Goal: Task Accomplishment & Management: Complete application form

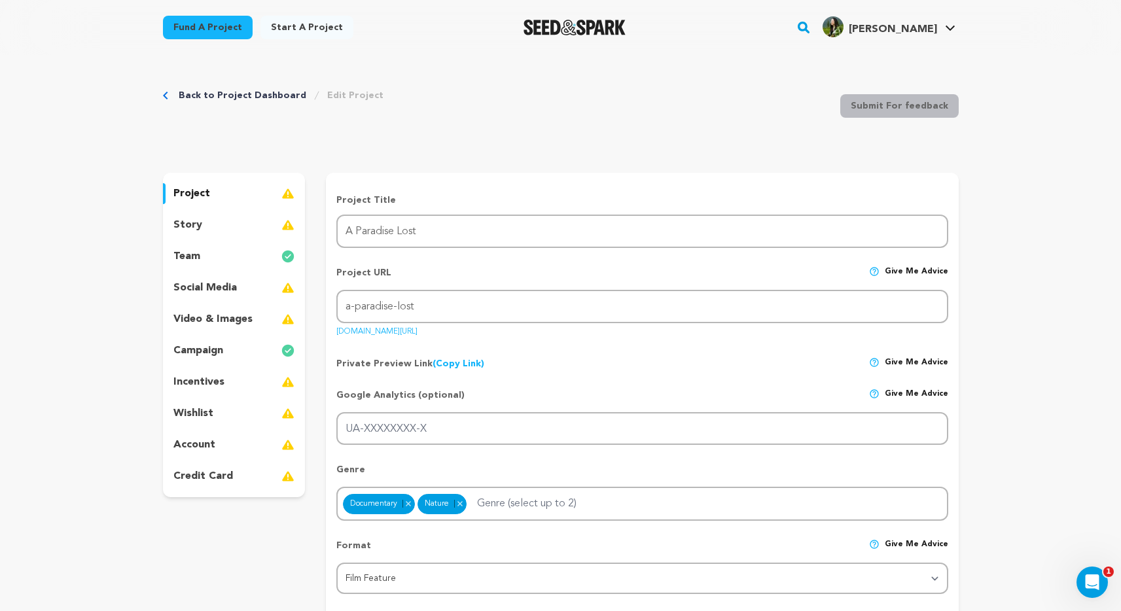
click at [480, 141] on div "Back to Project Dashboard Edit Project Submit For feedback Submit For feedback" at bounding box center [560, 108] width 795 height 86
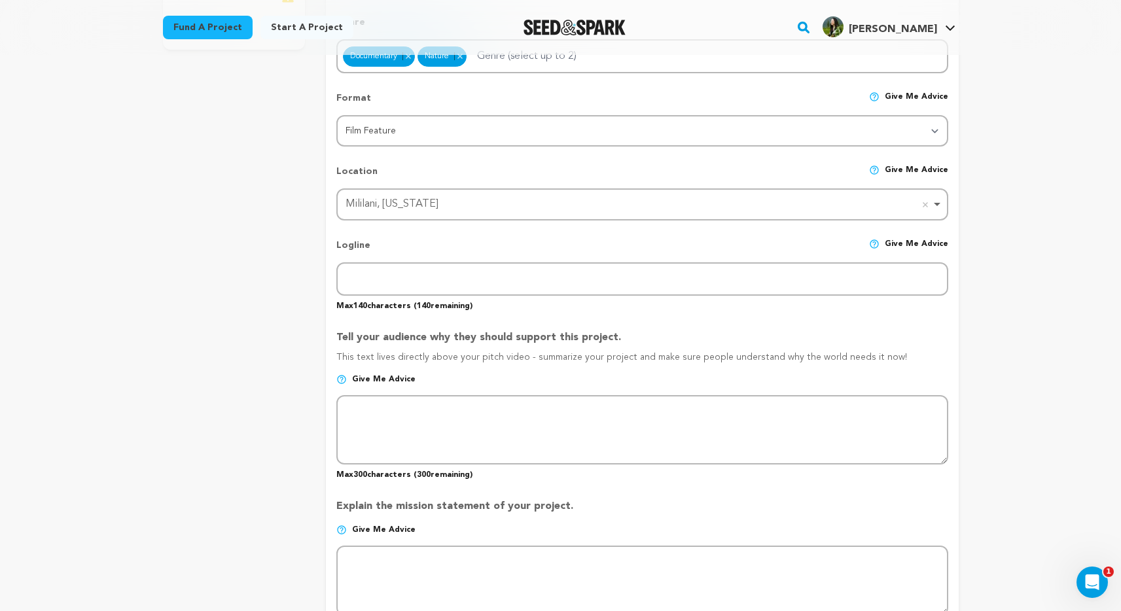
scroll to position [465, 0]
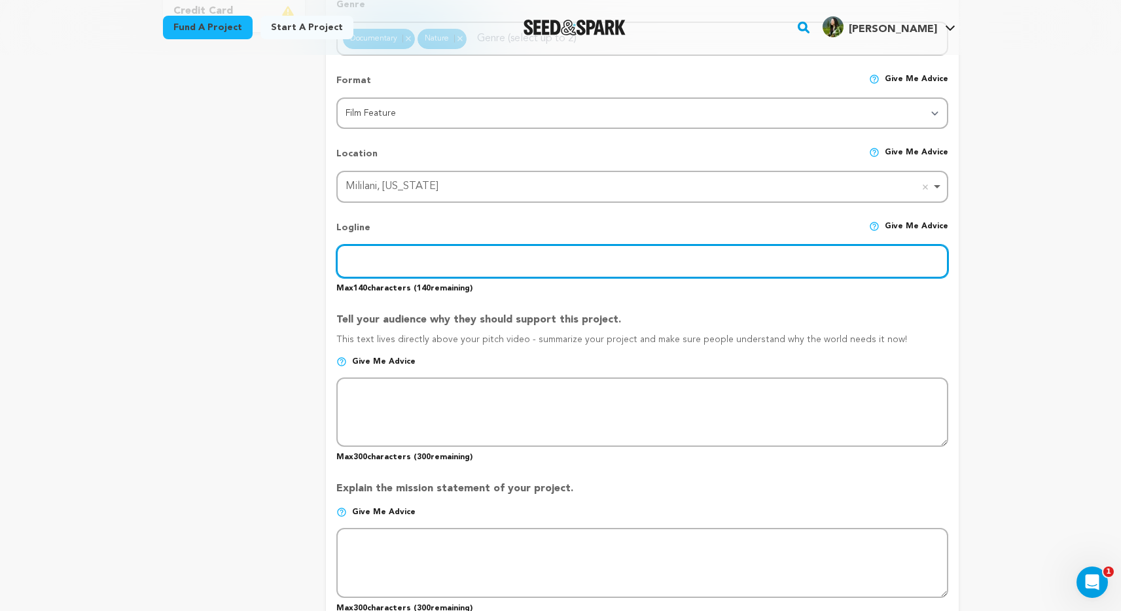
click at [411, 260] on input "text" at bounding box center [641, 261] width 611 height 33
paste input "An enchanting, cautionary tale of a rare bird whose landmark court battles prev…"
type input "An enchanting, cautionary tale of a rare bird whose landmark court battles prev…"
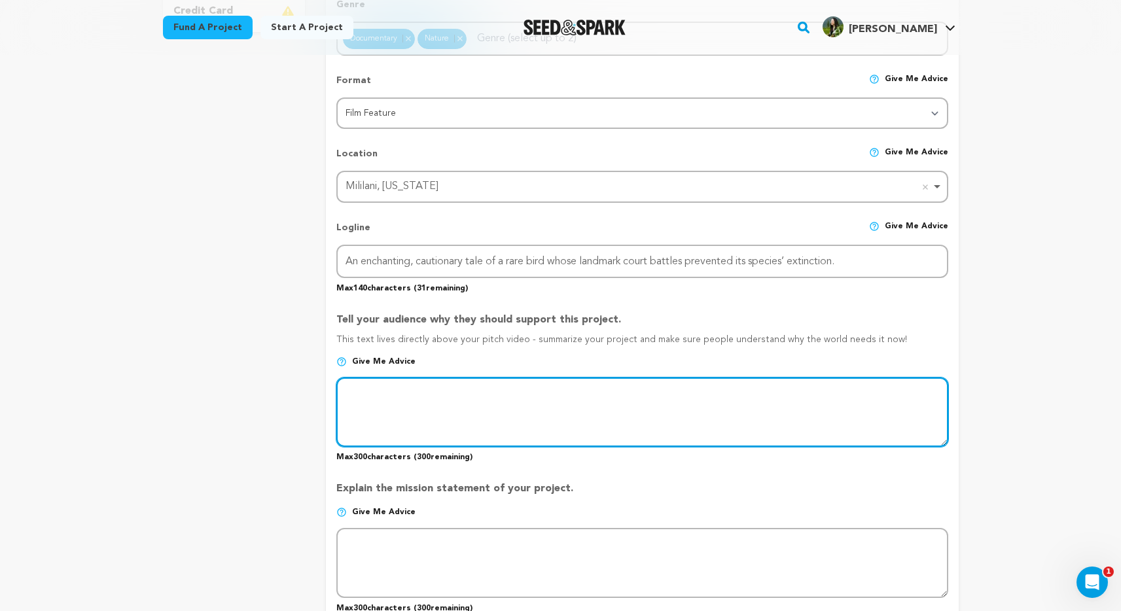
click at [465, 398] on textarea at bounding box center [641, 411] width 611 height 69
paste textarea "[PERSON_NAME] was the first animal to sue humans, plaintiffs brought a stuffed …"
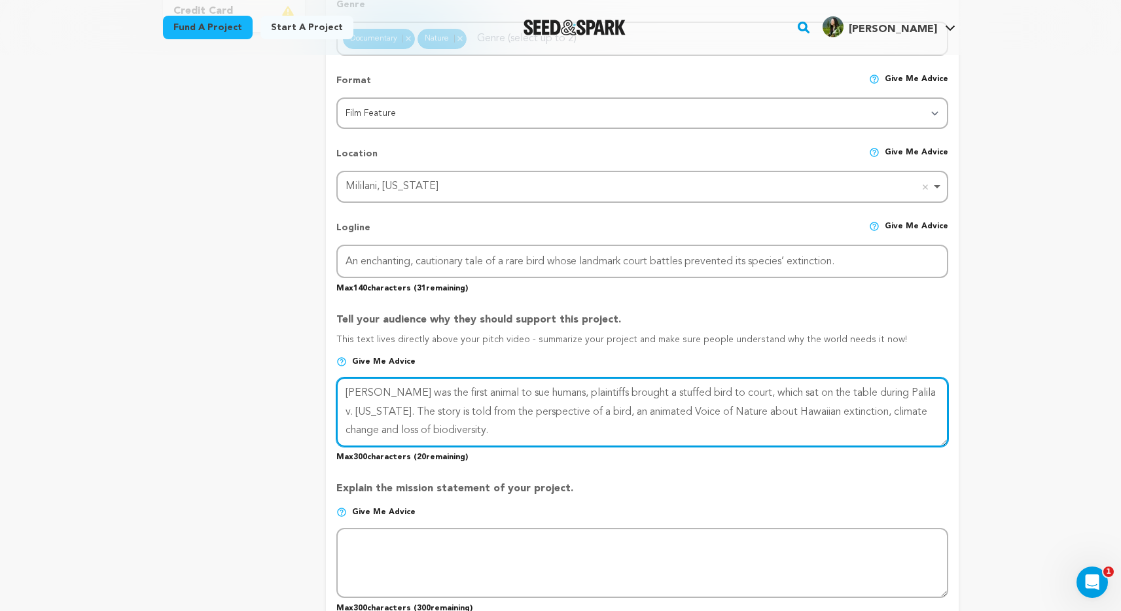
type textarea "[PERSON_NAME] was the first animal to sue humans, plaintiffs brought a stuffed …"
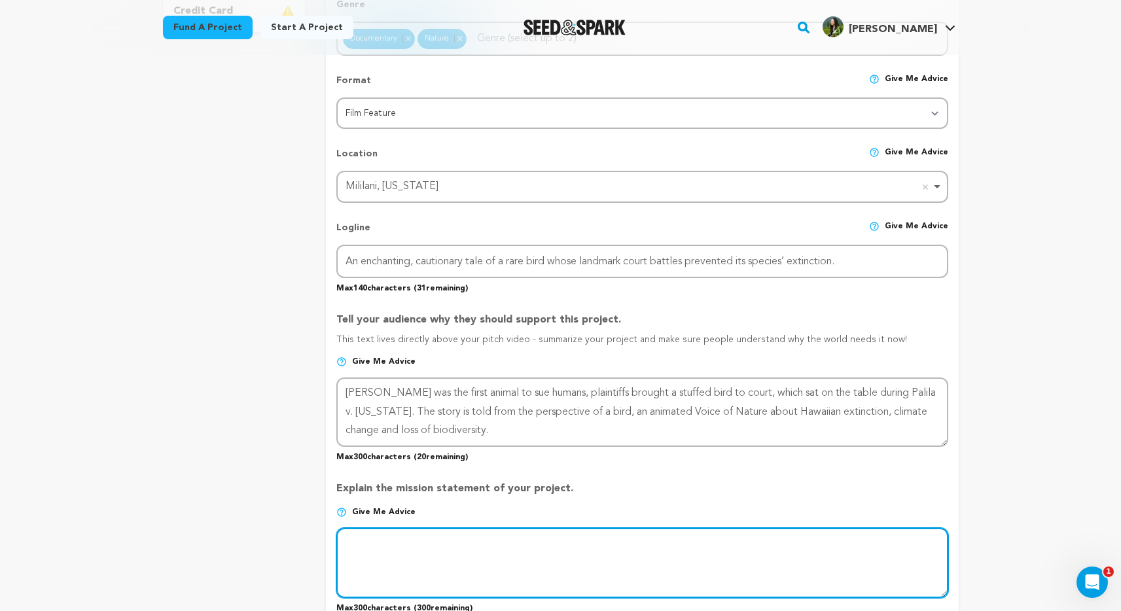
click at [411, 546] on textarea at bounding box center [641, 562] width 611 height 69
paste textarea "Our film is literally a little yellow bird in the coal mine, tweeting of impend…"
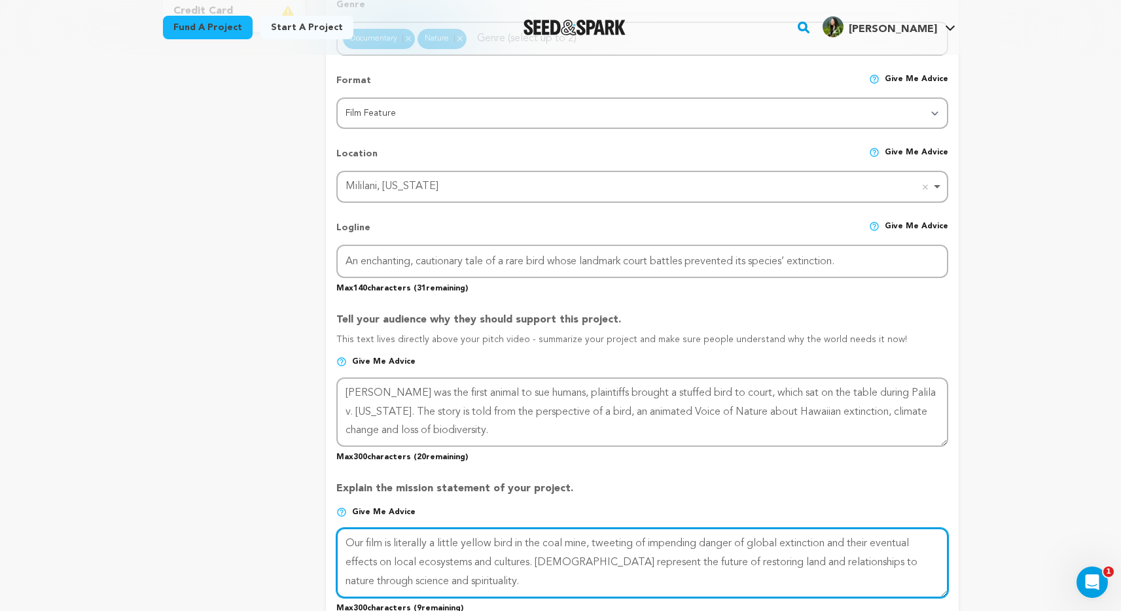
scroll to position [9, 0]
type textarea "Our film is literally a little yellow bird in the coal mine, tweeting of impend…"
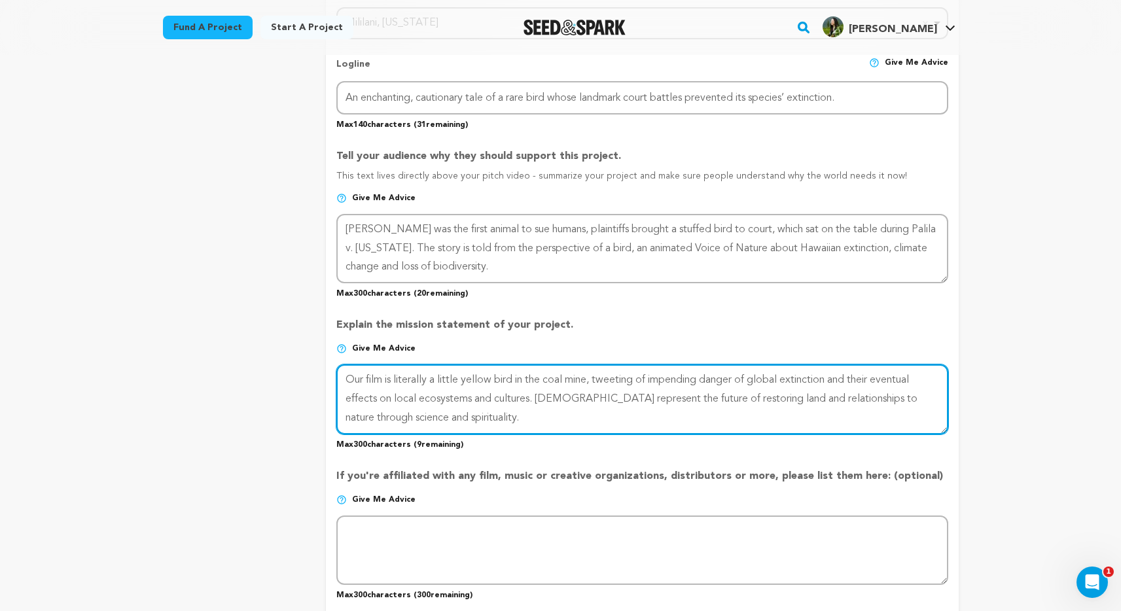
scroll to position [1055, 0]
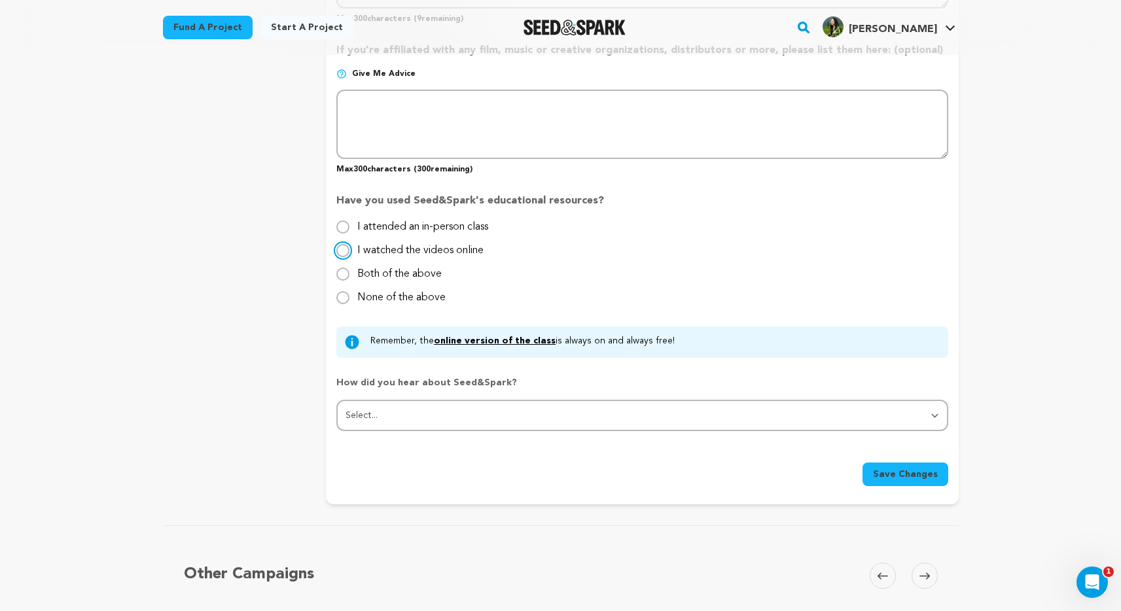
click at [341, 247] on input "I watched the videos online" at bounding box center [342, 250] width 13 height 13
radio input "true"
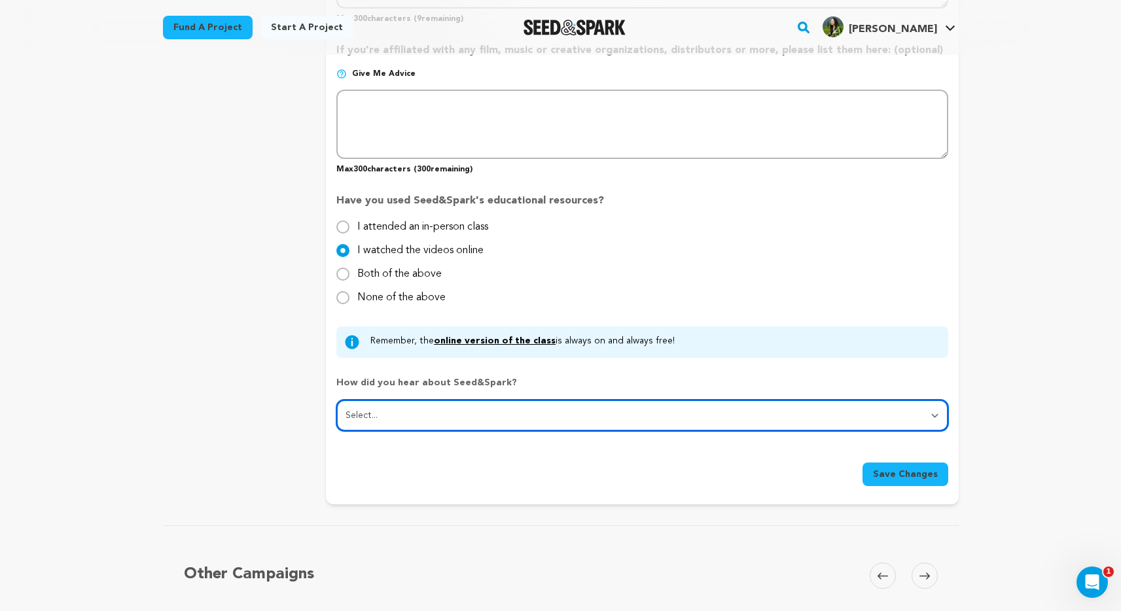
click at [367, 414] on select "Select... From a friend Social media Film festival or film organization Took an…" at bounding box center [641, 415] width 611 height 31
select select "1"
click at [336, 400] on select "Select... From a friend Social media Film festival or film organization Took an…" at bounding box center [641, 415] width 611 height 31
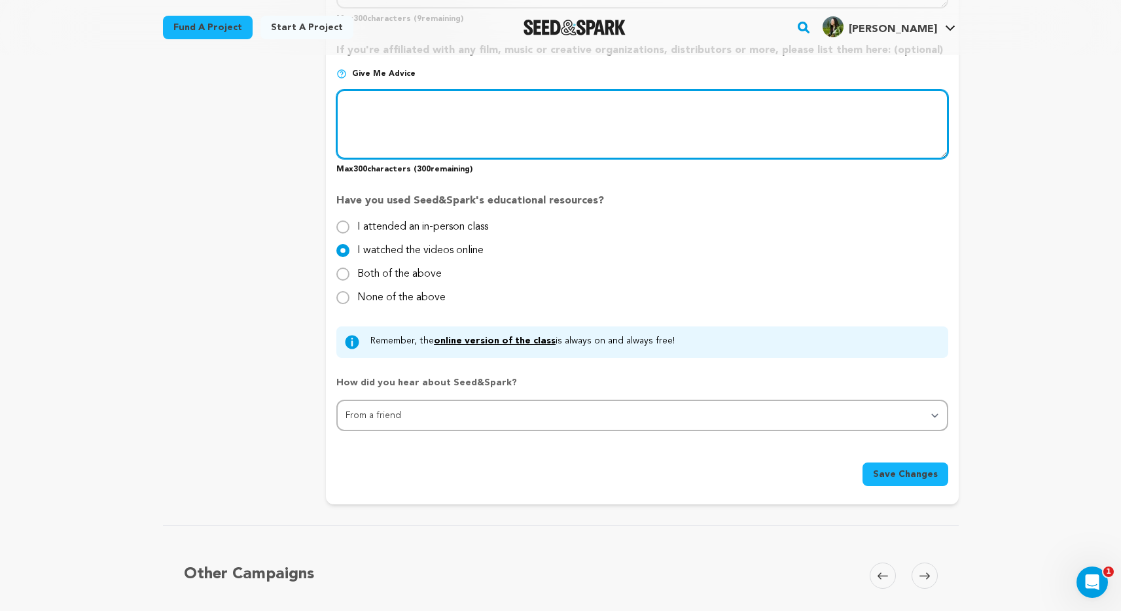
click at [412, 139] on textarea at bounding box center [641, 124] width 611 height 69
paste textarea "PBS, Pacific Islanders in Communications, Firelight Media"
type textarea "PBS, Pacific Islanders in Communications, Firelight Media"
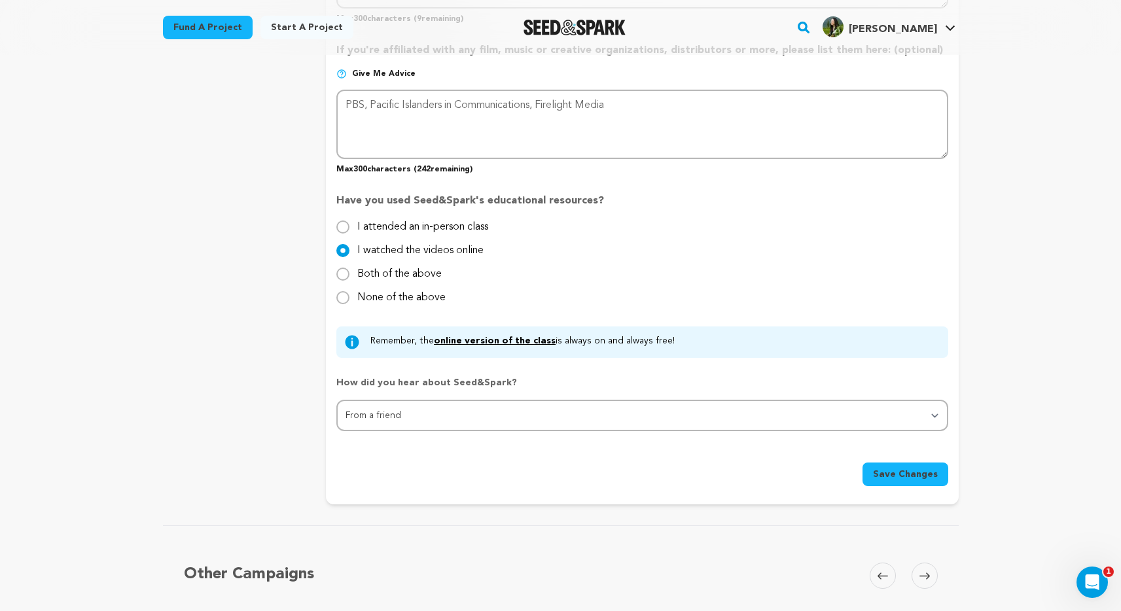
click at [895, 462] on button "Save Changes" at bounding box center [905, 474] width 86 height 24
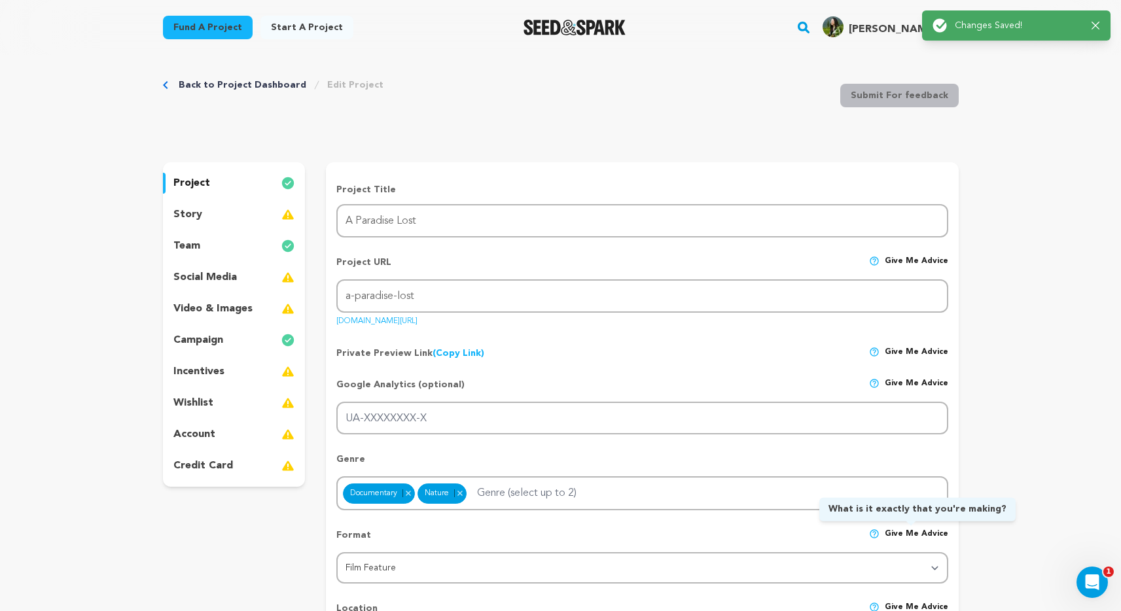
scroll to position [0, 0]
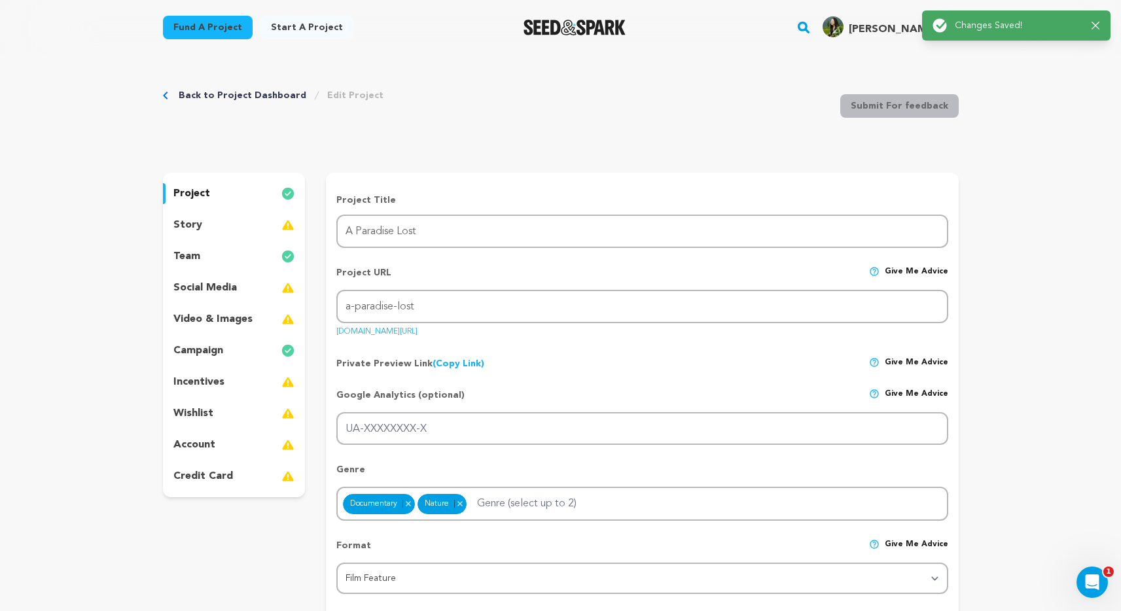
click at [197, 225] on p "story" at bounding box center [187, 225] width 29 height 16
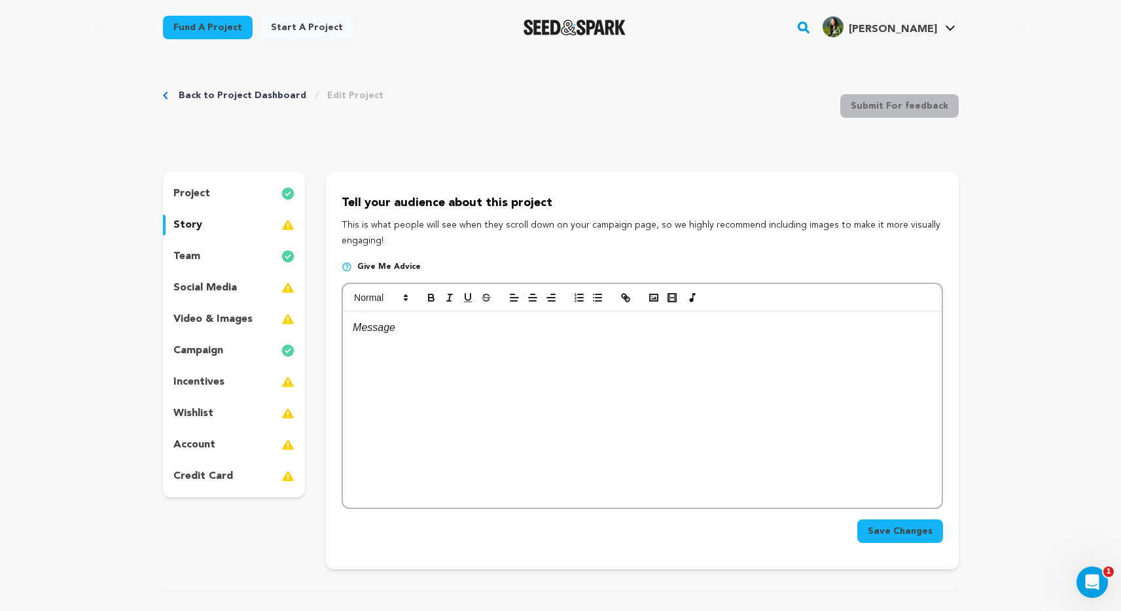
click at [192, 285] on p "social media" at bounding box center [204, 288] width 63 height 16
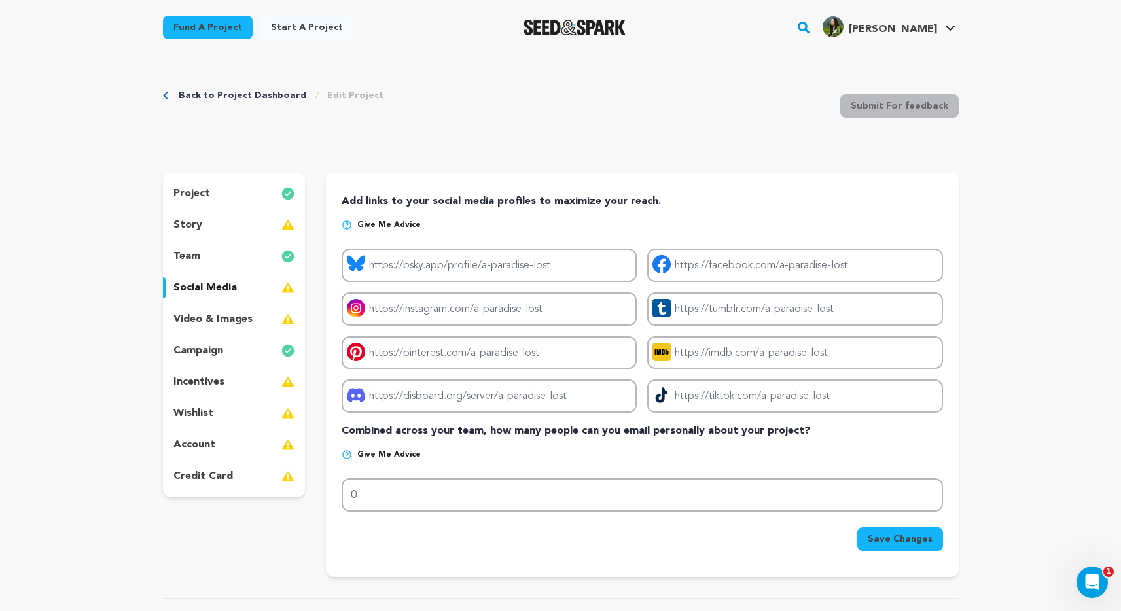
click at [205, 381] on p "incentives" at bounding box center [198, 382] width 51 height 16
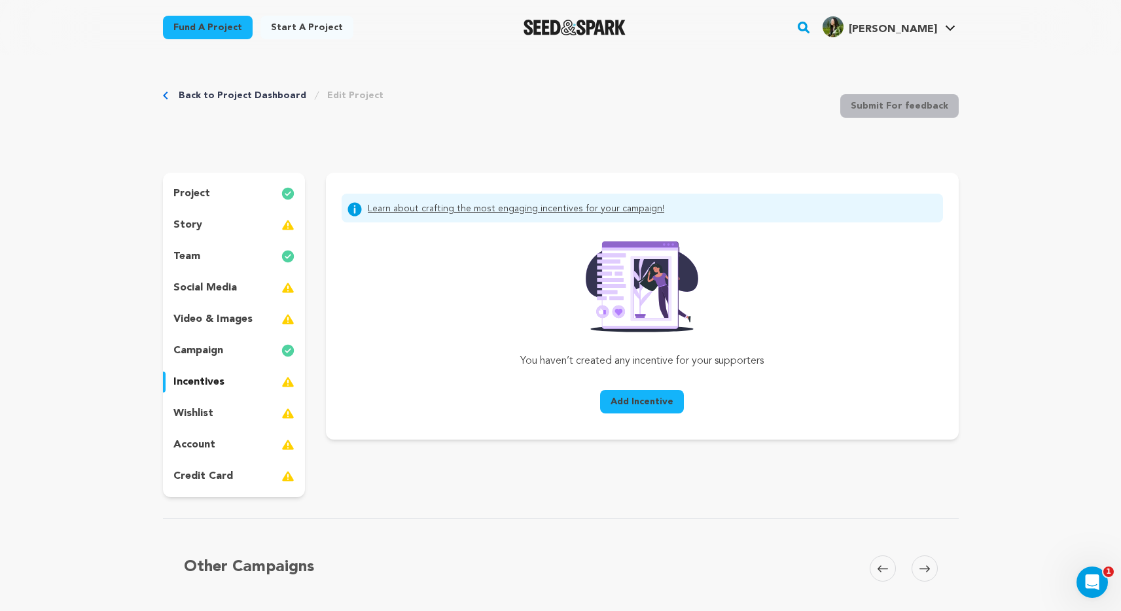
click at [194, 409] on p "wishlist" at bounding box center [193, 414] width 40 height 16
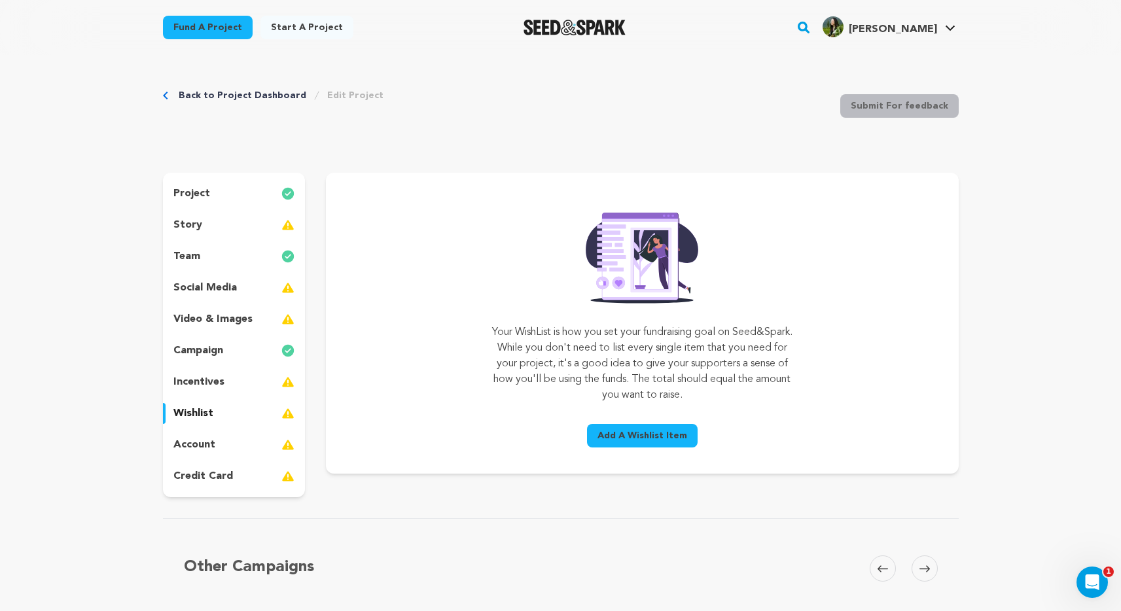
click at [202, 445] on p "account" at bounding box center [194, 445] width 42 height 16
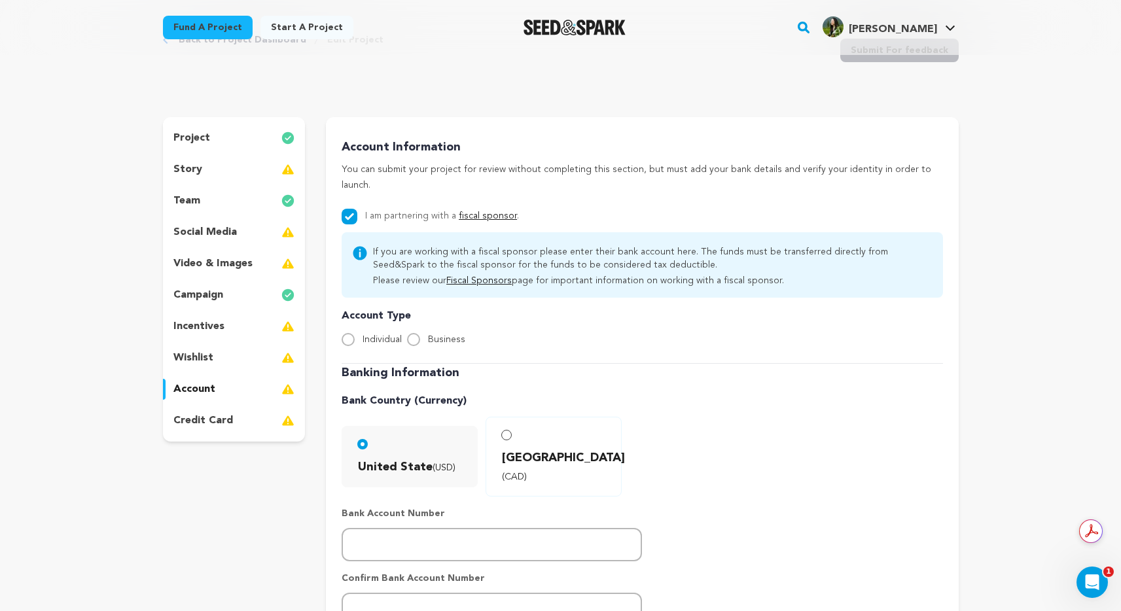
scroll to position [54, 0]
click at [209, 171] on div "story" at bounding box center [234, 170] width 143 height 21
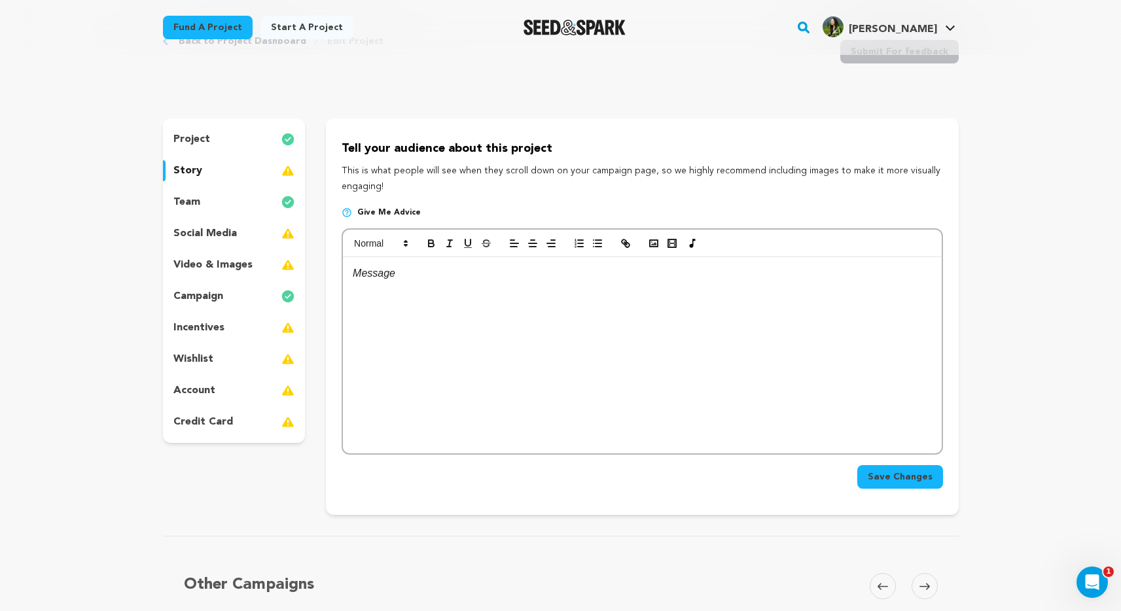
click at [226, 232] on p "social media" at bounding box center [204, 234] width 63 height 16
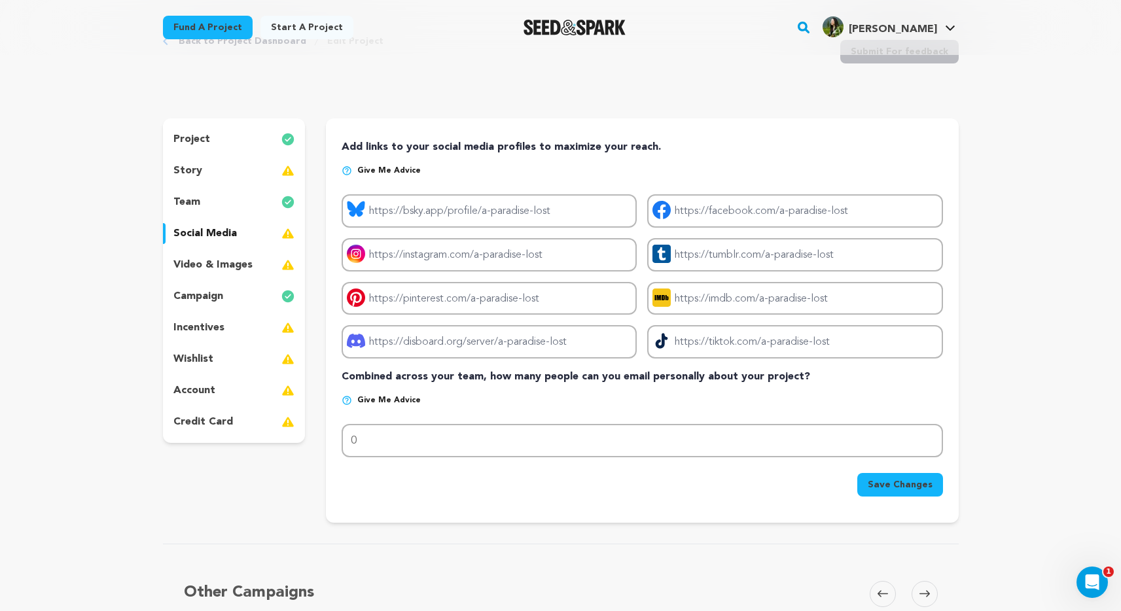
click at [211, 263] on p "video & images" at bounding box center [212, 265] width 79 height 16
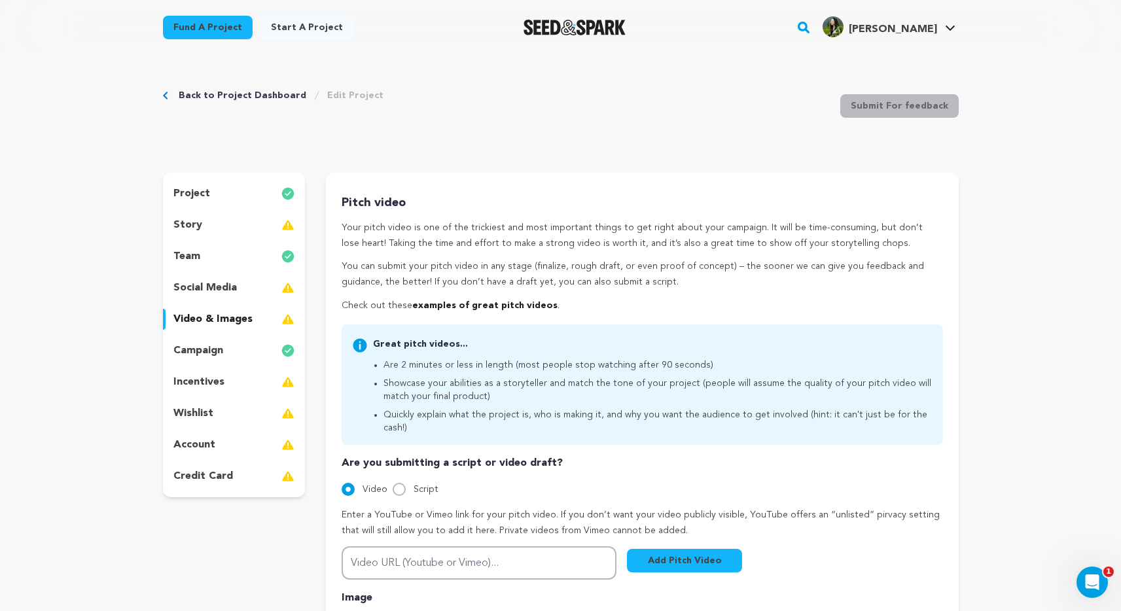
click at [217, 380] on p "incentives" at bounding box center [198, 382] width 51 height 16
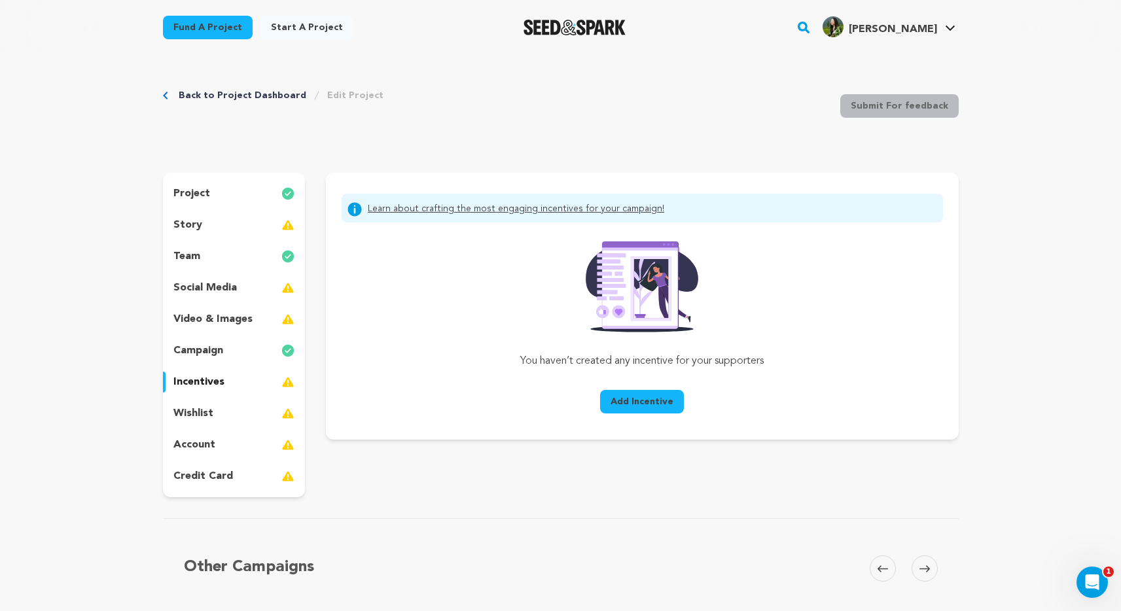
click at [193, 223] on p "story" at bounding box center [187, 225] width 29 height 16
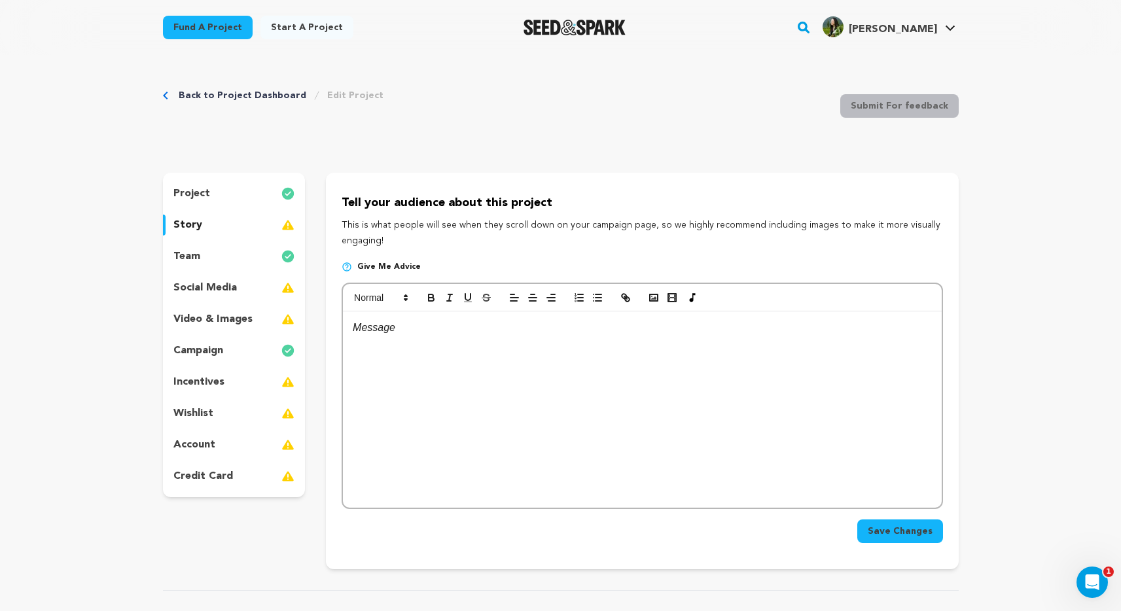
click at [684, 336] on p at bounding box center [642, 327] width 578 height 17
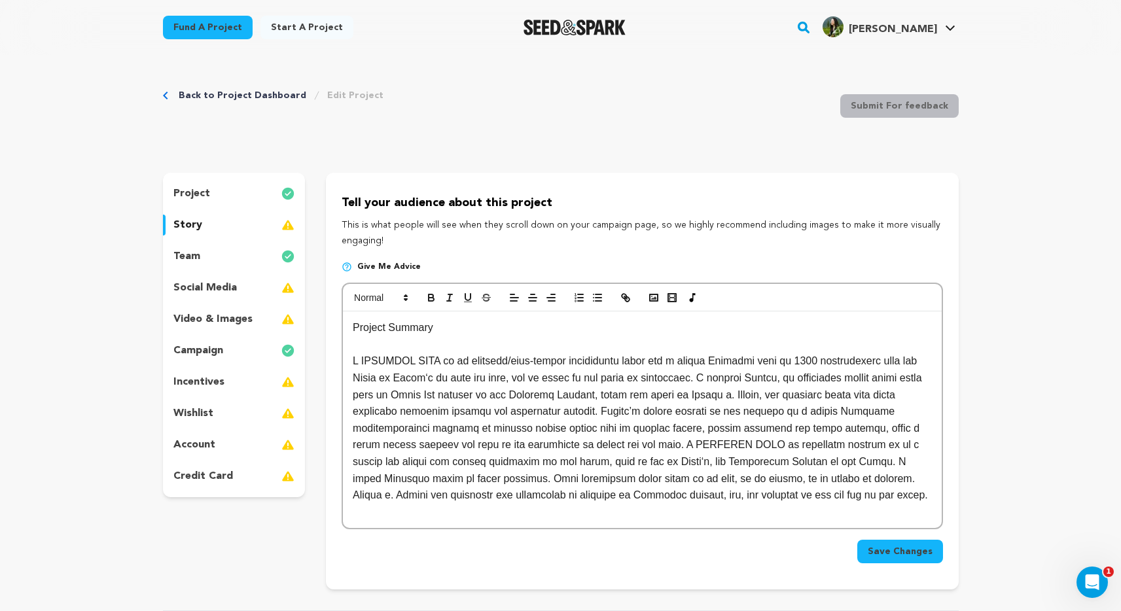
click at [865, 495] on p at bounding box center [642, 428] width 578 height 150
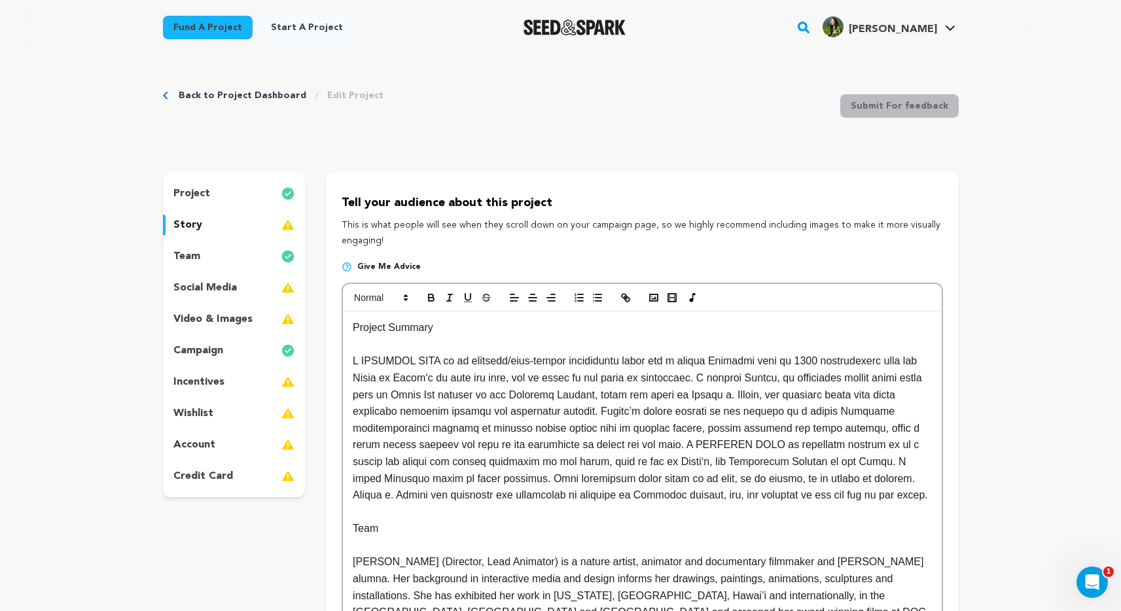
click at [372, 346] on p at bounding box center [642, 344] width 578 height 17
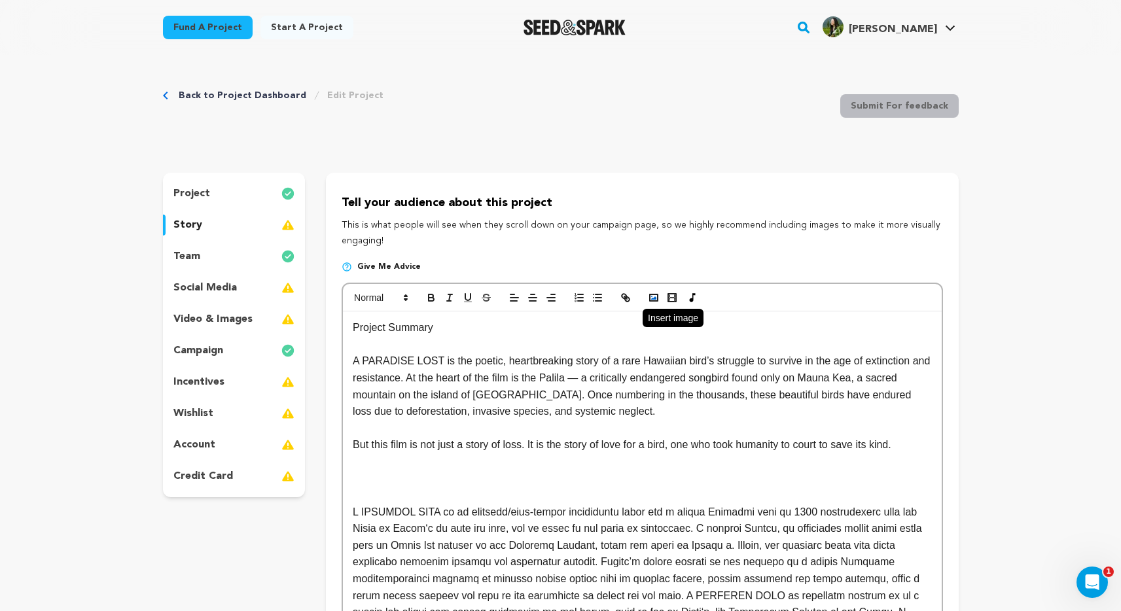
click at [654, 294] on icon "button" at bounding box center [654, 298] width 12 height 12
click at [511, 486] on p at bounding box center [642, 478] width 578 height 17
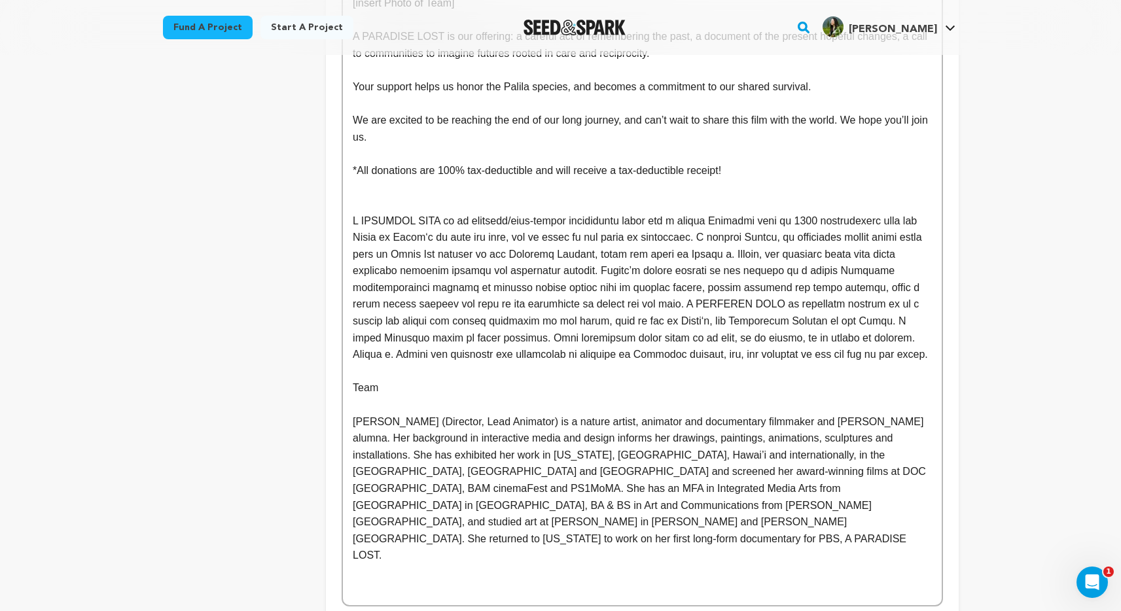
scroll to position [1387, 0]
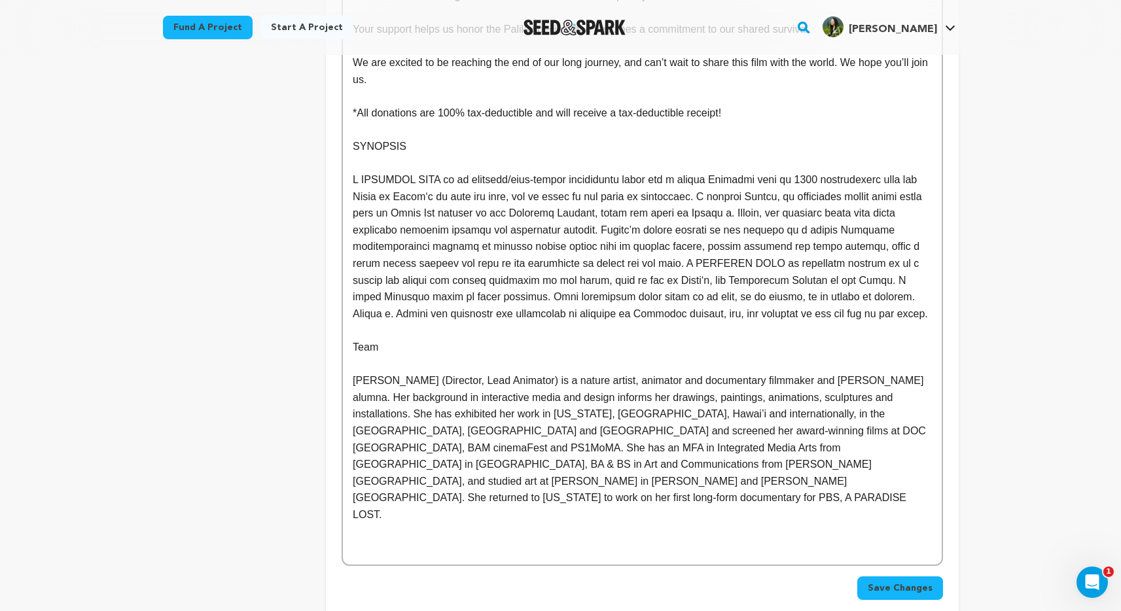
click at [504, 152] on p "SYNOPSIS" at bounding box center [642, 146] width 578 height 17
click at [498, 113] on p "*All donations are 100% tax-deductible and will receive a tax-deductible receip…" at bounding box center [642, 113] width 578 height 17
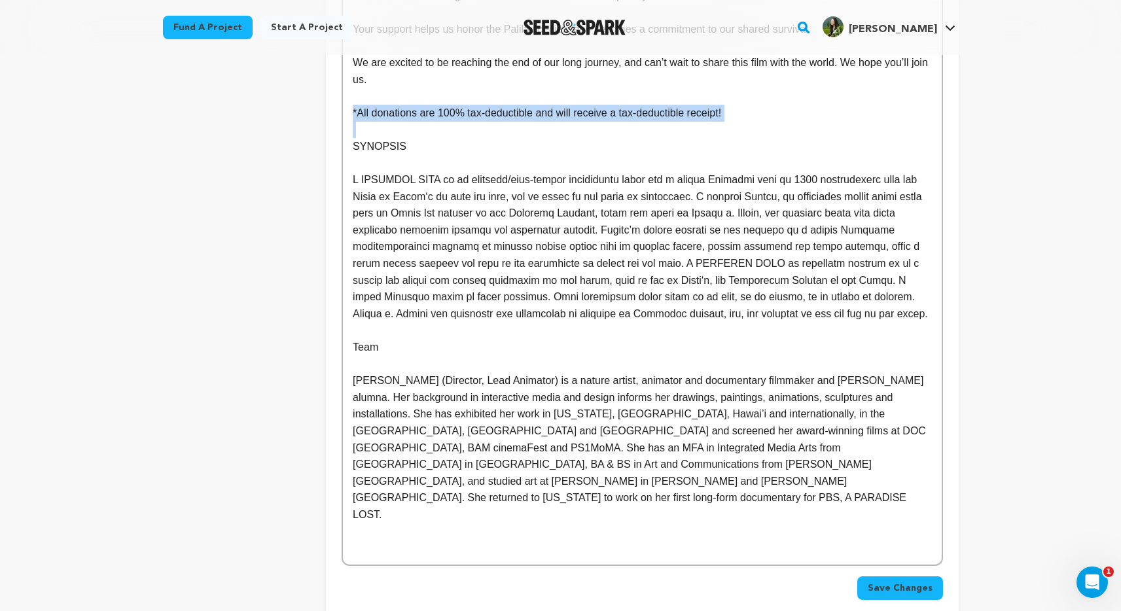
click at [498, 113] on p "*All donations are 100% tax-deductible and will receive a tax-deductible receip…" at bounding box center [642, 113] width 578 height 17
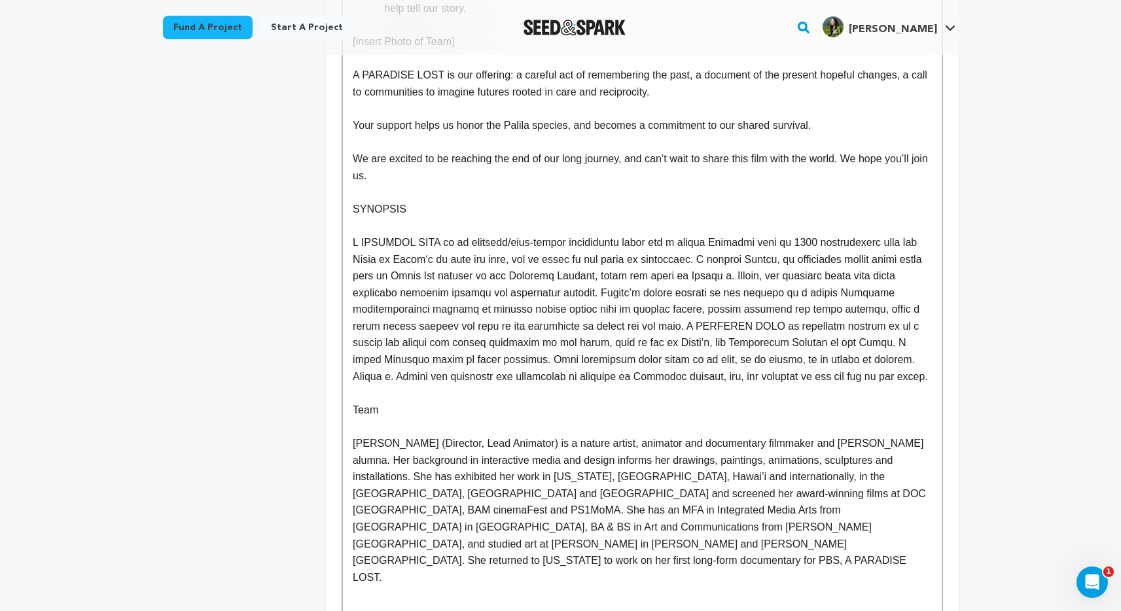
scroll to position [1289, 0]
click at [372, 175] on p "We are excited to be reaching the end of our long journey, and can’t wait to sh…" at bounding box center [642, 168] width 578 height 33
click at [425, 147] on p at bounding box center [642, 143] width 578 height 17
click at [491, 136] on p at bounding box center [642, 143] width 578 height 17
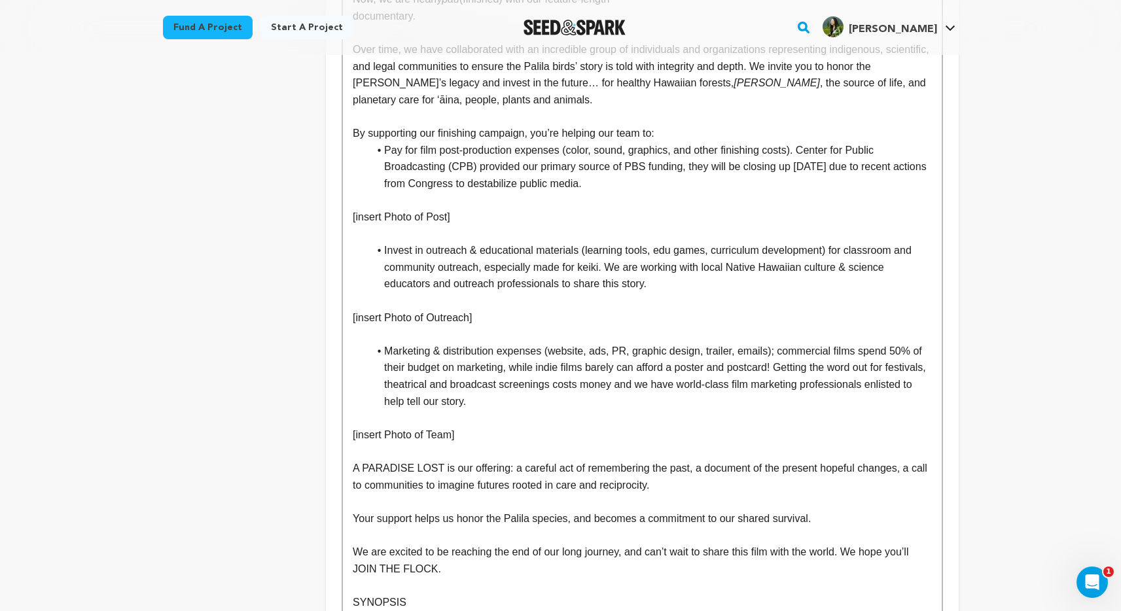
scroll to position [822, 0]
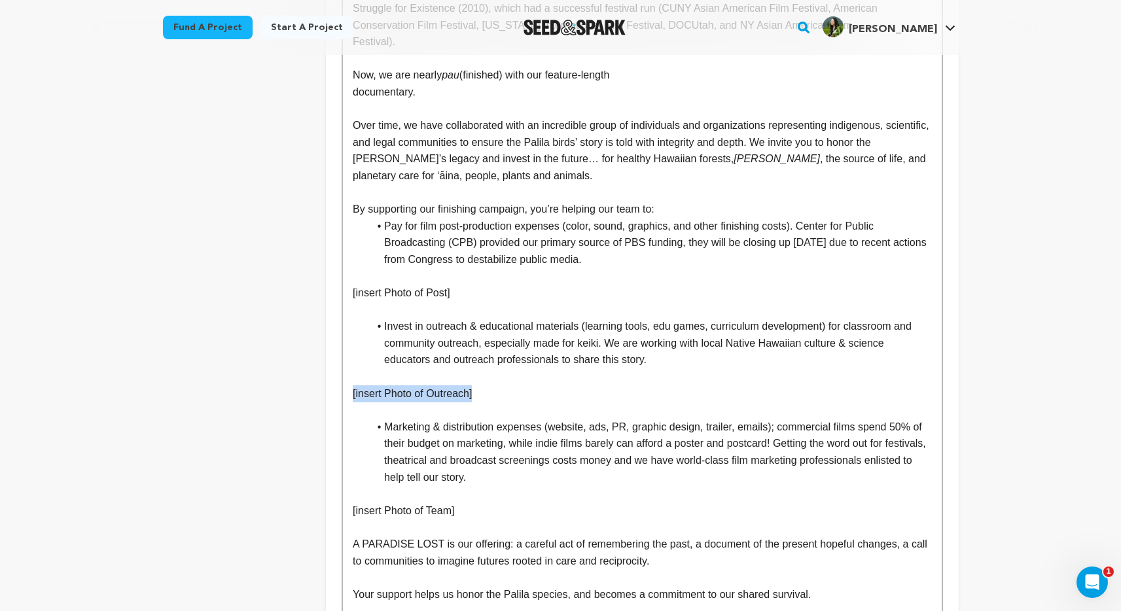
drag, startPoint x: 492, startPoint y: 396, endPoint x: 353, endPoint y: 391, distance: 138.8
click at [353, 391] on p "[insert Photo of Outreach]" at bounding box center [642, 393] width 578 height 17
click at [352, 392] on div "Project Summary A PARADISE LOST is the poetic, heartbreaking story of a rare Ha…" at bounding box center [642, 293] width 598 height 1606
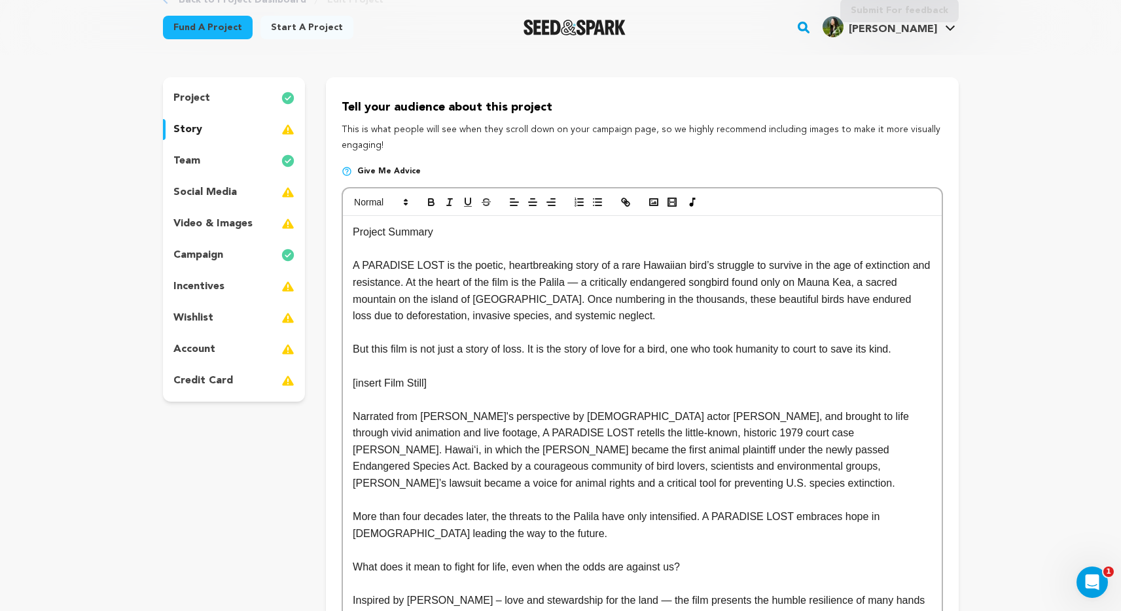
scroll to position [94, 0]
click at [359, 386] on p "[insert Film Still]" at bounding box center [642, 385] width 578 height 17
click at [358, 386] on p "[insert Film Still]" at bounding box center [642, 385] width 578 height 17
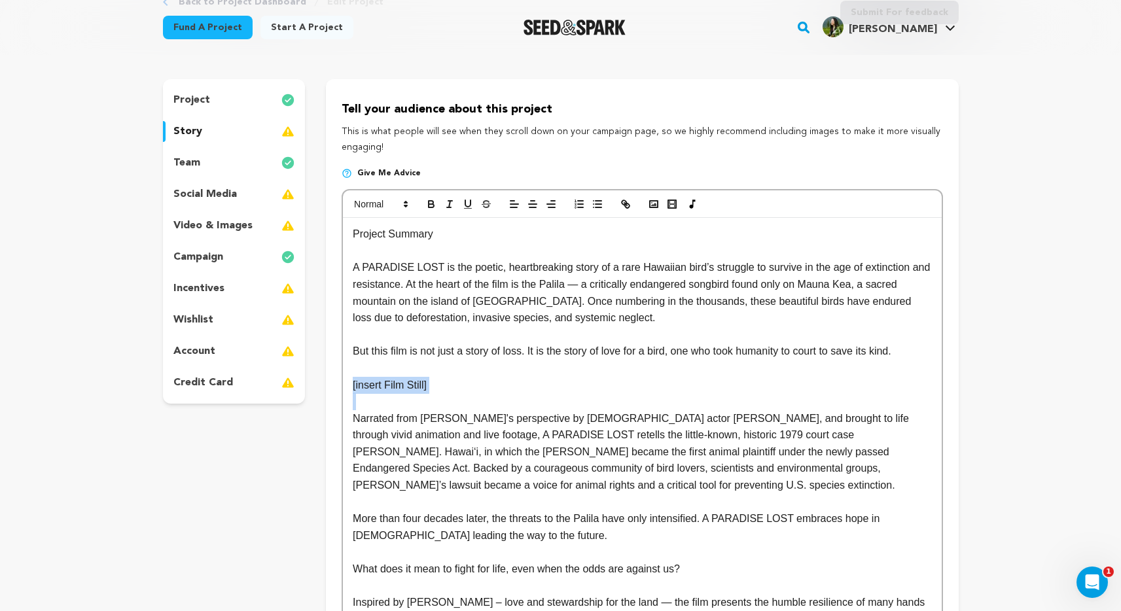
click at [358, 386] on p "[insert Film Still]" at bounding box center [642, 385] width 578 height 17
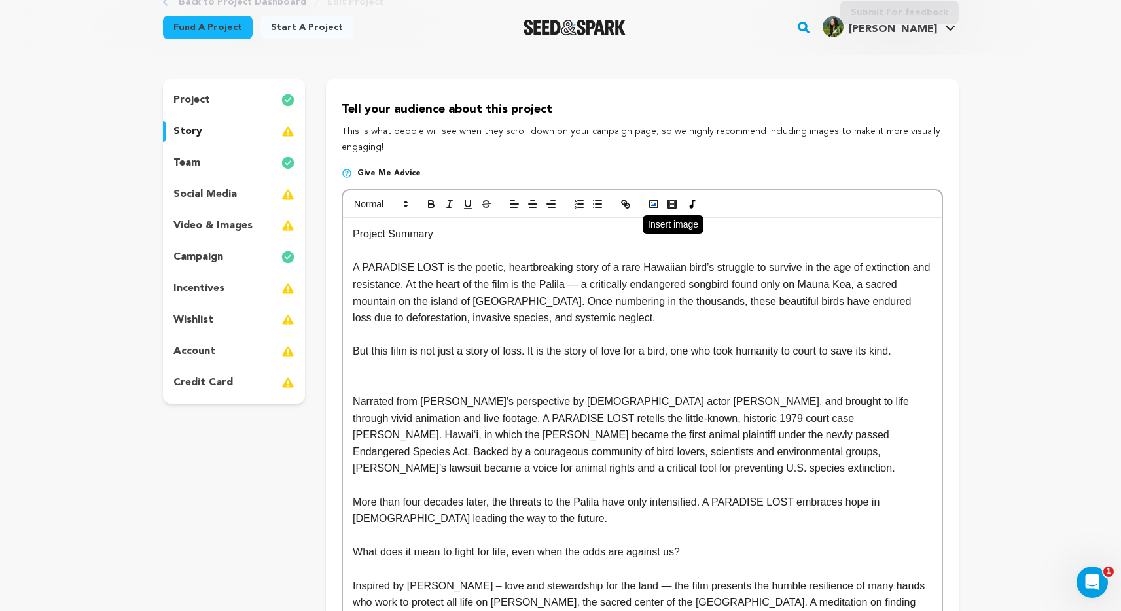
click at [656, 205] on icon "button" at bounding box center [654, 204] width 12 height 12
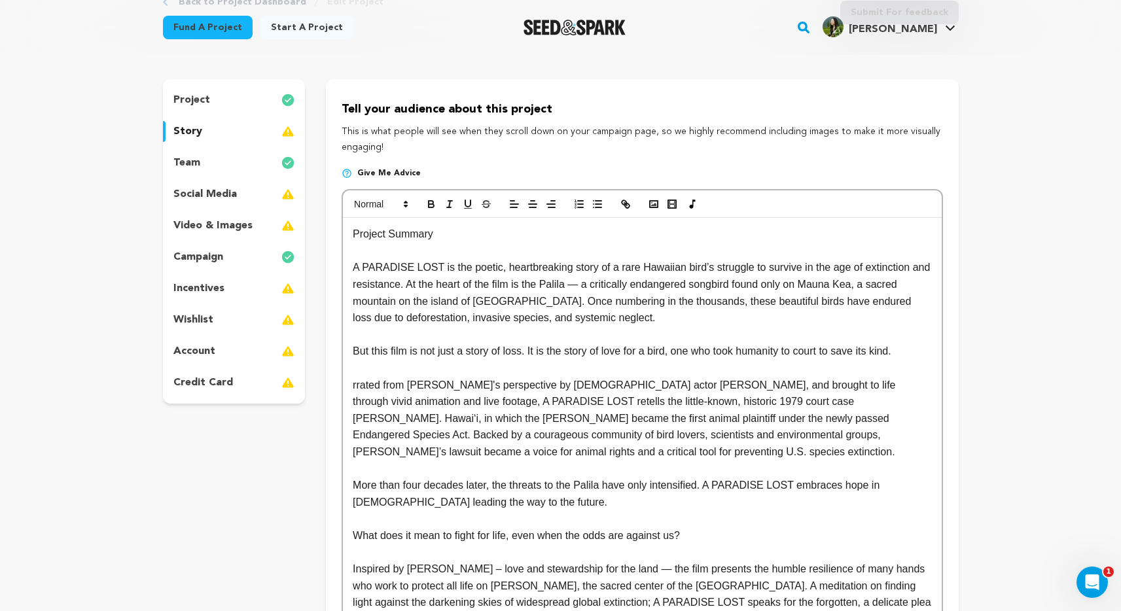
click at [546, 326] on p "A PARADISE LOST is the poetic, heartbreaking story of a rare Hawaiian bird’s st…" at bounding box center [642, 292] width 578 height 67
click at [548, 368] on p at bounding box center [642, 368] width 578 height 17
click at [371, 398] on p "rrated from Palila's perspective by Native Hawaiian actor Kaipo Schwab, and bro…" at bounding box center [642, 419] width 578 height 84
click at [353, 387] on p "rrated from Palila's perspective by Native Hawaiian actor Kaipo Schwab, and bro…" at bounding box center [642, 419] width 578 height 84
click at [428, 368] on p at bounding box center [642, 368] width 578 height 17
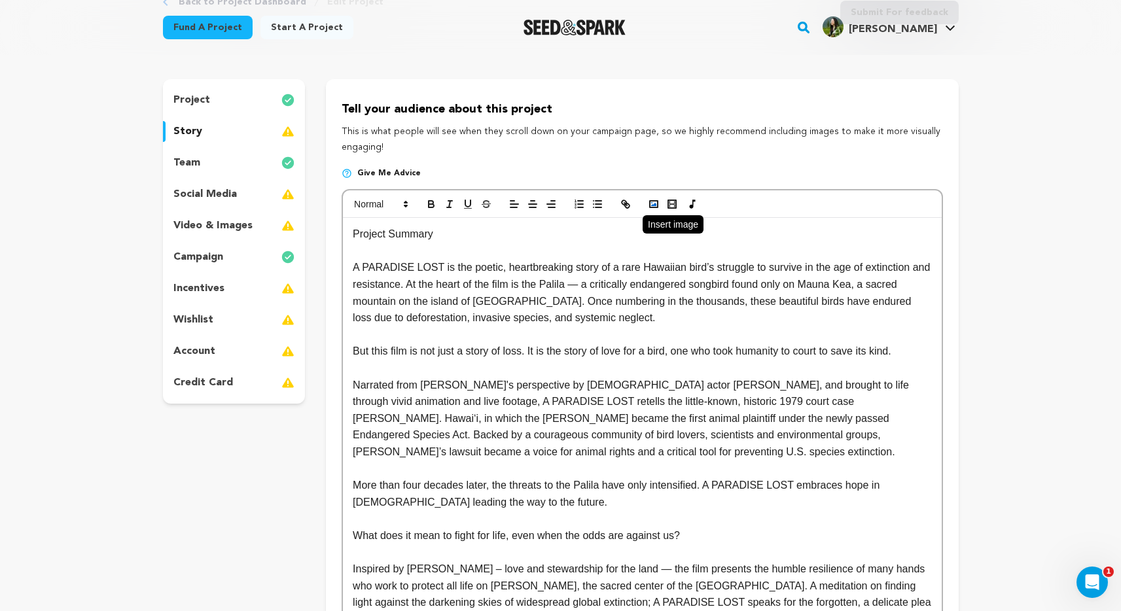
click at [650, 198] on button "button" at bounding box center [653, 204] width 18 height 16
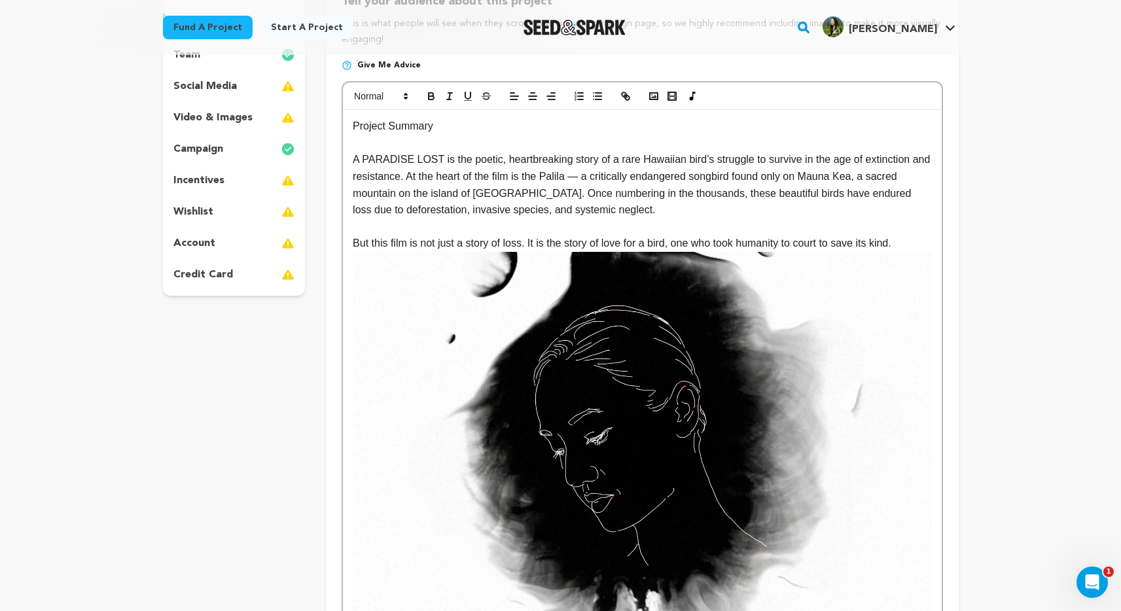
scroll to position [209, 0]
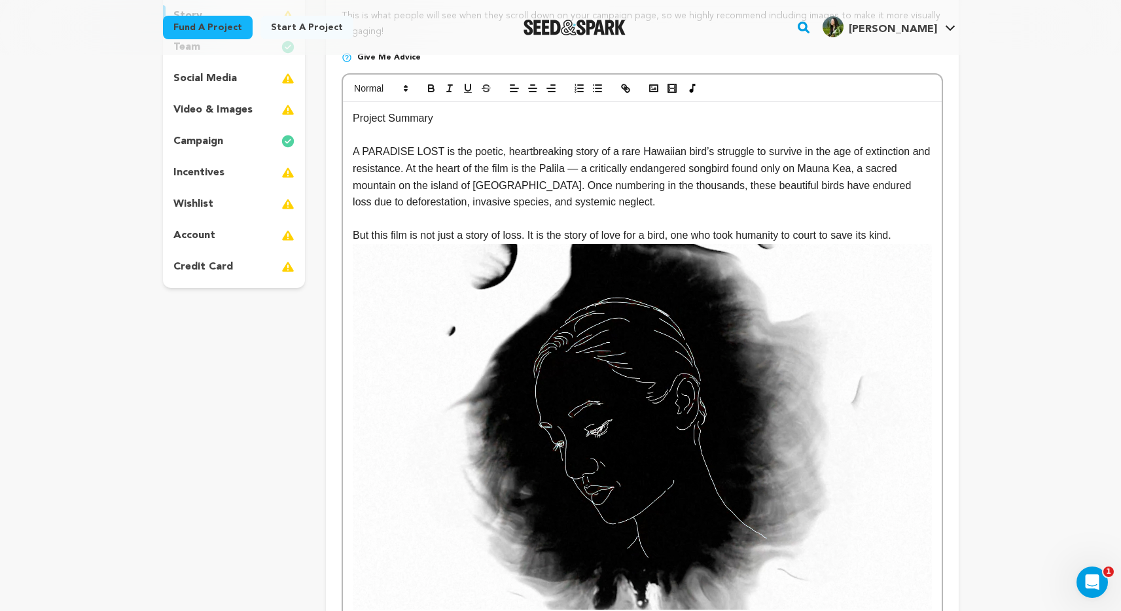
click at [722, 331] on img at bounding box center [642, 427] width 578 height 366
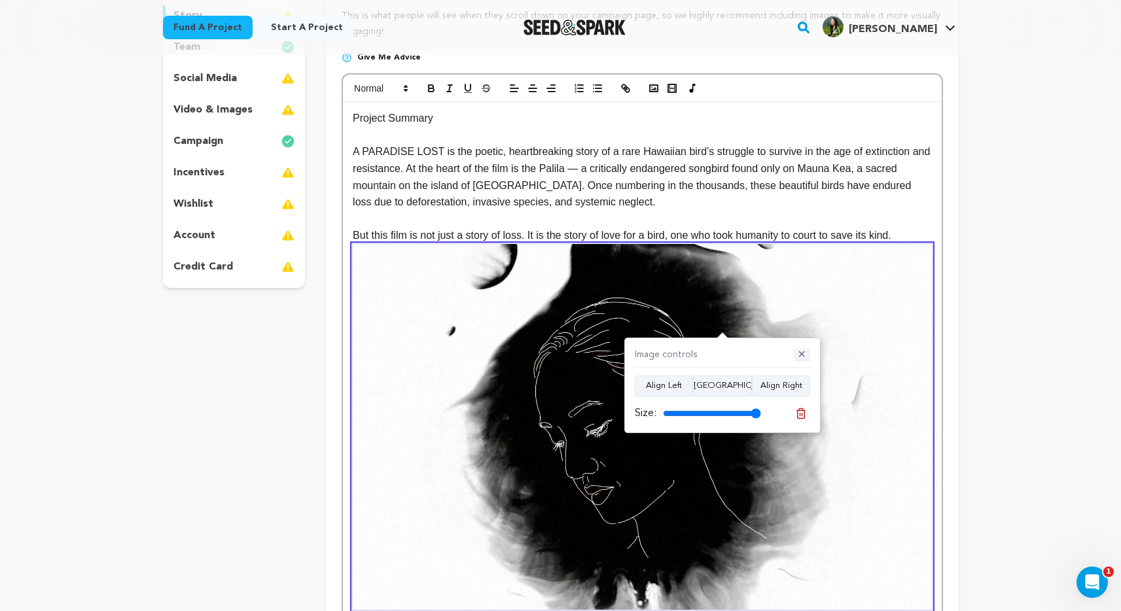
click at [799, 355] on button "✕" at bounding box center [802, 355] width 16 height 13
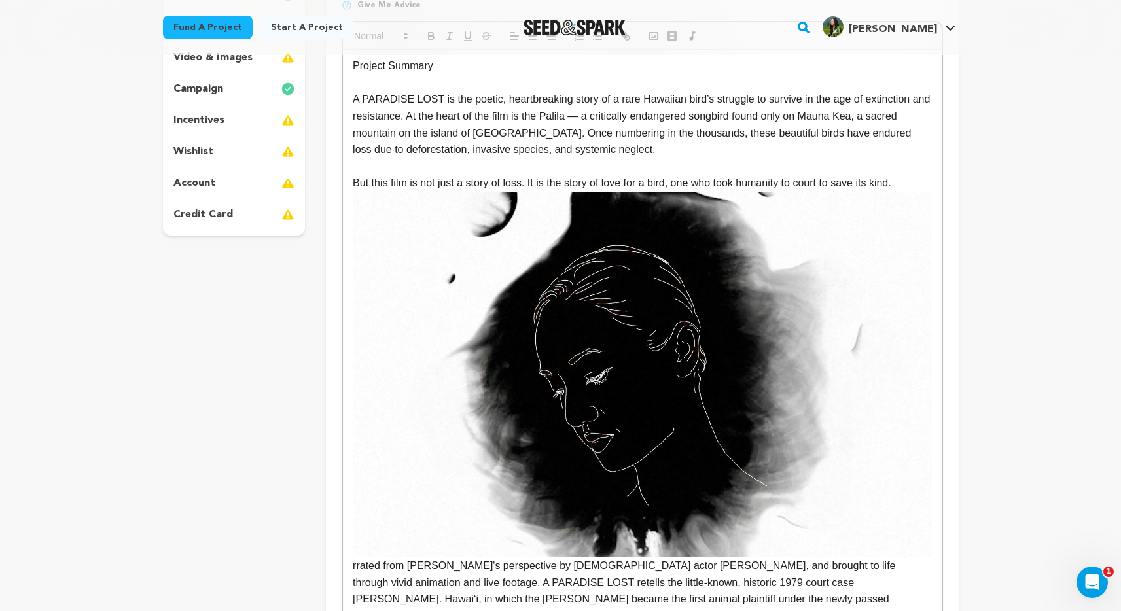
scroll to position [263, 0]
click at [658, 297] on img at bounding box center [642, 373] width 578 height 366
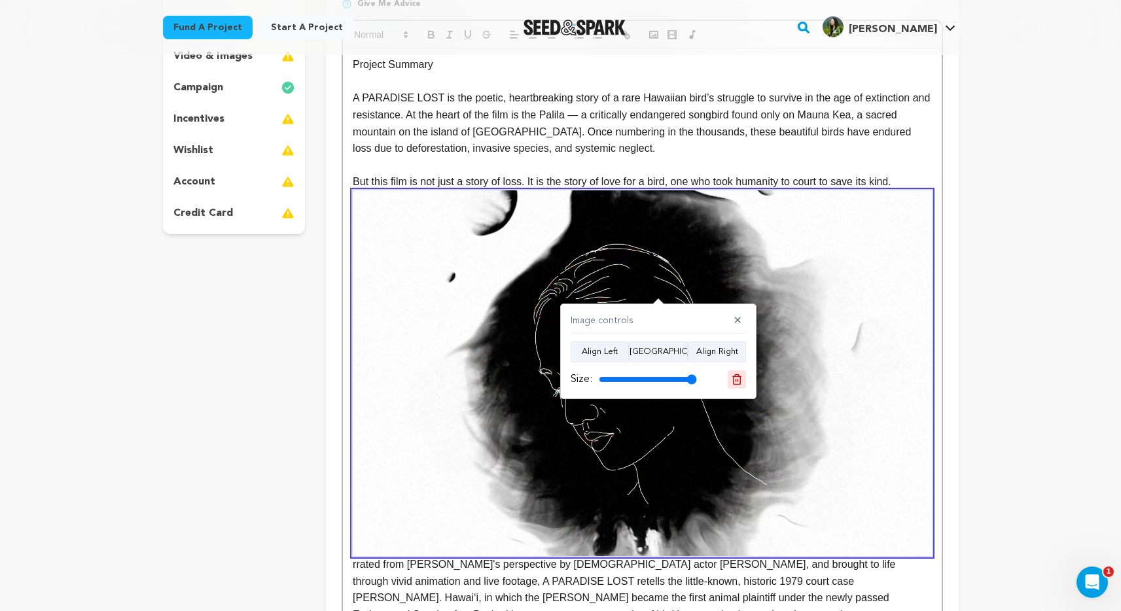
click at [739, 374] on icon at bounding box center [737, 380] width 12 height 12
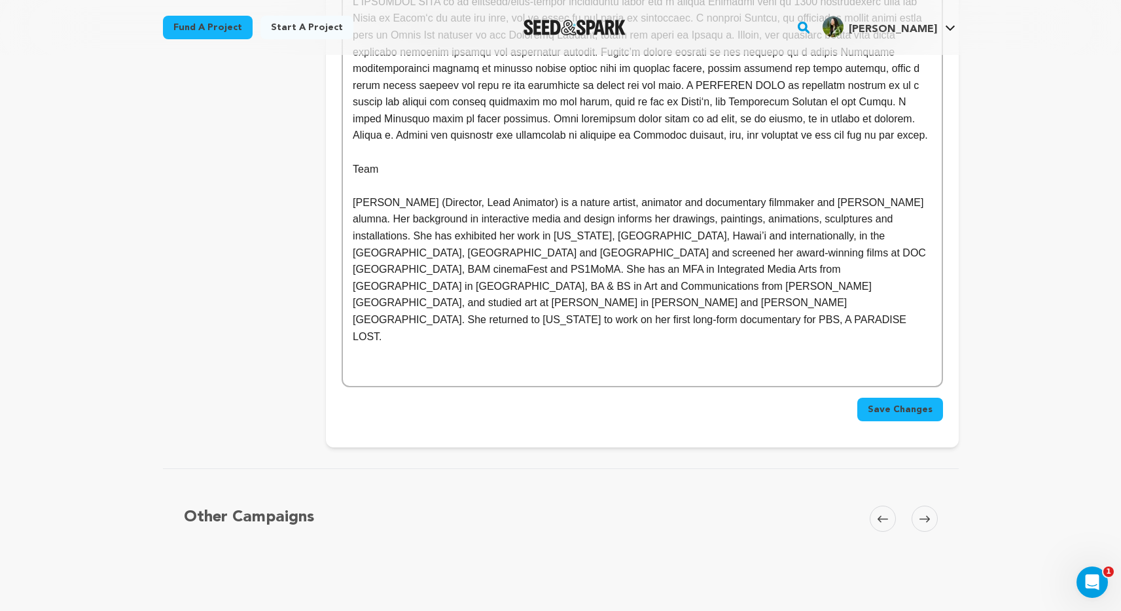
scroll to position [1499, 0]
click at [916, 396] on button "Save Changes" at bounding box center [900, 408] width 86 height 24
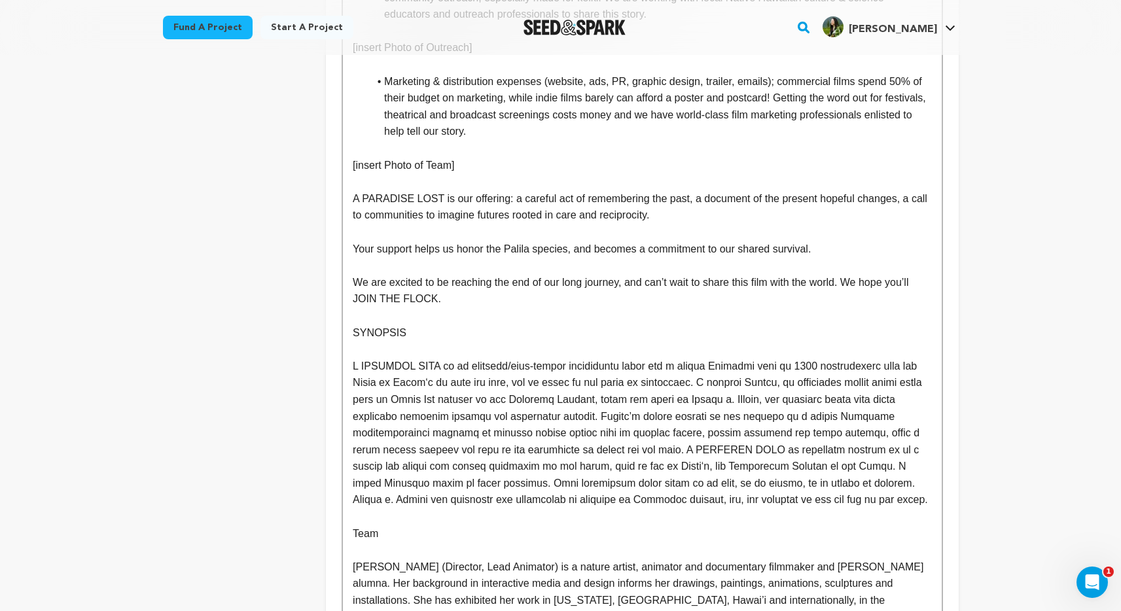
scroll to position [1131, 0]
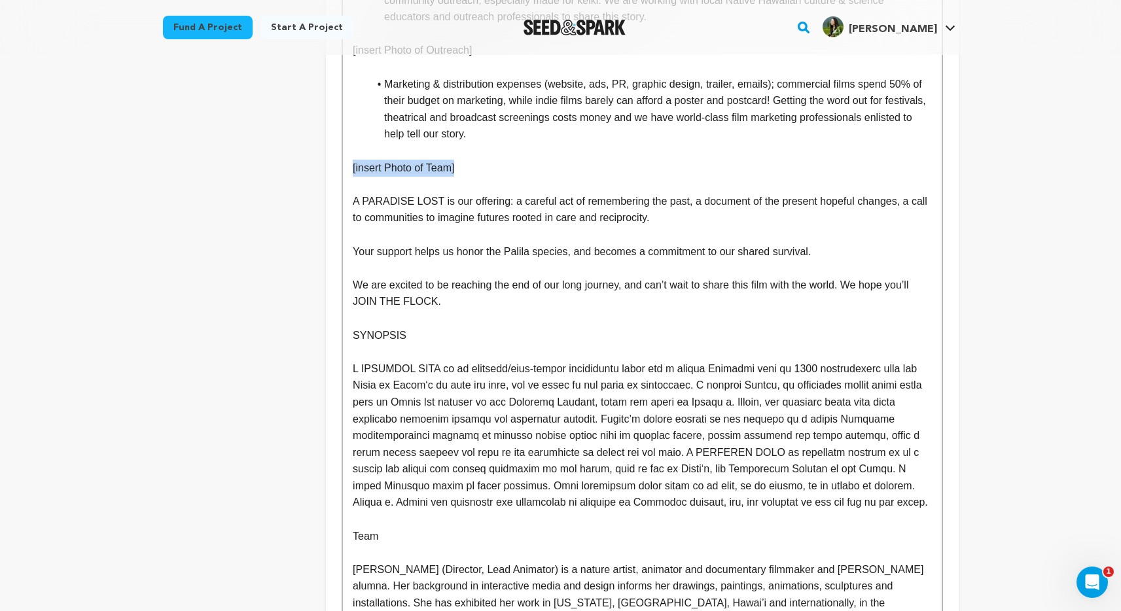
drag, startPoint x: 468, startPoint y: 167, endPoint x: 351, endPoint y: 169, distance: 116.5
click at [457, 182] on p at bounding box center [642, 184] width 578 height 17
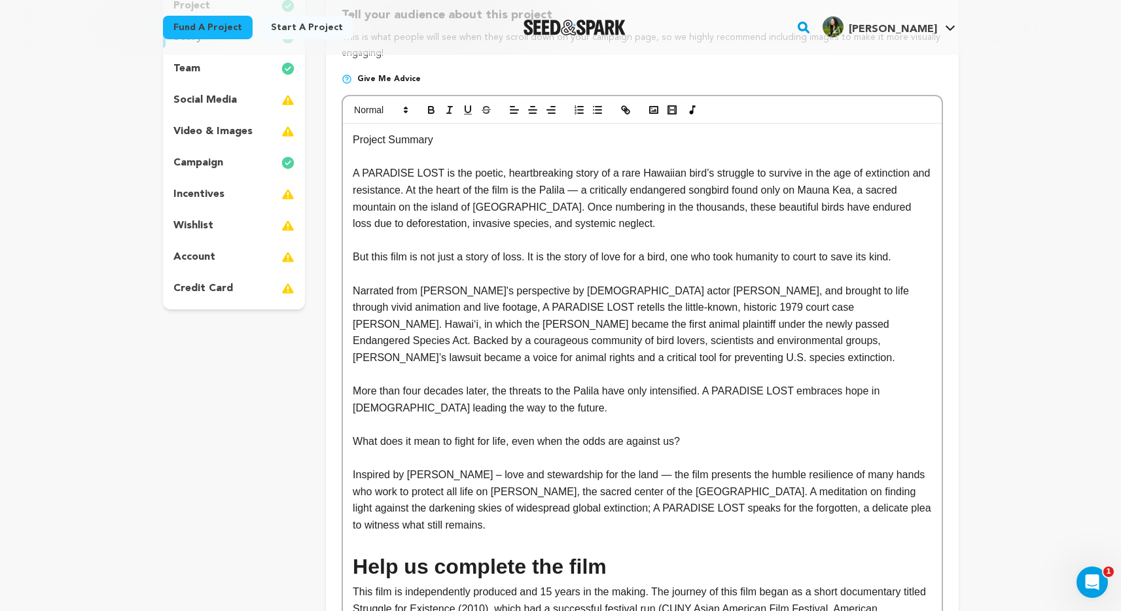
scroll to position [189, 0]
click at [478, 262] on p "But this film is not just a story of loss. It is the story of love for a bird, …" at bounding box center [642, 255] width 578 height 17
click at [478, 271] on p at bounding box center [642, 272] width 578 height 17
click at [549, 404] on p "More than four decades later, the threats to the Palila have only intensified. …" at bounding box center [642, 397] width 578 height 33
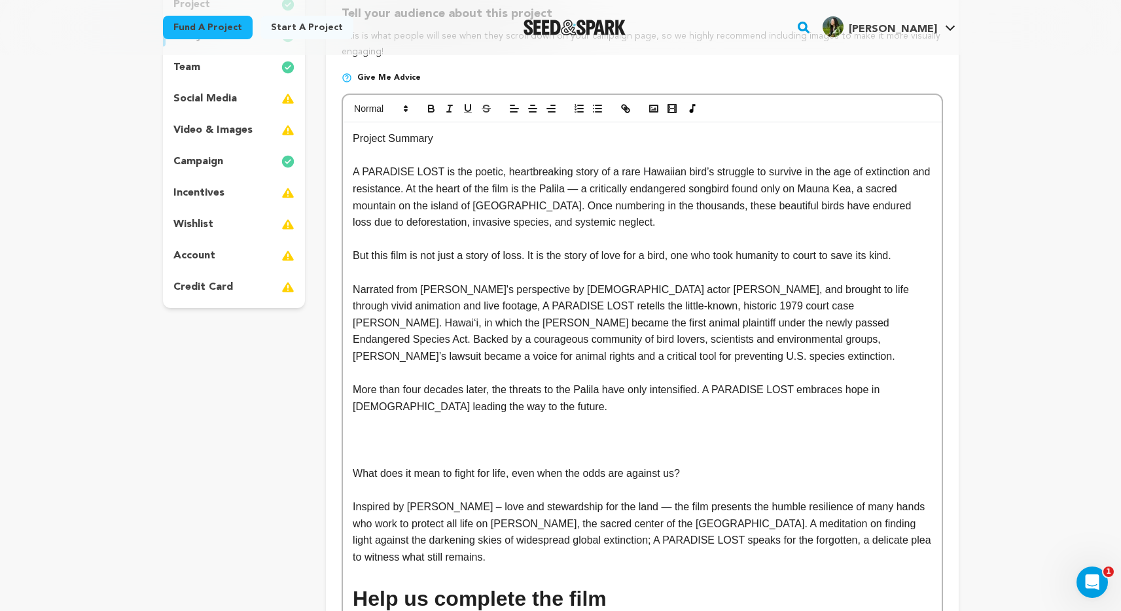
click at [642, 109] on div at bounding box center [642, 108] width 598 height 27
click at [651, 108] on circle "button" at bounding box center [651, 107] width 1 height 1
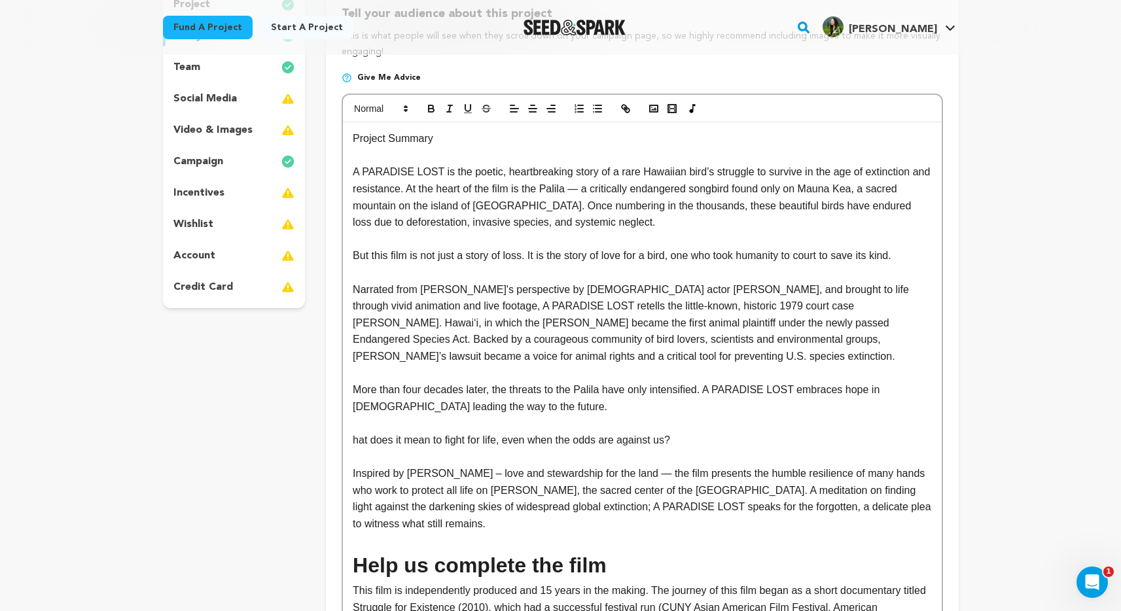
click at [651, 428] on p at bounding box center [642, 423] width 578 height 17
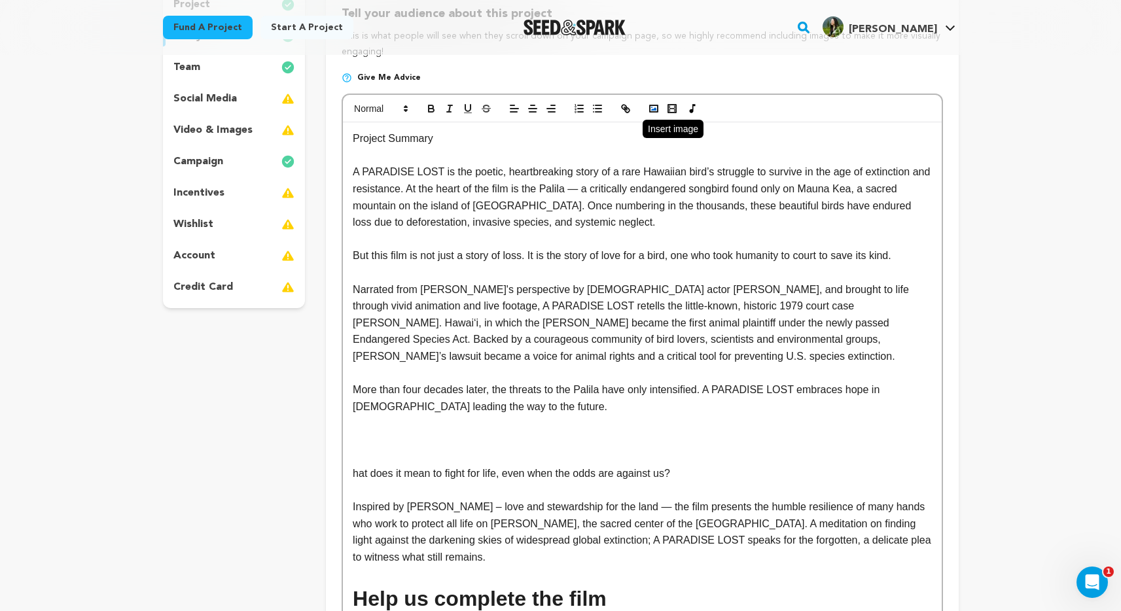
click at [658, 112] on icon "button" at bounding box center [654, 109] width 12 height 12
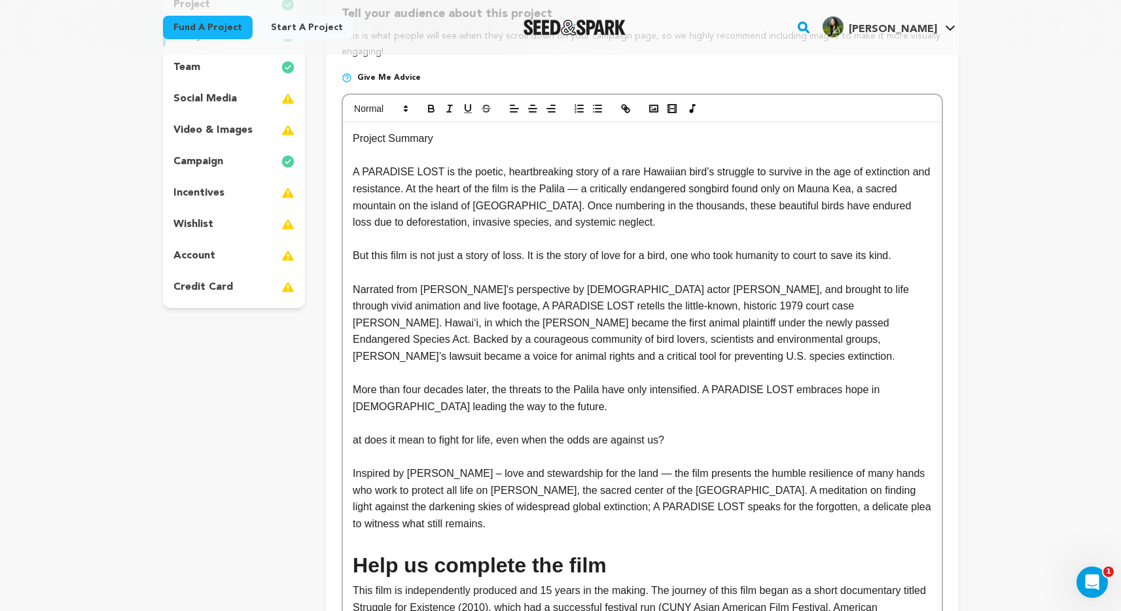
click at [432, 421] on p at bounding box center [642, 423] width 578 height 17
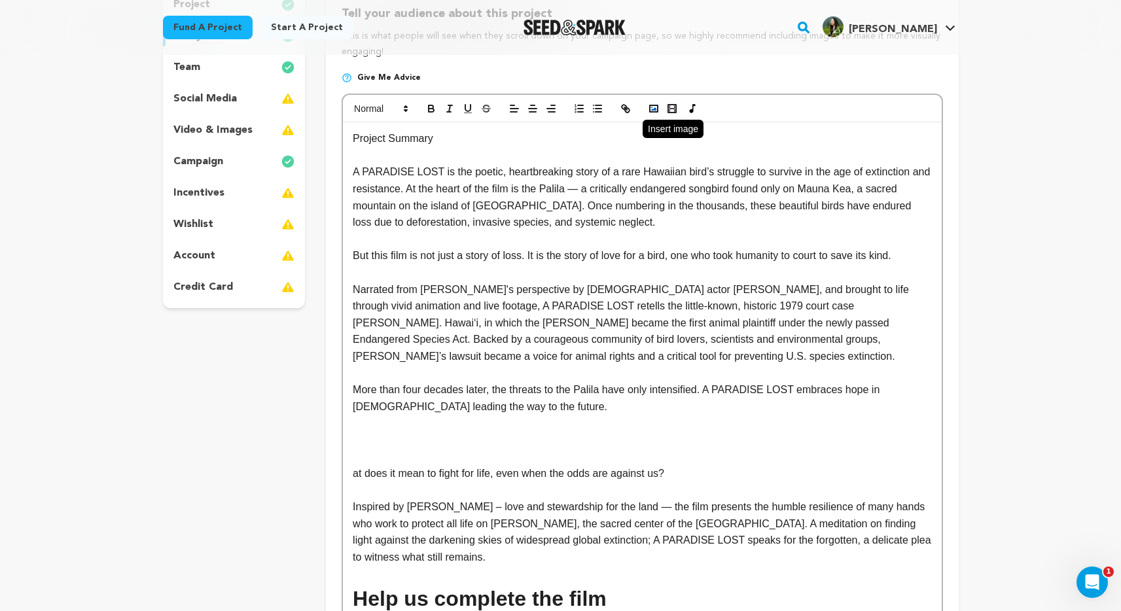
click at [655, 111] on icon "button" at bounding box center [654, 109] width 12 height 12
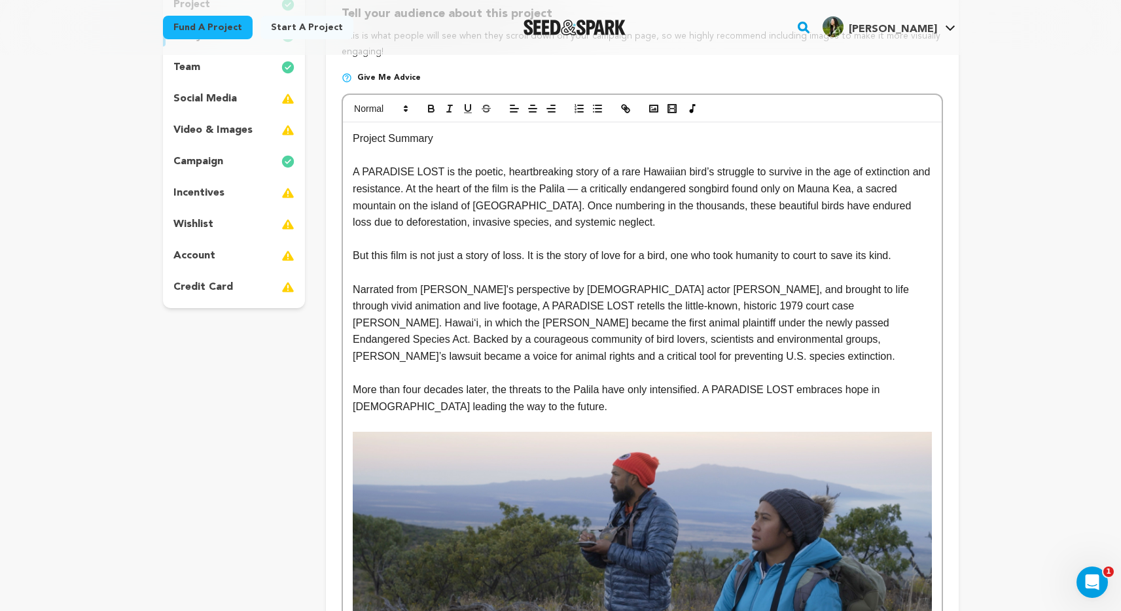
click at [672, 279] on p at bounding box center [642, 272] width 578 height 17
click at [671, 237] on p at bounding box center [642, 239] width 578 height 17
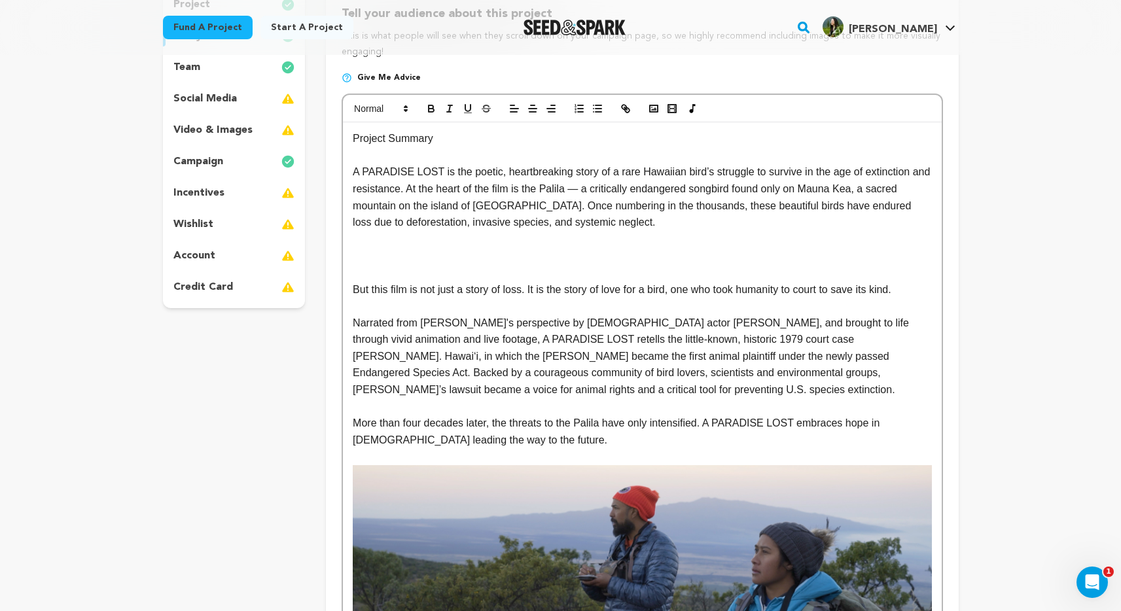
click at [527, 386] on p "Narrated from [PERSON_NAME]'s perspective by [DEMOGRAPHIC_DATA] actor [PERSON_N…" at bounding box center [642, 357] width 578 height 84
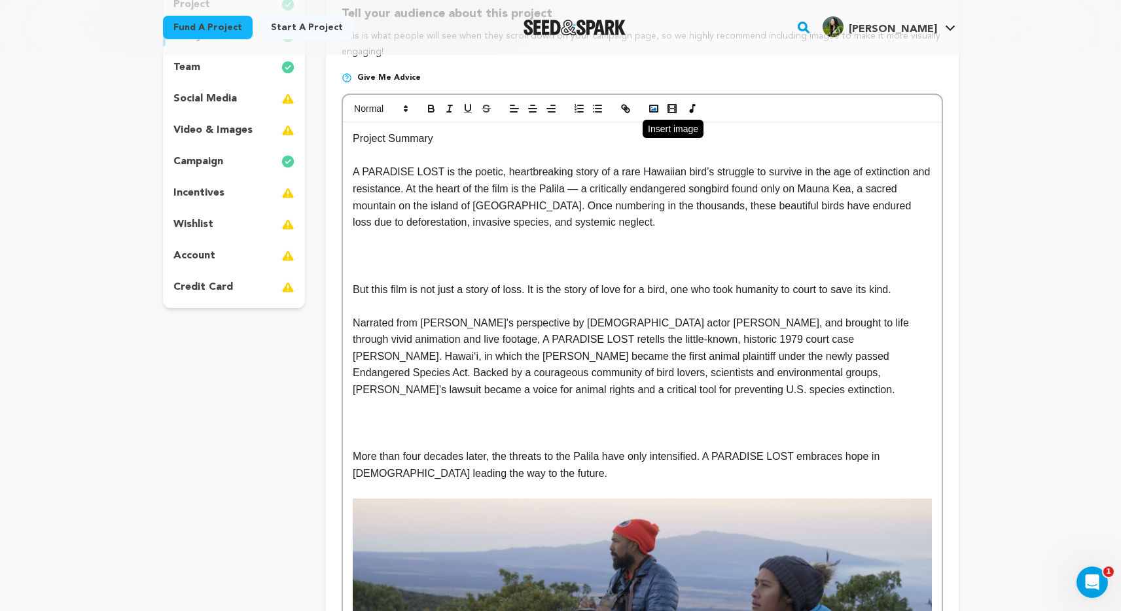
click at [650, 113] on icon "button" at bounding box center [654, 109] width 12 height 12
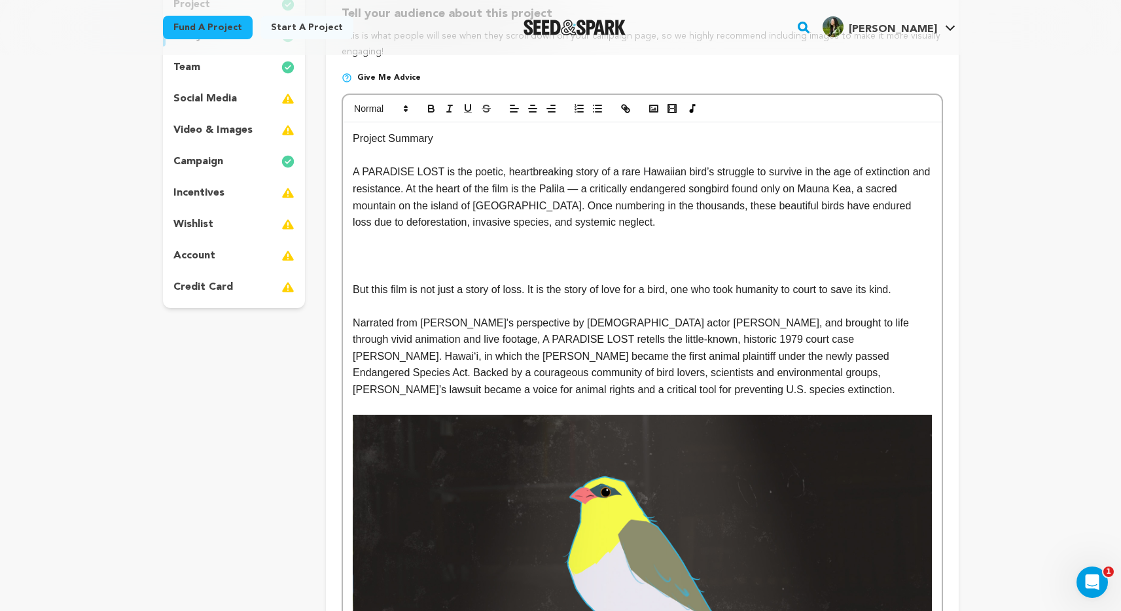
click at [424, 249] on p at bounding box center [642, 255] width 578 height 17
click at [650, 109] on rect "button" at bounding box center [654, 108] width 8 height 7
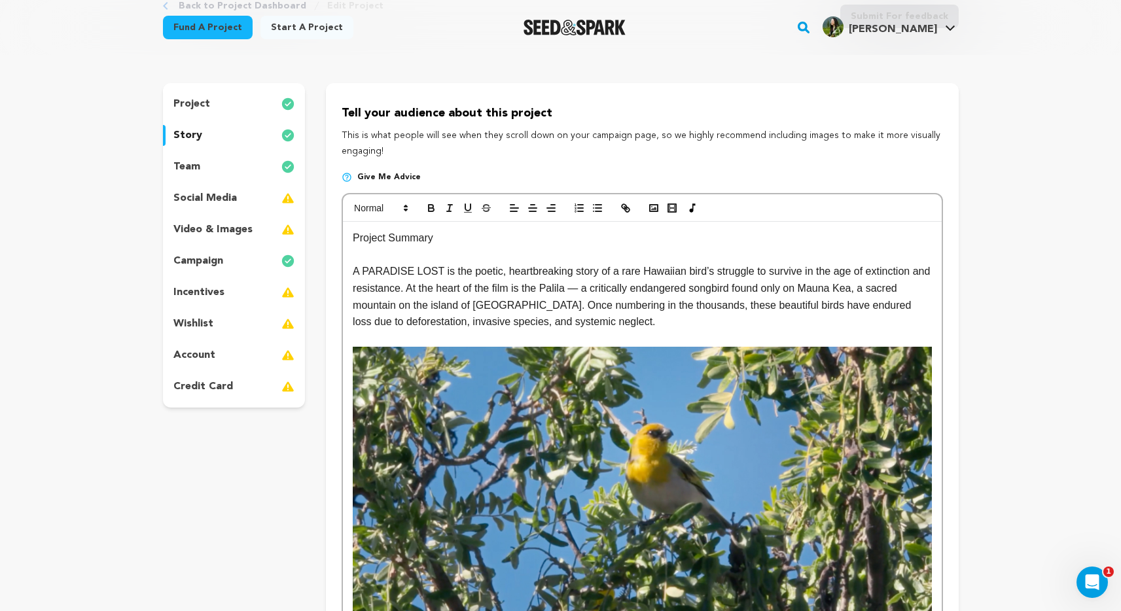
scroll to position [88, 0]
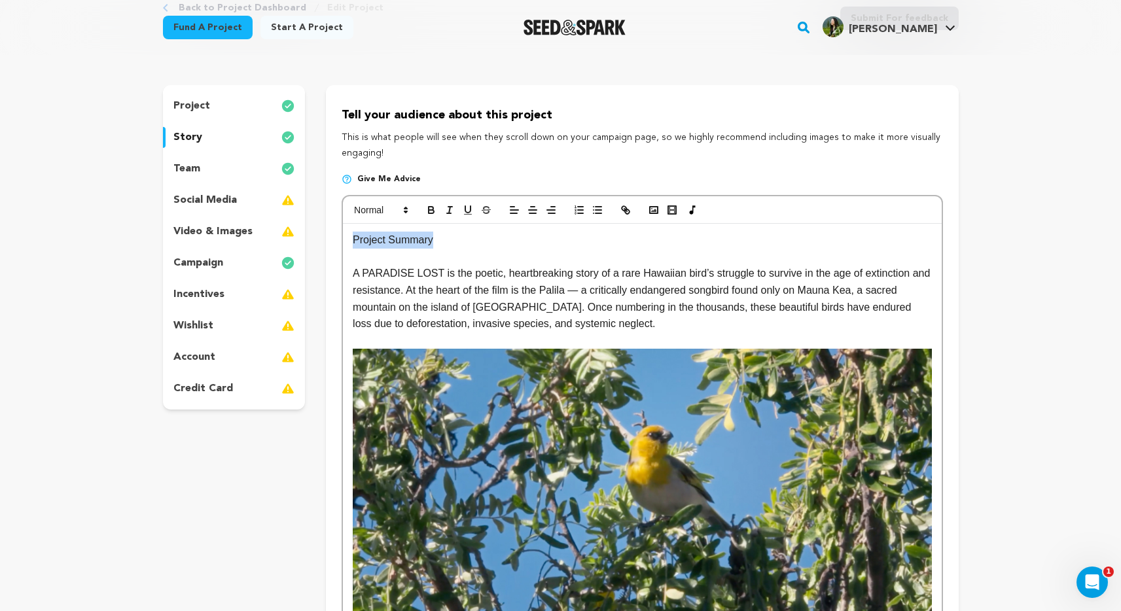
drag, startPoint x: 408, startPoint y: 238, endPoint x: 353, endPoint y: 241, distance: 55.0
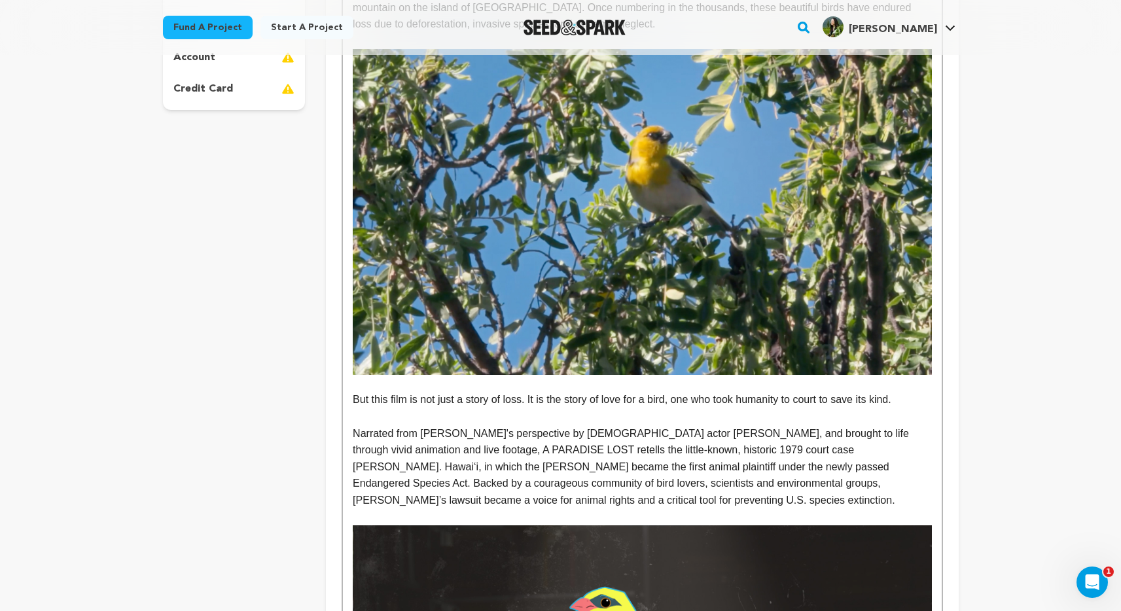
scroll to position [390, 0]
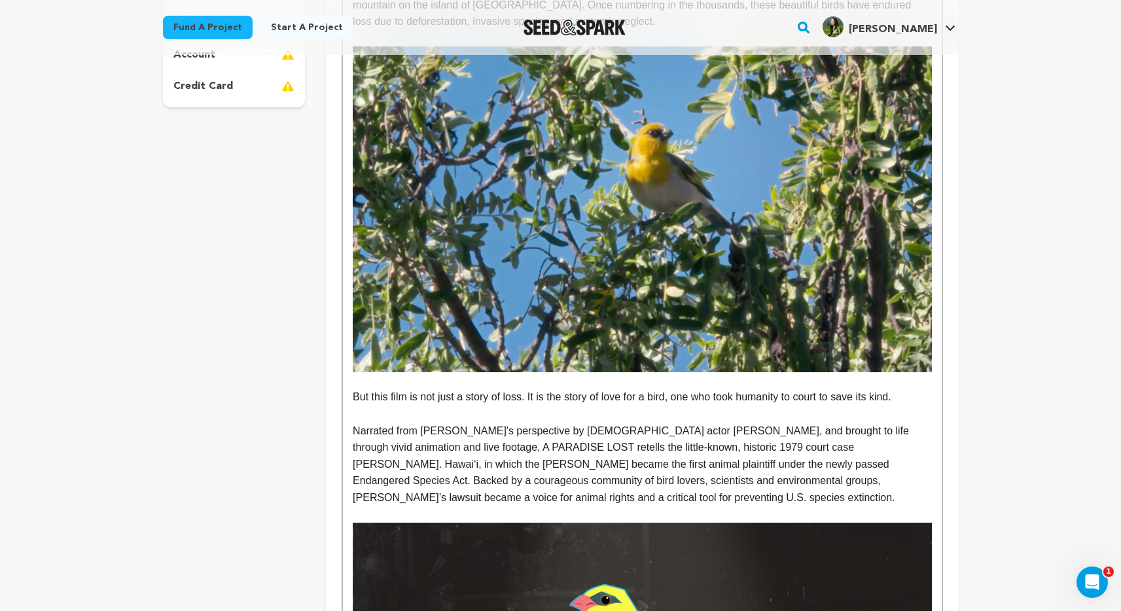
click at [702, 418] on p at bounding box center [642, 414] width 578 height 17
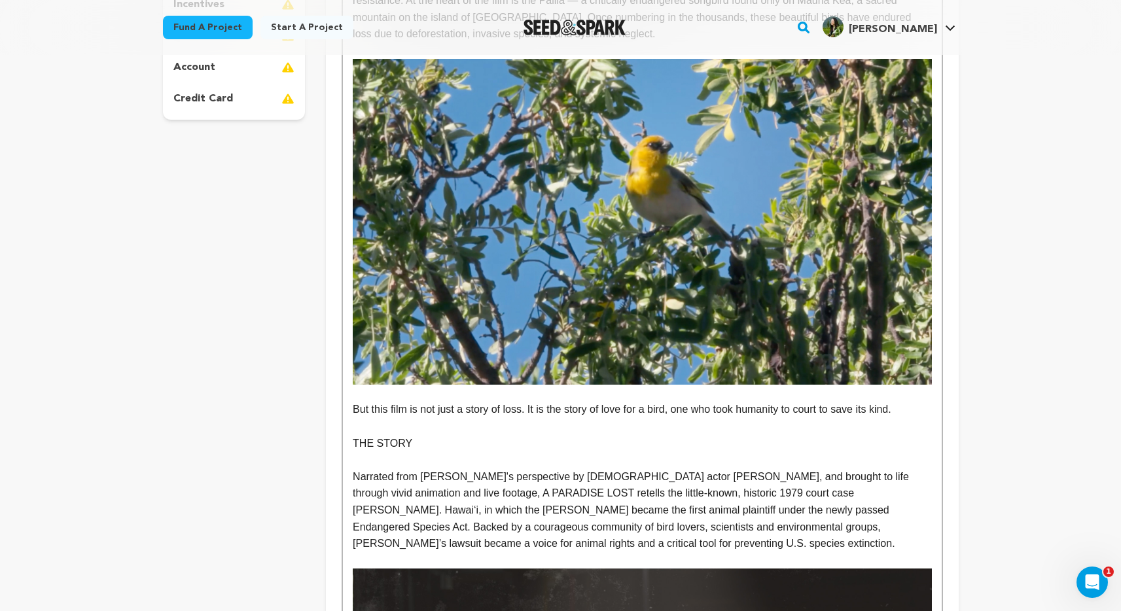
scroll to position [0, 0]
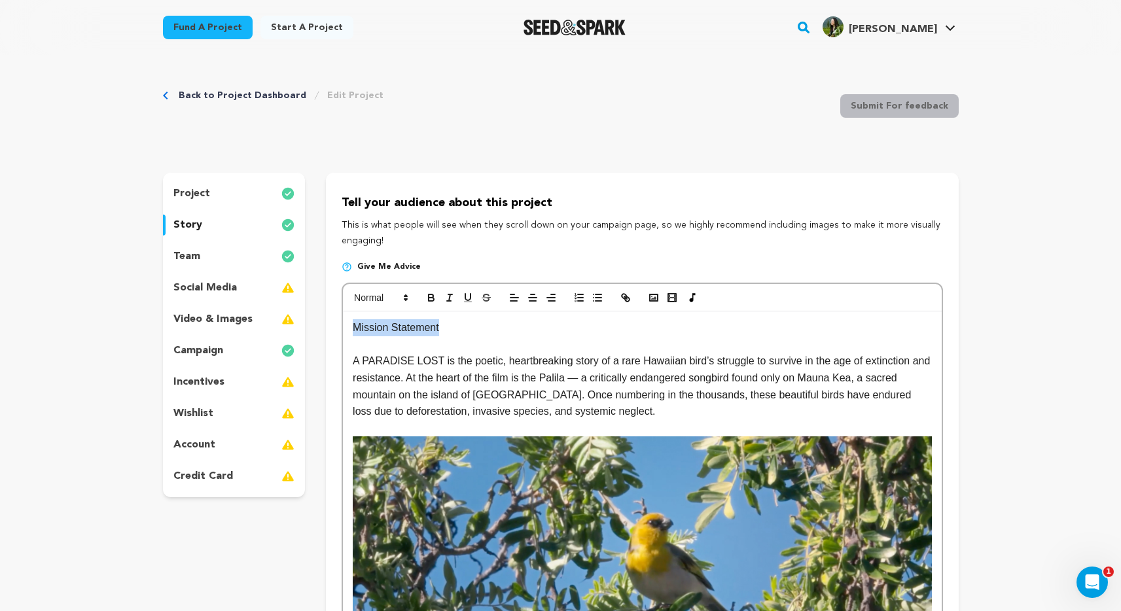
drag, startPoint x: 449, startPoint y: 327, endPoint x: 341, endPoint y: 328, distance: 108.6
click at [602, 330] on p "Mission Statement" at bounding box center [642, 327] width 578 height 17
click at [415, 332] on p "Mission Statement" at bounding box center [642, 327] width 578 height 17
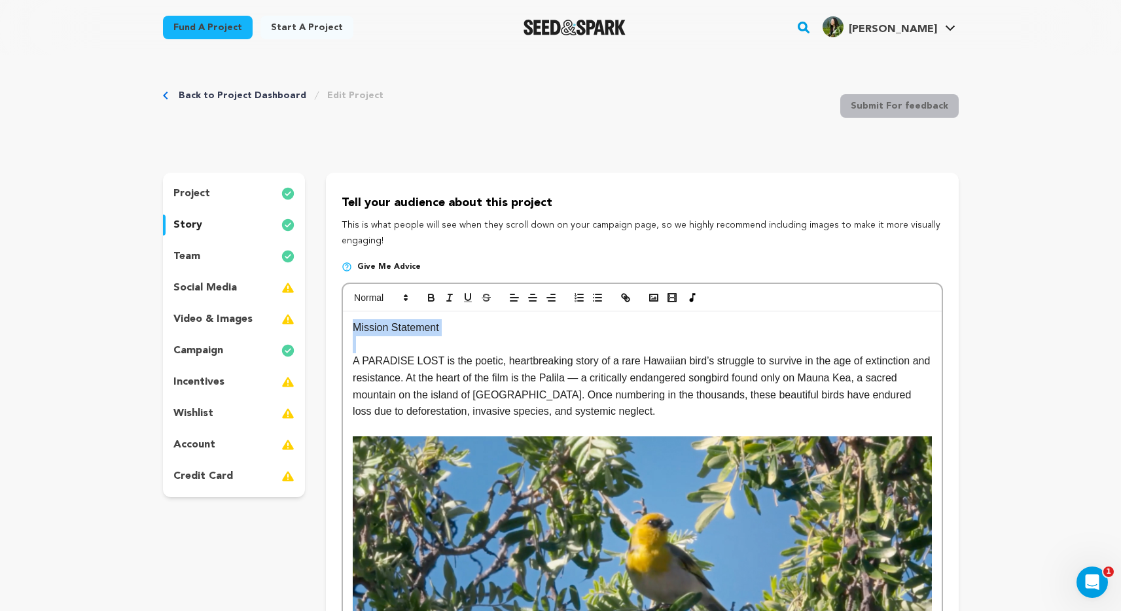
click at [415, 332] on p "Mission Statement" at bounding box center [642, 327] width 578 height 17
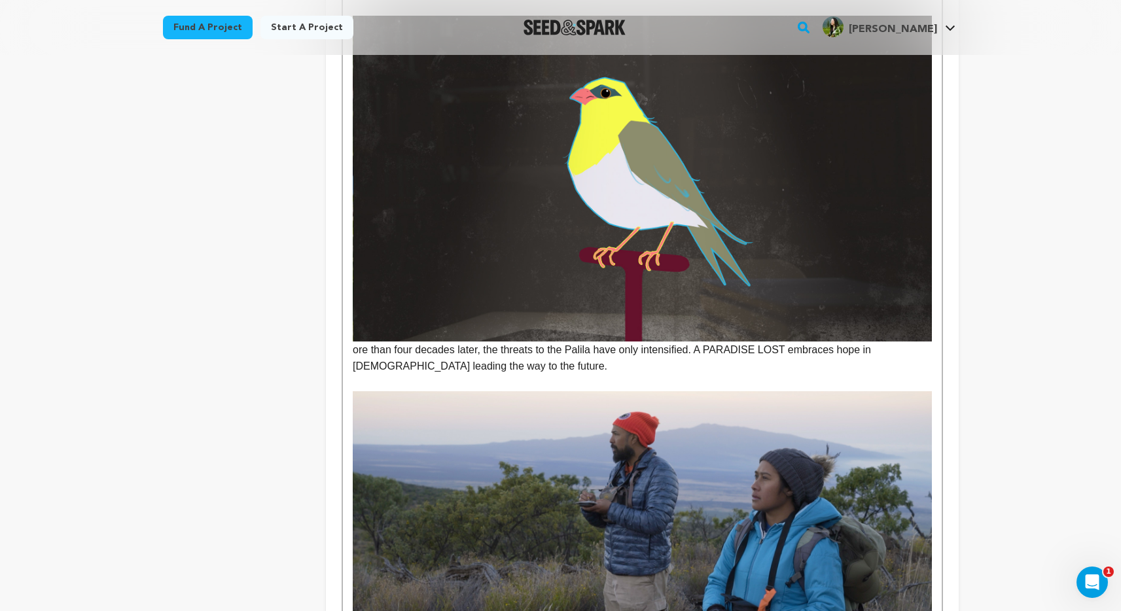
scroll to position [899, 0]
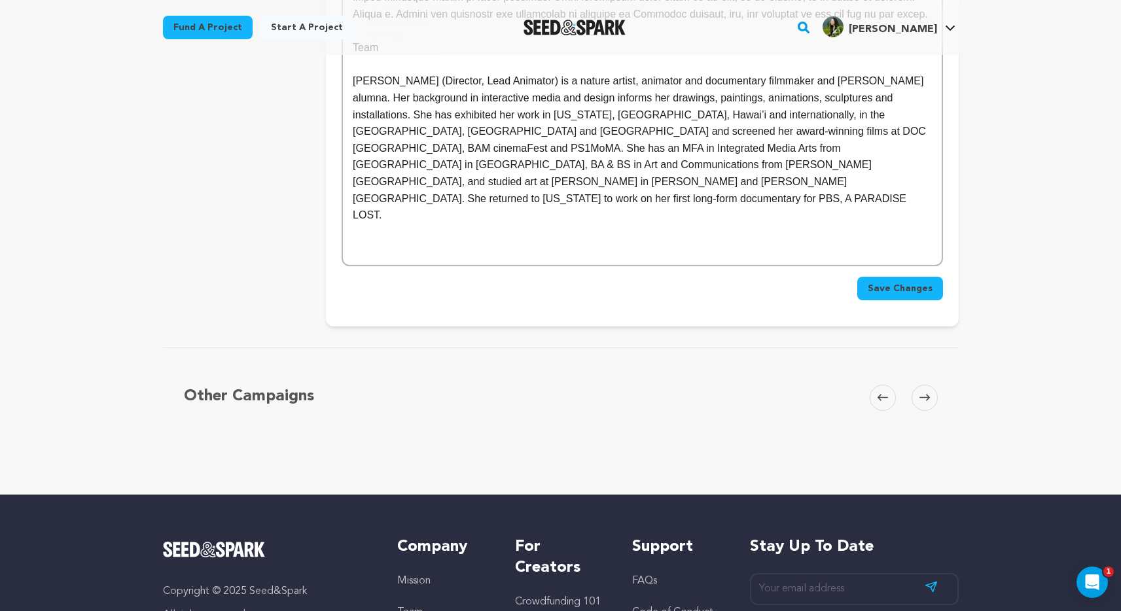
scroll to position [2696, 0]
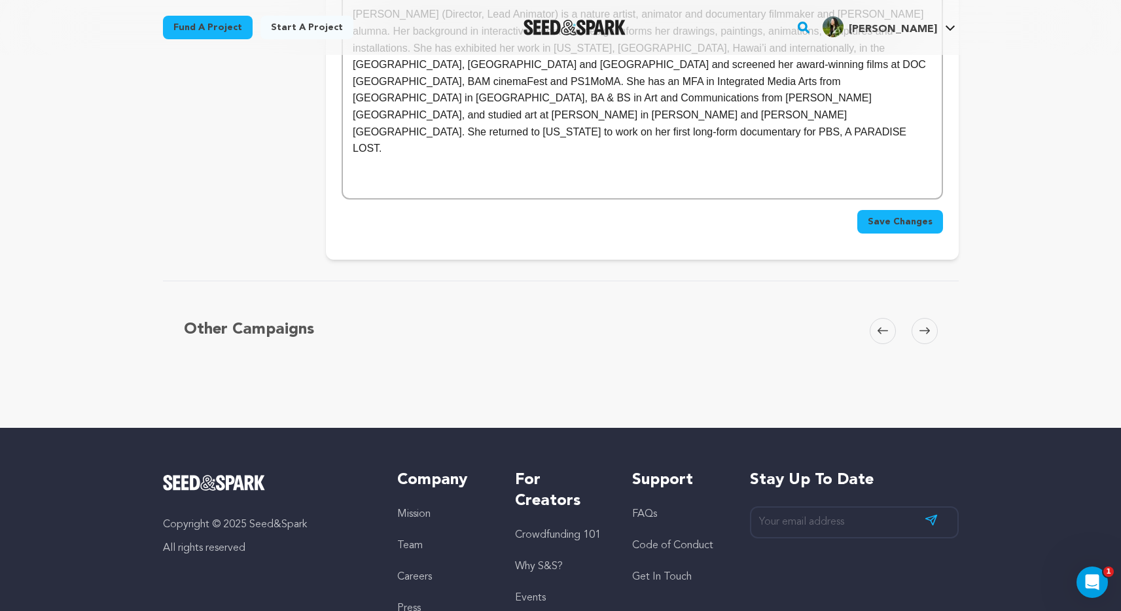
click at [911, 210] on button "Save Changes" at bounding box center [900, 222] width 86 height 24
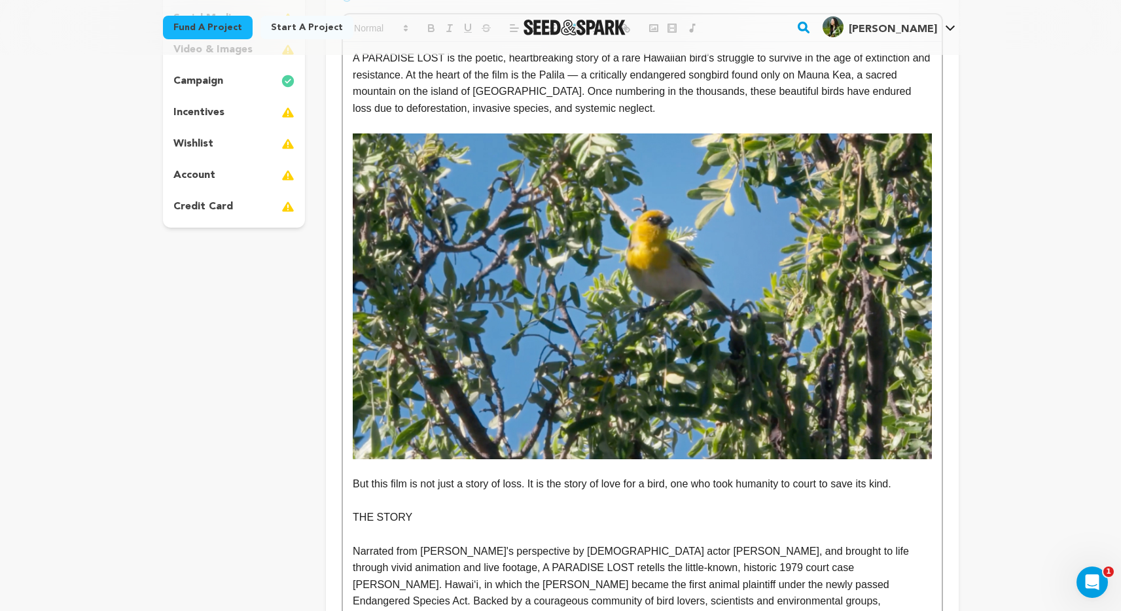
scroll to position [319, 0]
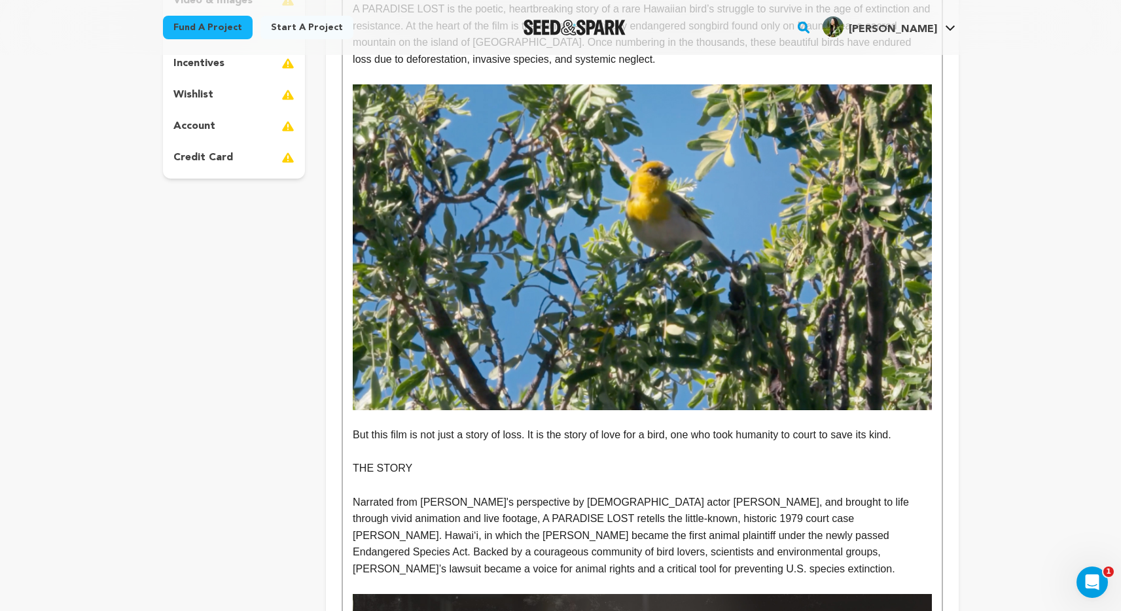
click at [359, 474] on p "THE STORY" at bounding box center [642, 468] width 578 height 17
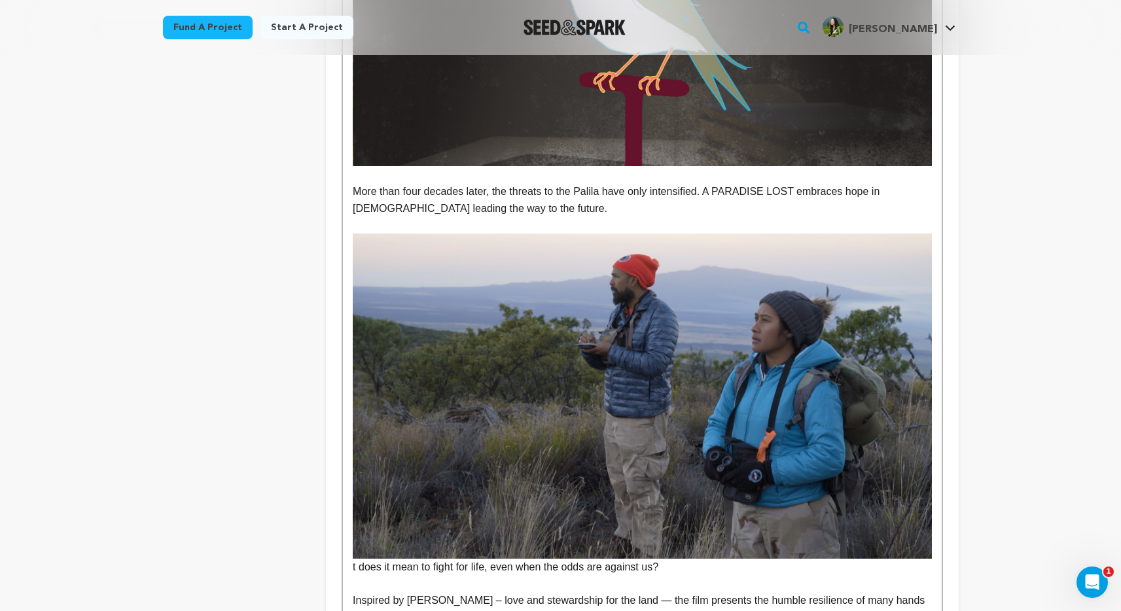
scroll to position [1044, 0]
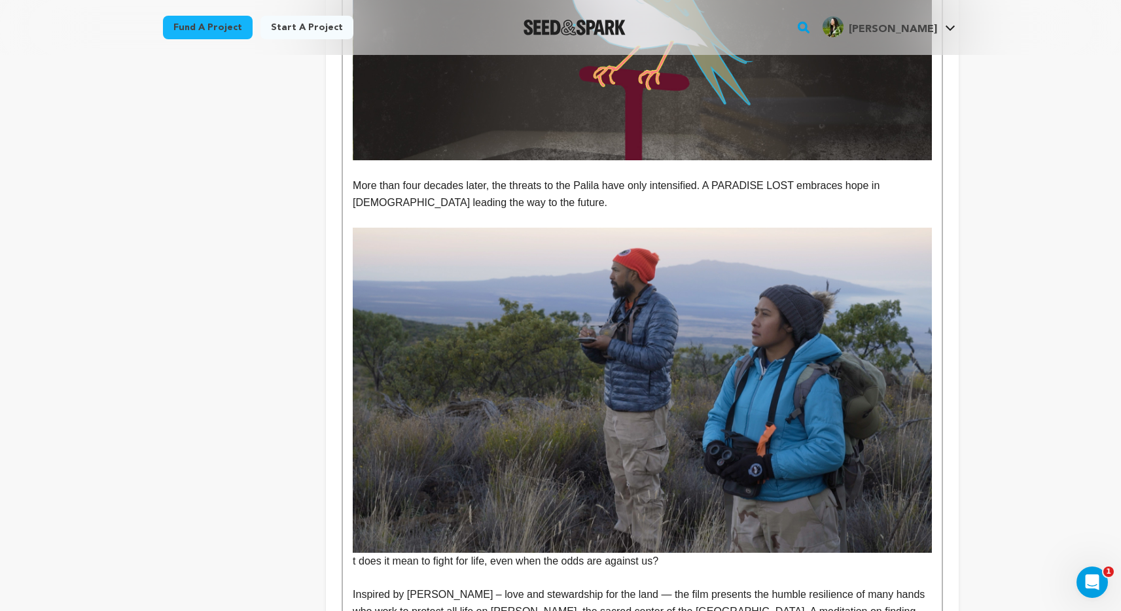
click at [548, 565] on p "t does it mean to fight for life, even when the odds are against us?" at bounding box center [642, 399] width 578 height 342
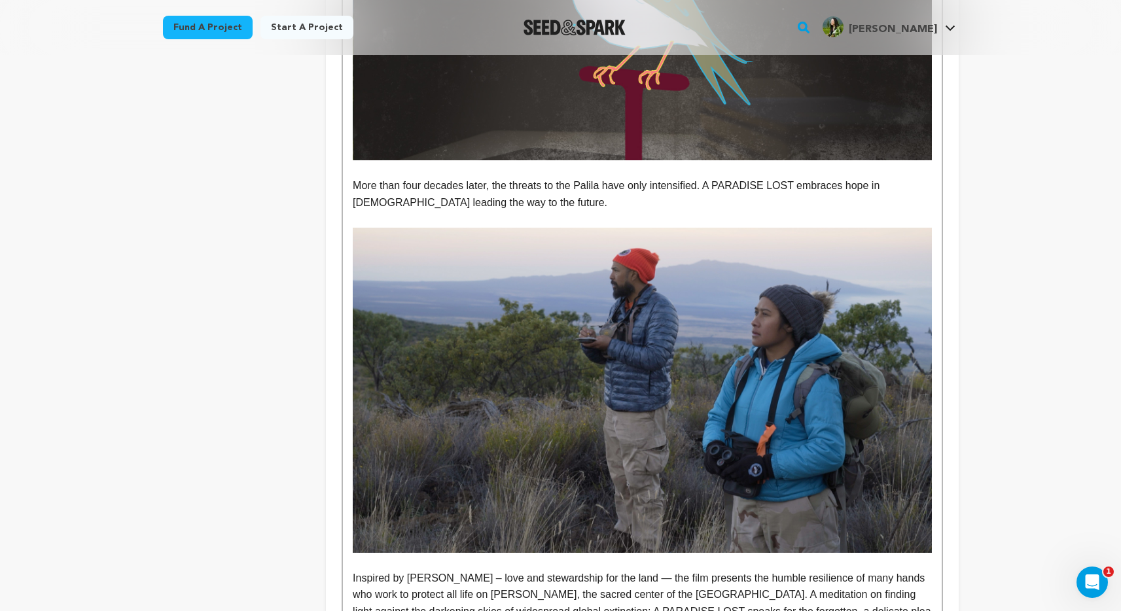
click at [560, 205] on p "More than four decades later, the threats to the Palila have only intensified. …" at bounding box center [642, 193] width 578 height 33
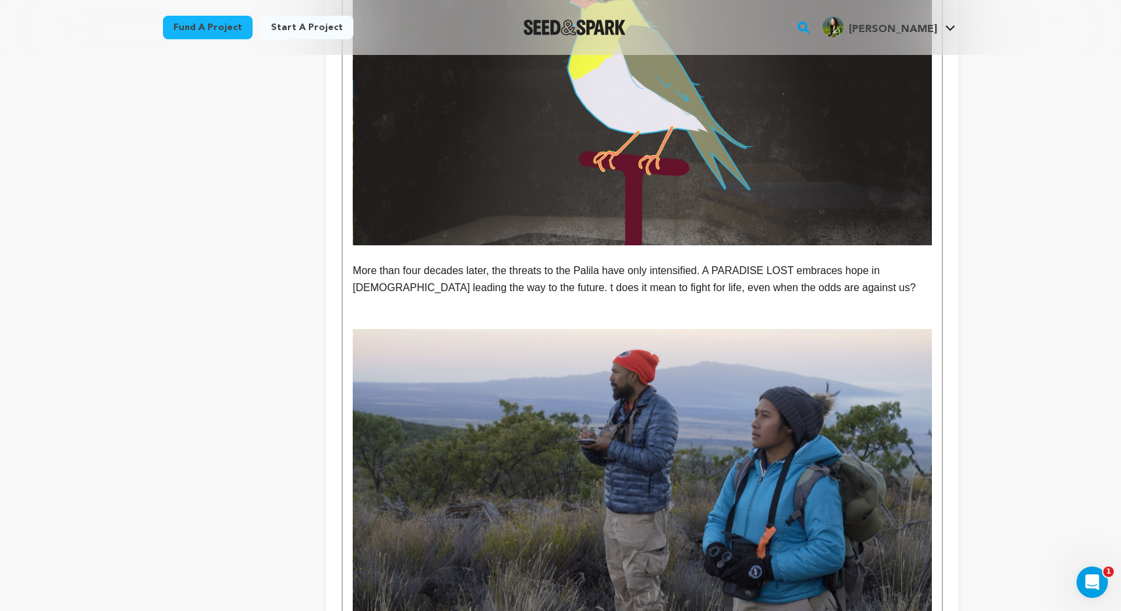
scroll to position [1138, 0]
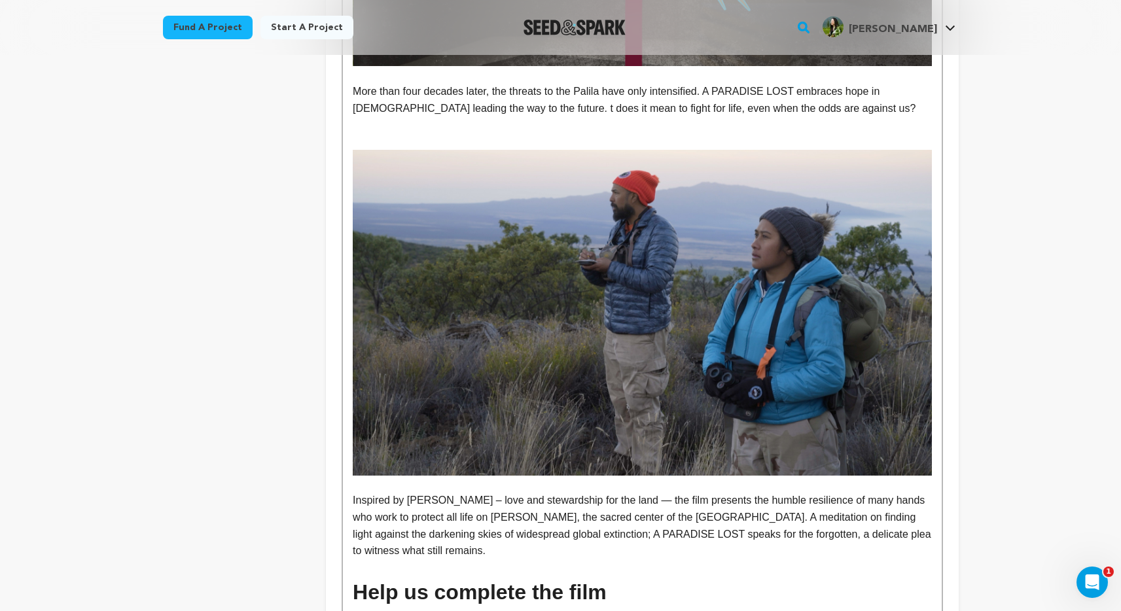
click at [548, 110] on p "More than four decades later, the threats to the Palila have only intensified. …" at bounding box center [642, 99] width 578 height 33
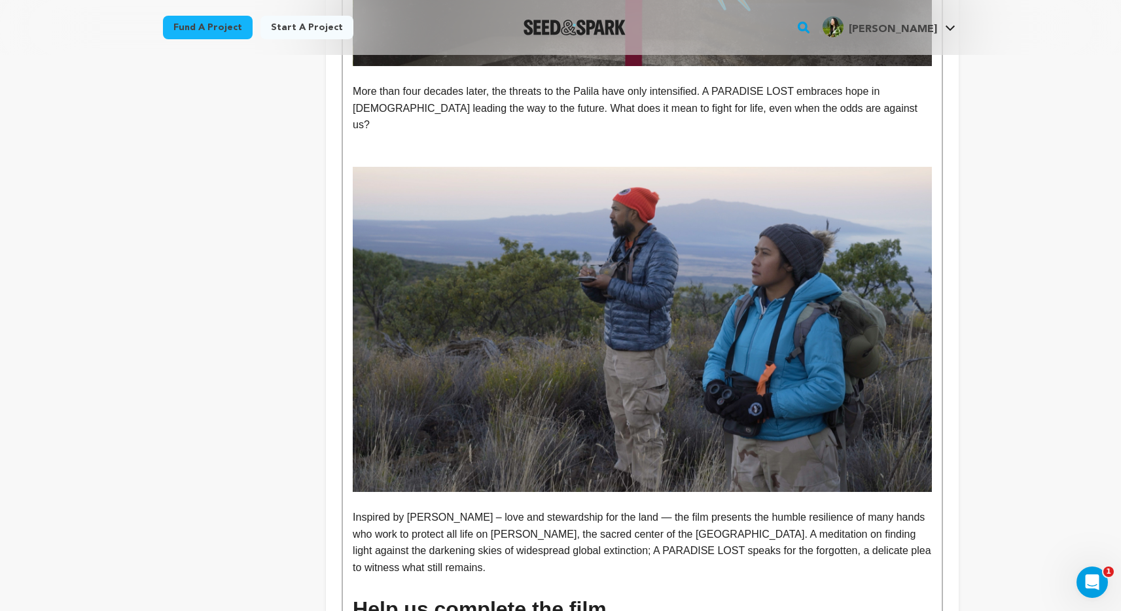
click at [539, 111] on p "More than four decades later, the threats to the Palila have only intensified. …" at bounding box center [642, 108] width 578 height 50
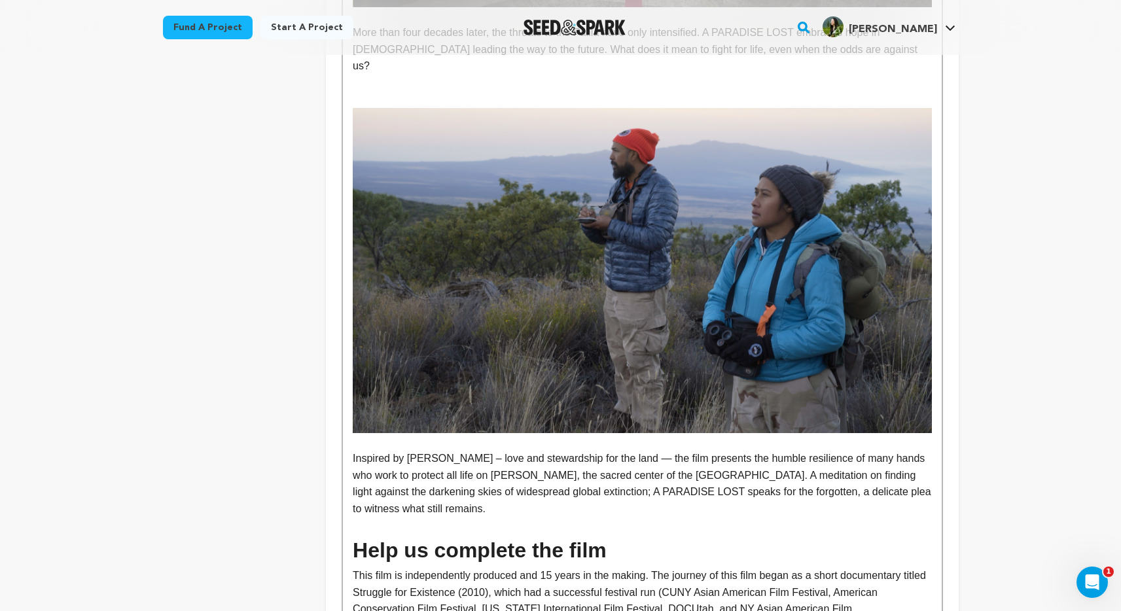
scroll to position [1198, 0]
click at [672, 497] on p "Inspired by [PERSON_NAME] – love and stewardship for the land — the film presen…" at bounding box center [642, 482] width 578 height 67
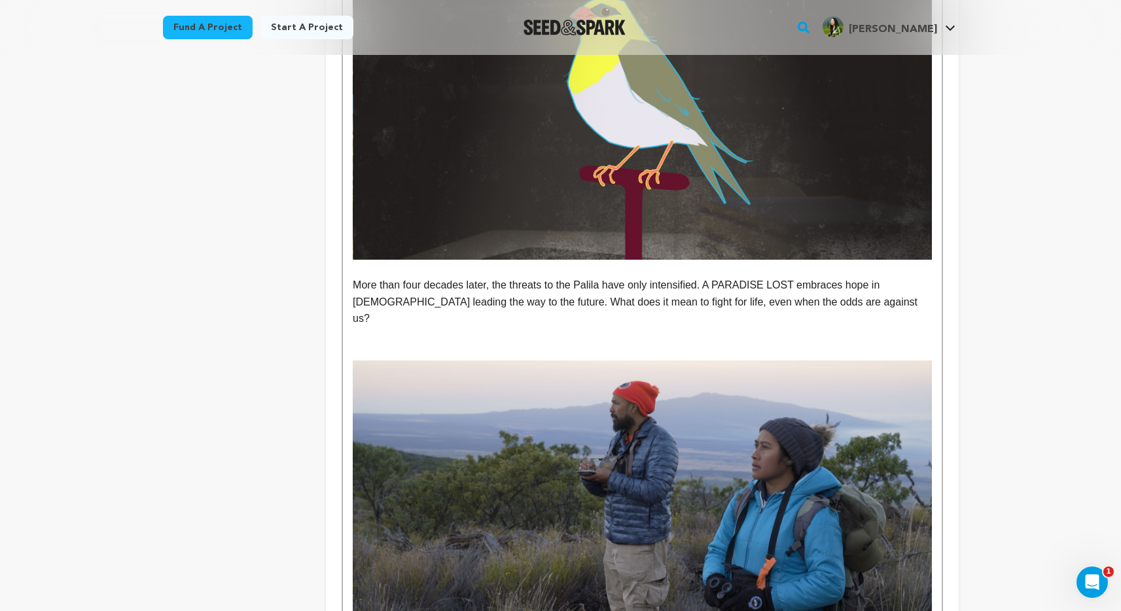
scroll to position [766, 0]
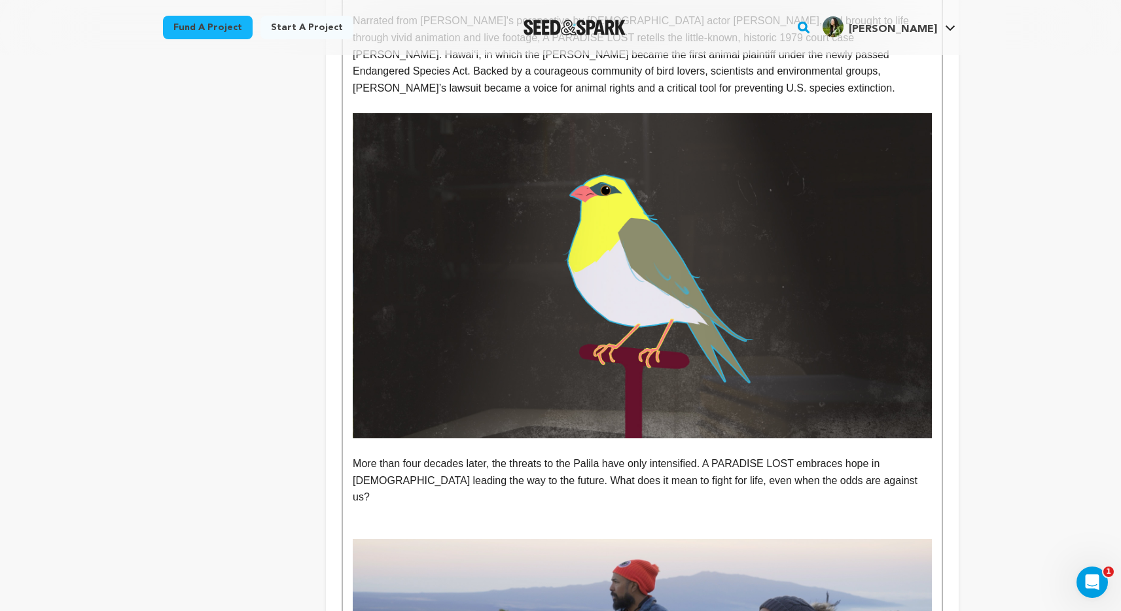
click at [480, 211] on img at bounding box center [642, 275] width 578 height 325
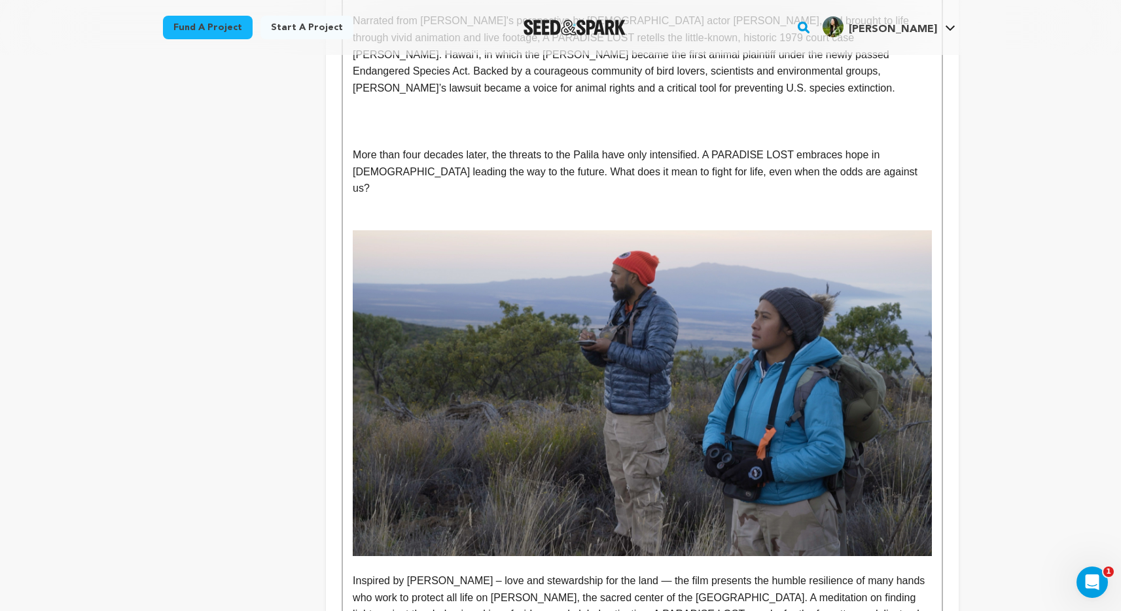
click at [472, 118] on p at bounding box center [642, 121] width 578 height 17
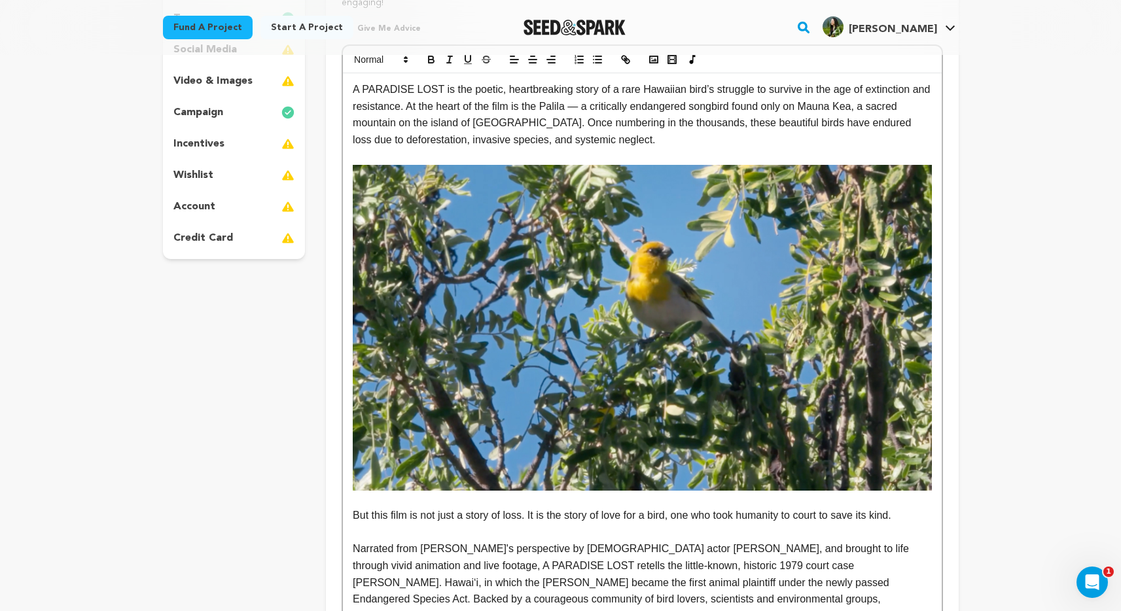
scroll to position [0, 0]
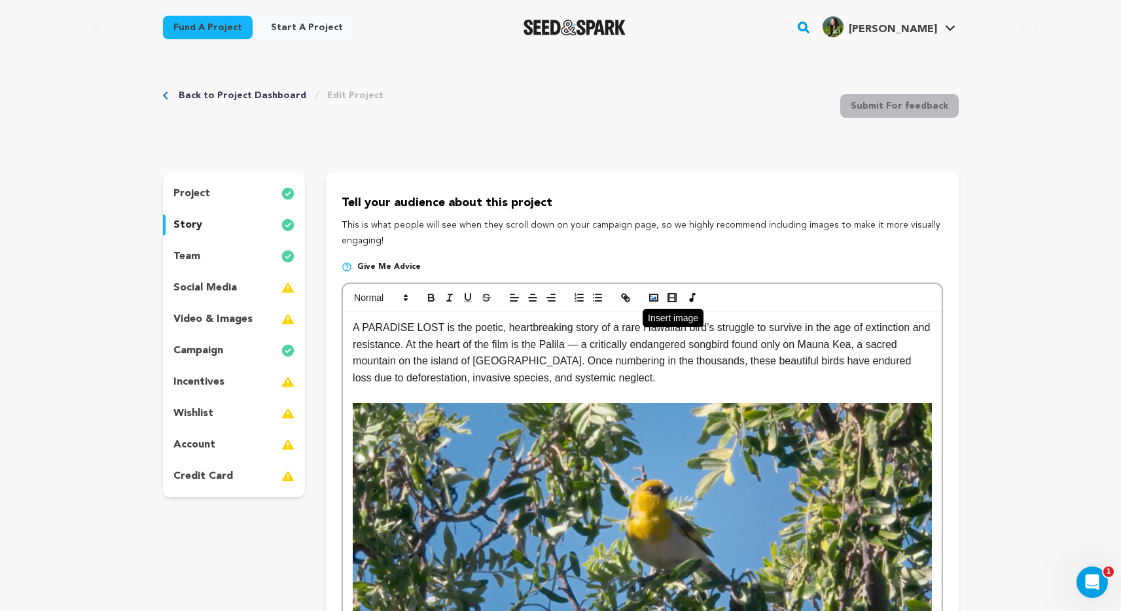
click at [658, 298] on icon "button" at bounding box center [654, 298] width 12 height 12
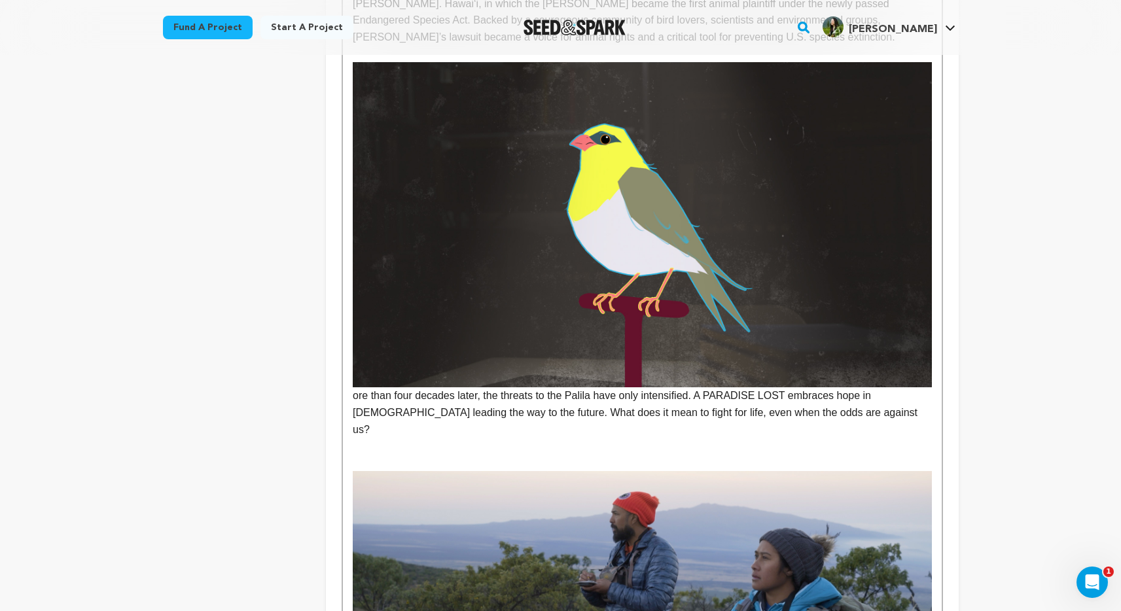
scroll to position [820, 0]
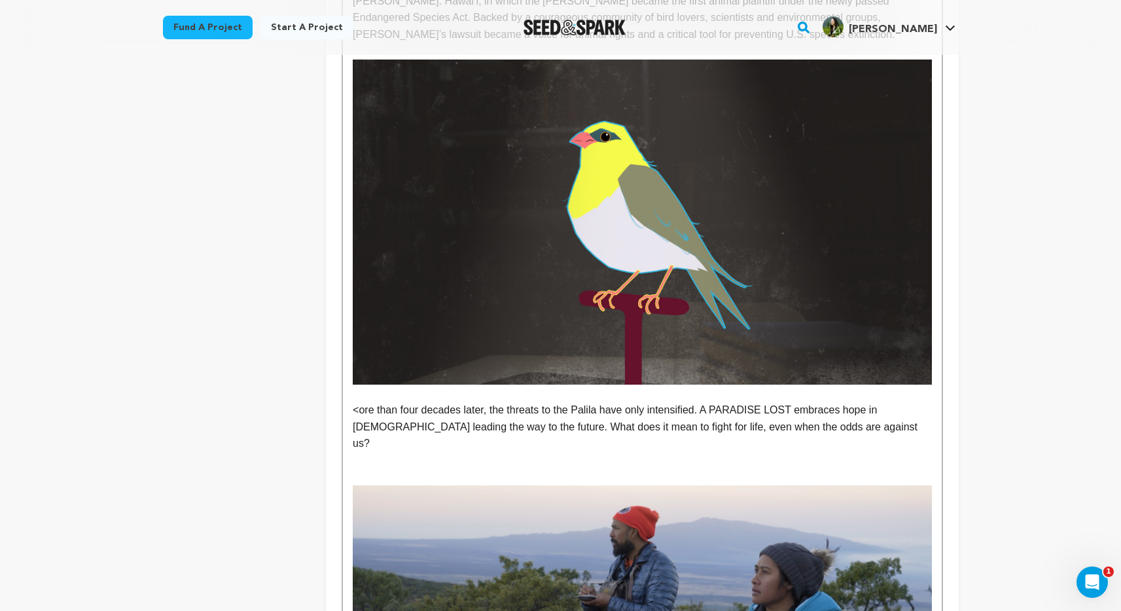
drag, startPoint x: 360, startPoint y: 410, endPoint x: 352, endPoint y: 411, distance: 8.1
click at [353, 411] on p "<ore than four decades later, the threats to the Palila have only intensified. …" at bounding box center [642, 427] width 578 height 50
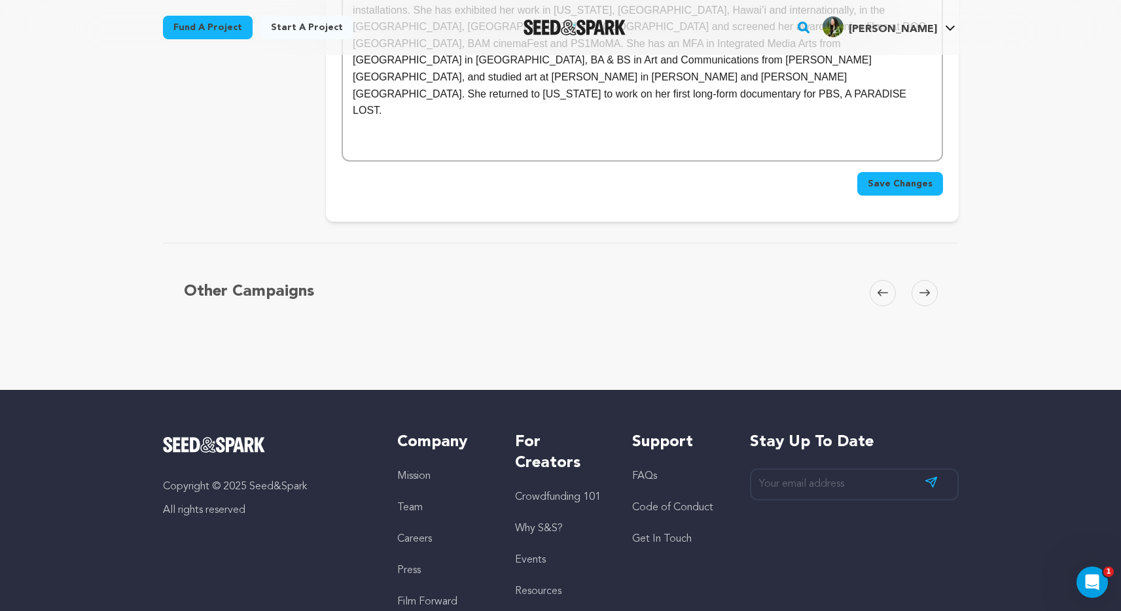
scroll to position [2736, 0]
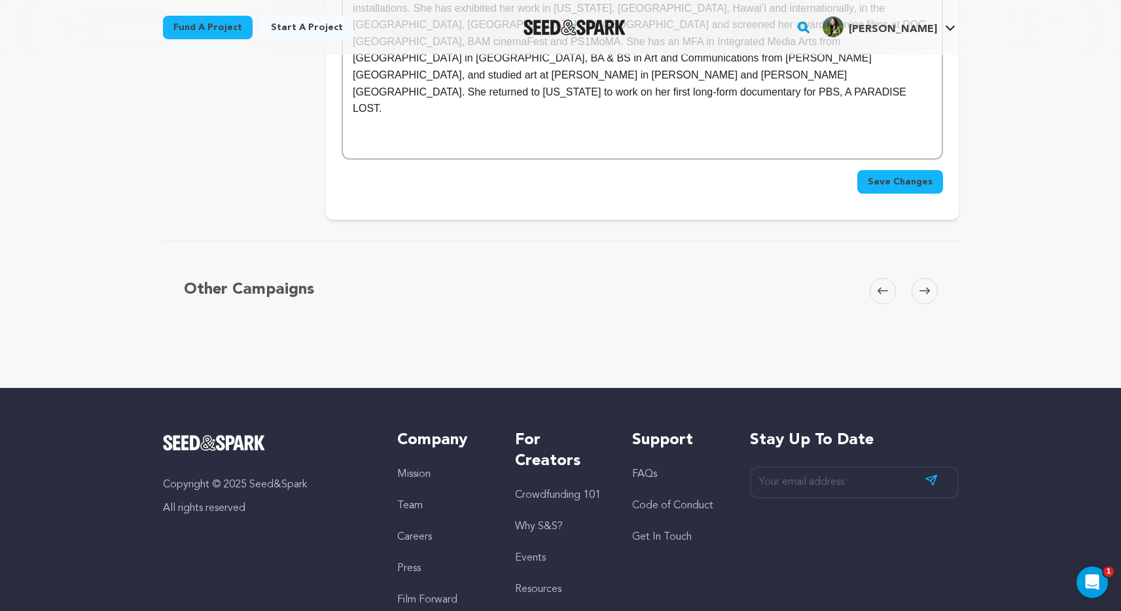
click at [912, 175] on span "Save Changes" at bounding box center [899, 181] width 65 height 13
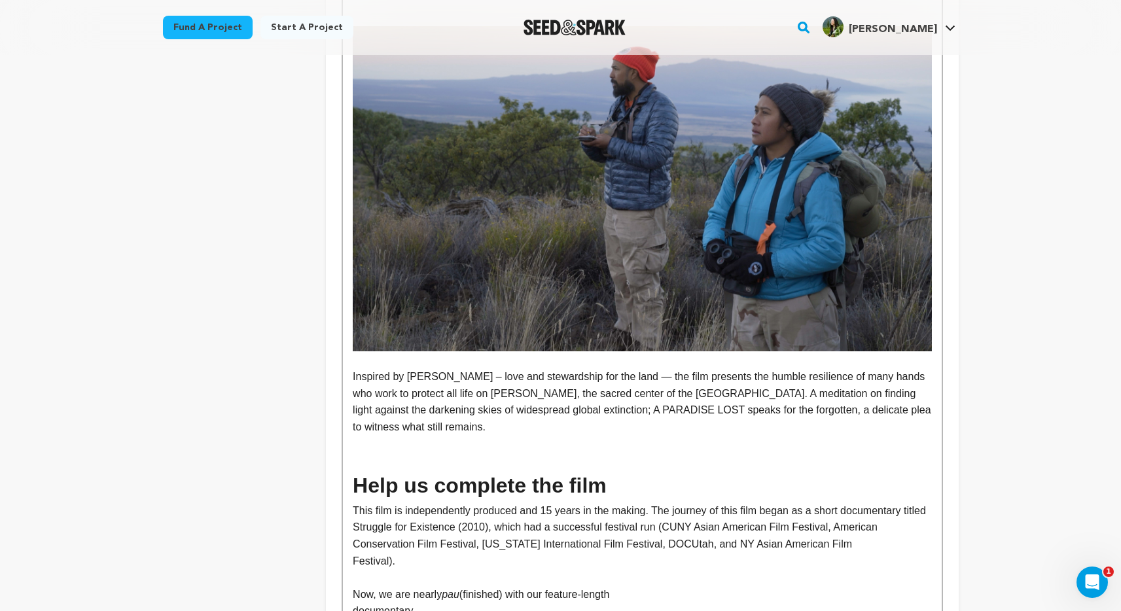
scroll to position [1675, 0]
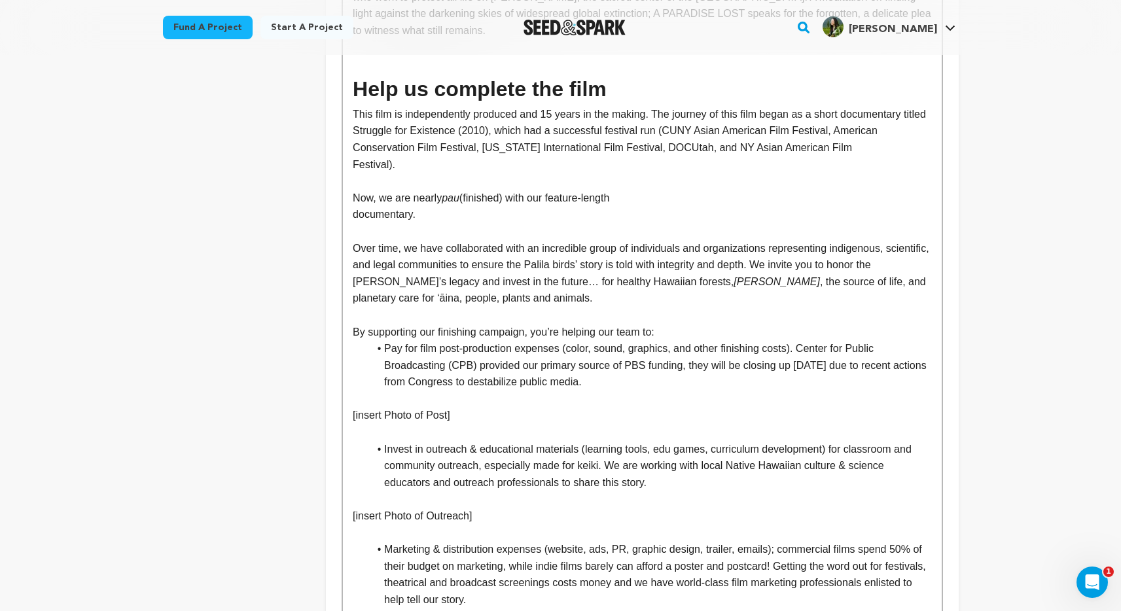
click at [360, 156] on p "Festival)." at bounding box center [642, 164] width 578 height 17
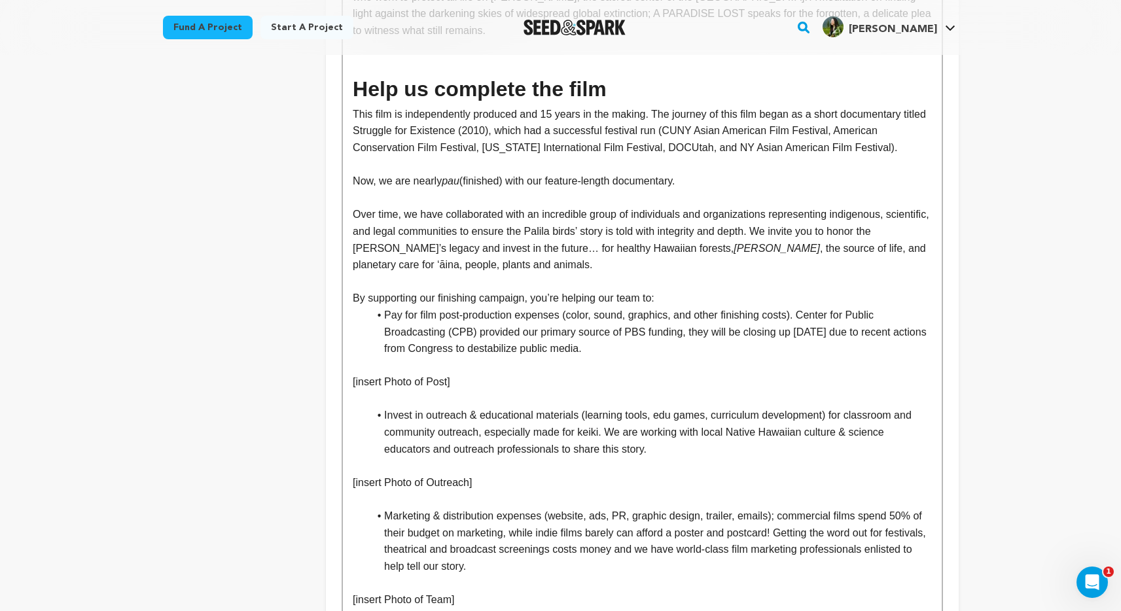
click at [495, 224] on p "Over time, we have collaborated with an incredible group of individuals and org…" at bounding box center [642, 239] width 578 height 67
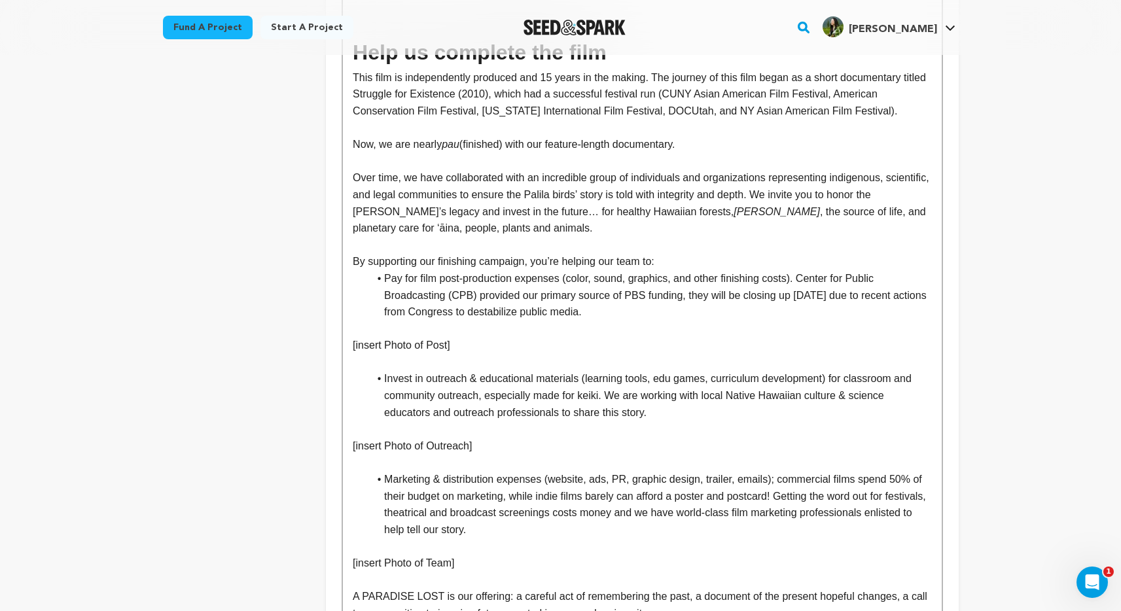
scroll to position [1716, 0]
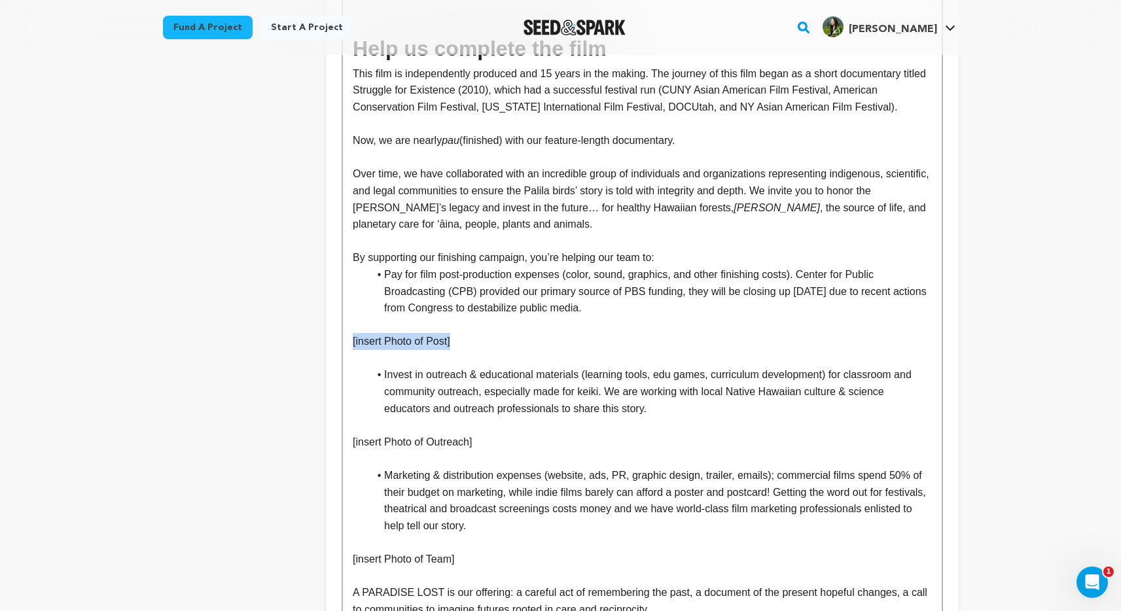
drag, startPoint x: 464, startPoint y: 325, endPoint x: 353, endPoint y: 324, distance: 110.6
click at [353, 333] on p "[insert Photo of Post]" at bounding box center [642, 341] width 578 height 17
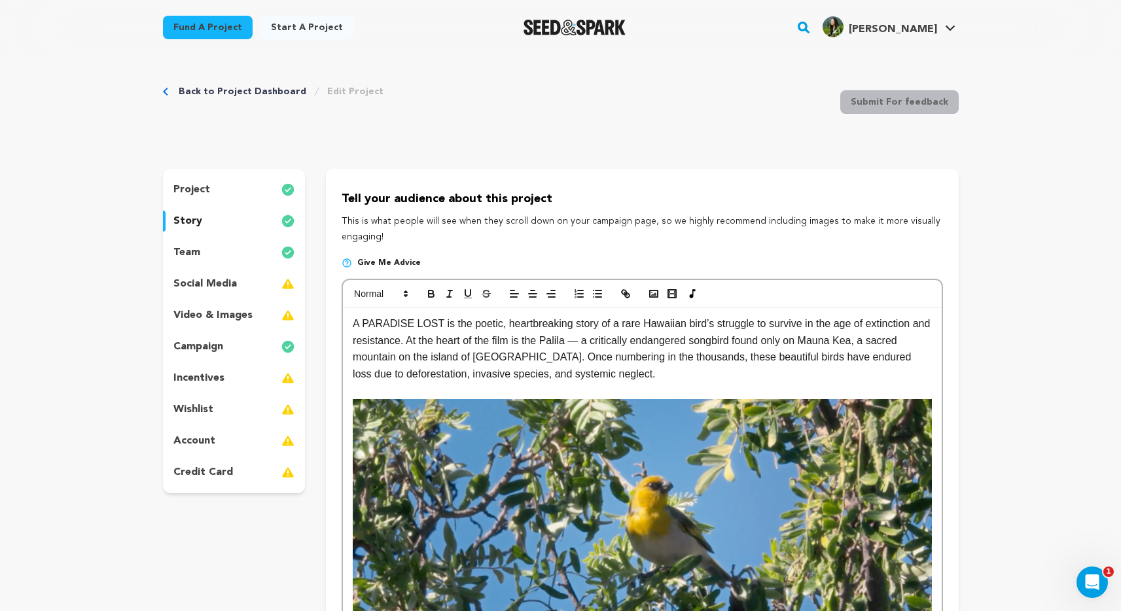
scroll to position [0, 0]
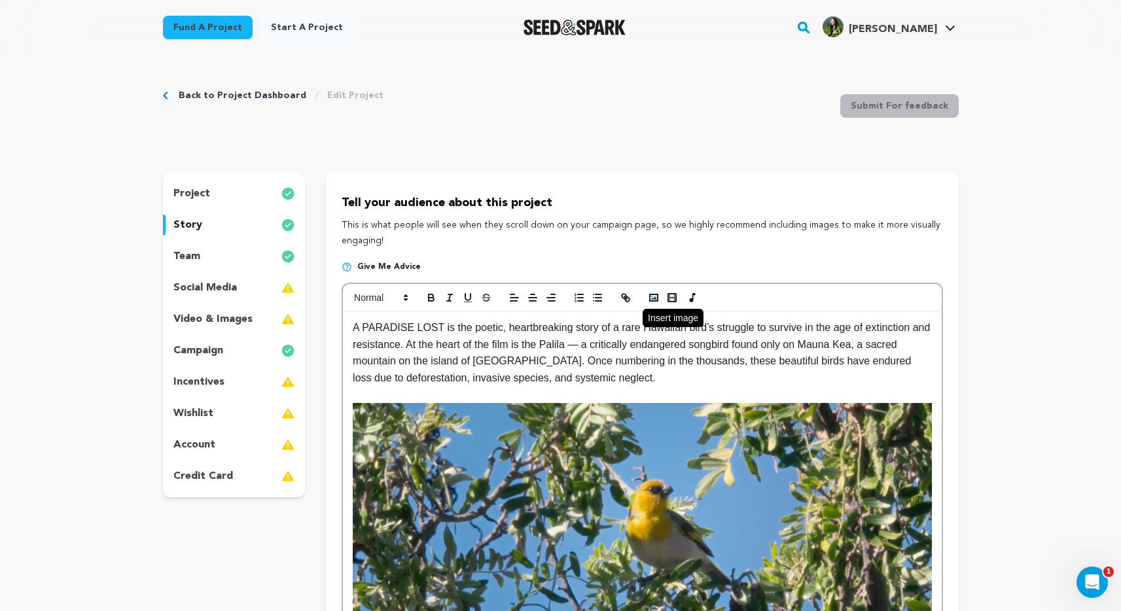
click at [655, 298] on polyline "button" at bounding box center [653, 297] width 5 height 3
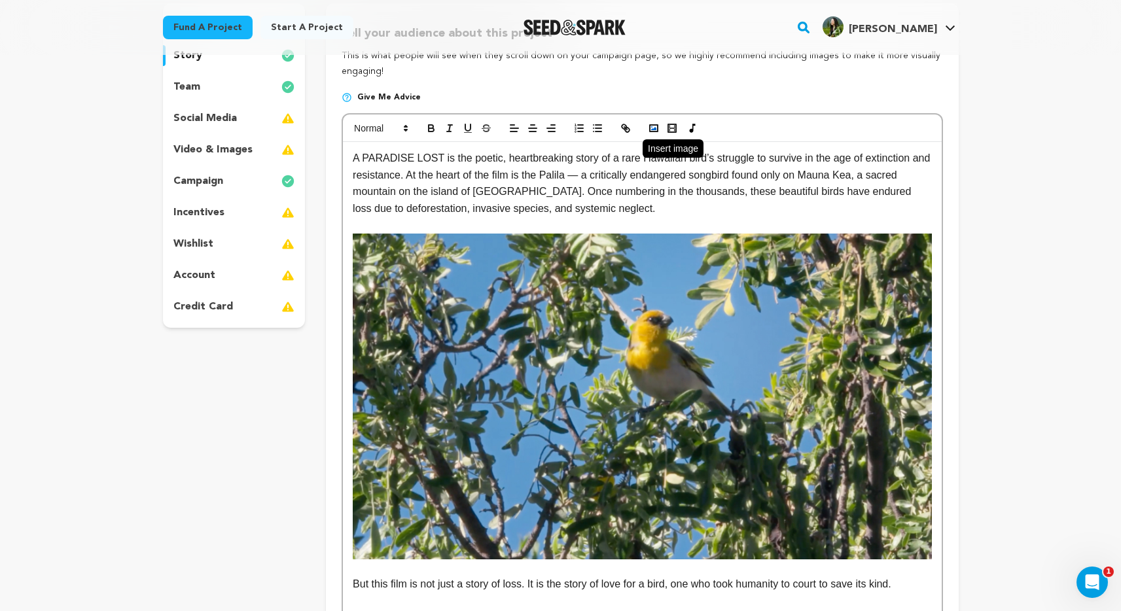
click at [654, 131] on rect "button" at bounding box center [654, 128] width 8 height 7
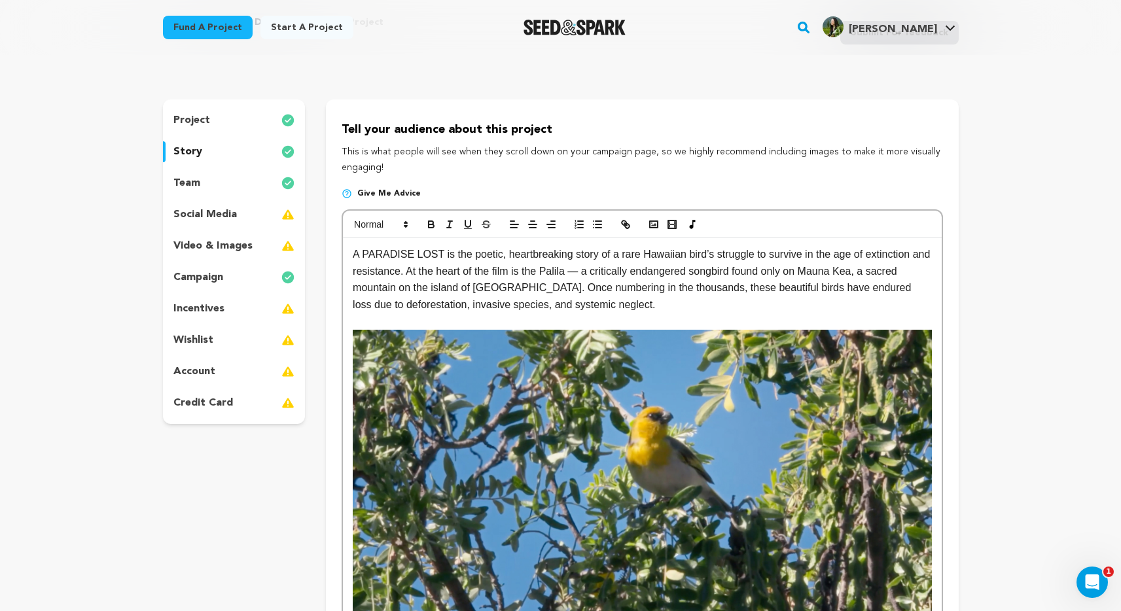
scroll to position [67, 0]
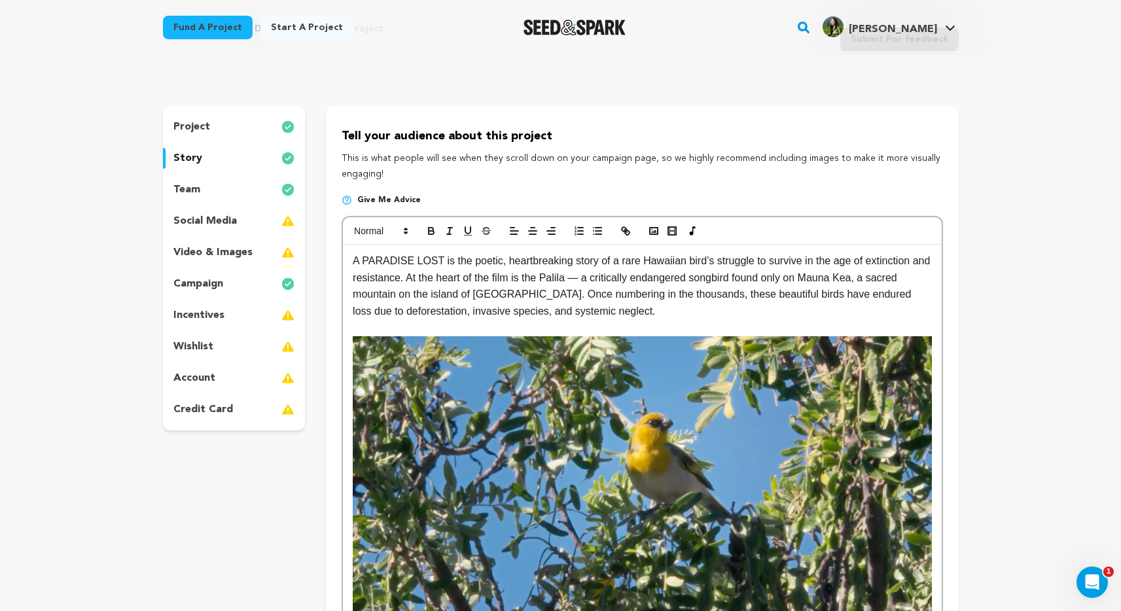
click at [207, 220] on p "social media" at bounding box center [204, 221] width 63 height 16
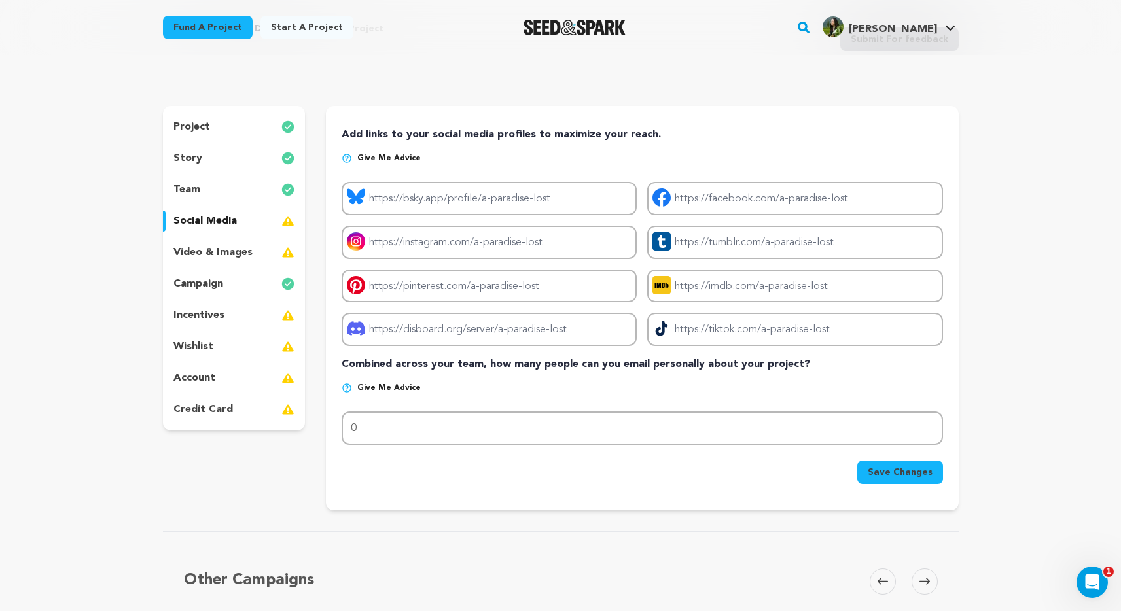
click at [184, 186] on p "team" at bounding box center [186, 190] width 27 height 16
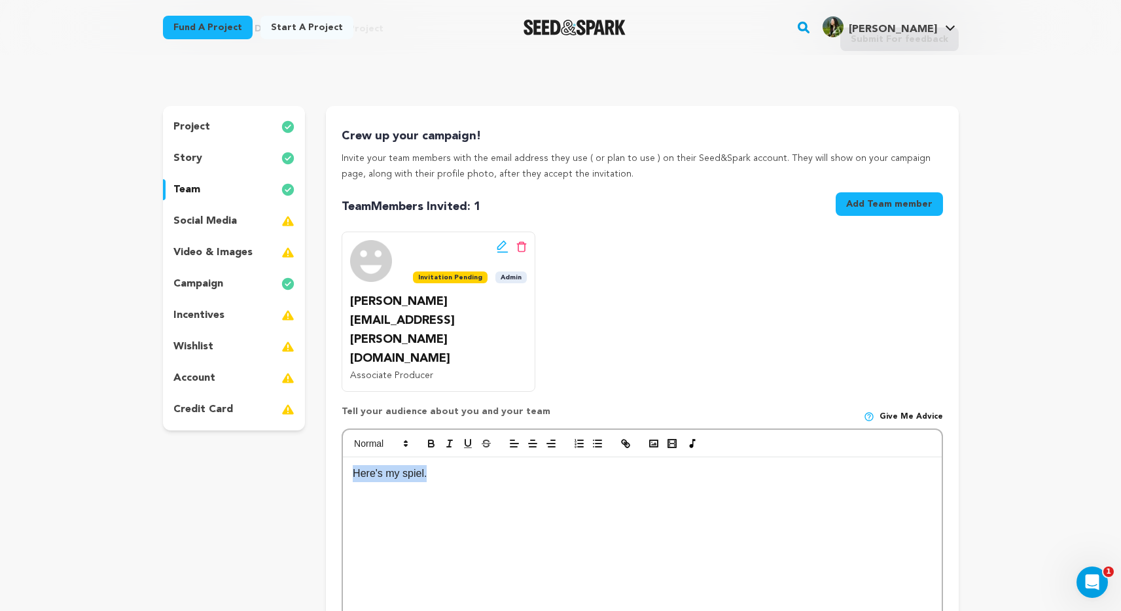
drag, startPoint x: 434, startPoint y: 429, endPoint x: 355, endPoint y: 421, distance: 79.5
click at [355, 457] on div "Here's my spiel." at bounding box center [642, 555] width 598 height 196
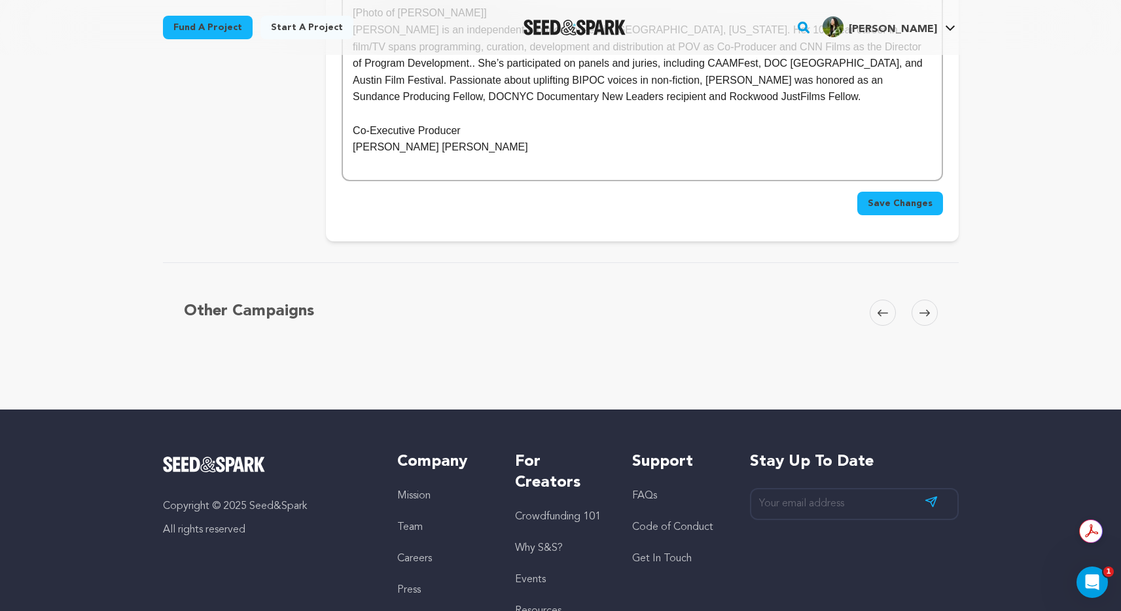
scroll to position [894, 0]
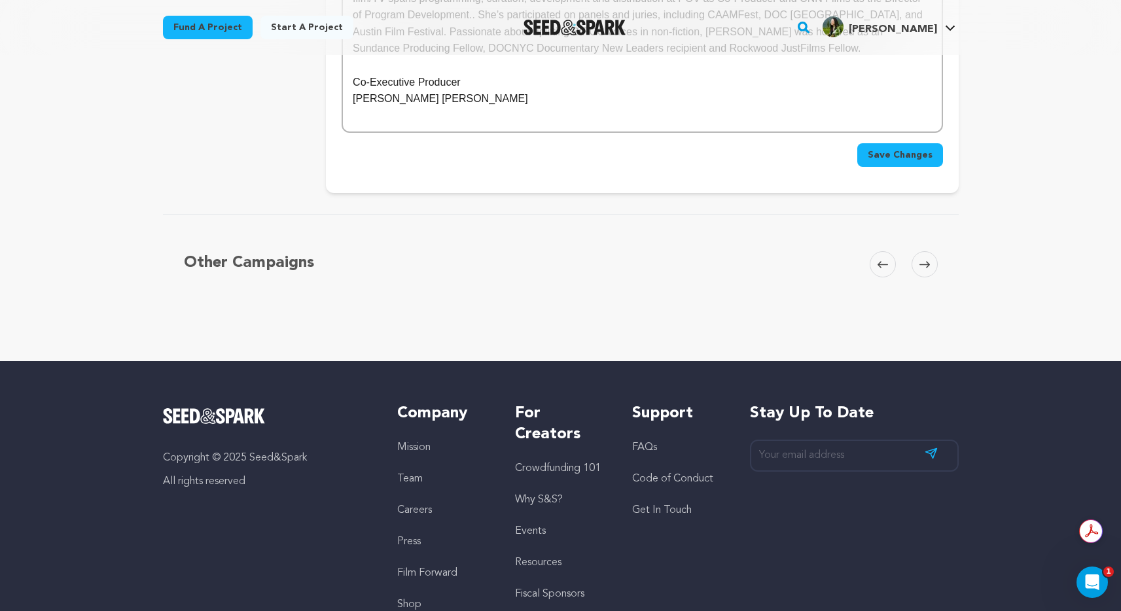
click at [923, 143] on button "Save Changes" at bounding box center [900, 155] width 86 height 24
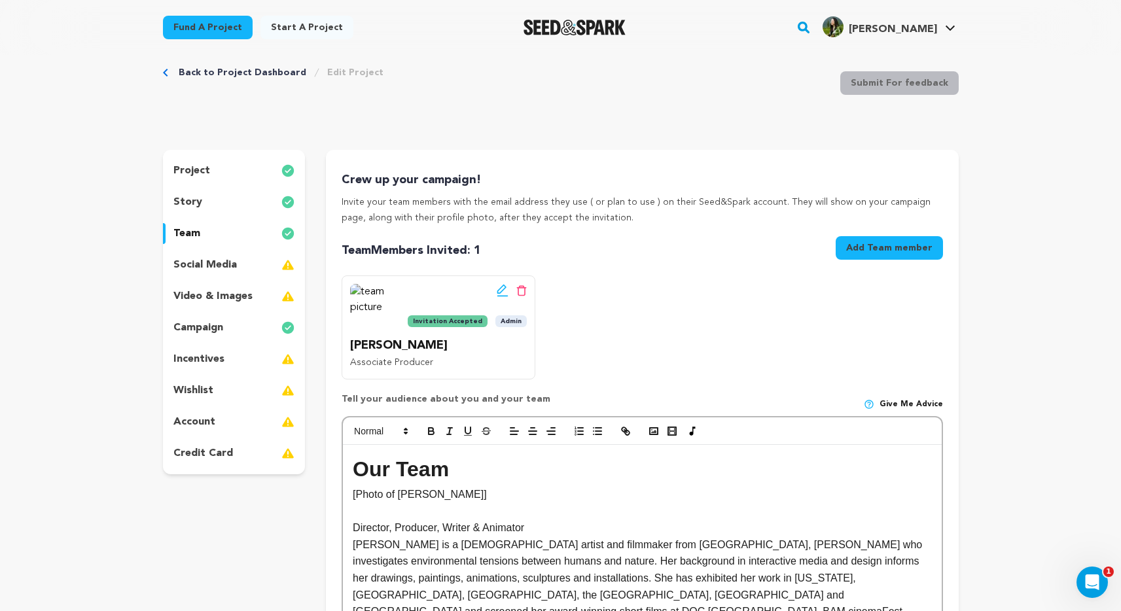
scroll to position [29, 0]
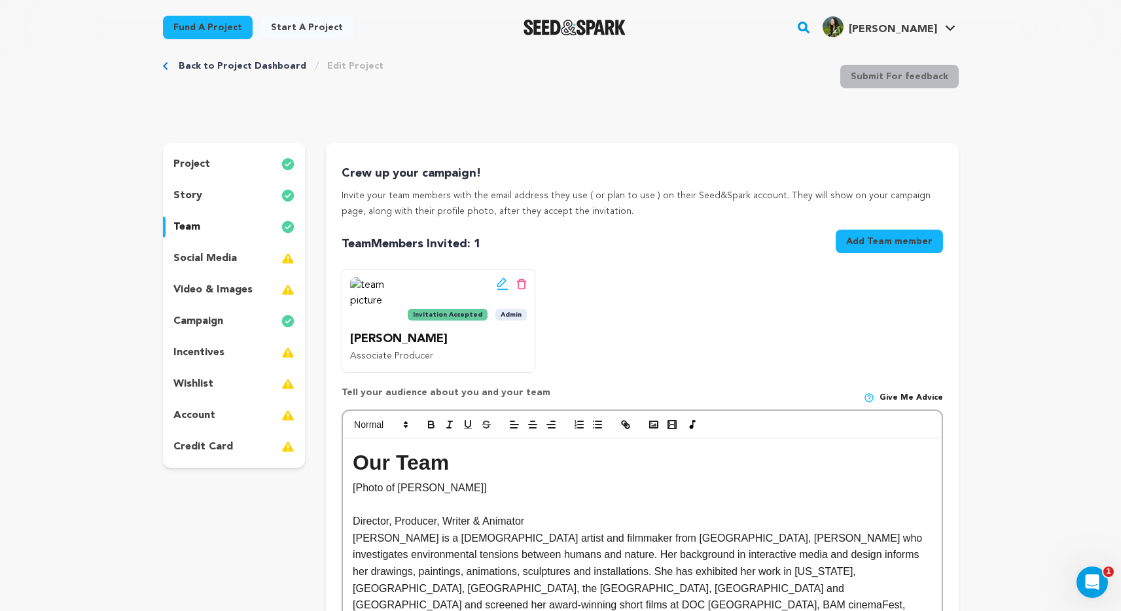
click at [186, 195] on p "story" at bounding box center [187, 196] width 29 height 16
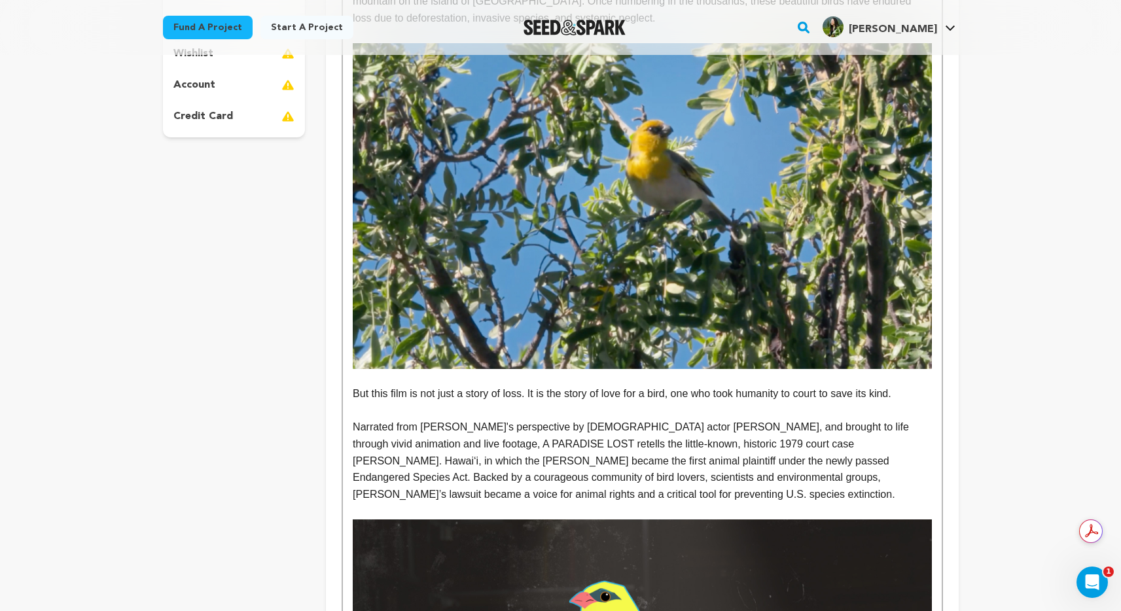
scroll to position [502, 0]
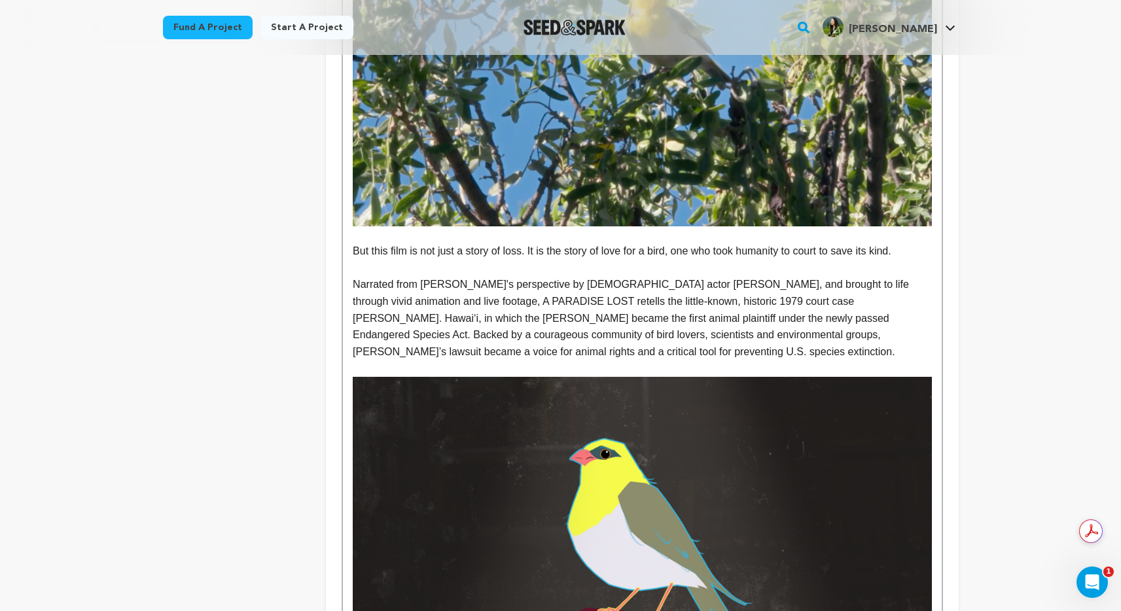
click at [460, 250] on p "But this film is not just a story of loss. It is the story of love for a bird, …" at bounding box center [642, 251] width 578 height 17
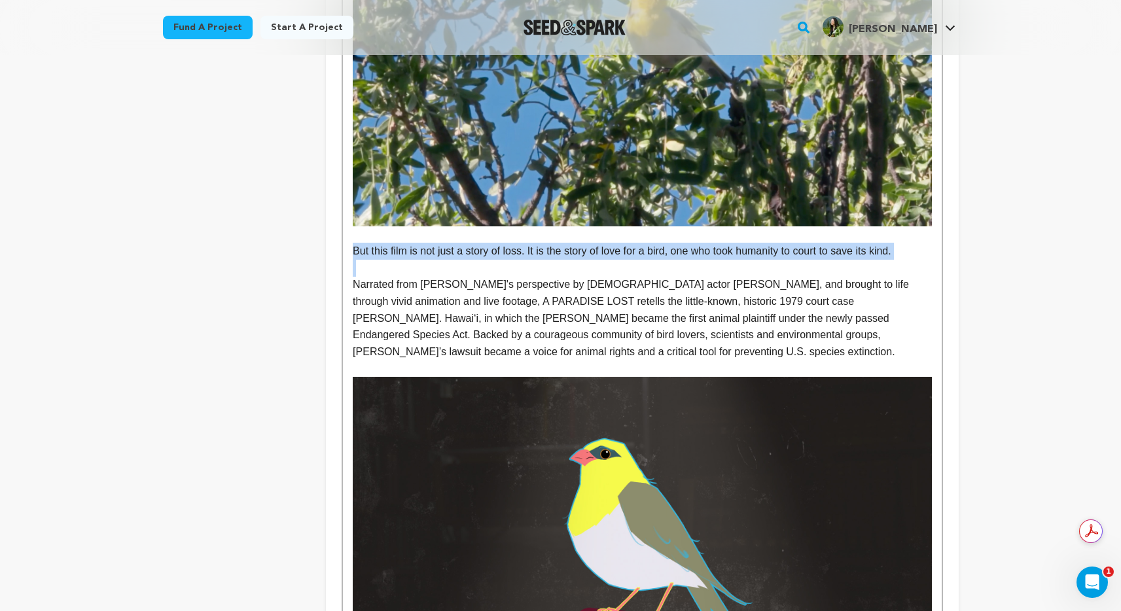
click at [460, 250] on p "But this film is not just a story of loss. It is the story of love for a bird, …" at bounding box center [642, 251] width 578 height 17
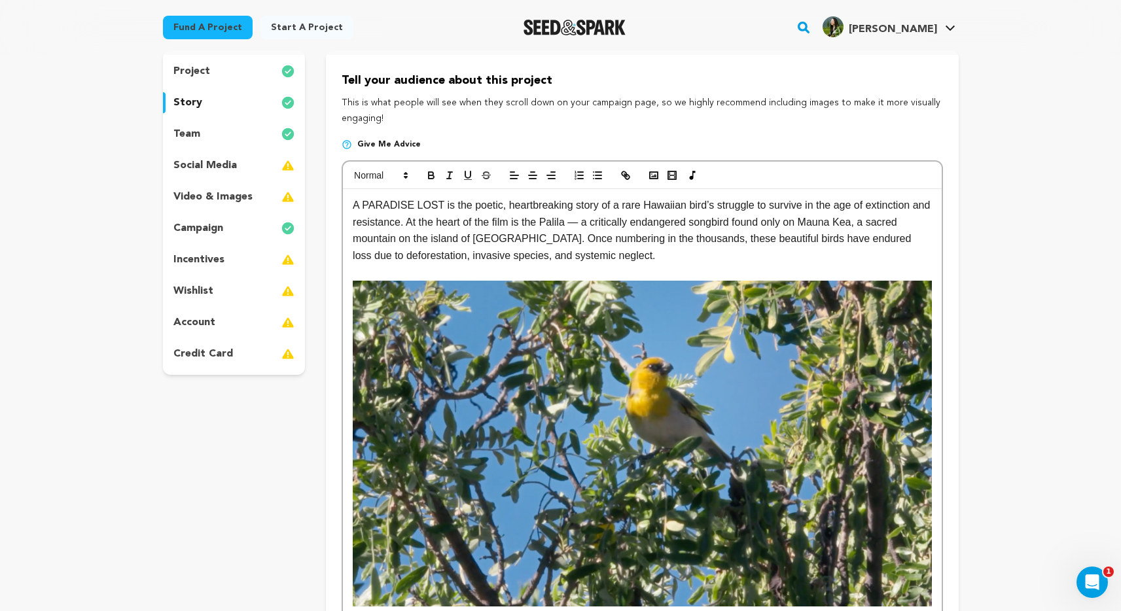
scroll to position [101, 0]
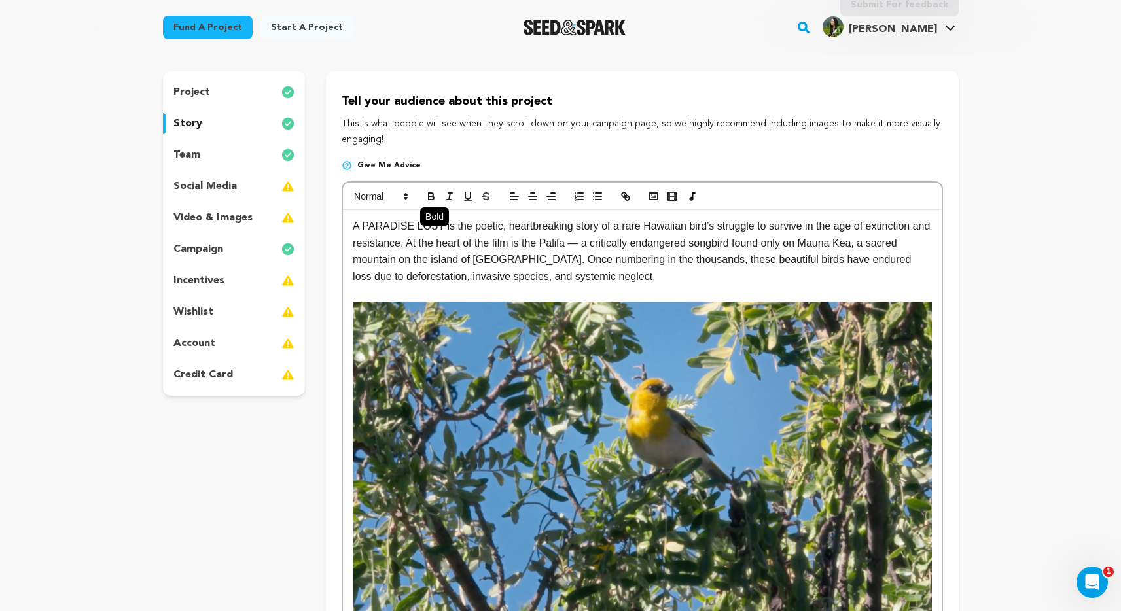
click at [435, 192] on icon "button" at bounding box center [431, 196] width 12 height 12
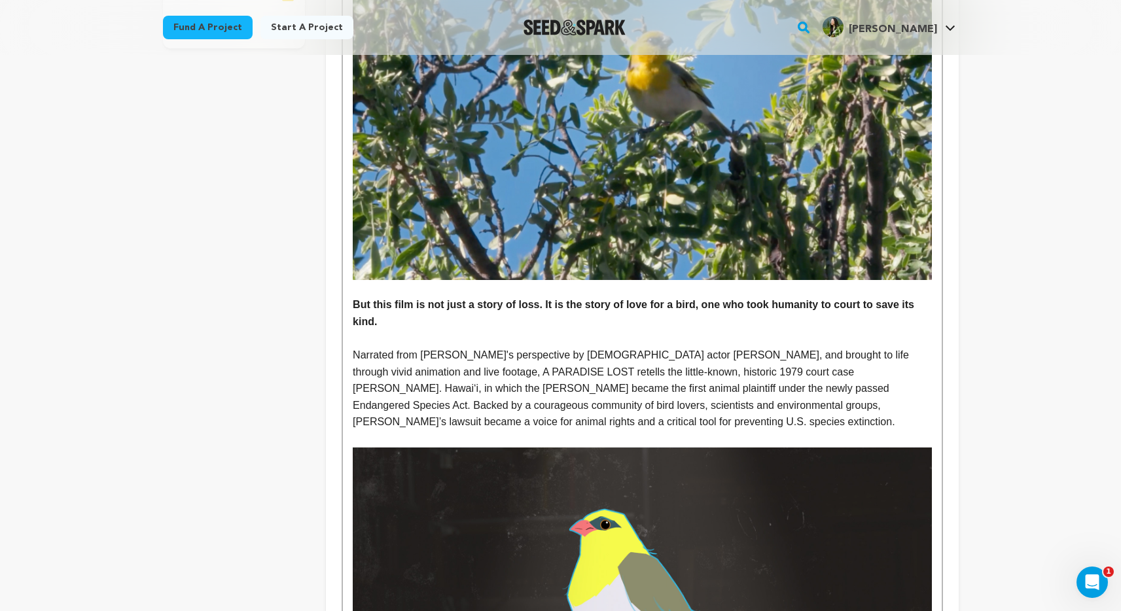
click at [786, 351] on p "Narrated from [PERSON_NAME]'s perspective by [DEMOGRAPHIC_DATA] actor [PERSON_N…" at bounding box center [642, 389] width 578 height 84
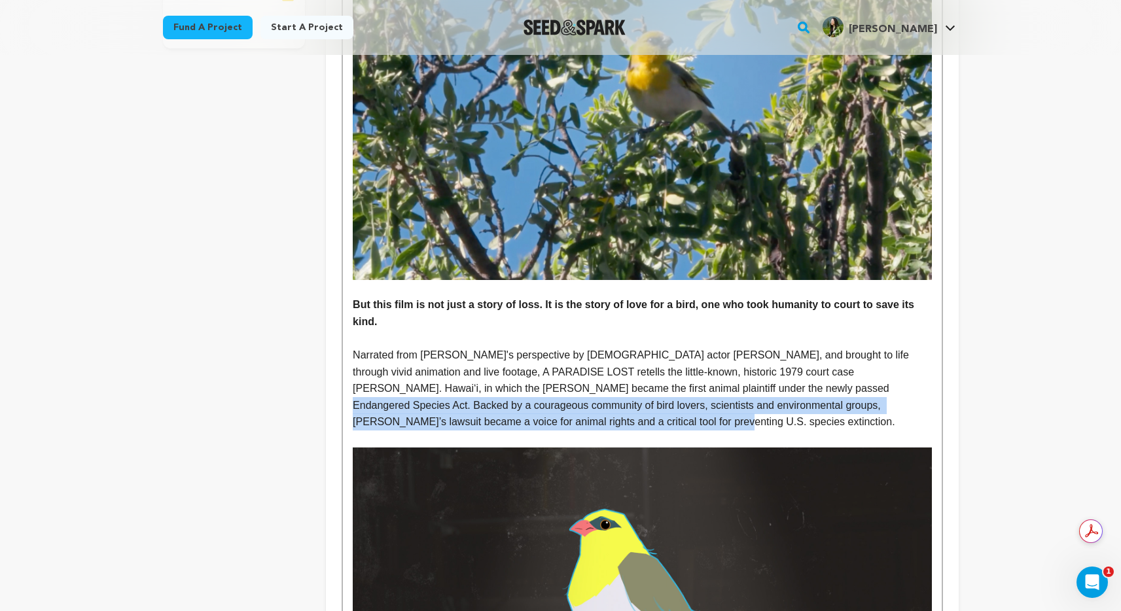
drag, startPoint x: 742, startPoint y: 371, endPoint x: 744, endPoint y: 403, distance: 32.1
click at [744, 403] on p "Narrated from [PERSON_NAME]'s perspective by [DEMOGRAPHIC_DATA] actor [PERSON_N…" at bounding box center [642, 389] width 578 height 84
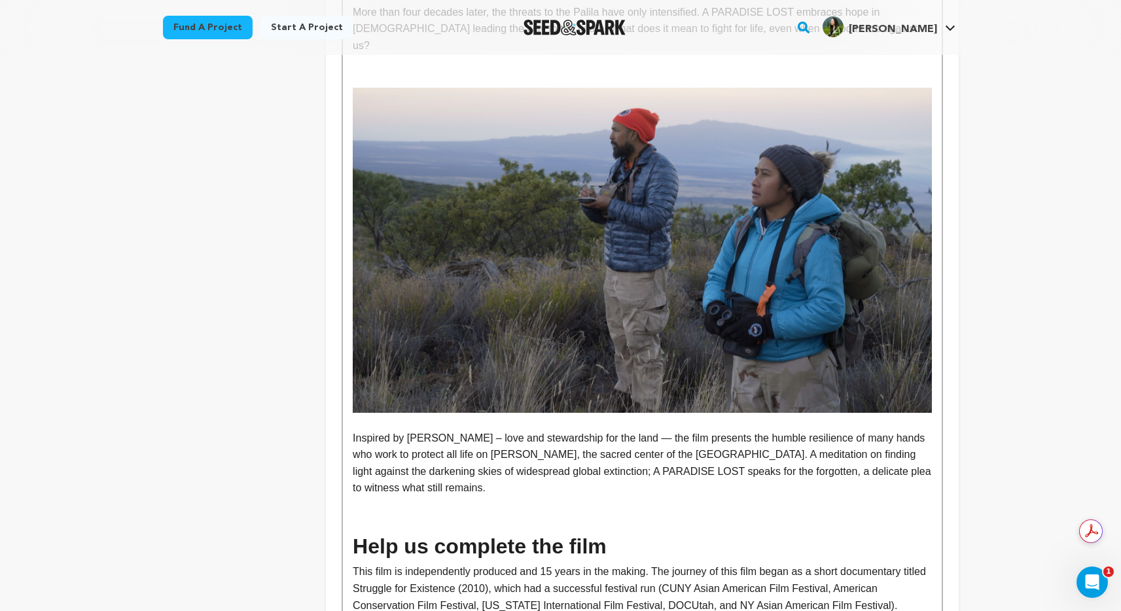
scroll to position [1376, 0]
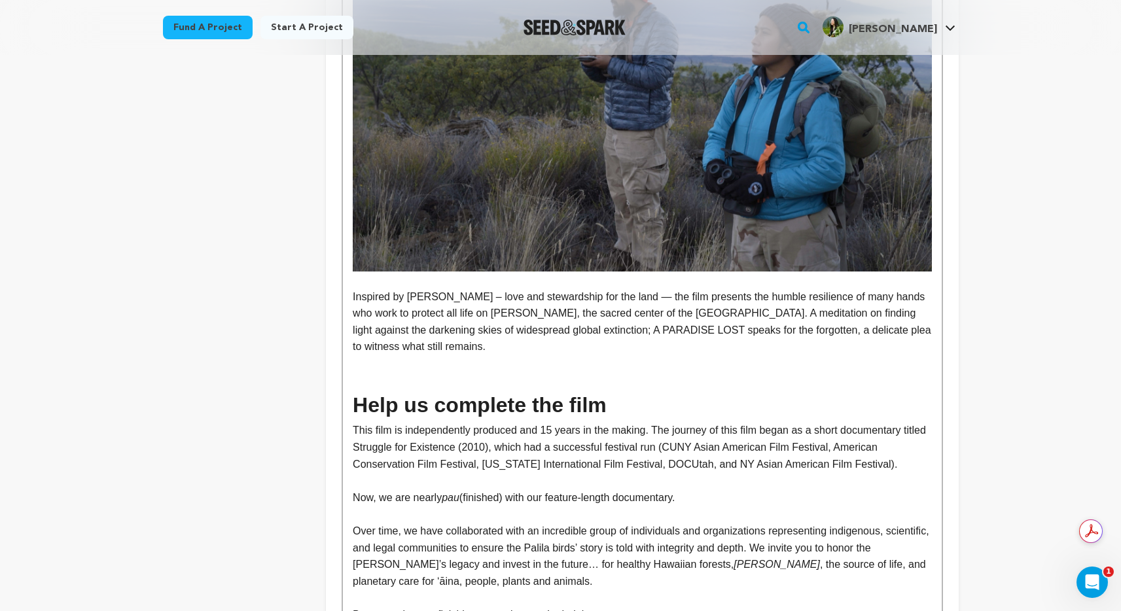
click at [618, 372] on p at bounding box center [642, 380] width 578 height 17
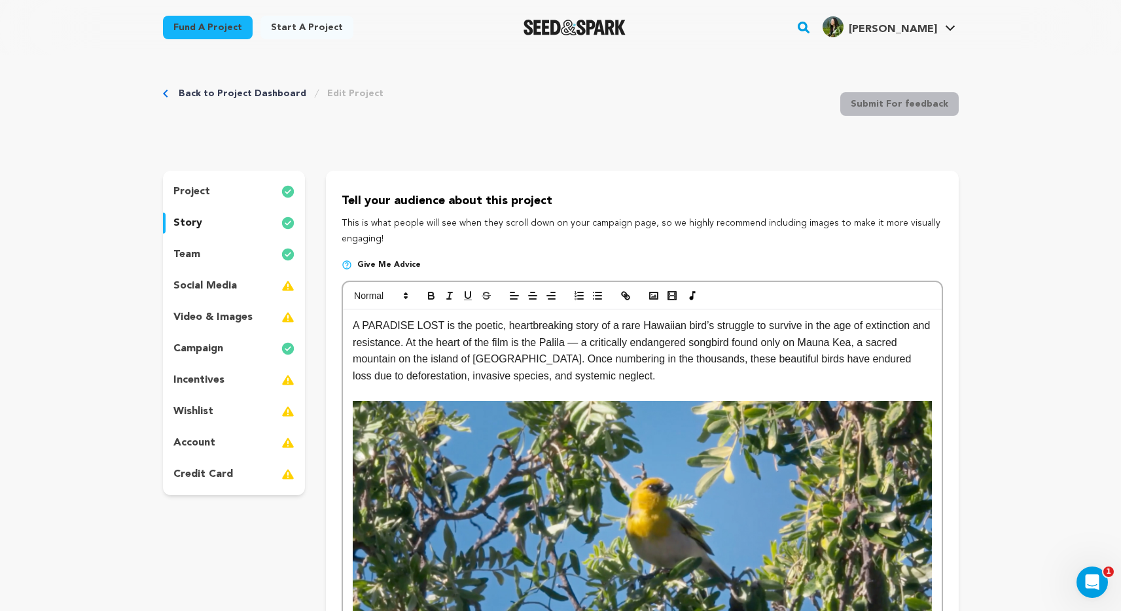
scroll to position [0, 0]
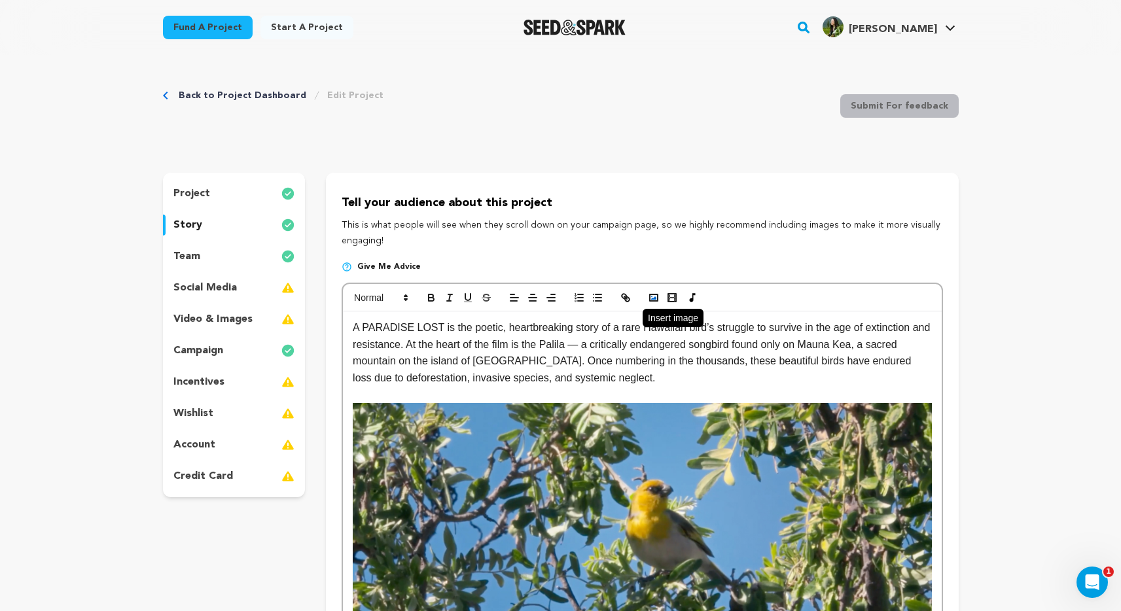
click at [652, 296] on icon "button" at bounding box center [654, 298] width 12 height 12
click at [654, 296] on icon "button" at bounding box center [654, 298] width 12 height 12
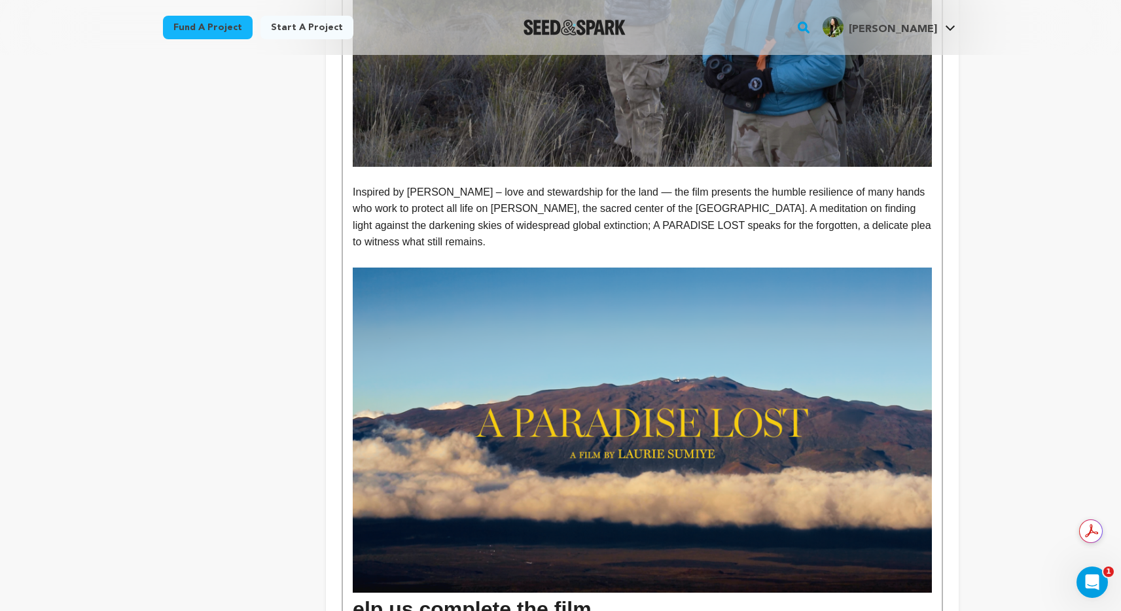
scroll to position [1658, 0]
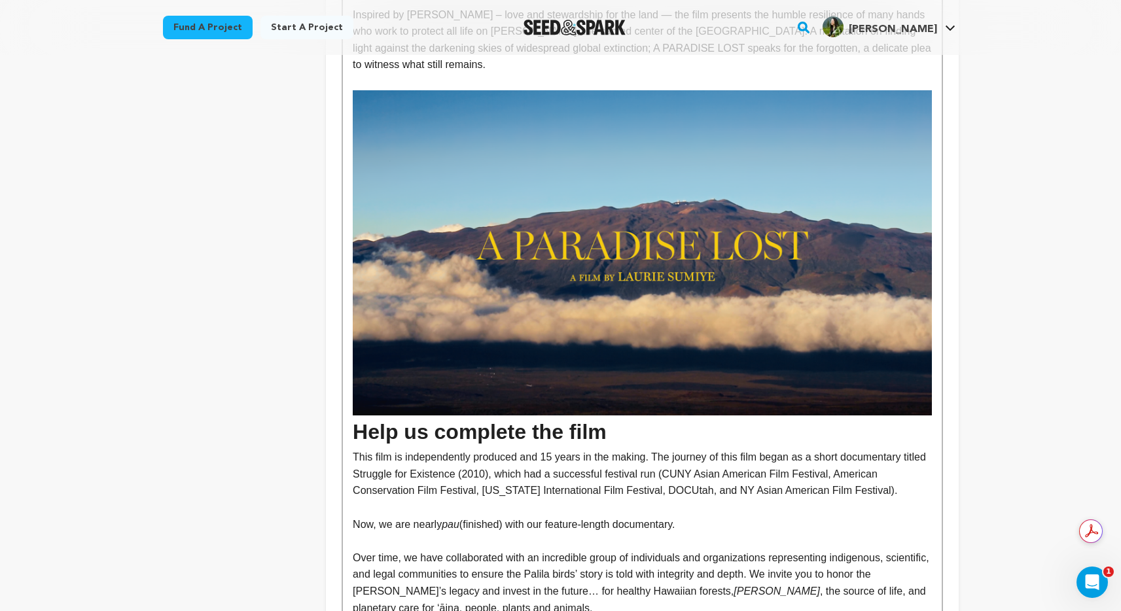
click at [531, 516] on p "Now, we are nearly pau (finished) with our feature-length documentary." at bounding box center [642, 524] width 578 height 17
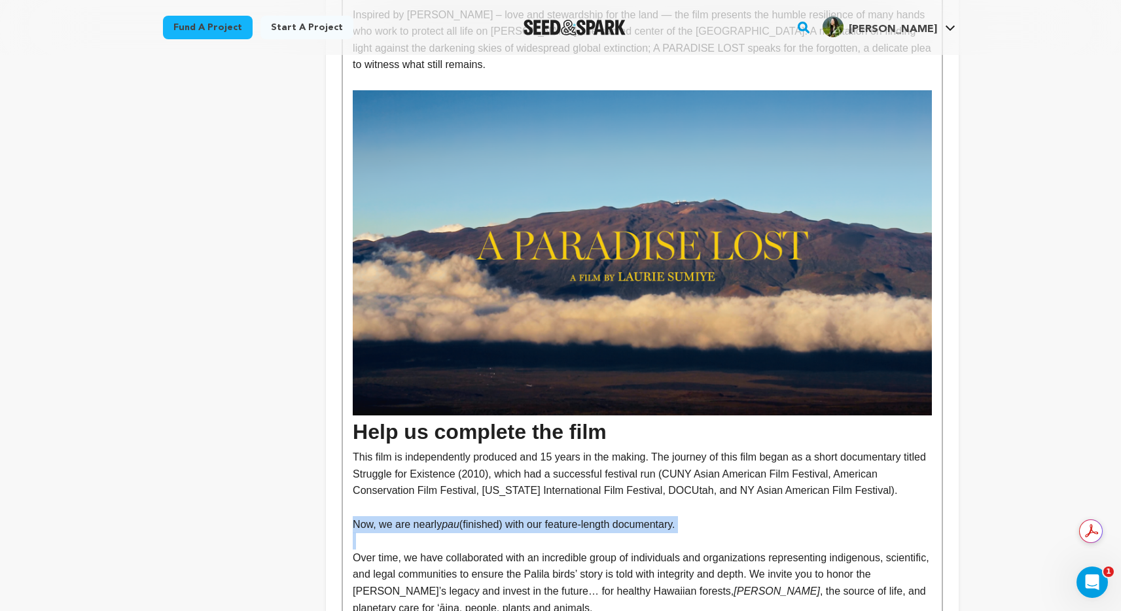
click at [531, 516] on p "Now, we are nearly pau (finished) with our feature-length documentary." at bounding box center [642, 524] width 578 height 17
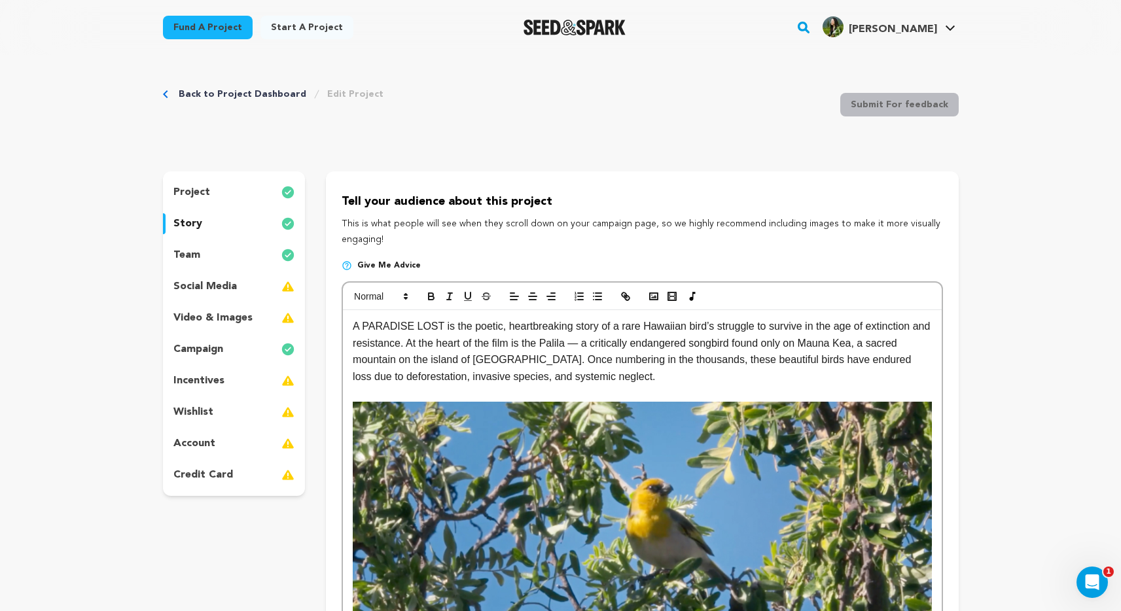
scroll to position [0, 0]
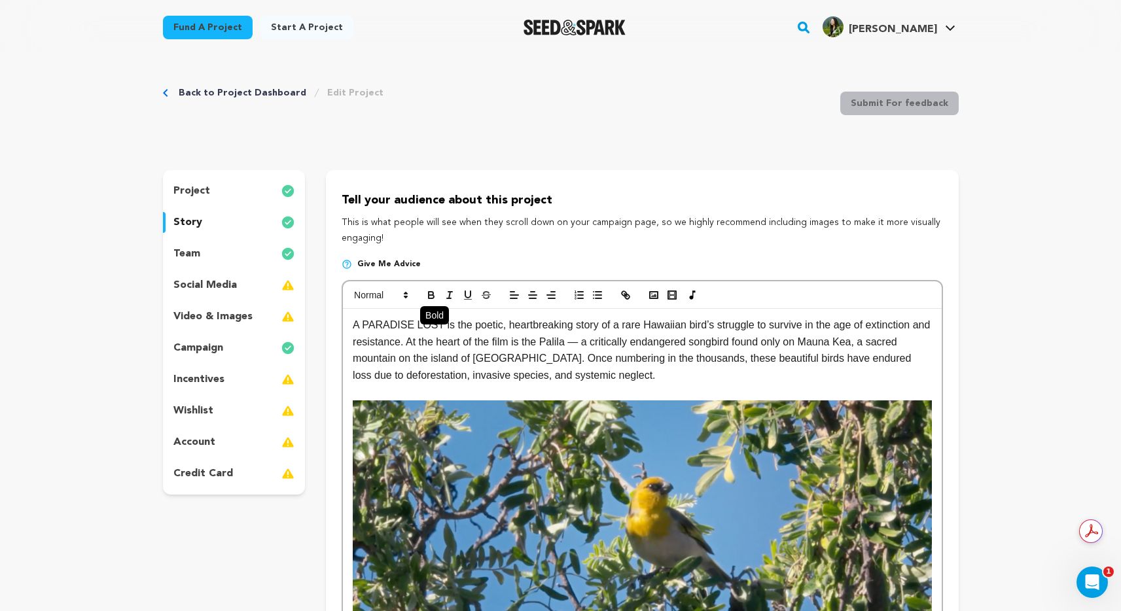
click at [430, 296] on icon "button" at bounding box center [431, 295] width 12 height 12
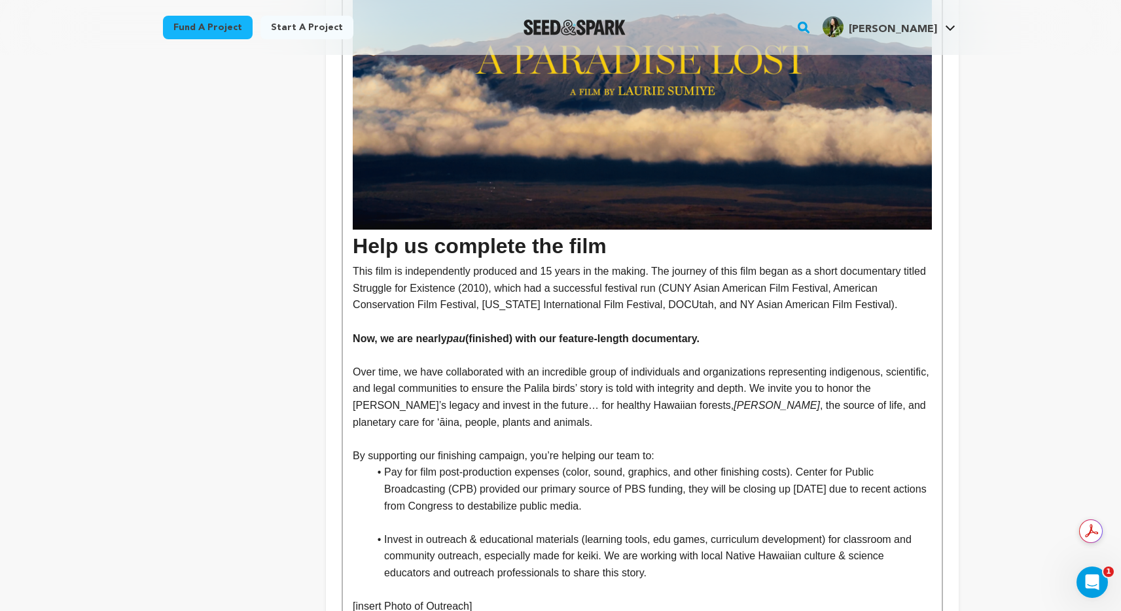
click at [602, 447] on p "By supporting our finishing campaign, you’re helping our team to:" at bounding box center [642, 455] width 578 height 17
drag, startPoint x: 566, startPoint y: 439, endPoint x: 384, endPoint y: 443, distance: 181.9
click at [384, 464] on li "Pay for film post-production expenses (color, sound, graphics, and other finish…" at bounding box center [649, 489] width 563 height 50
click at [600, 464] on li "Pay for film post-production expenses (color, sound, graphics, and other finish…" at bounding box center [649, 489] width 563 height 50
drag, startPoint x: 693, startPoint y: 462, endPoint x: 914, endPoint y: 459, distance: 221.1
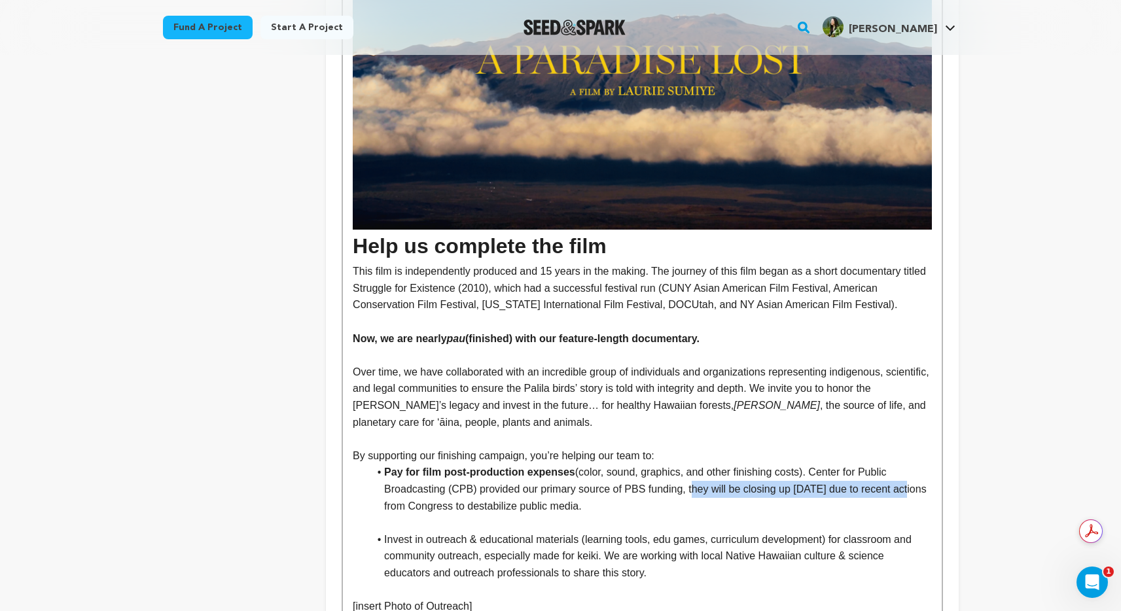
click at [914, 464] on li "Pay for film post-production expenses (color, sound, graphics, and other finish…" at bounding box center [649, 489] width 563 height 50
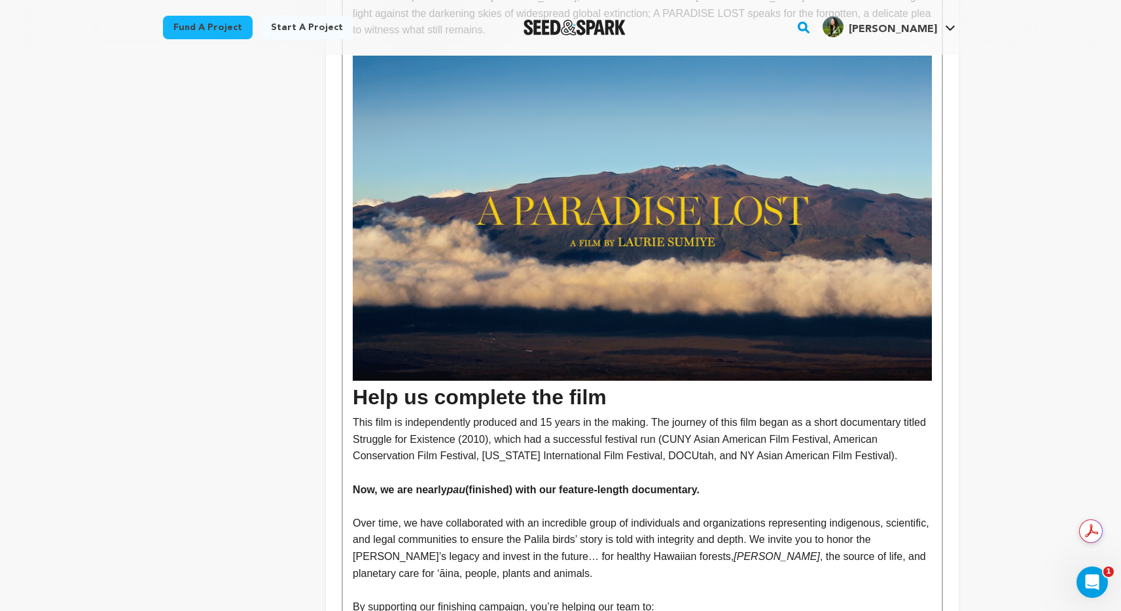
scroll to position [2010, 0]
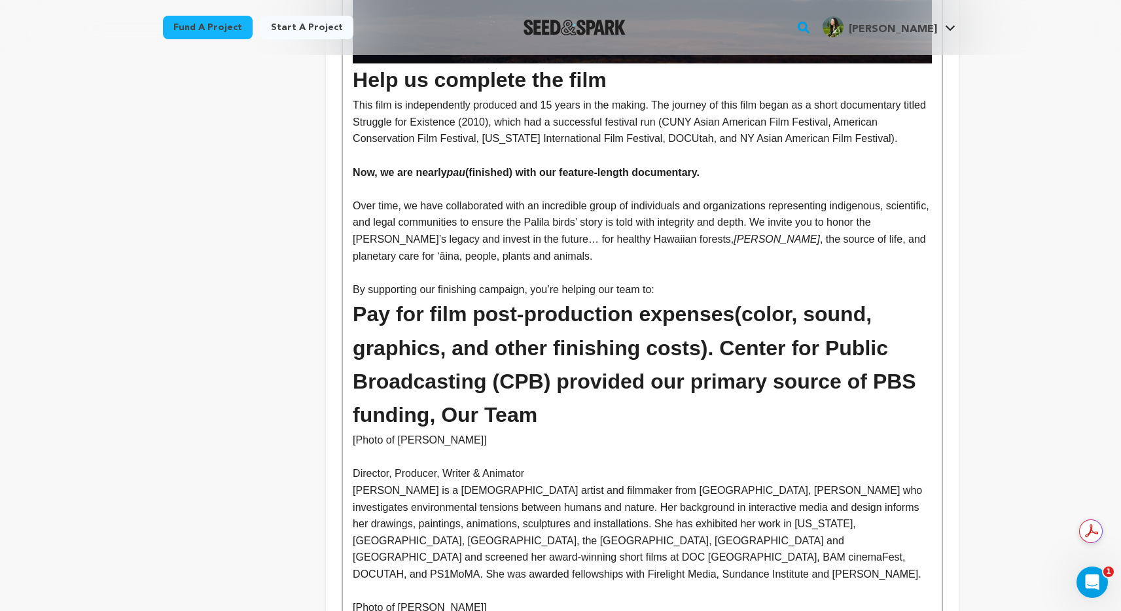
click at [637, 389] on h1 "Pay for film post-production expenses (color, sound, graphics, and other finish…" at bounding box center [642, 365] width 578 height 134
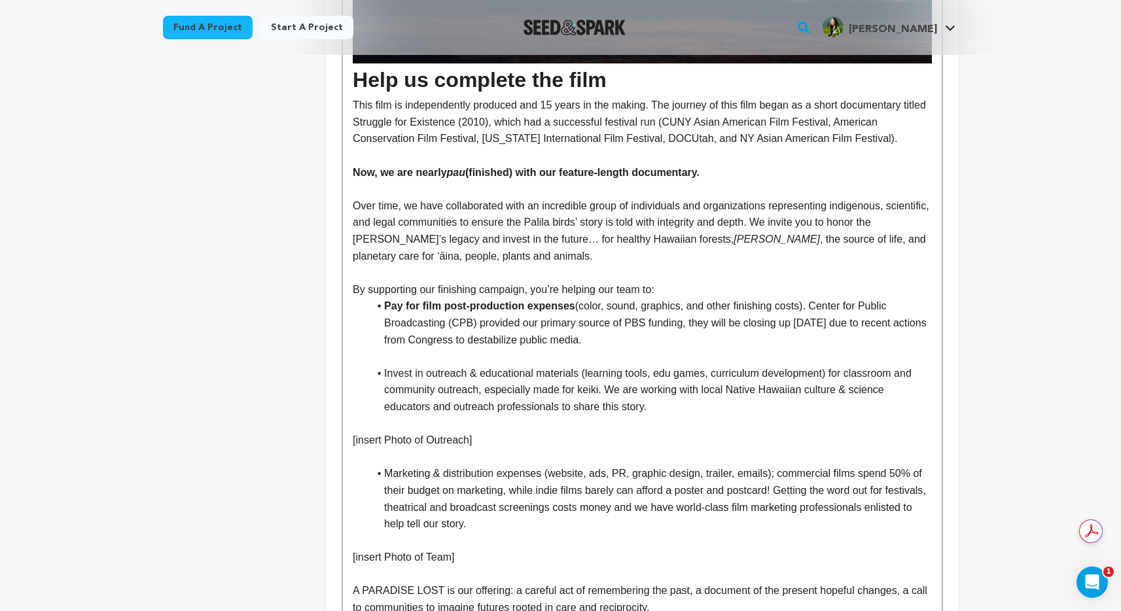
click at [796, 298] on li "Pay for film post-production expenses (color, sound, graphics, and other finish…" at bounding box center [649, 323] width 563 height 50
click at [474, 308] on li "Pay for film post-production expenses (color, sound, graphics, and other finish…" at bounding box center [649, 323] width 563 height 50
drag, startPoint x: 582, startPoint y: 340, endPoint x: 380, endPoint y: 339, distance: 201.5
click at [380, 365] on li "Invest in outreach & educational materials (learning tools, edu games, curricul…" at bounding box center [649, 390] width 563 height 50
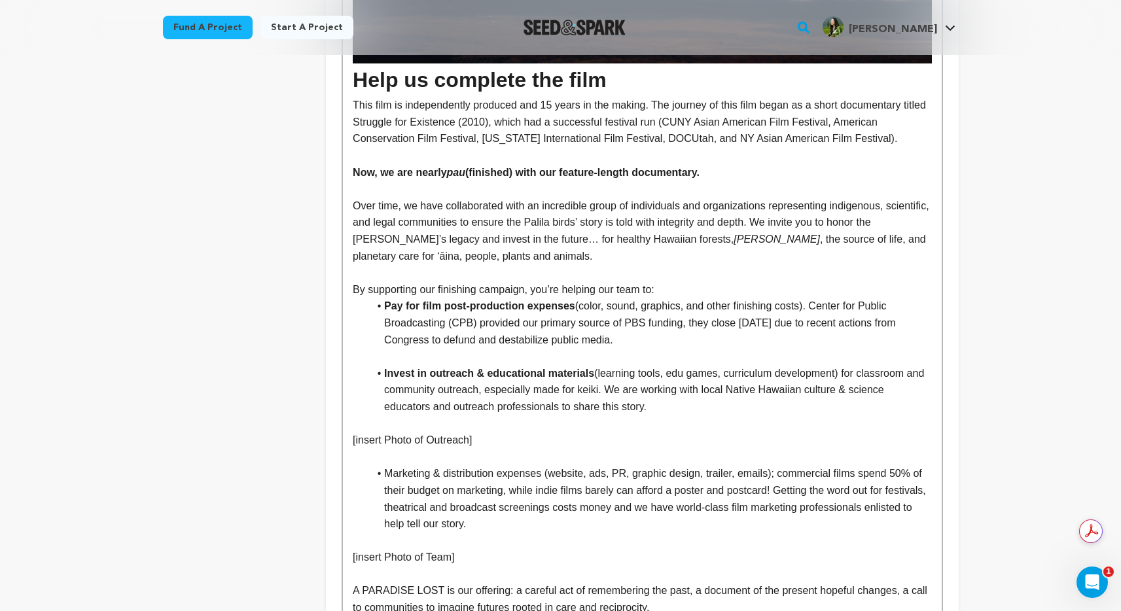
click at [413, 365] on li "Invest in outreach & educational materials (learning tools, edu games, curricul…" at bounding box center [649, 390] width 563 height 50
drag, startPoint x: 546, startPoint y: 441, endPoint x: 386, endPoint y: 440, distance: 160.3
click at [386, 465] on li "Marketing & distribution expenses (website, ads, PR, graphic design, trailer, e…" at bounding box center [649, 498] width 563 height 67
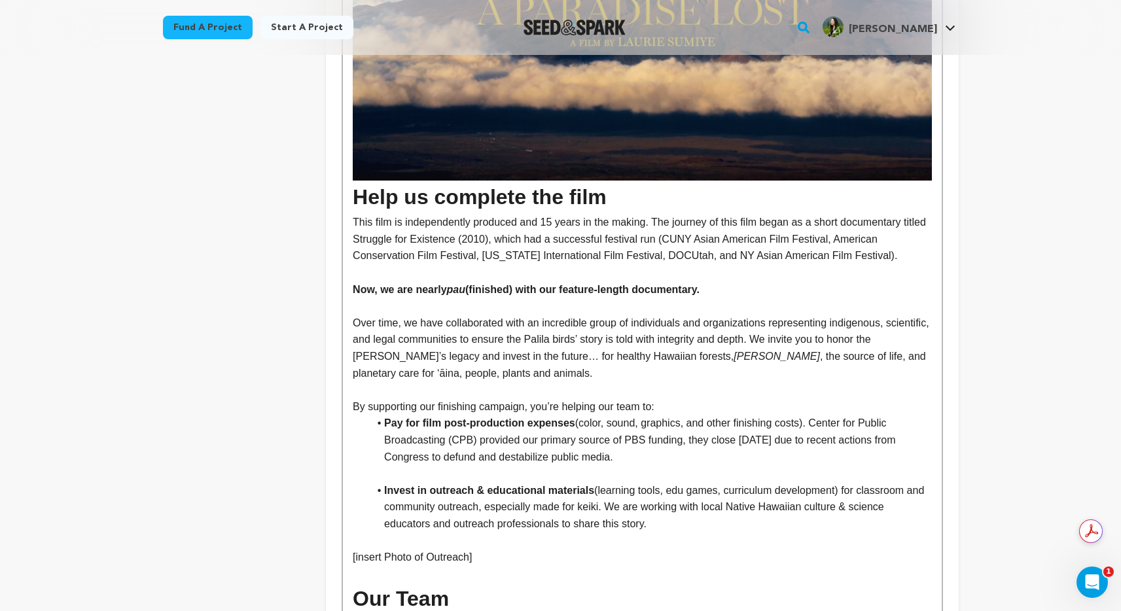
scroll to position [2173, 0]
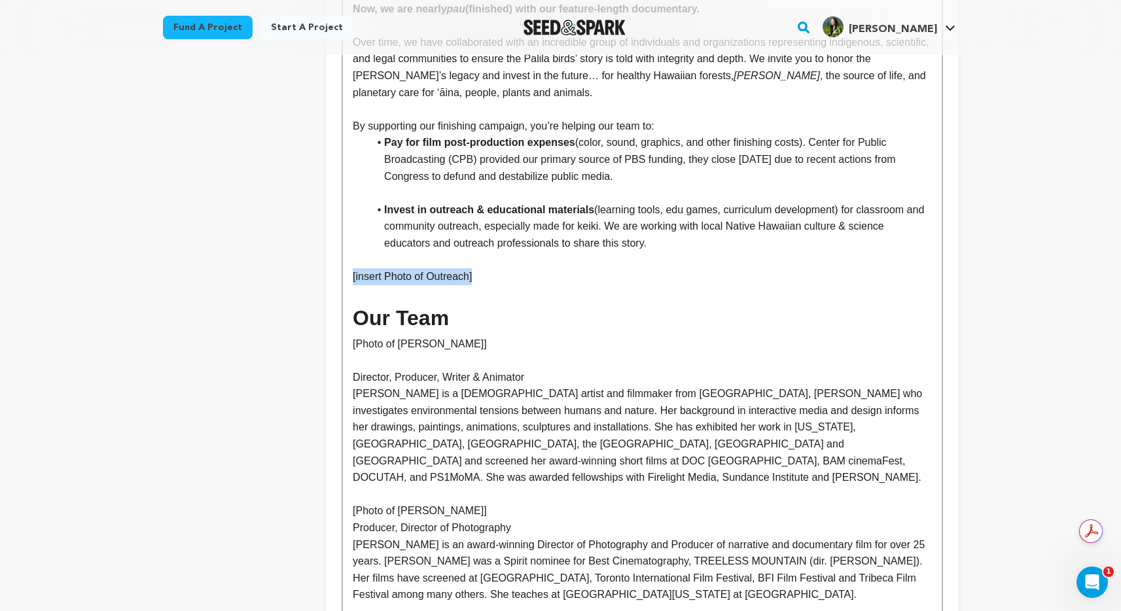
drag, startPoint x: 483, startPoint y: 245, endPoint x: 343, endPoint y: 240, distance: 140.1
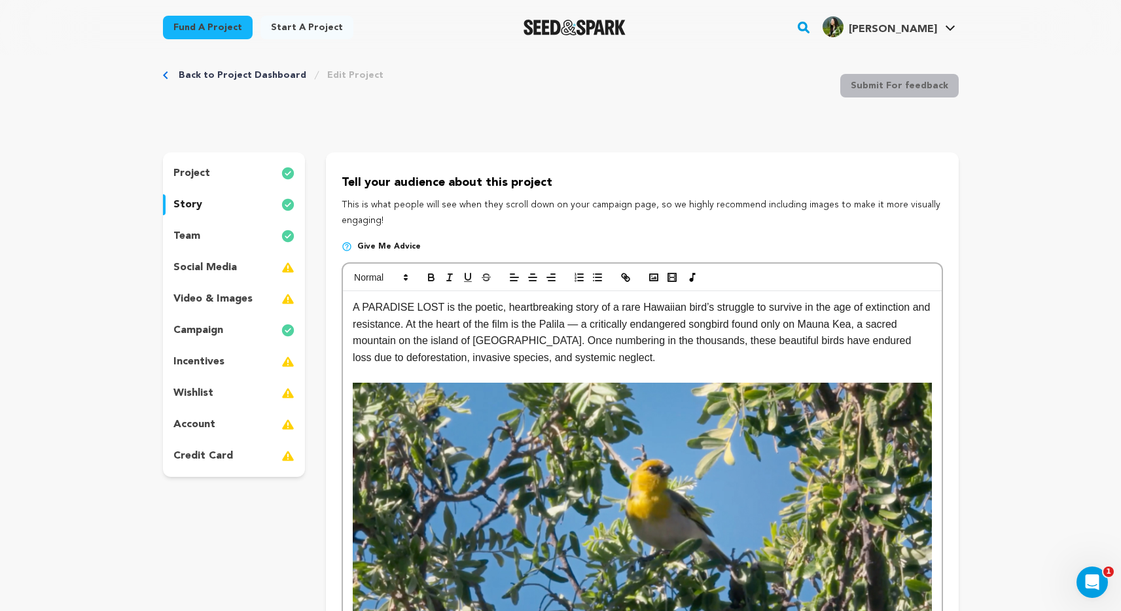
scroll to position [0, 0]
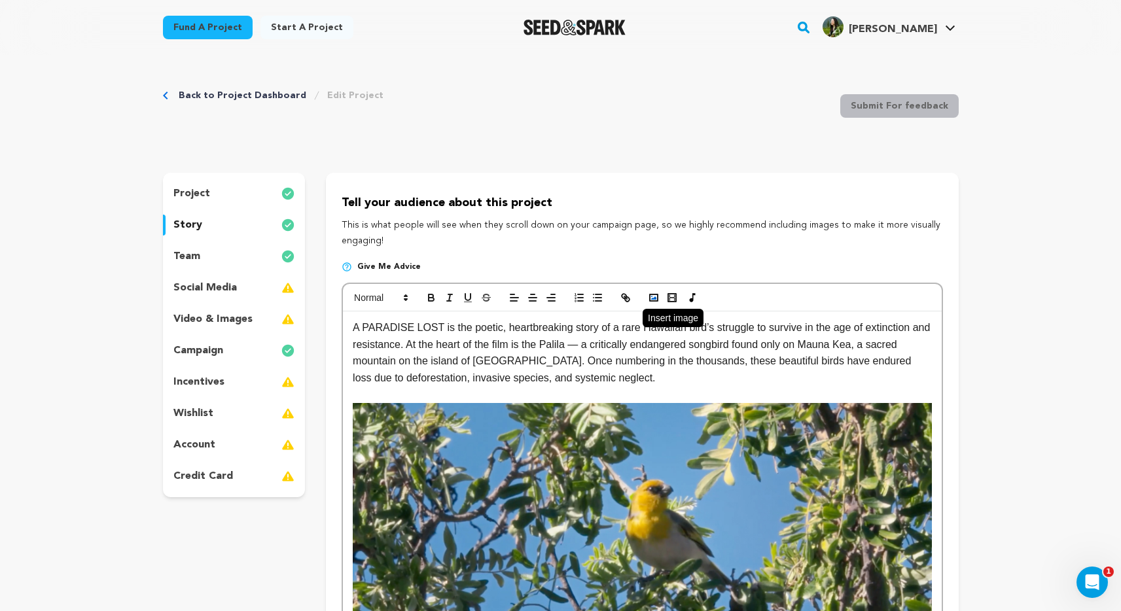
click at [658, 296] on icon "button" at bounding box center [654, 298] width 12 height 12
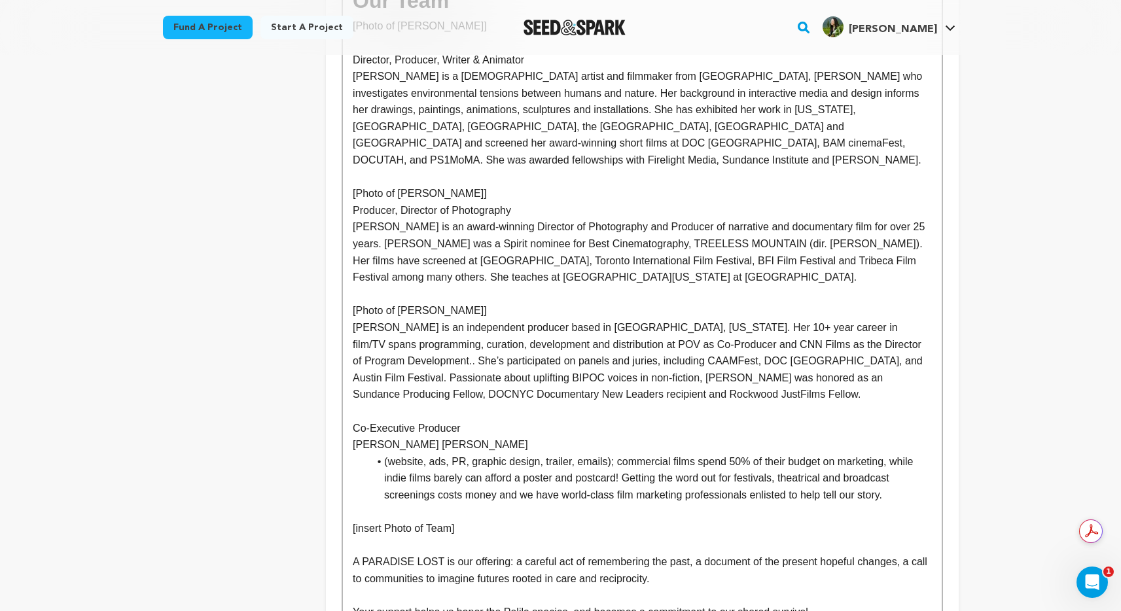
scroll to position [2457, 0]
click at [478, 420] on p "Co-Executive Producer" at bounding box center [642, 428] width 578 height 17
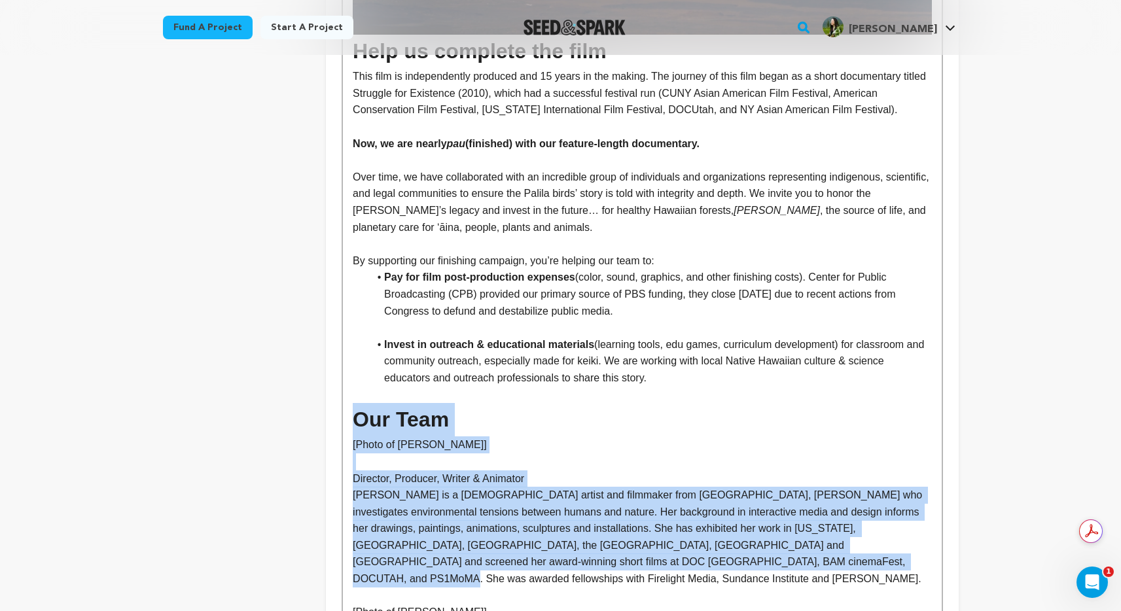
drag, startPoint x: 357, startPoint y: 379, endPoint x: 640, endPoint y: 521, distance: 316.8
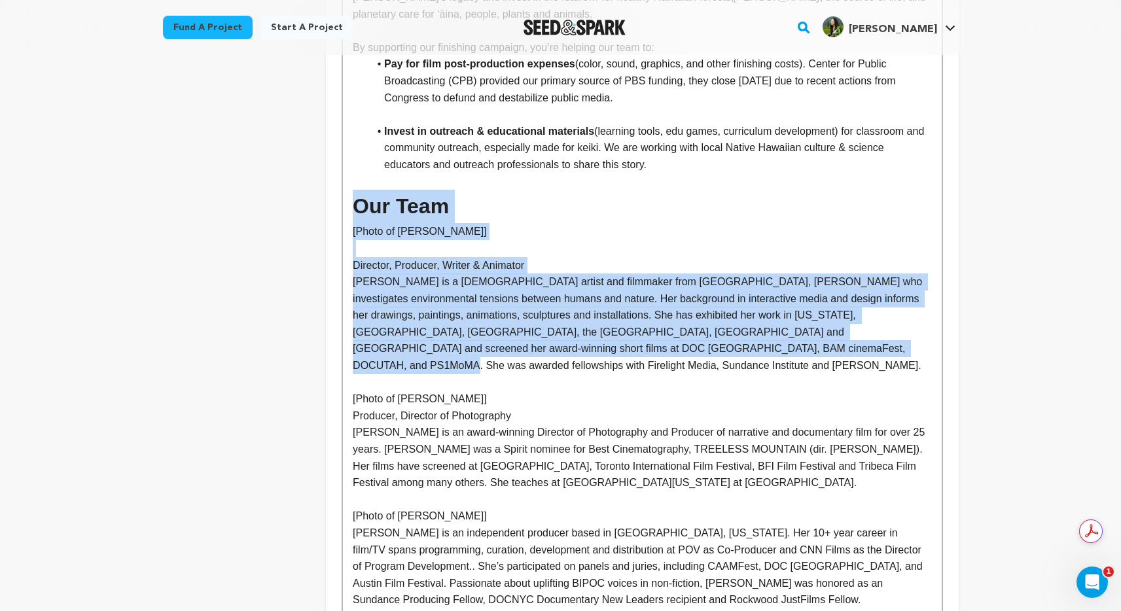
scroll to position [2452, 0]
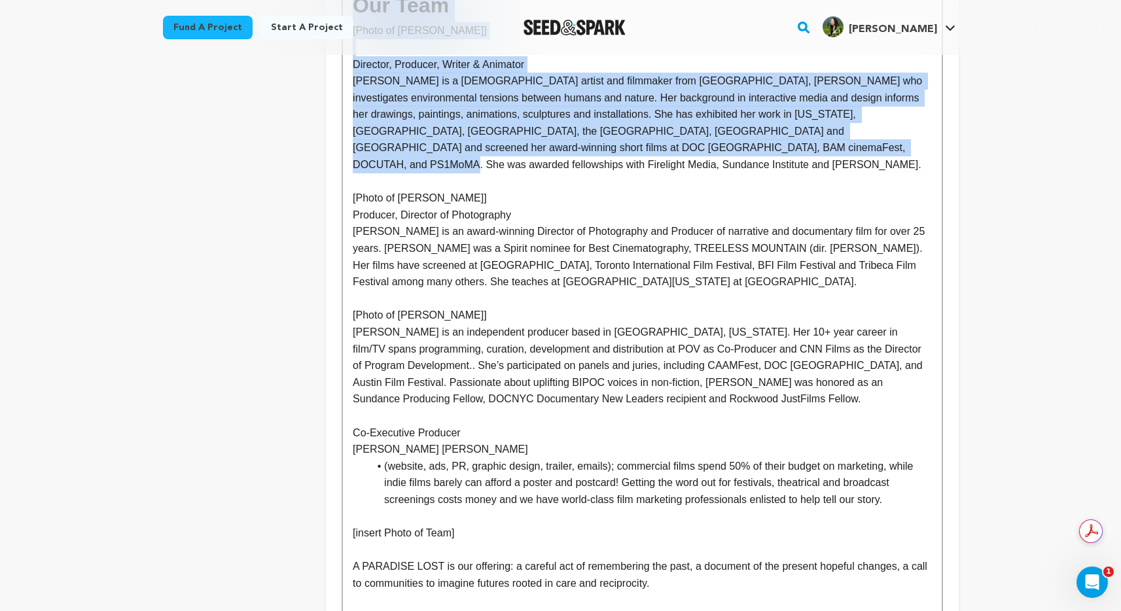
click at [546, 425] on p "Co-Executive Producer" at bounding box center [642, 433] width 578 height 17
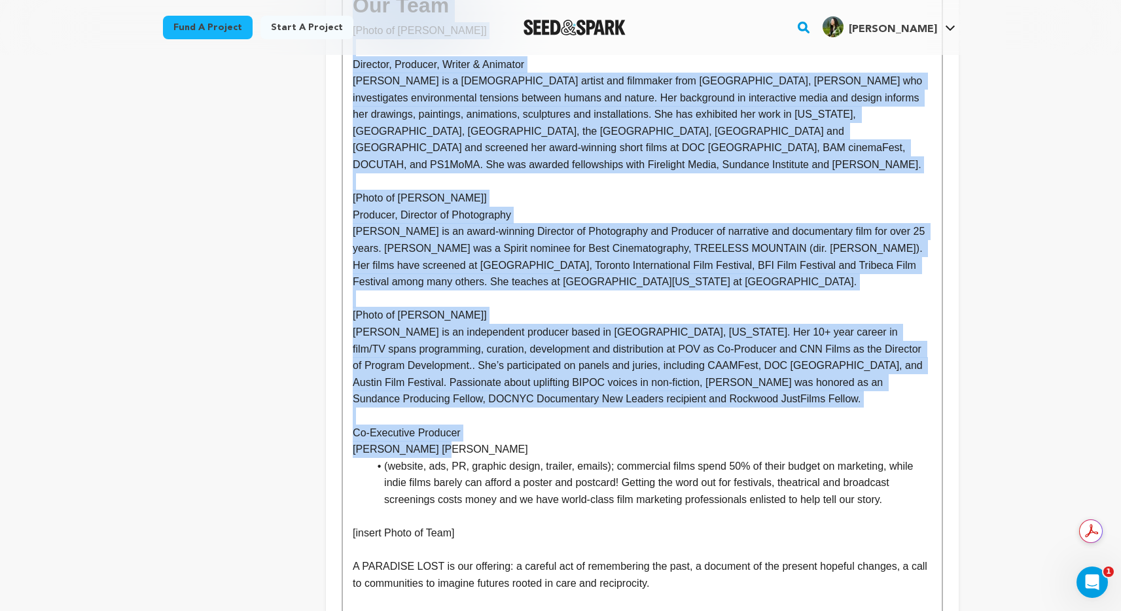
click at [530, 441] on p "[PERSON_NAME] [PERSON_NAME]" at bounding box center [642, 449] width 578 height 17
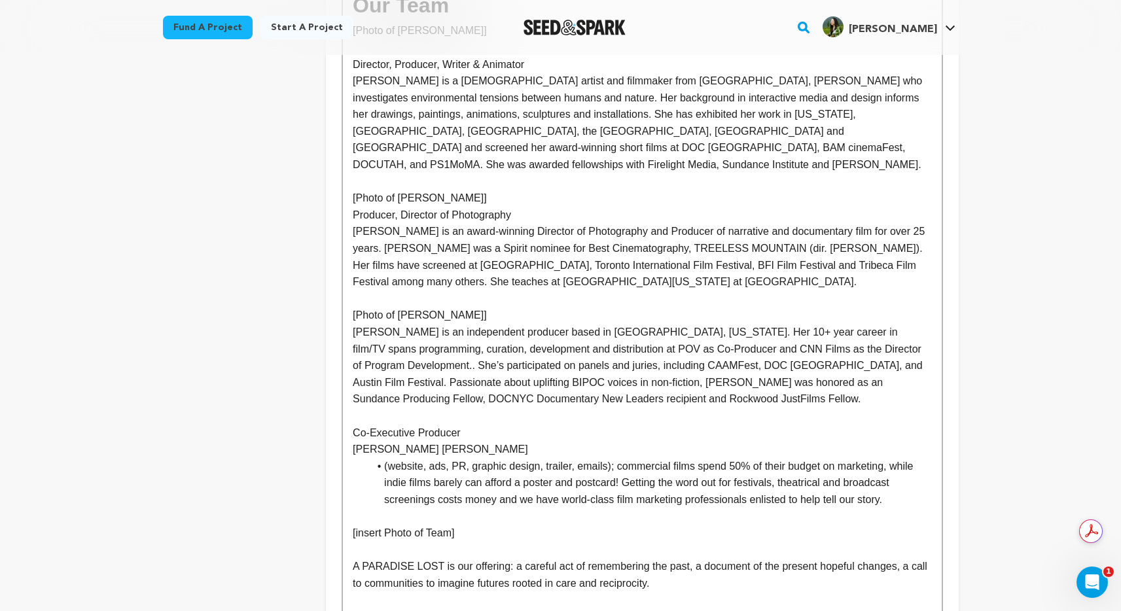
scroll to position [2017, 0]
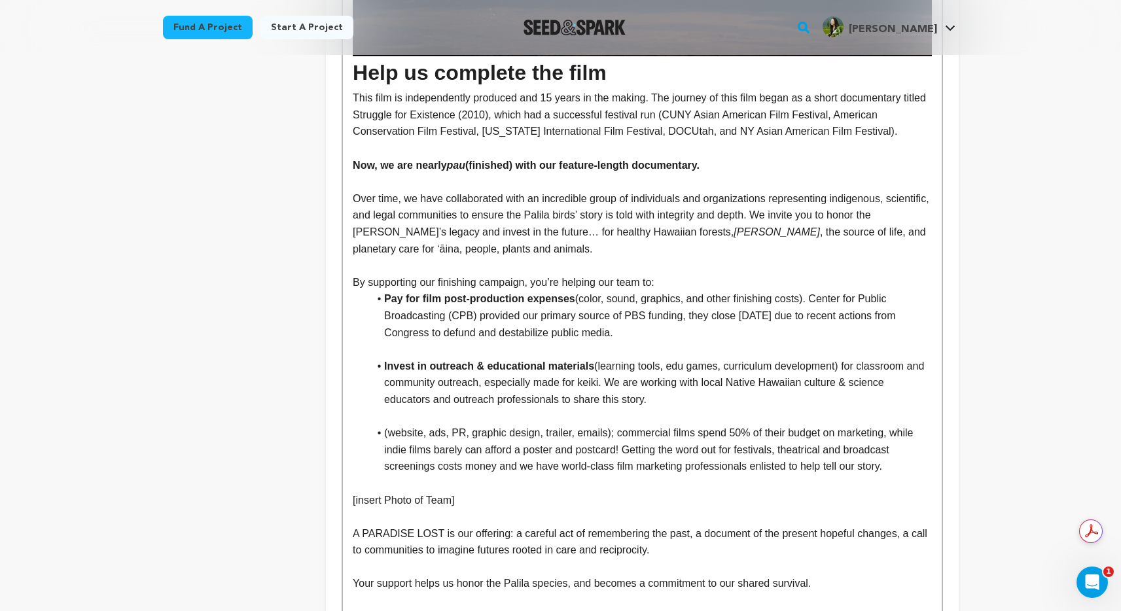
click at [385, 425] on li "(website, ads, PR, graphic design, trailer, emails); commercial films spend 50%…" at bounding box center [649, 450] width 563 height 50
drag, startPoint x: 430, startPoint y: 402, endPoint x: 420, endPoint y: 401, distance: 10.5
click at [419, 425] on li "Marketing (website, ads, PR, graphic design, trailer, emails); commercial films…" at bounding box center [649, 450] width 563 height 50
click at [428, 425] on li "Marketing (website, ads, PR, graphic design, trailer, emails); commercial films…" at bounding box center [649, 450] width 563 height 50
click at [431, 425] on li "Marketing (website, ads, PR, graphic design, trailer, emails); commercial films…" at bounding box center [649, 450] width 563 height 50
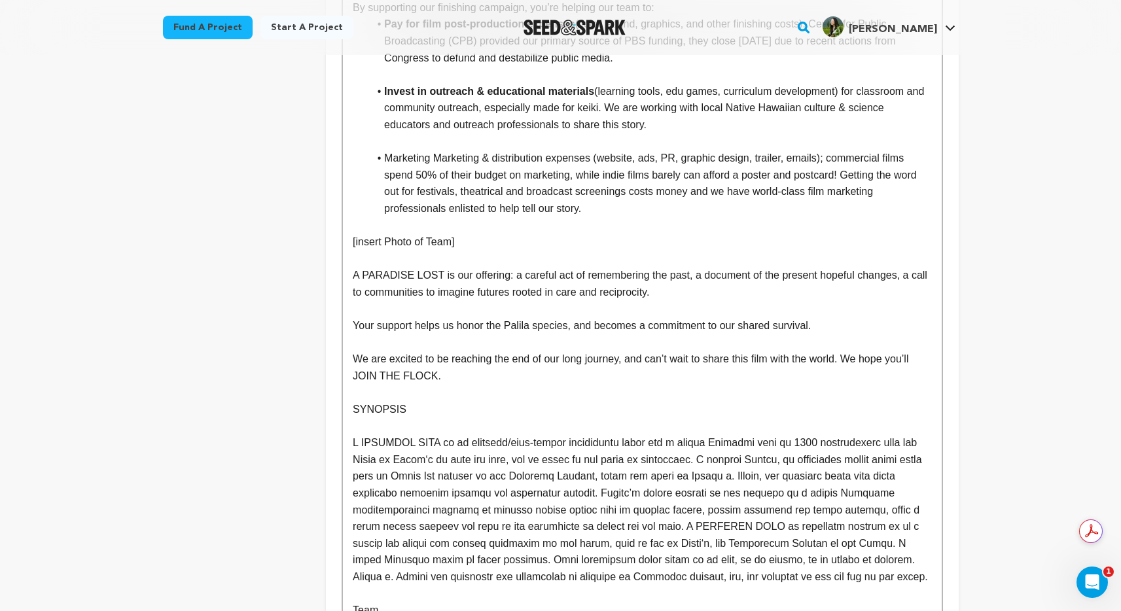
scroll to position [2170, 0]
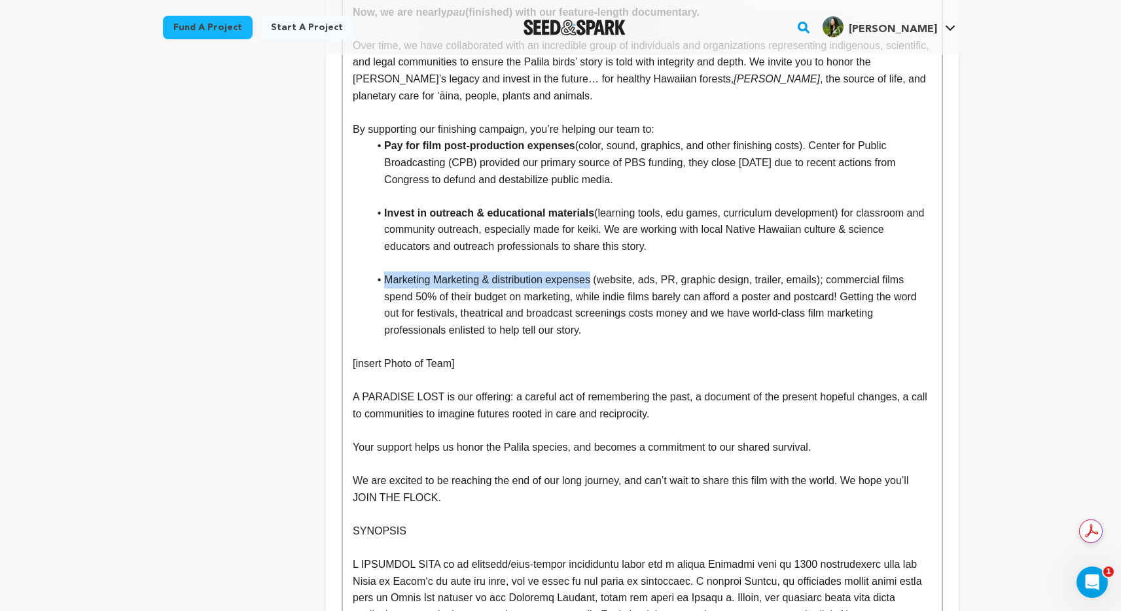
click at [387, 271] on li "Marketing Marketing & distribution expenses (website, ads, PR, graphic design, …" at bounding box center [649, 304] width 563 height 67
click at [475, 355] on p "[insert Photo of Team]" at bounding box center [642, 363] width 578 height 17
drag, startPoint x: 461, startPoint y: 332, endPoint x: 353, endPoint y: 336, distance: 107.4
click at [353, 355] on p "[insert Photo of Team]" at bounding box center [642, 363] width 578 height 17
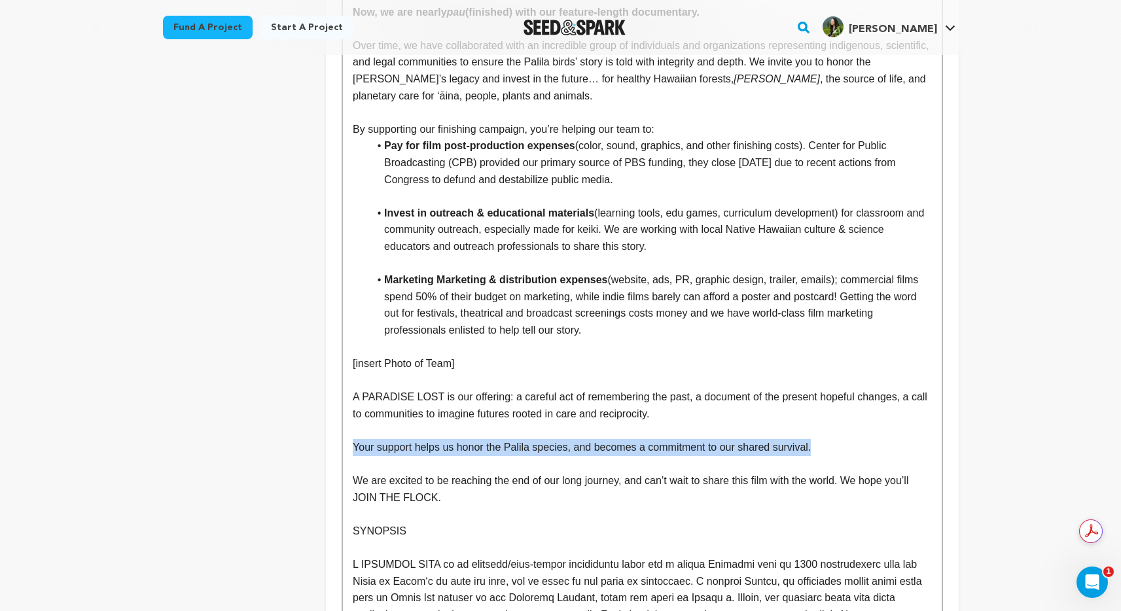
drag, startPoint x: 353, startPoint y: 415, endPoint x: 818, endPoint y: 408, distance: 465.2
click at [818, 439] on p "Your support helps us honor the Palila species, and becomes a commitment to our…" at bounding box center [642, 447] width 578 height 17
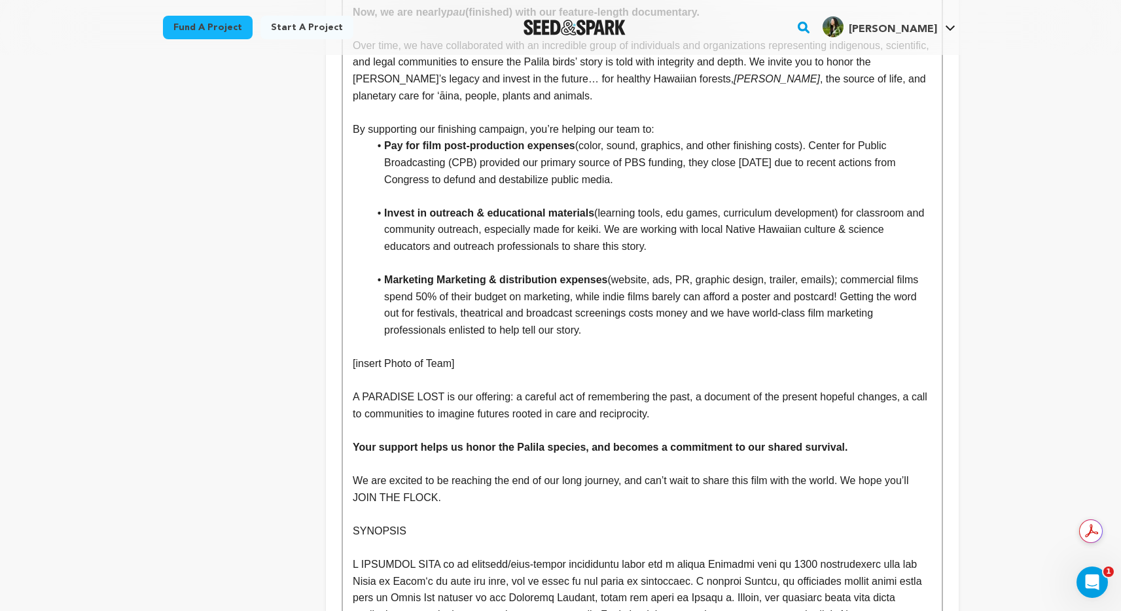
click at [830, 439] on p "Your support helps us honor the Palila species, and becomes a commitment to our…" at bounding box center [642, 447] width 578 height 17
click at [794, 422] on p at bounding box center [642, 430] width 578 height 17
drag, startPoint x: 852, startPoint y: 445, endPoint x: 854, endPoint y: 457, distance: 11.8
click at [854, 472] on p "We are excited to be reaching the end of our long journey, and can’t wait to sh…" at bounding box center [642, 488] width 578 height 33
click at [852, 472] on p "We are excited to be reaching the end of our long journey, and can’t wait to sh…" at bounding box center [642, 488] width 578 height 33
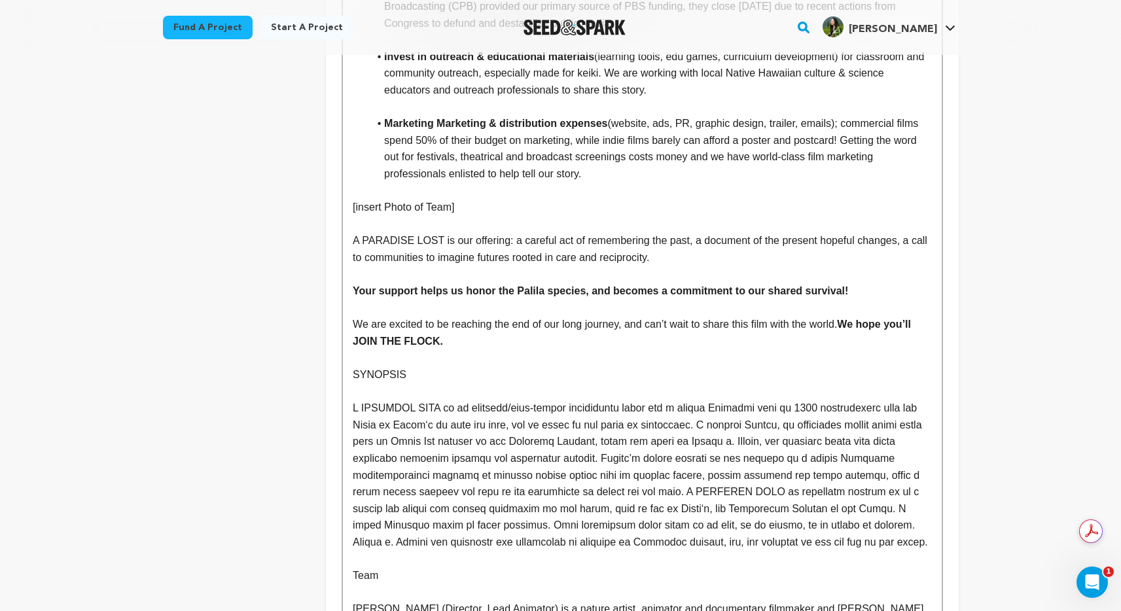
scroll to position [2327, 0]
click at [355, 567] on p "Team" at bounding box center [642, 575] width 578 height 17
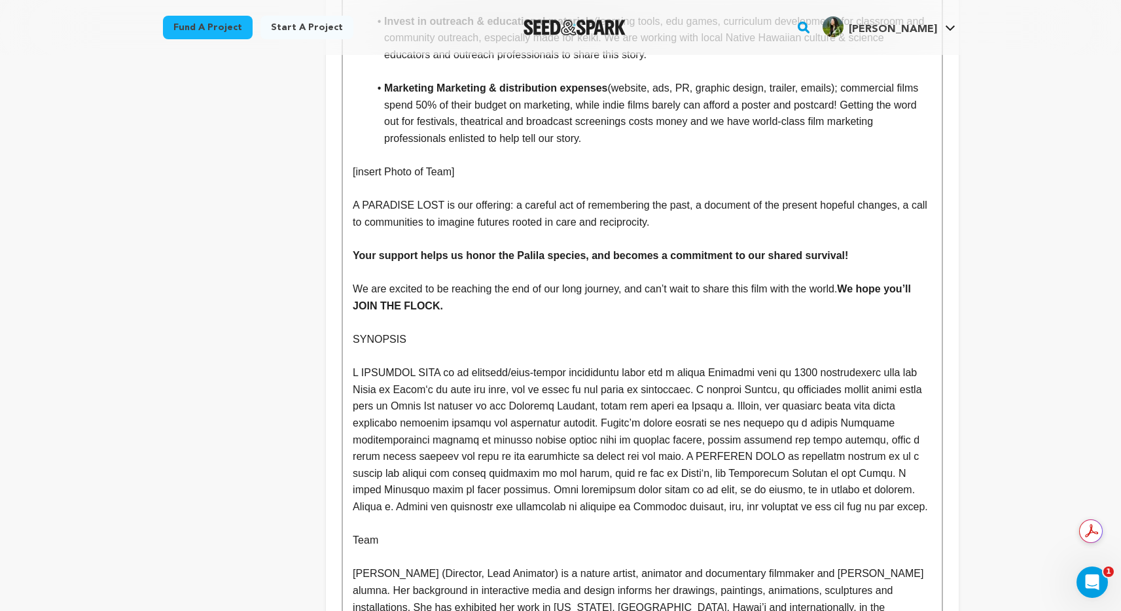
scroll to position [2531, 0]
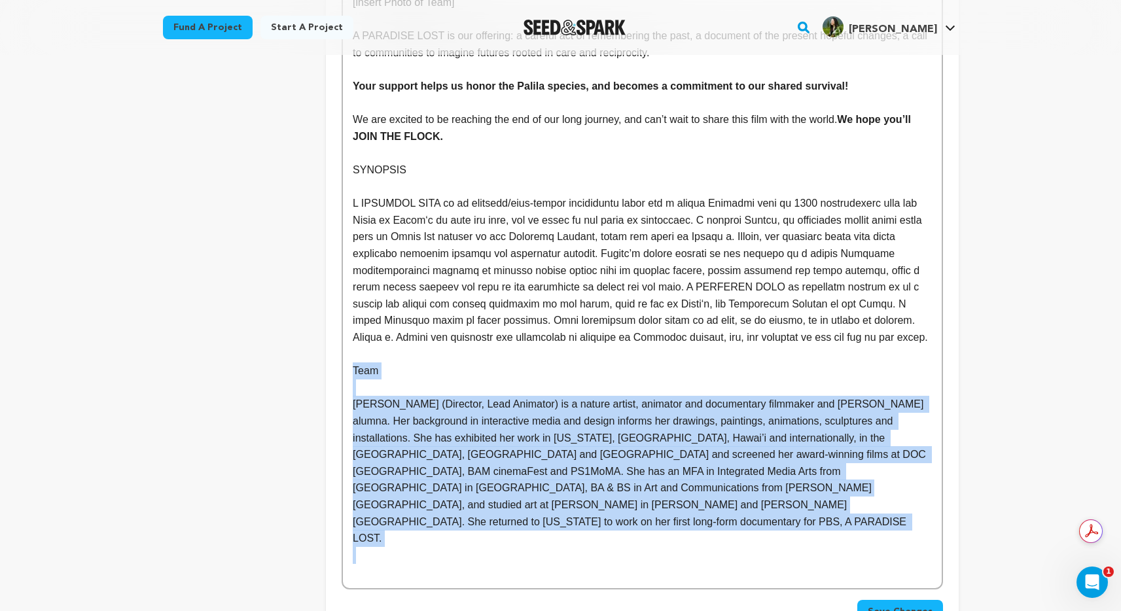
click at [536, 547] on p at bounding box center [642, 555] width 578 height 17
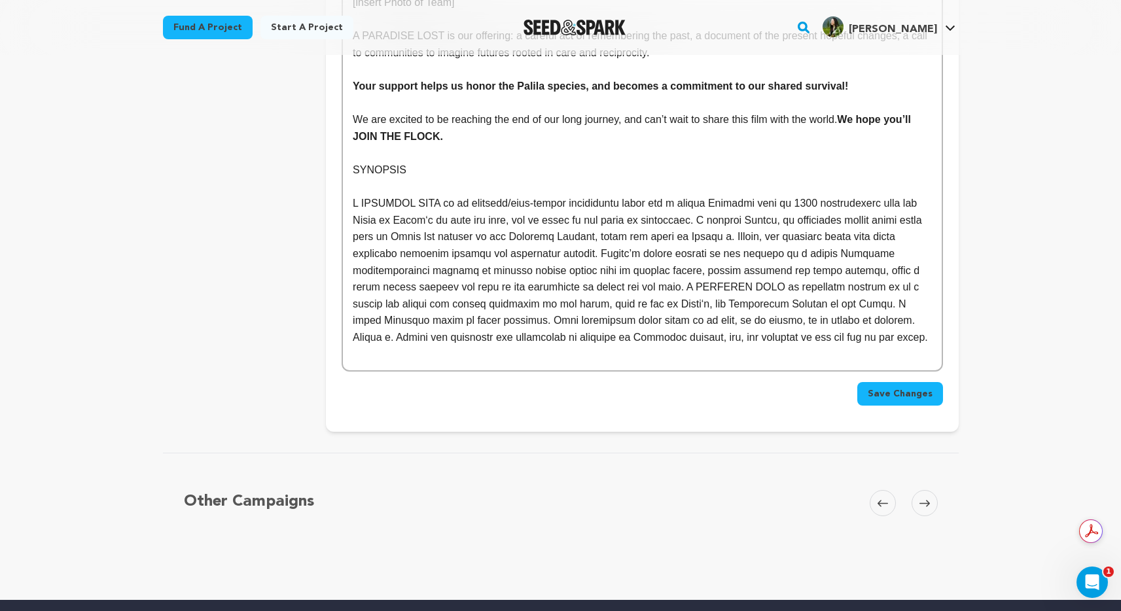
click at [896, 387] on span "Save Changes" at bounding box center [899, 393] width 65 height 13
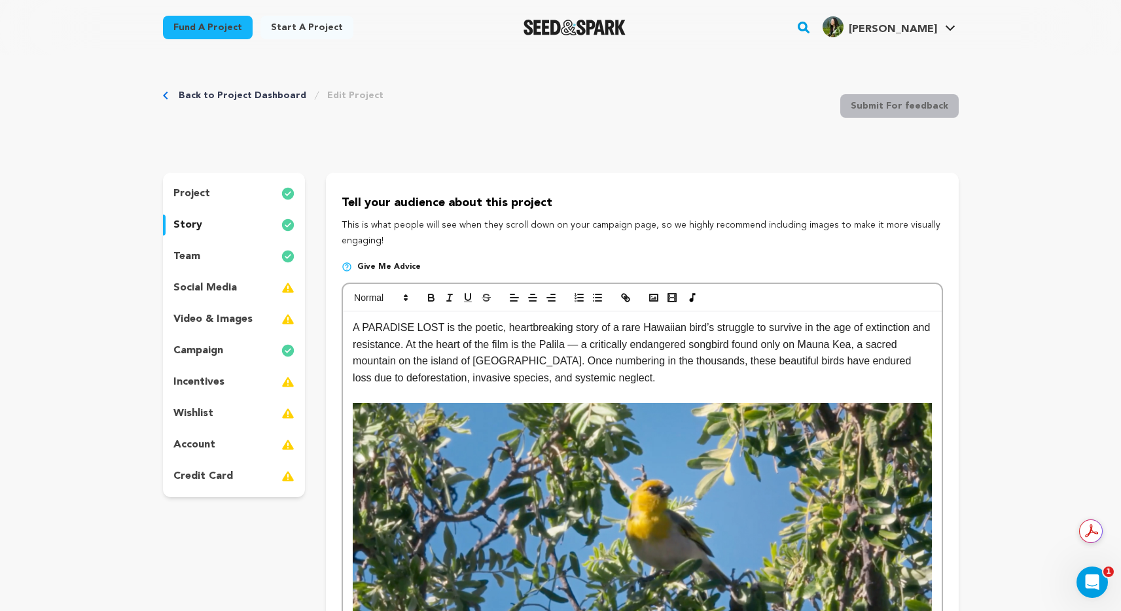
scroll to position [0, 0]
click at [186, 253] on p "team" at bounding box center [186, 257] width 27 height 16
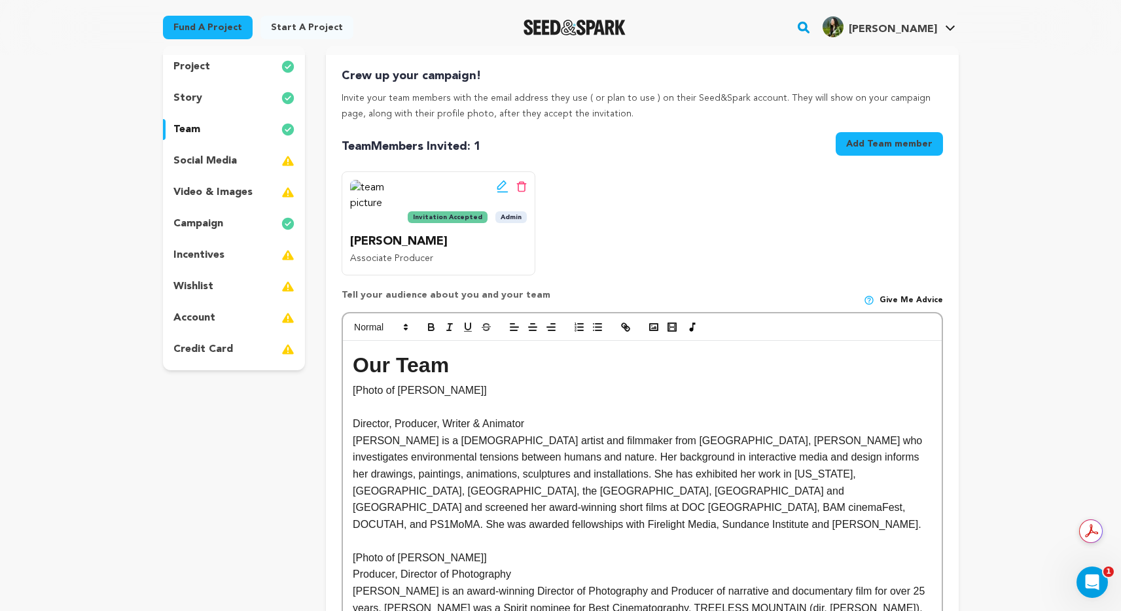
scroll to position [129, 0]
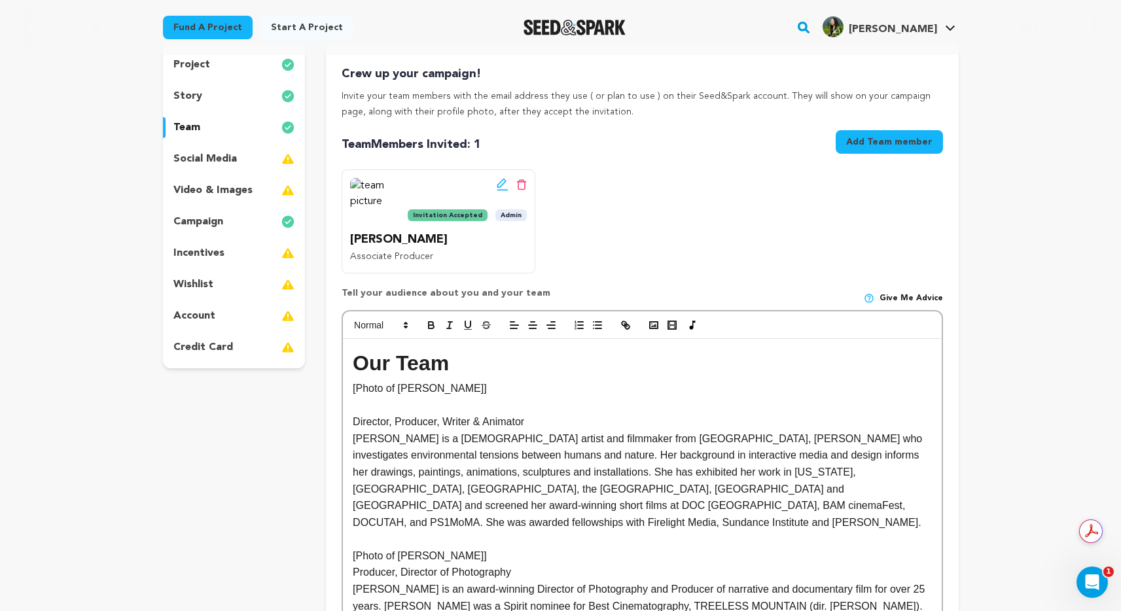
click at [362, 406] on p at bounding box center [642, 405] width 578 height 17
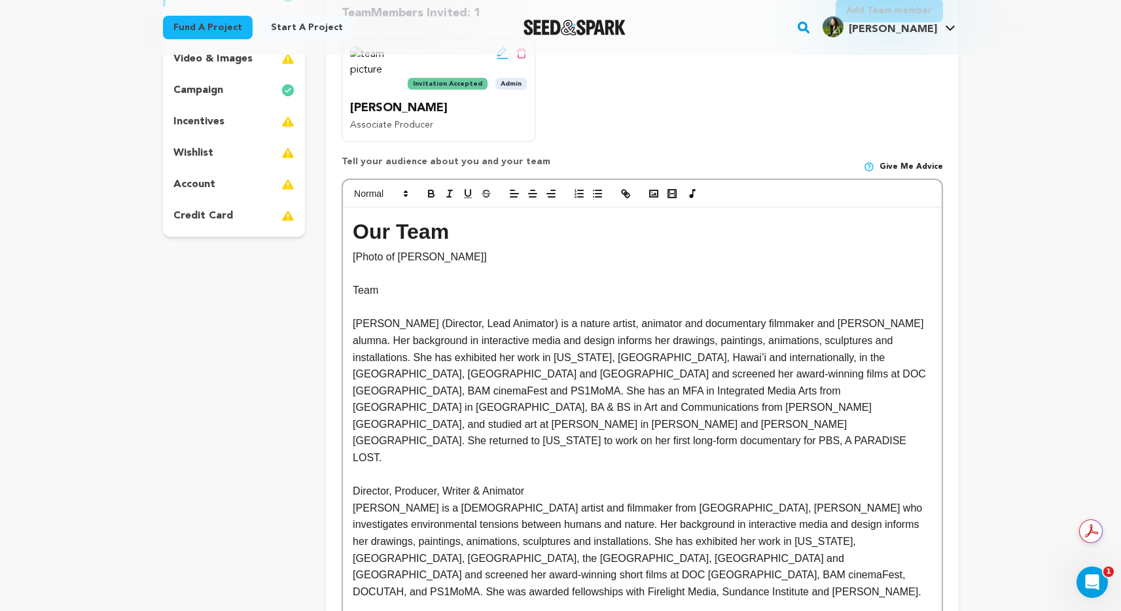
scroll to position [270, 0]
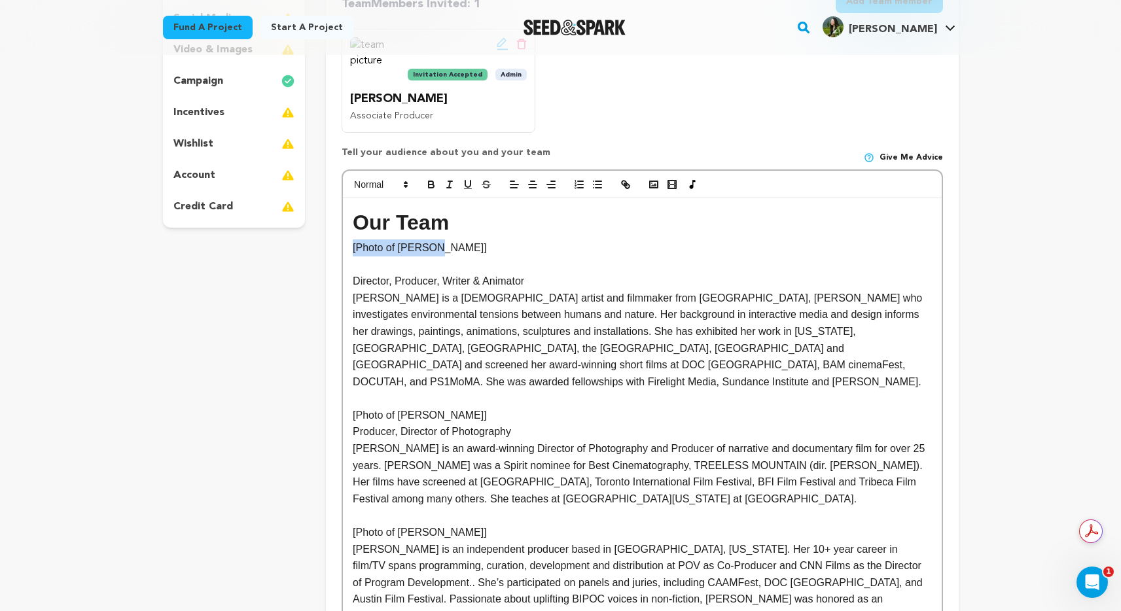
drag, startPoint x: 438, startPoint y: 246, endPoint x: 351, endPoint y: 249, distance: 87.7
click at [351, 249] on div "Our Team [Photo of Laurie] Director, Producer, Writer & Animator Laurie Sumiye …" at bounding box center [642, 448] width 598 height 501
click at [648, 183] on icon "button" at bounding box center [654, 185] width 12 height 12
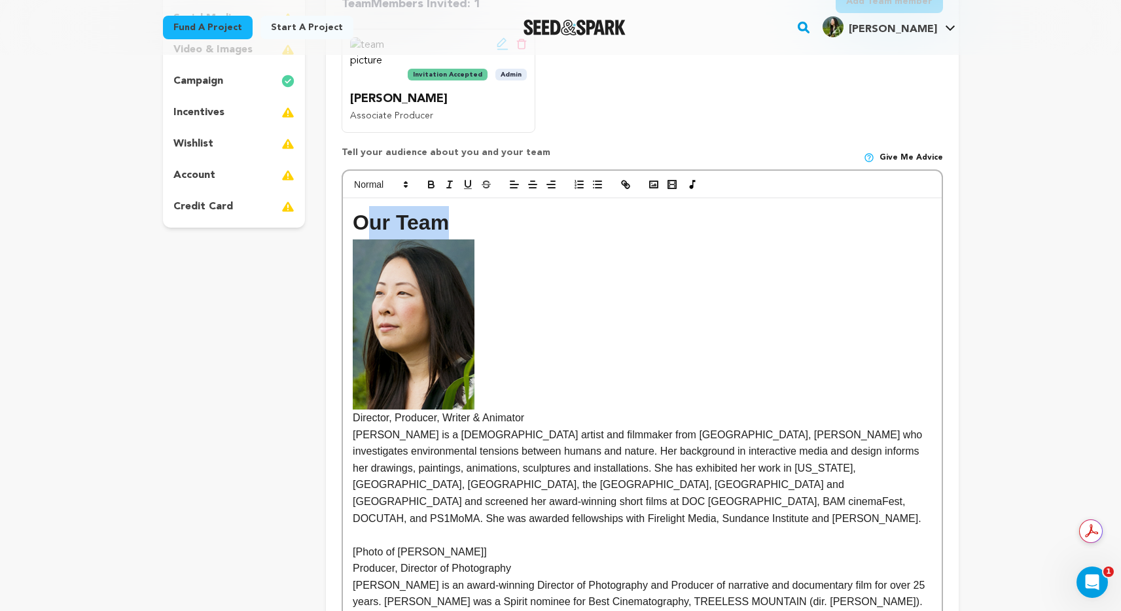
drag, startPoint x: 442, startPoint y: 223, endPoint x: 358, endPoint y: 229, distance: 83.9
click at [361, 229] on h1 "Our Team" at bounding box center [642, 222] width 578 height 33
click at [356, 230] on h1 "Our Team" at bounding box center [642, 222] width 578 height 33
click at [444, 222] on h1 "Our Team" at bounding box center [642, 222] width 578 height 33
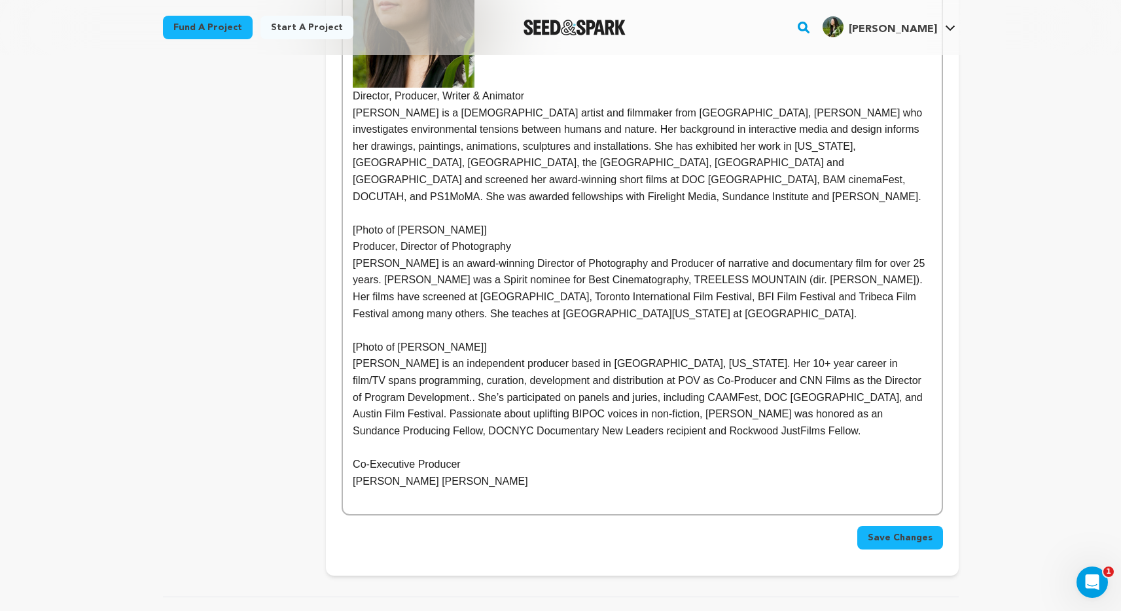
scroll to position [590, 0]
drag, startPoint x: 430, startPoint y: 215, endPoint x: 415, endPoint y: 217, distance: 15.2
click at [415, 223] on p "[Photo of Anne]" at bounding box center [642, 231] width 578 height 17
drag, startPoint x: 377, startPoint y: 217, endPoint x: 360, endPoint y: 217, distance: 17.0
click at [360, 223] on p "[Photo of Anne]" at bounding box center [642, 231] width 578 height 17
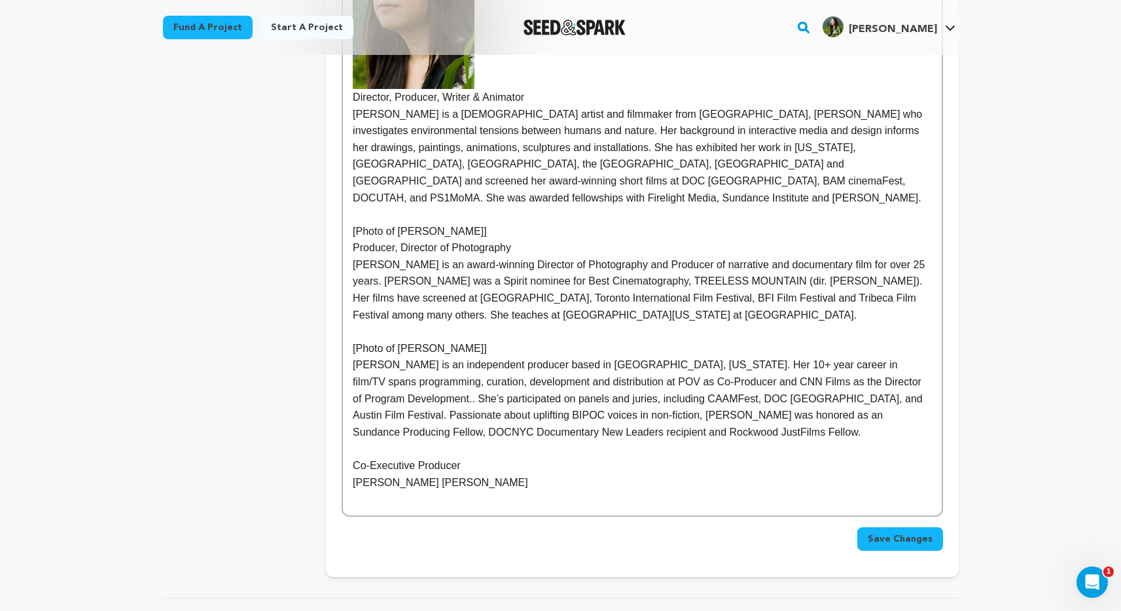
click at [352, 218] on div "Laurie Sumiye Director, Producer, Writer & Animator Laurie Sumiye is a Japanese…" at bounding box center [642, 197] width 598 height 638
click at [428, 223] on p "[Photo of Anne]" at bounding box center [642, 231] width 578 height 17
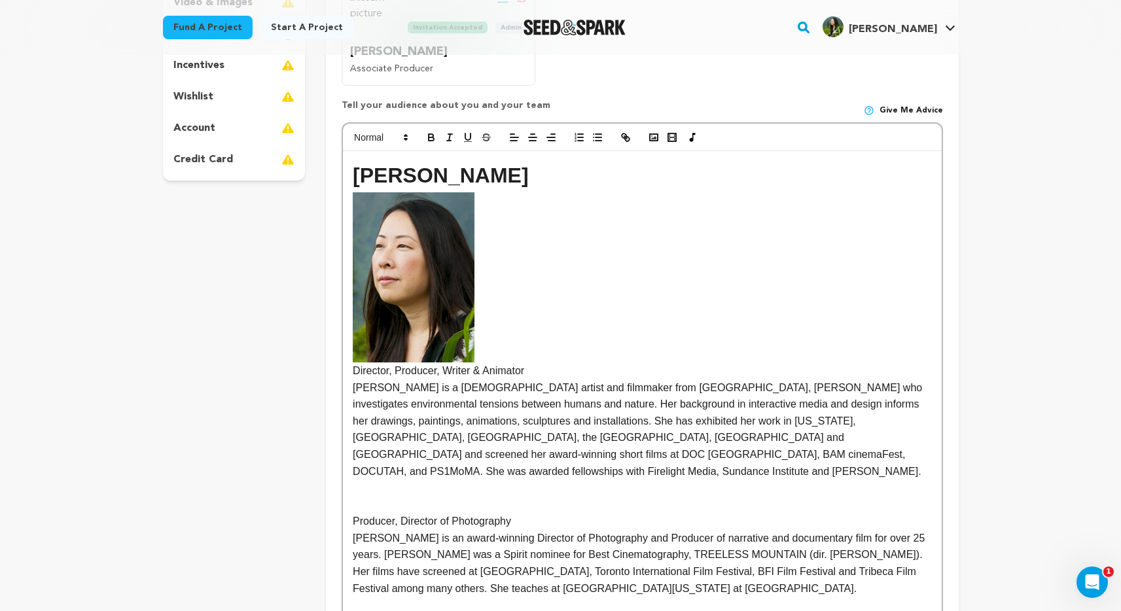
scroll to position [122, 0]
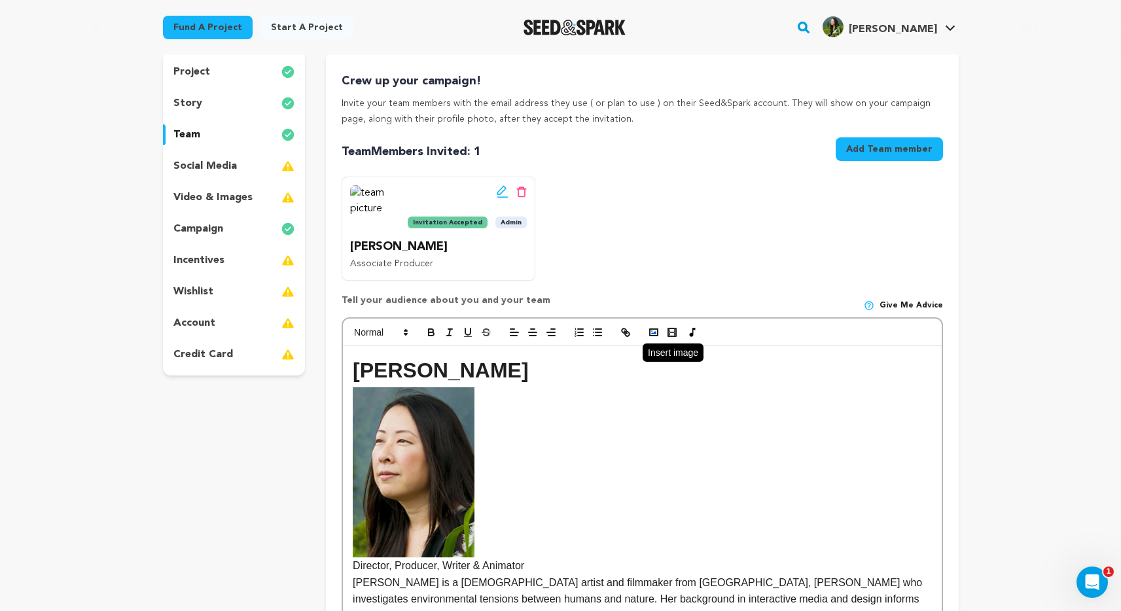
click at [652, 332] on icon "button" at bounding box center [654, 332] width 12 height 12
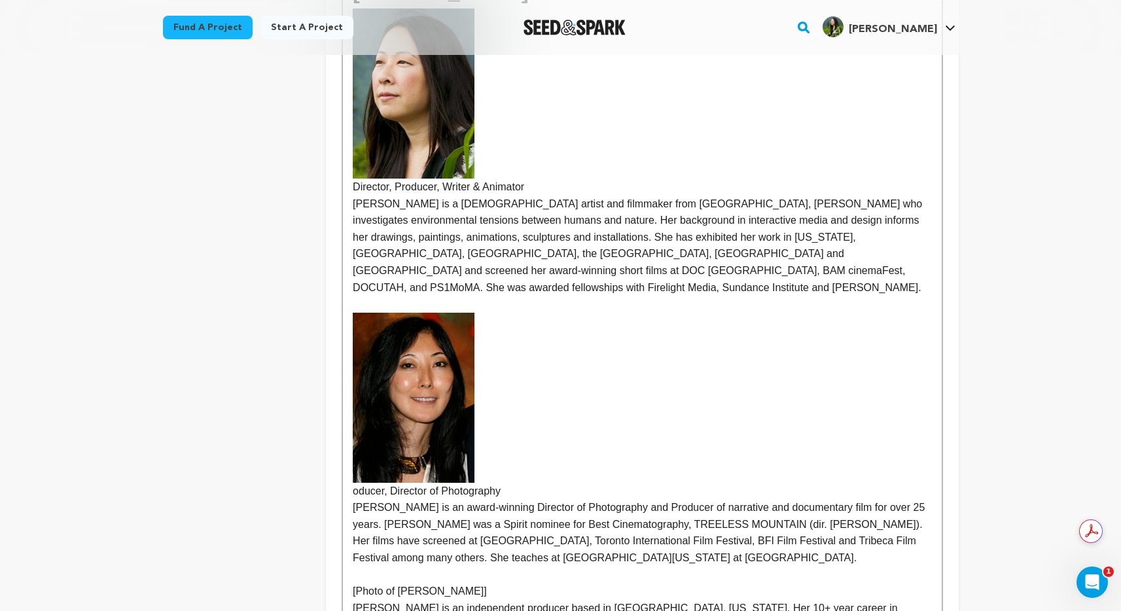
scroll to position [502, 0]
click at [684, 540] on p "[PERSON_NAME] is an award-winning Director of Photography and Producer of narra…" at bounding box center [642, 531] width 578 height 67
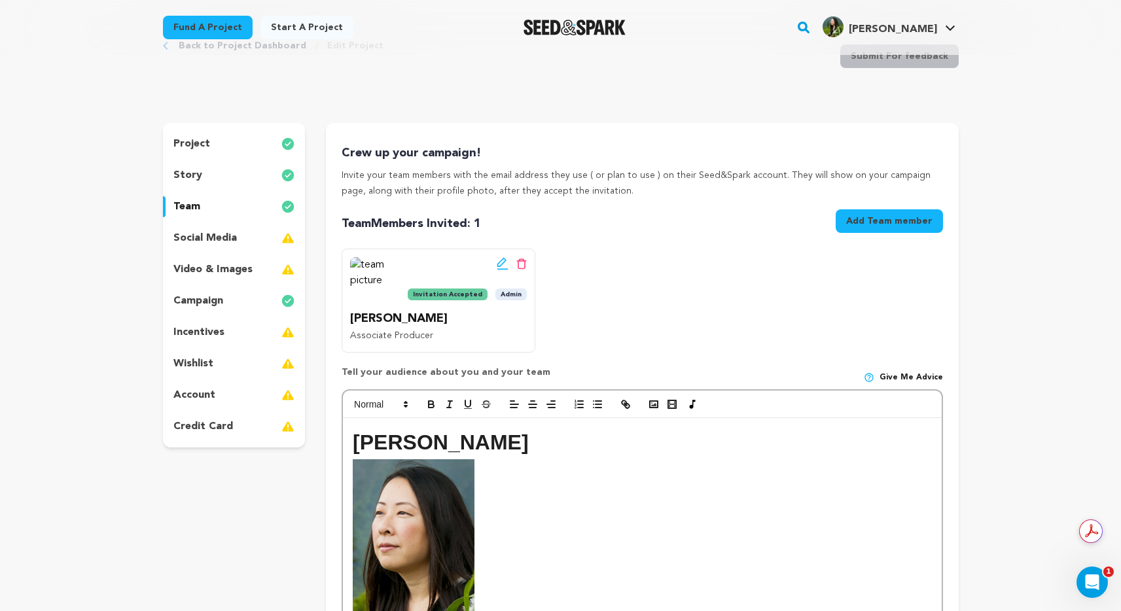
scroll to position [0, 0]
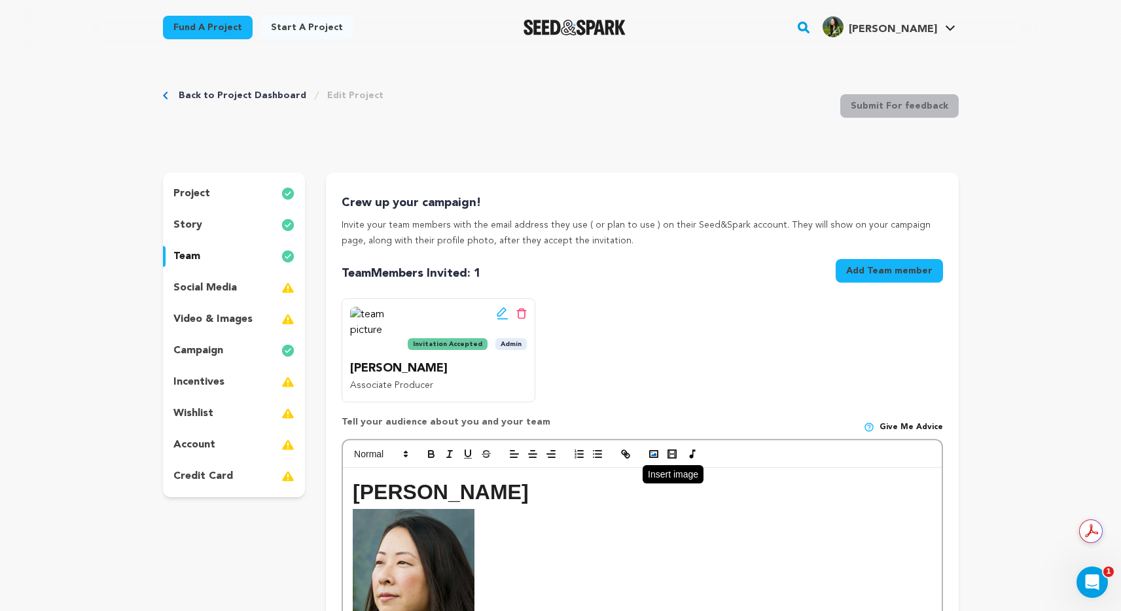
click at [657, 453] on rect "button" at bounding box center [654, 454] width 8 height 7
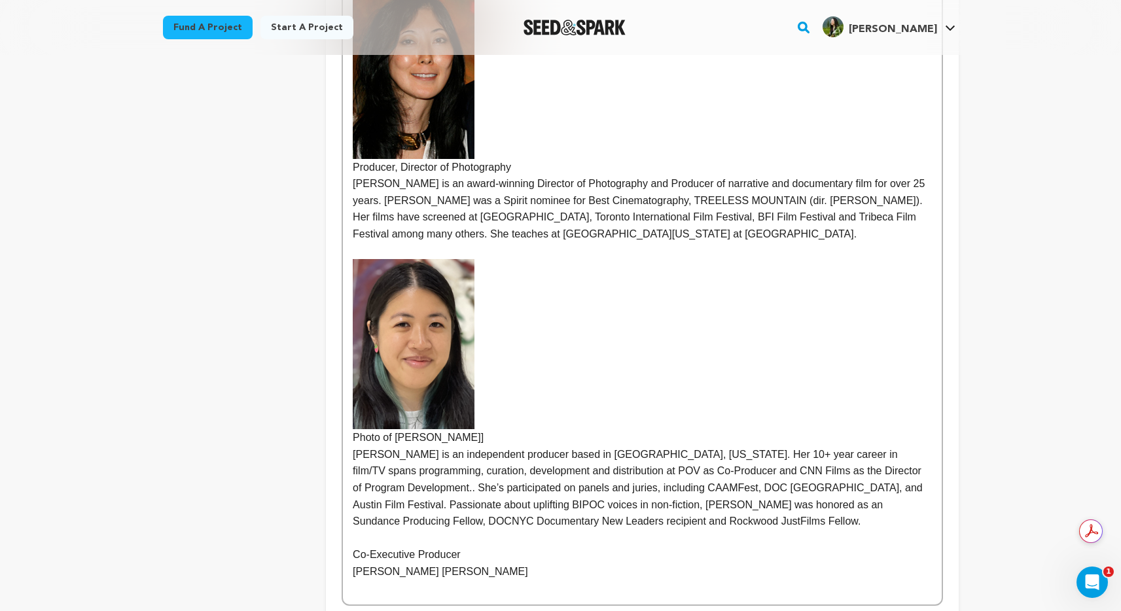
scroll to position [1024, 0]
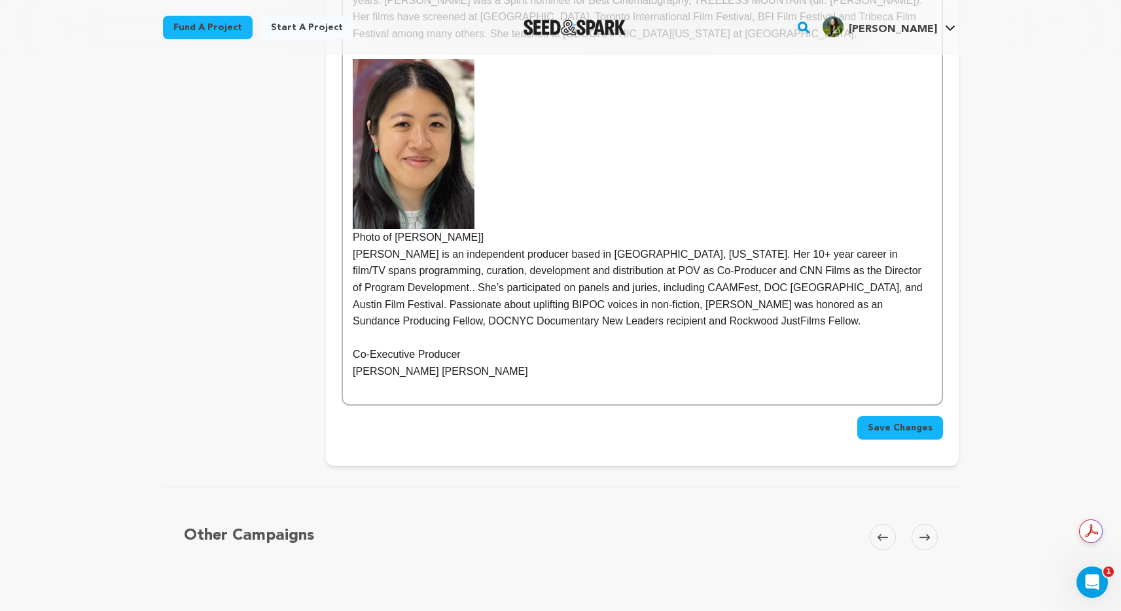
click at [899, 421] on span "Save Changes" at bounding box center [899, 427] width 65 height 13
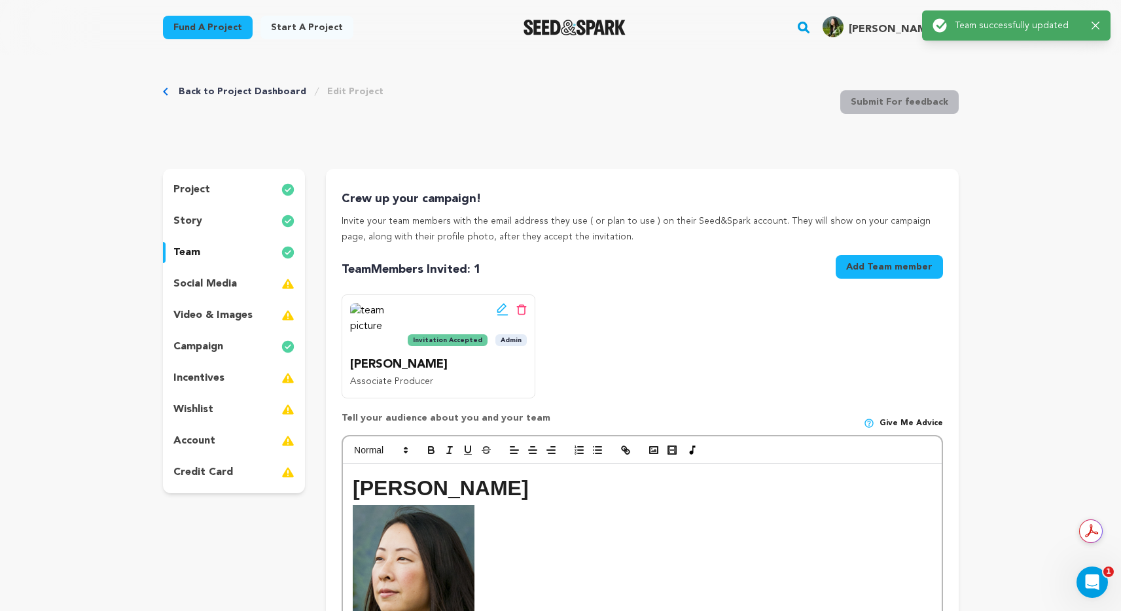
scroll to position [0, 0]
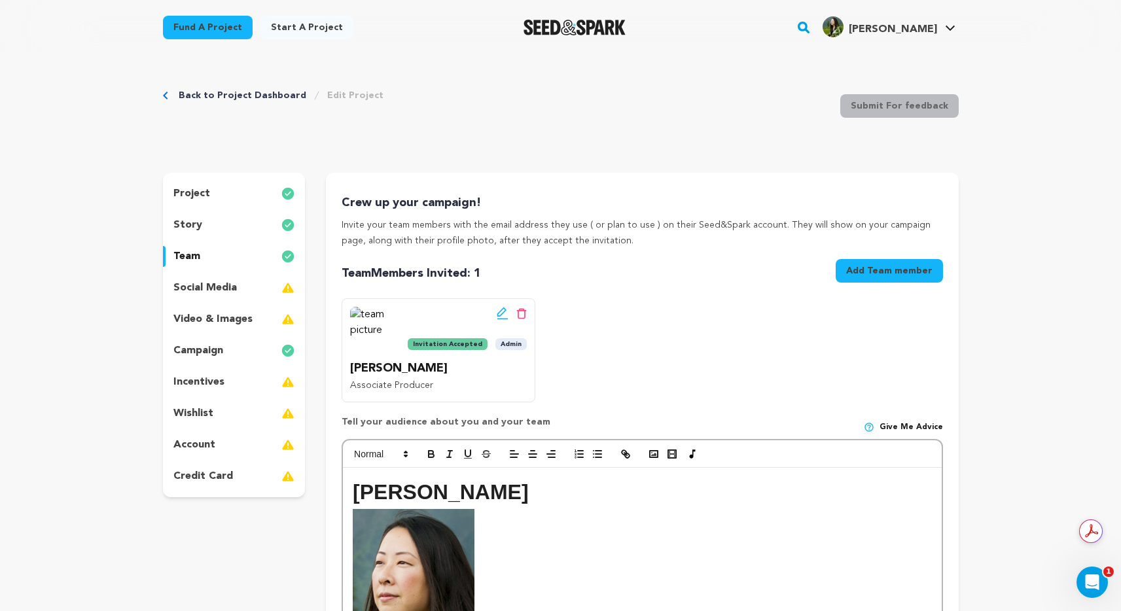
click at [909, 425] on span "Give me advice" at bounding box center [910, 427] width 63 height 10
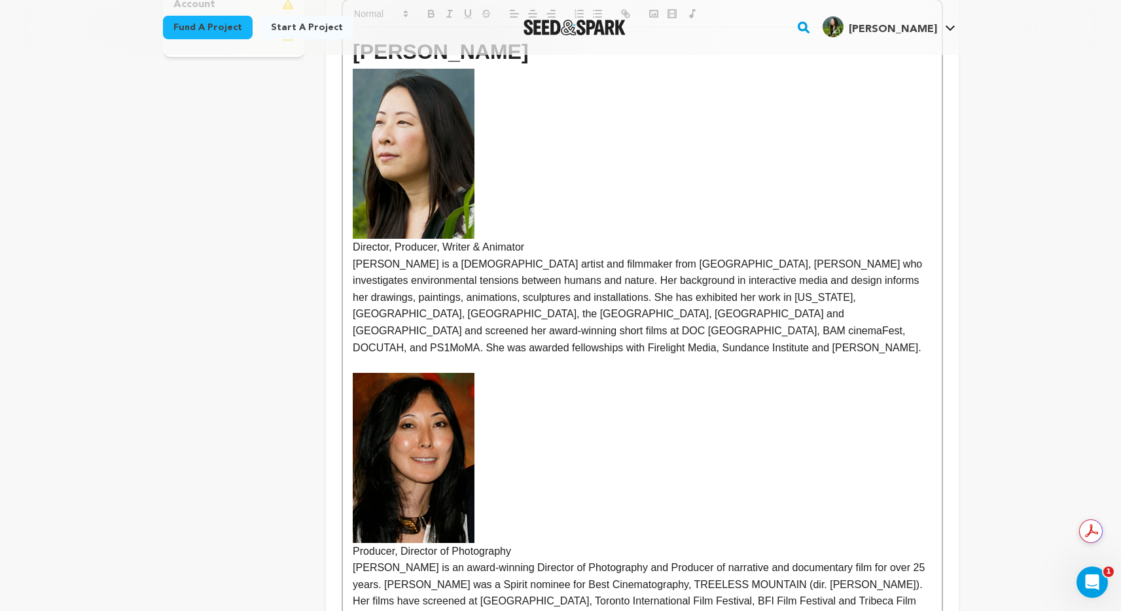
scroll to position [462, 0]
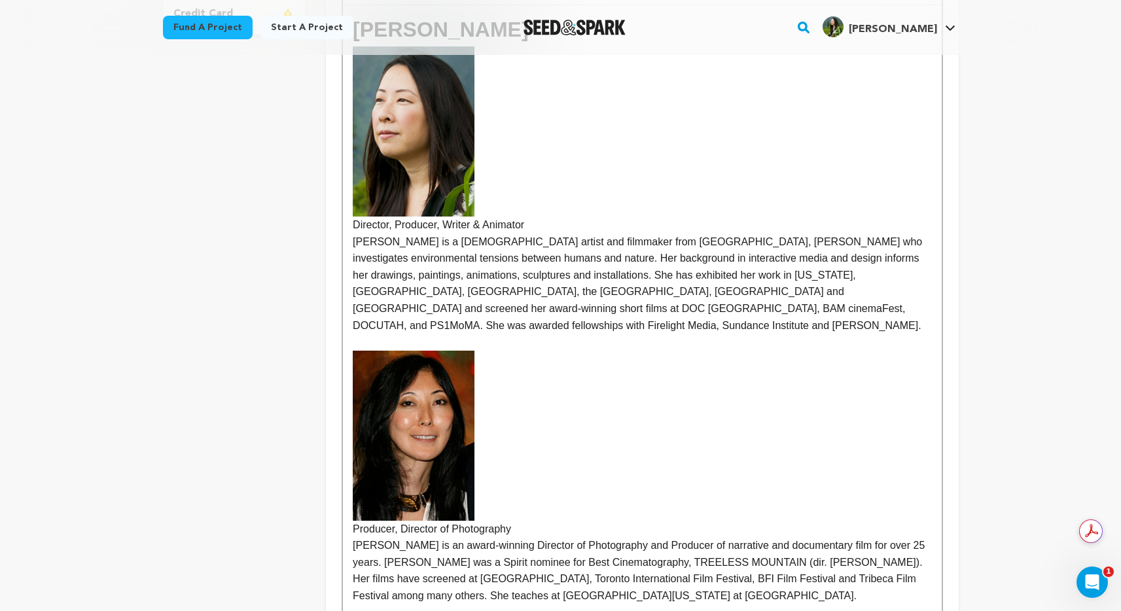
click at [692, 309] on p "[PERSON_NAME] is a [DEMOGRAPHIC_DATA] artist and filmmaker from [GEOGRAPHIC_DAT…" at bounding box center [642, 284] width 578 height 101
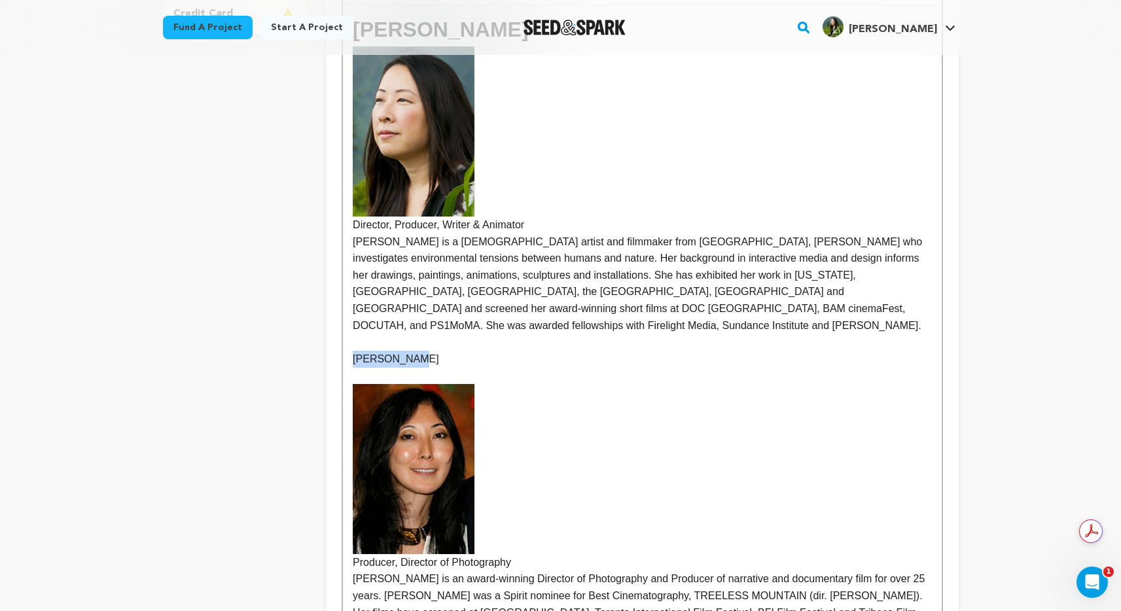
click at [350, 343] on div "Laurie Sumiye Director, Producer, Writer & Animator Laurie Sumiye is a Japanese…" at bounding box center [642, 502] width 598 height 995
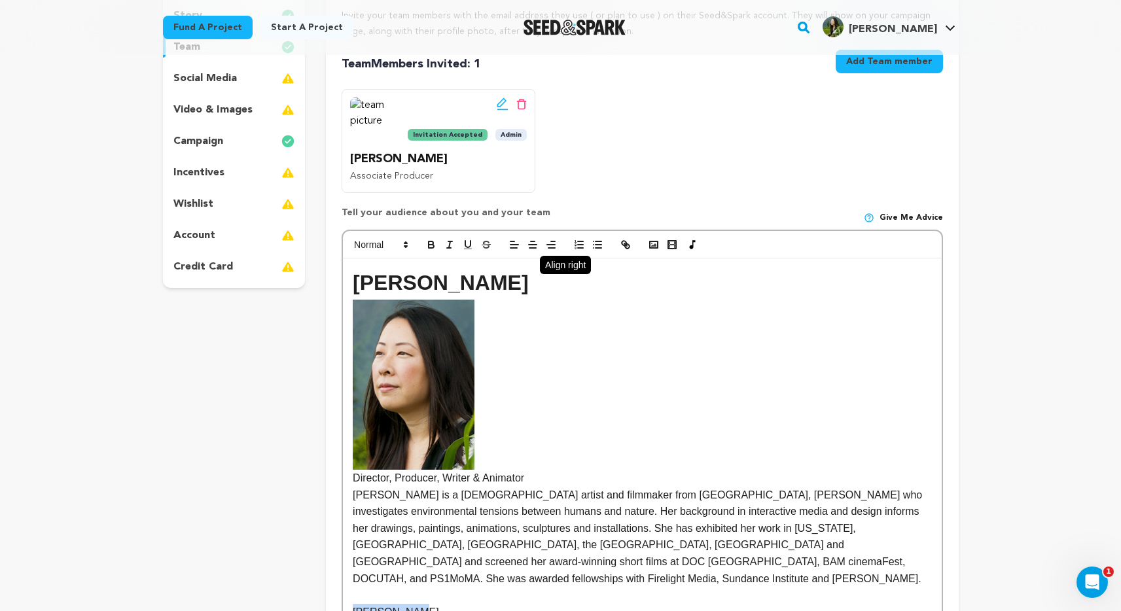
scroll to position [207, 0]
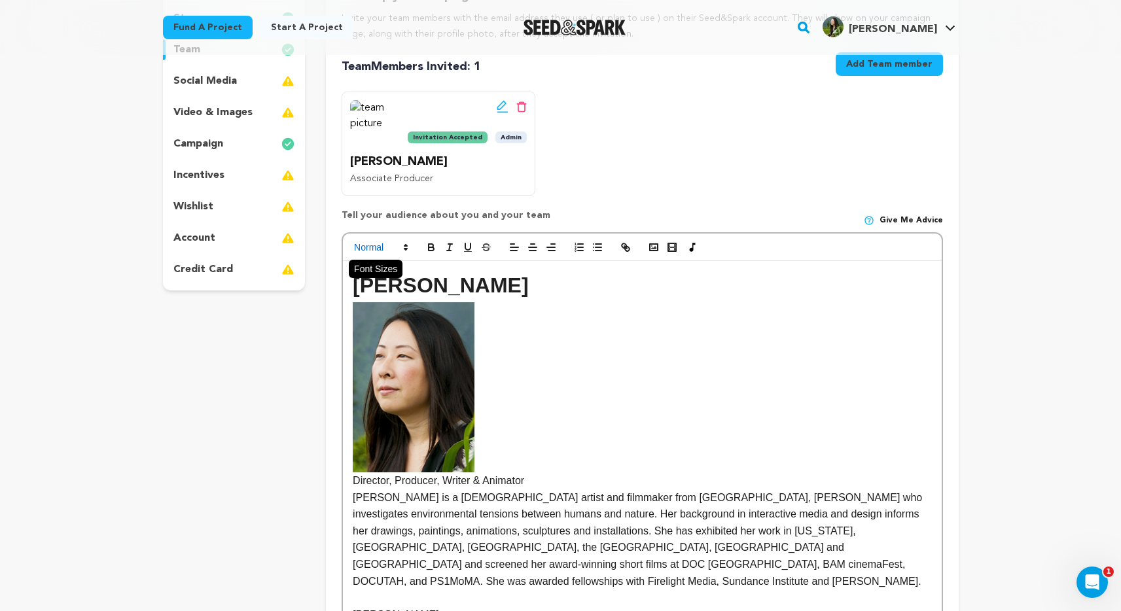
click at [409, 245] on icon at bounding box center [406, 247] width 12 height 12
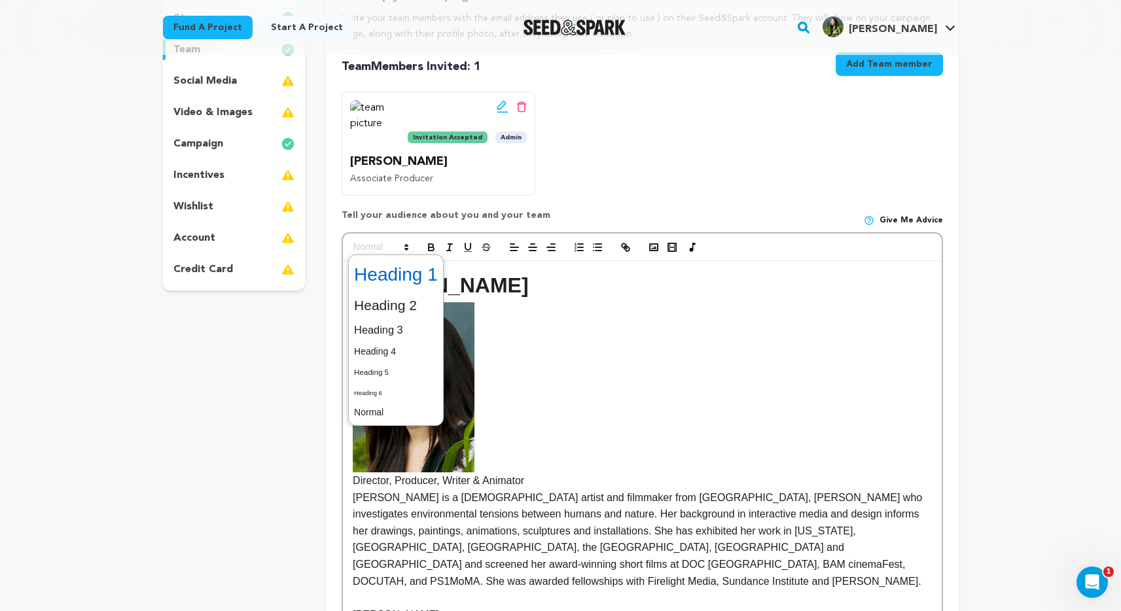
click at [411, 281] on span at bounding box center [396, 275] width 84 height 34
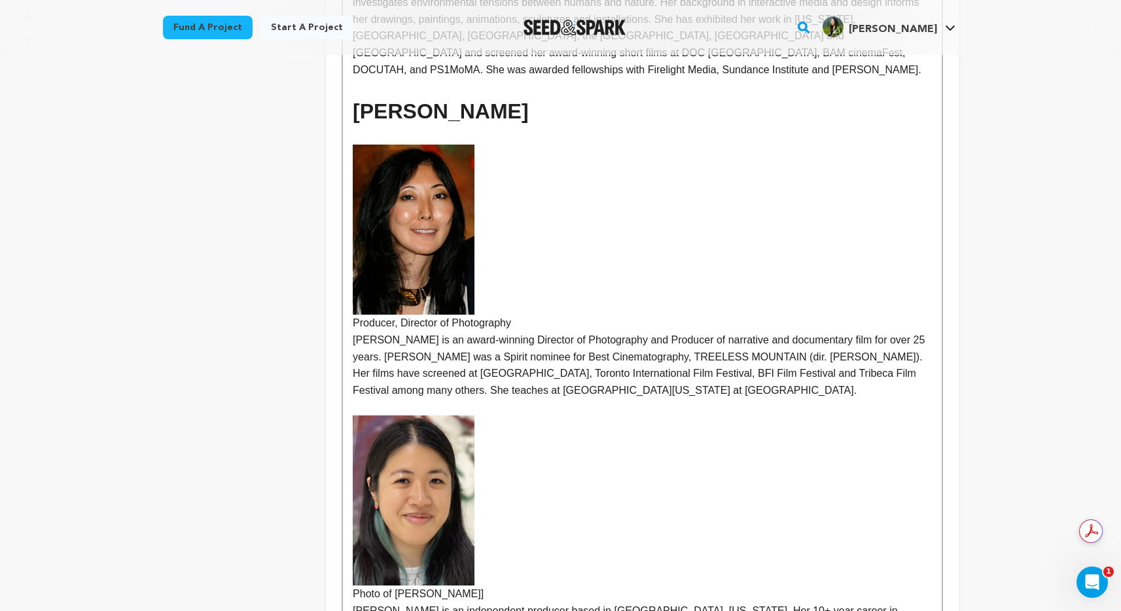
scroll to position [752, 0]
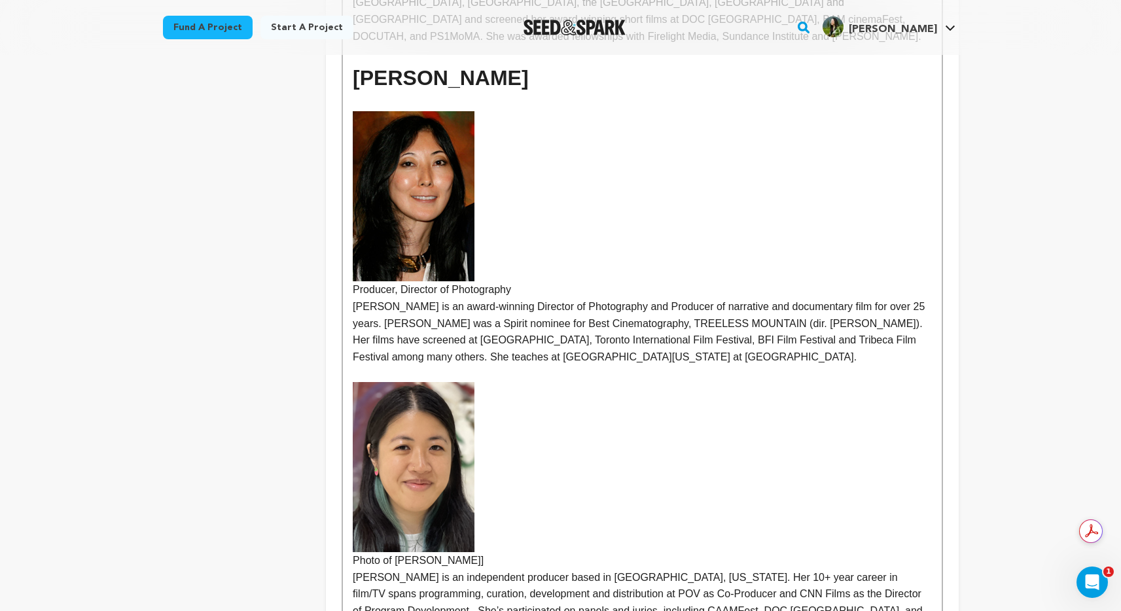
click at [418, 365] on p at bounding box center [642, 373] width 578 height 17
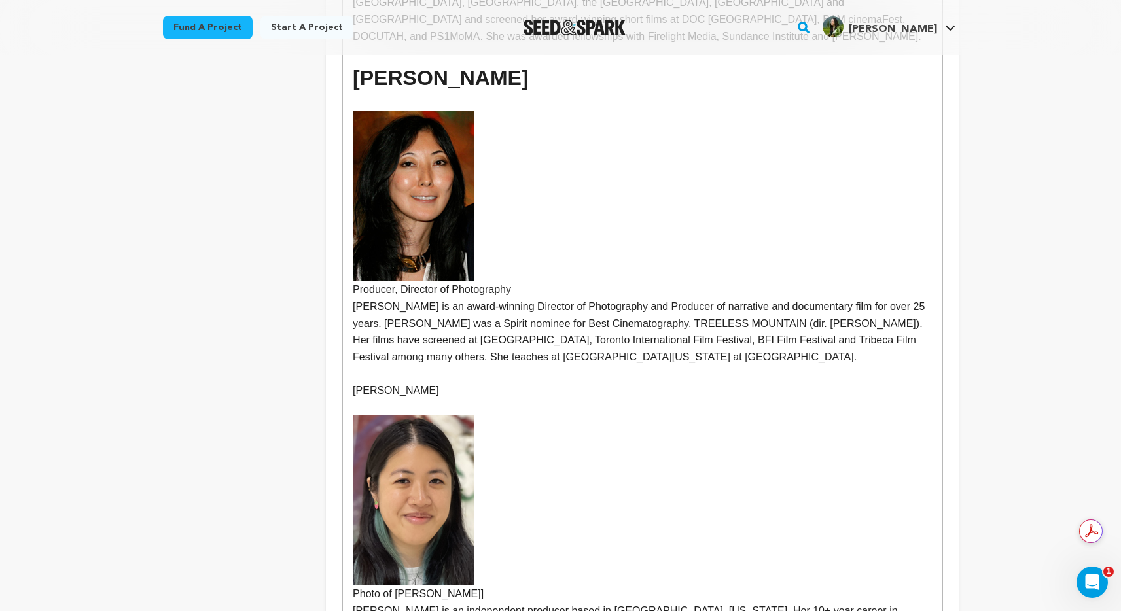
click at [368, 382] on p "[PERSON_NAME]" at bounding box center [642, 390] width 578 height 17
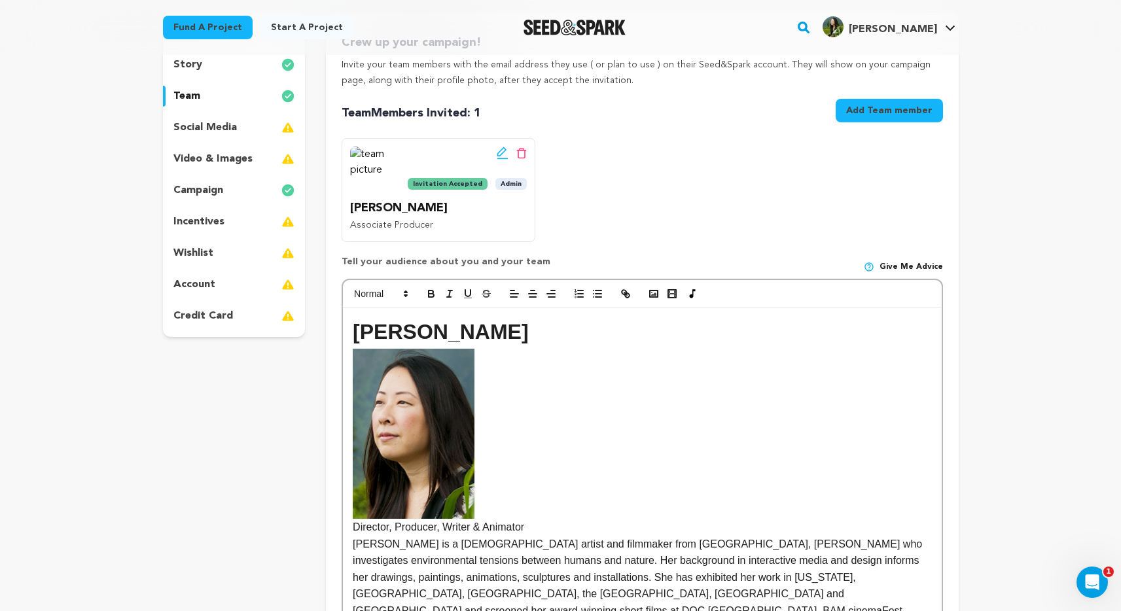
scroll to position [158, 0]
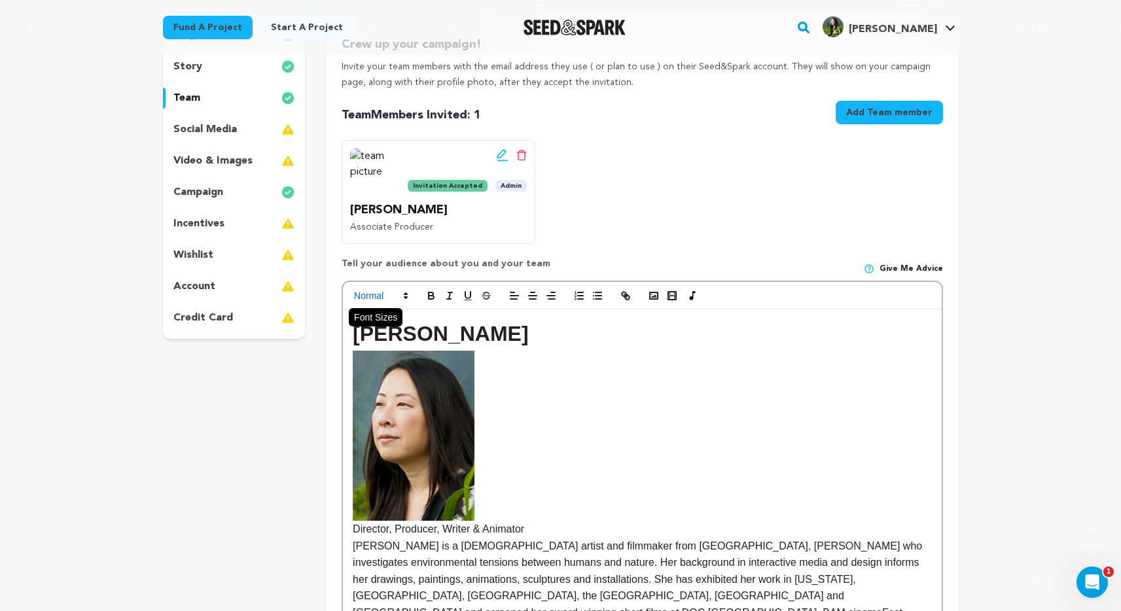
click at [378, 302] on span at bounding box center [380, 296] width 64 height 16
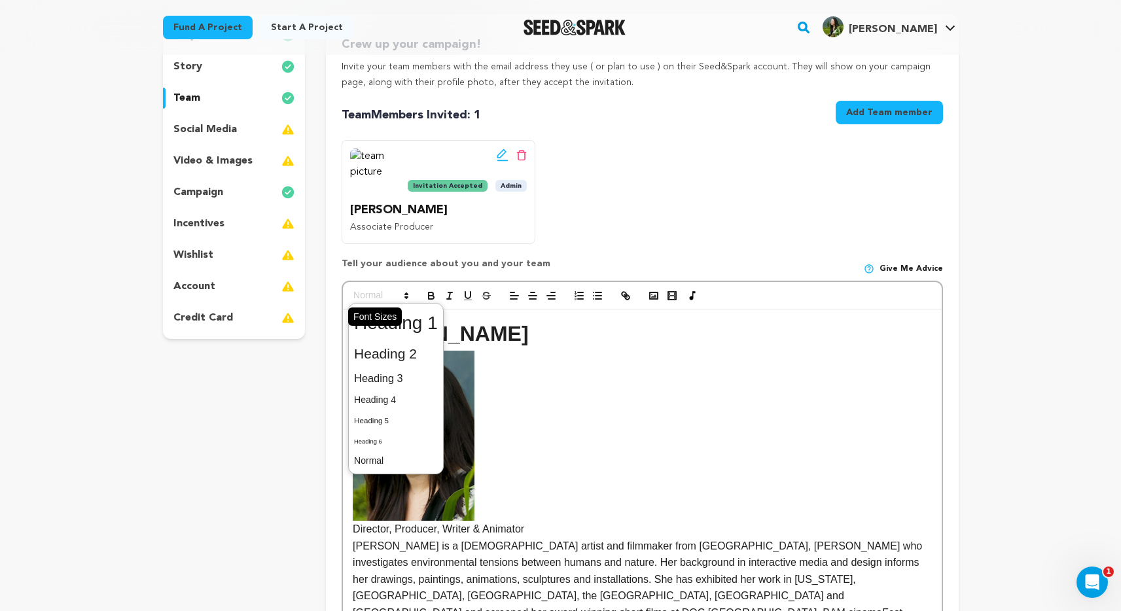
click at [380, 304] on span at bounding box center [380, 296] width 64 height 16
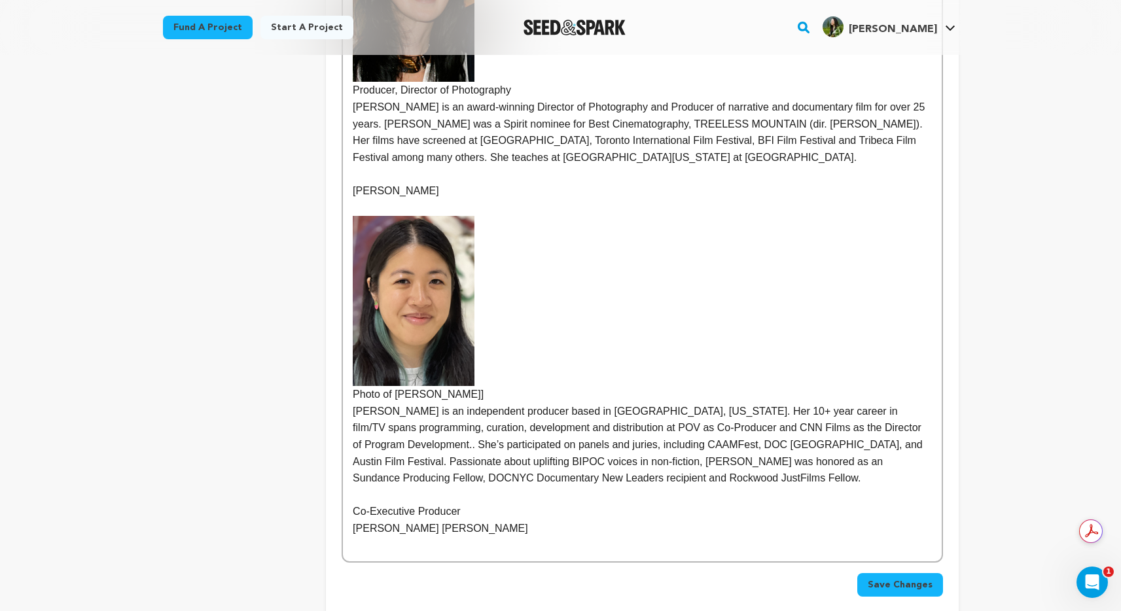
scroll to position [954, 0]
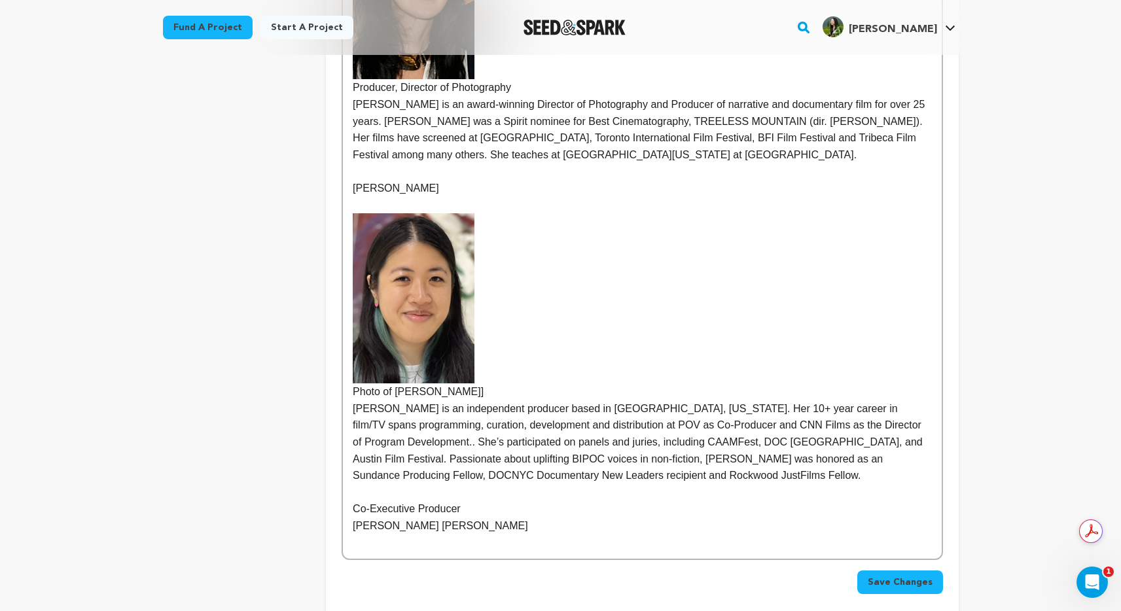
click at [379, 180] on p "[PERSON_NAME]" at bounding box center [642, 188] width 578 height 17
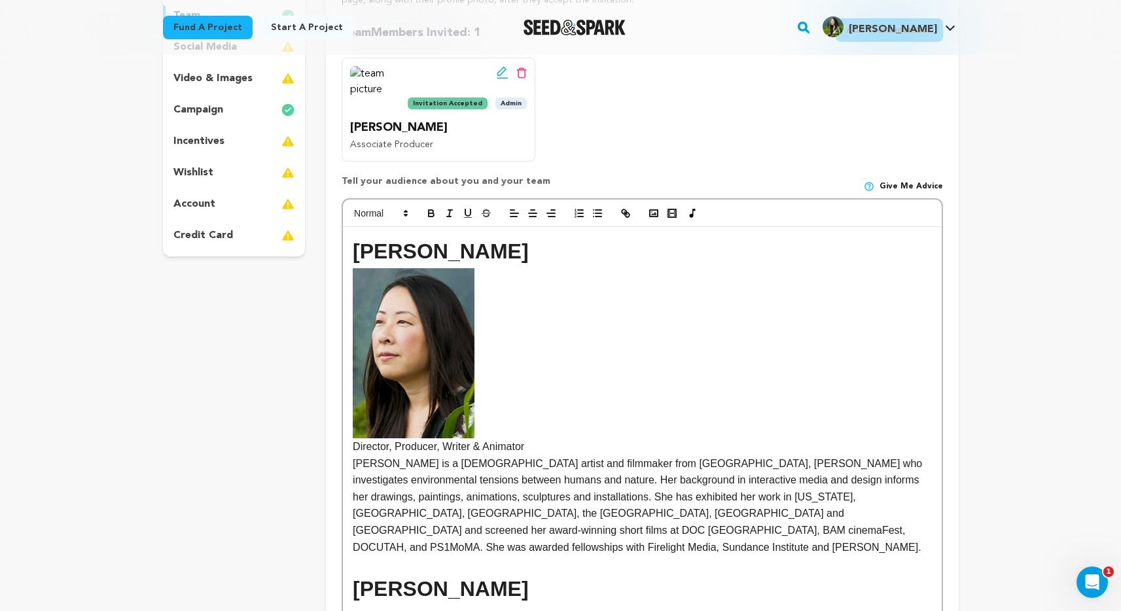
scroll to position [119, 0]
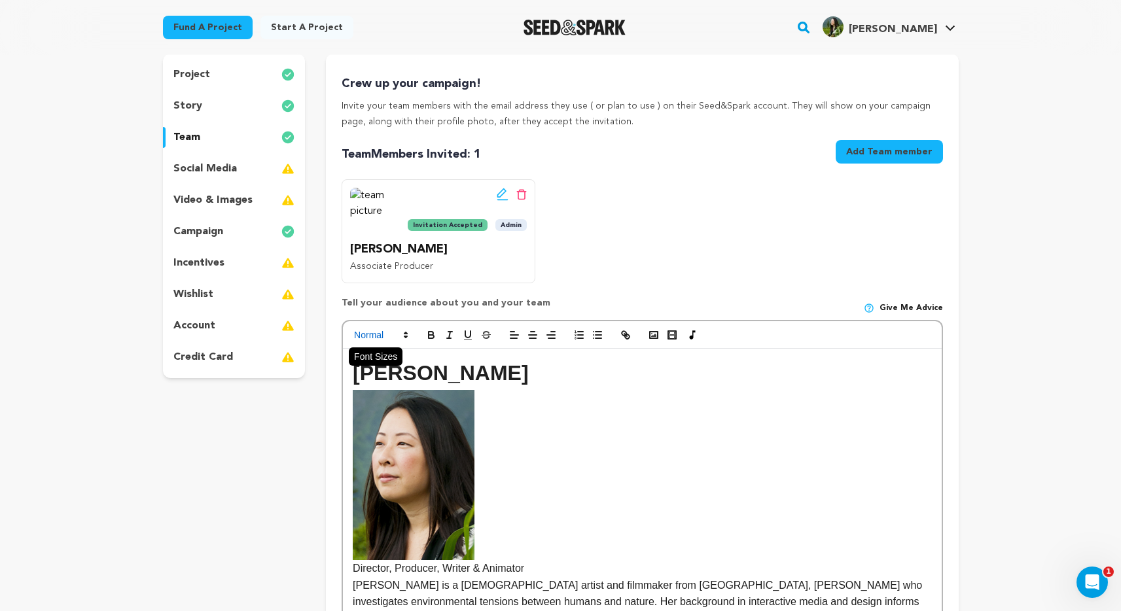
click at [392, 328] on span at bounding box center [380, 335] width 64 height 16
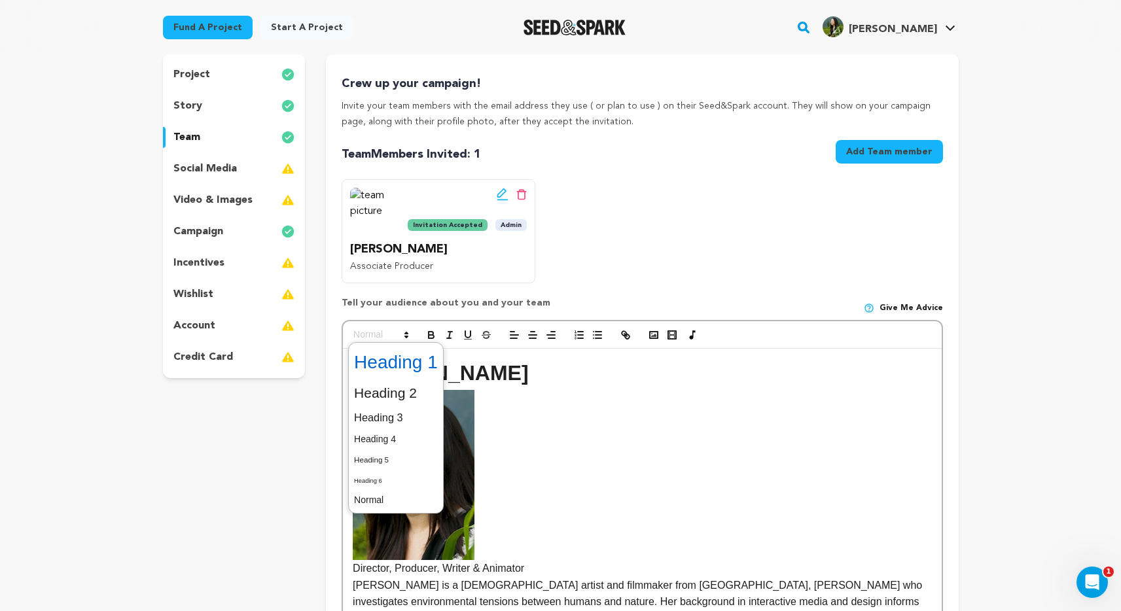
click at [412, 360] on span at bounding box center [396, 362] width 84 height 34
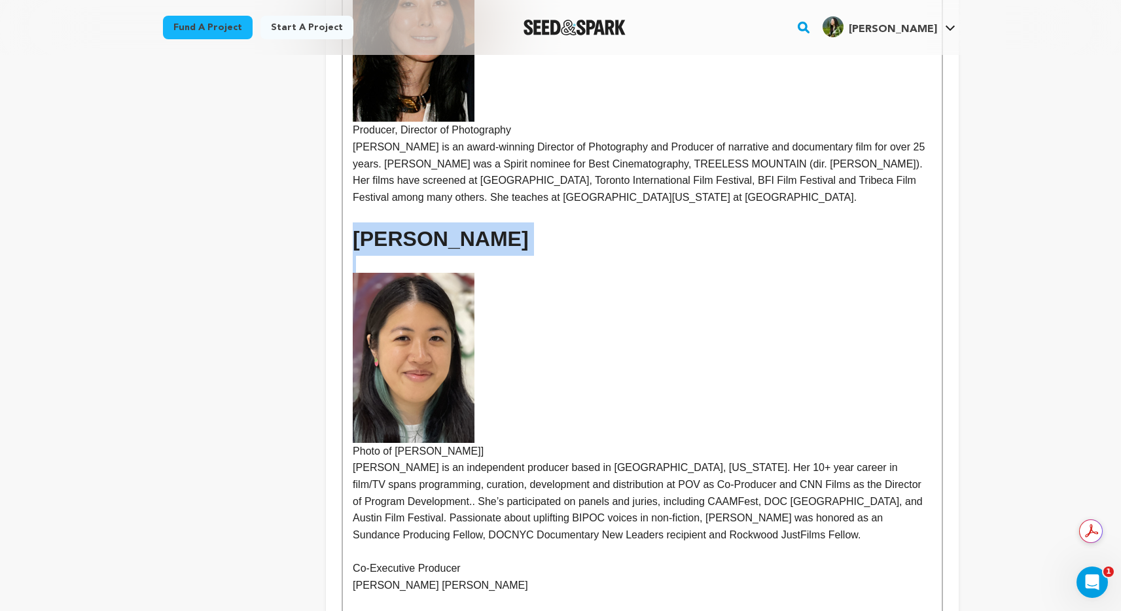
scroll to position [940, 0]
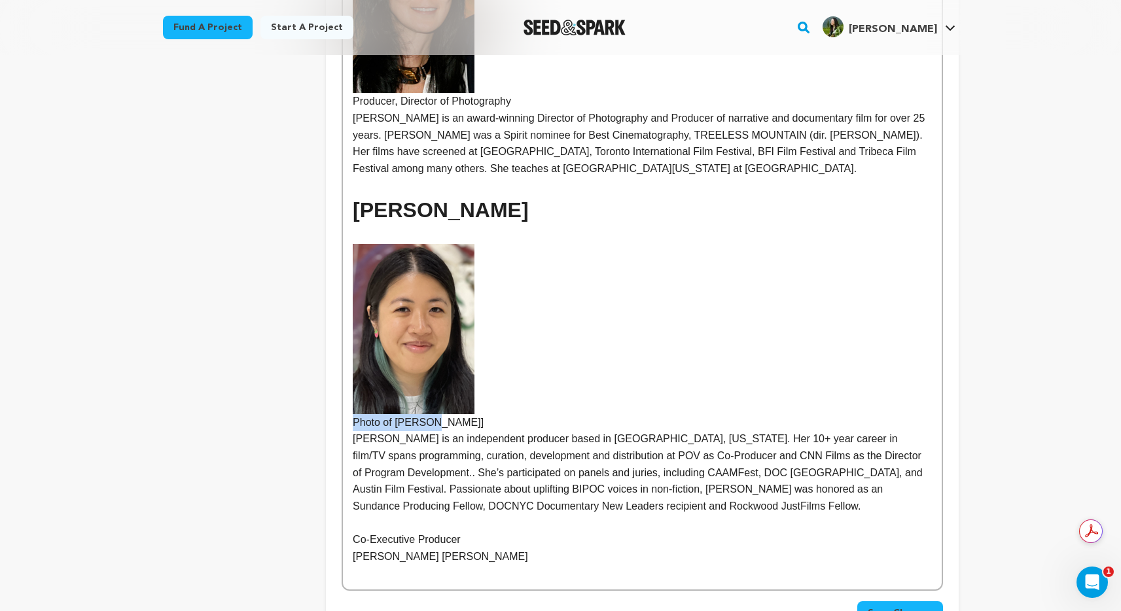
drag, startPoint x: 435, startPoint y: 409, endPoint x: 353, endPoint y: 409, distance: 82.4
click at [353, 409] on p "Photo of Nicole]" at bounding box center [642, 337] width 578 height 187
drag, startPoint x: 444, startPoint y: 410, endPoint x: 350, endPoint y: 406, distance: 93.6
click at [350, 406] on div "Laurie Sumiye Director, Producer, Writer & Animator Laurie Sumiye is a Japanese…" at bounding box center [642, 59] width 598 height 1062
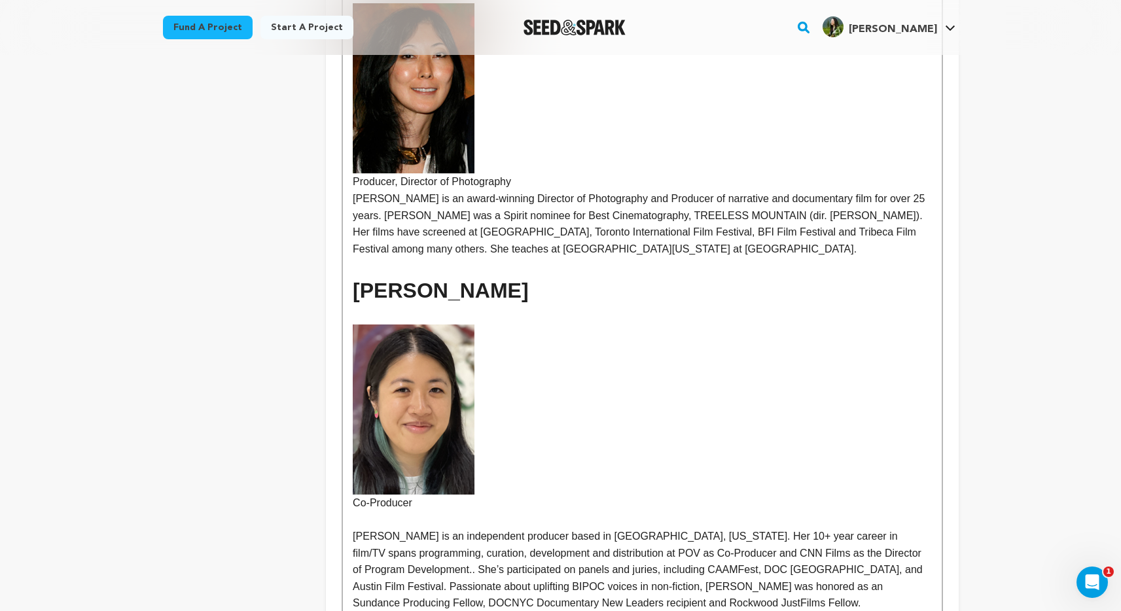
scroll to position [858, 0]
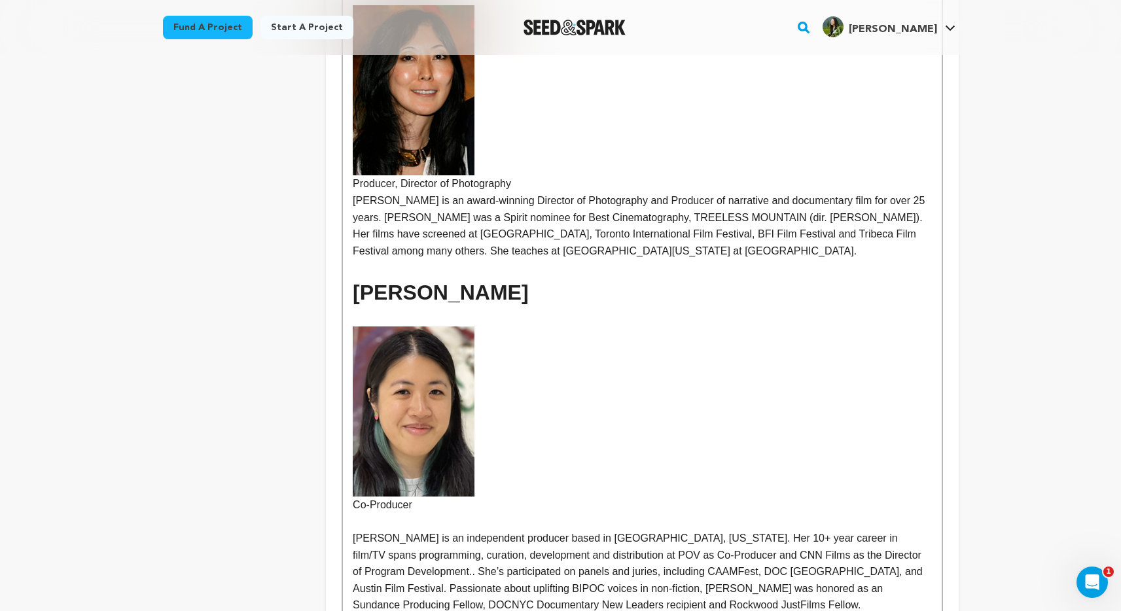
click at [354, 192] on p "[PERSON_NAME] is an award-winning Director of Photography and Producer of narra…" at bounding box center [642, 225] width 578 height 67
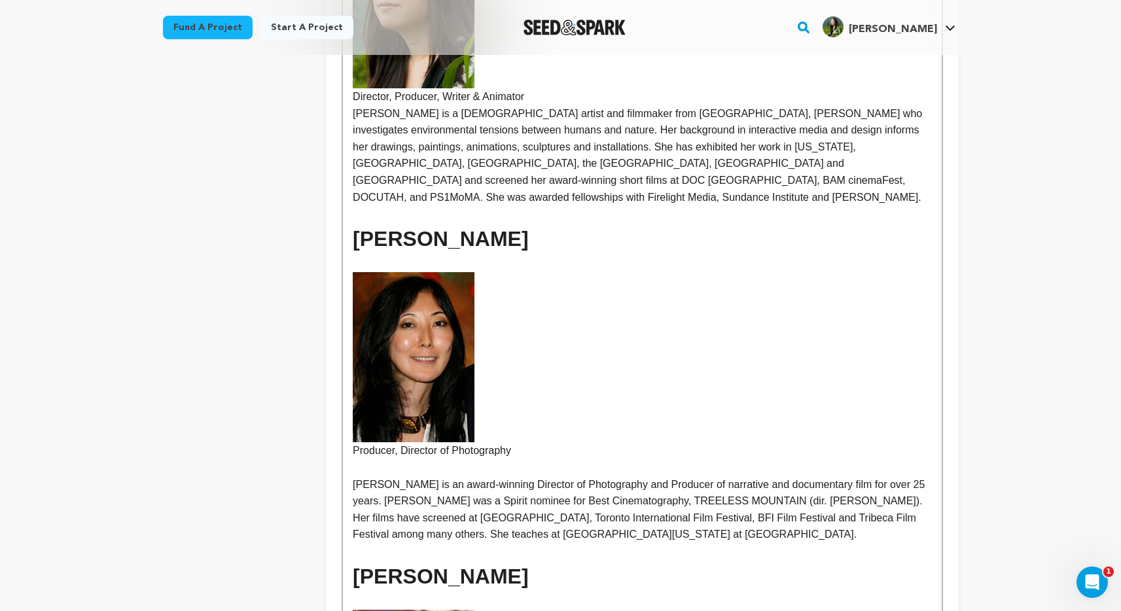
scroll to position [588, 0]
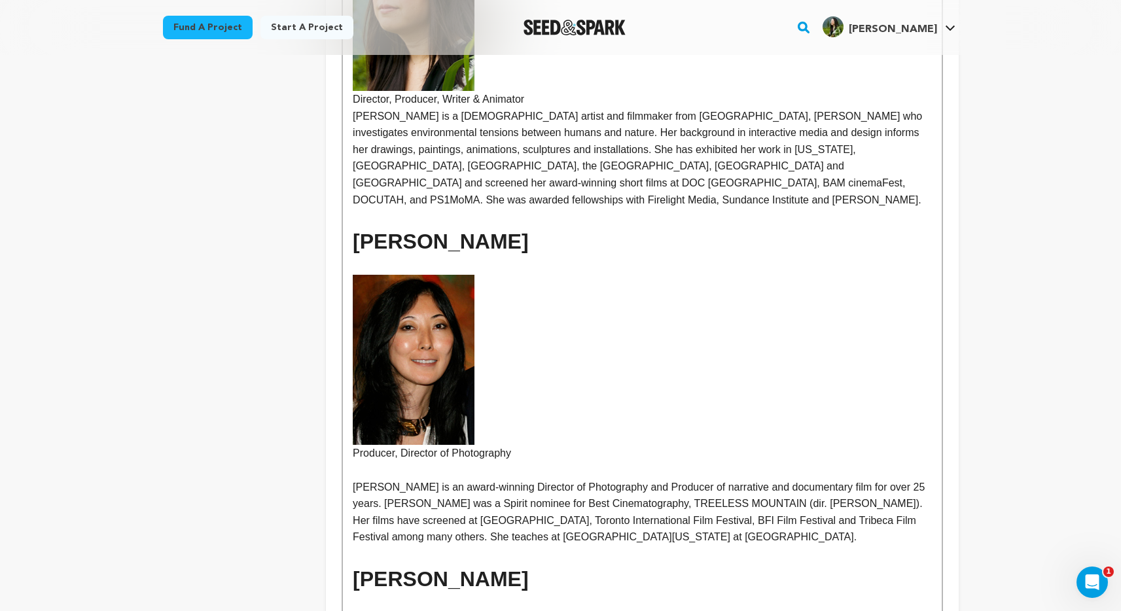
click at [357, 116] on p "[PERSON_NAME] is a [DEMOGRAPHIC_DATA] artist and filmmaker from [GEOGRAPHIC_DAT…" at bounding box center [642, 158] width 578 height 101
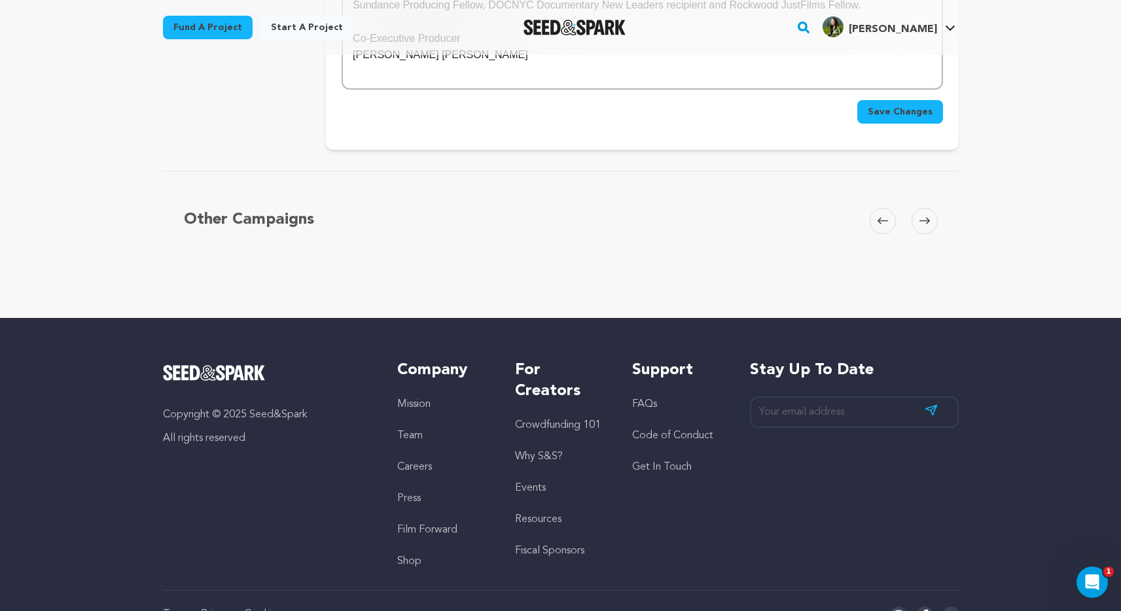
scroll to position [1300, 0]
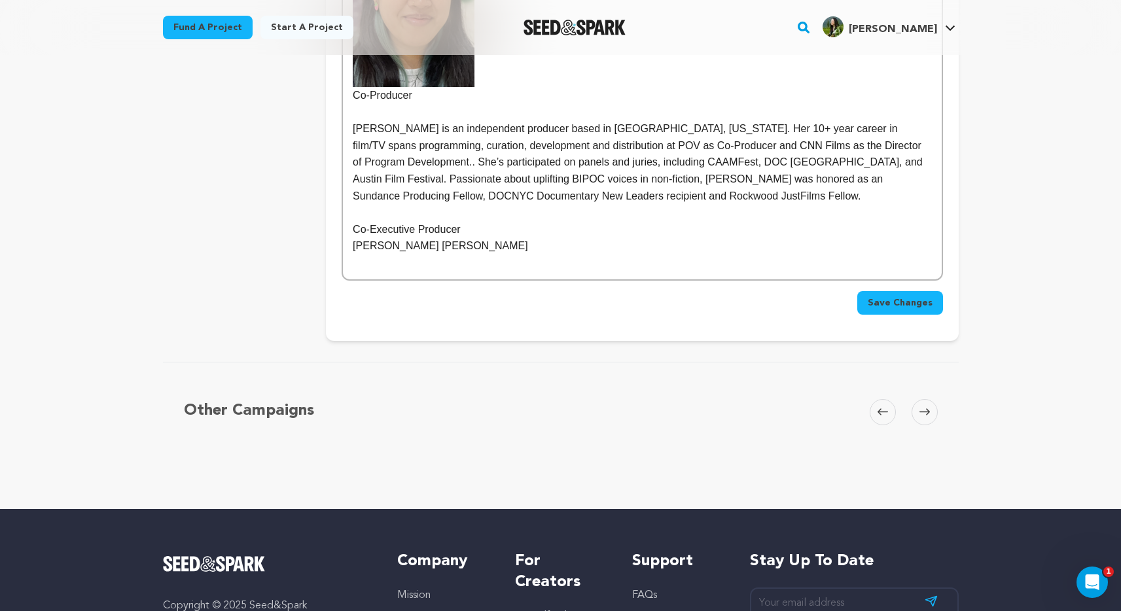
click at [924, 296] on span "Save Changes" at bounding box center [899, 302] width 65 height 13
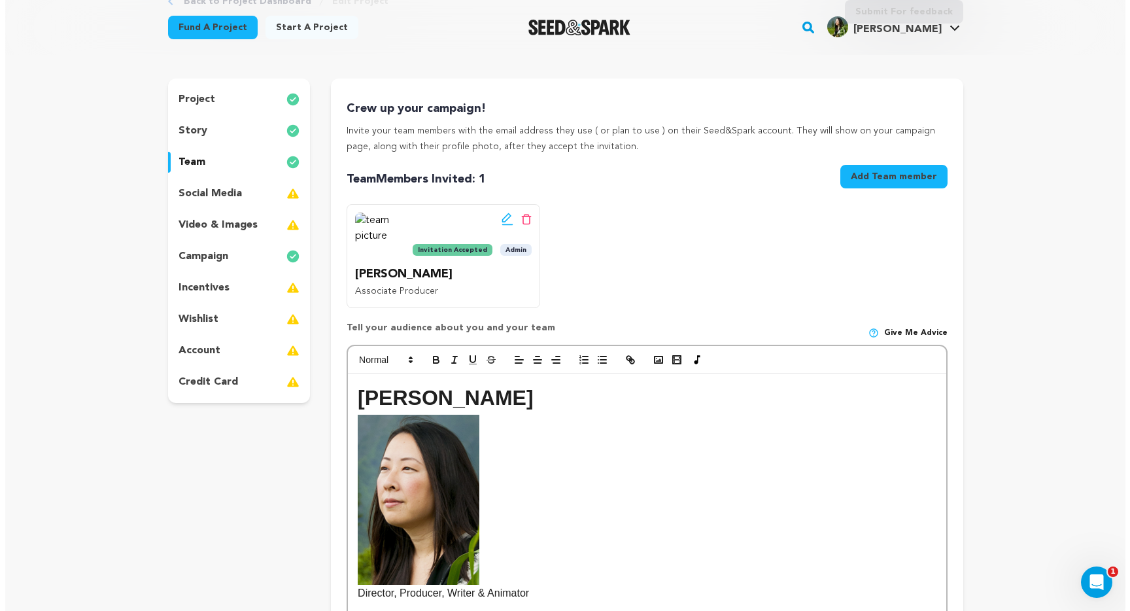
scroll to position [95, 0]
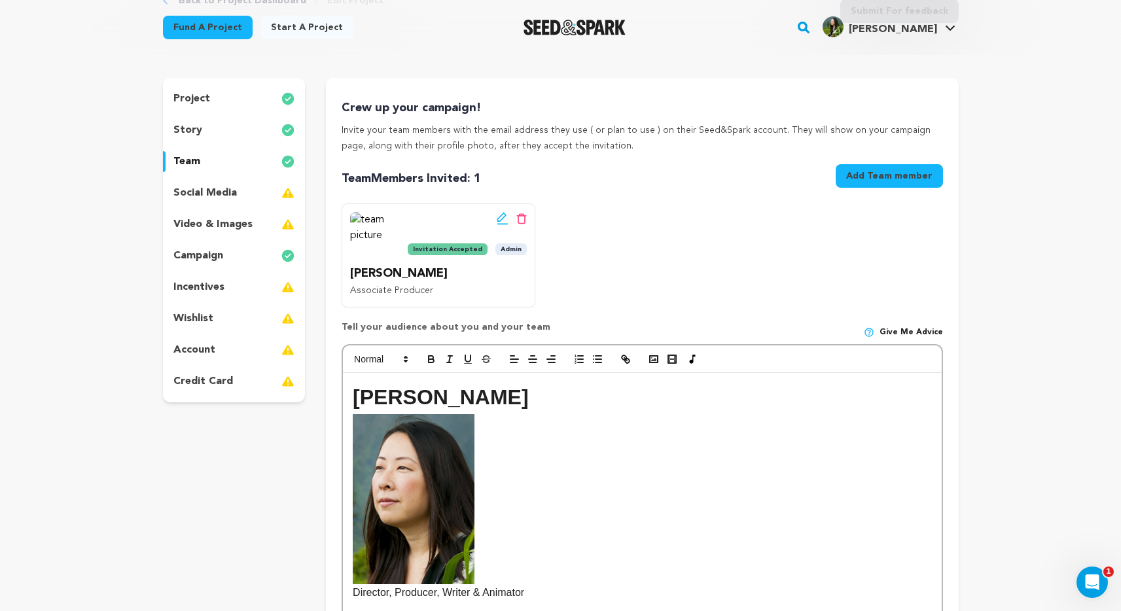
click at [201, 315] on p "wishlist" at bounding box center [193, 319] width 40 height 16
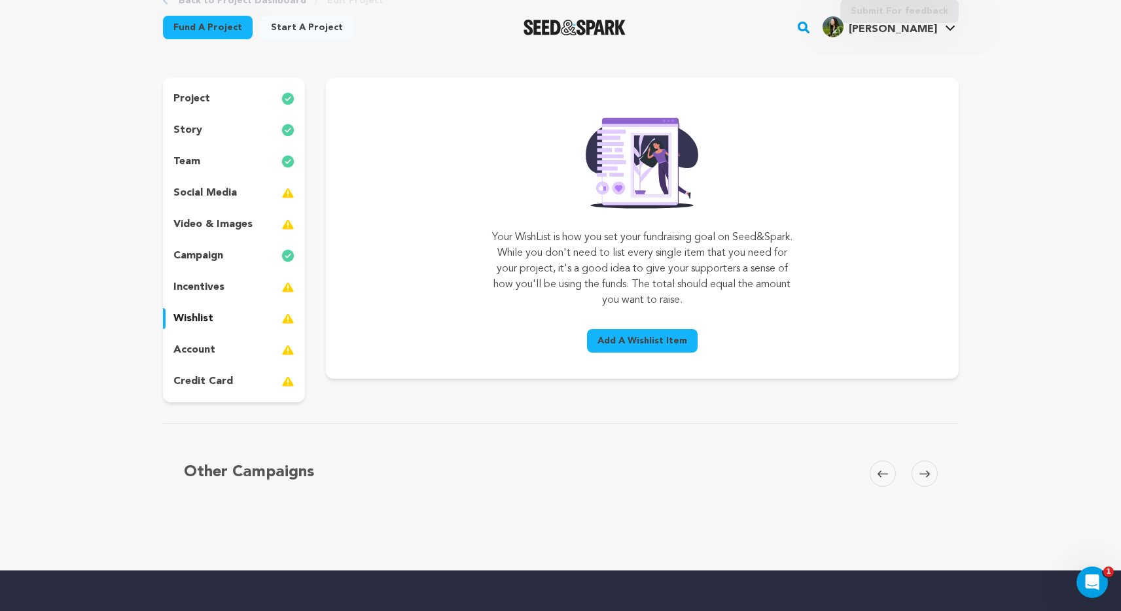
click at [203, 284] on p "incentives" at bounding box center [198, 287] width 51 height 16
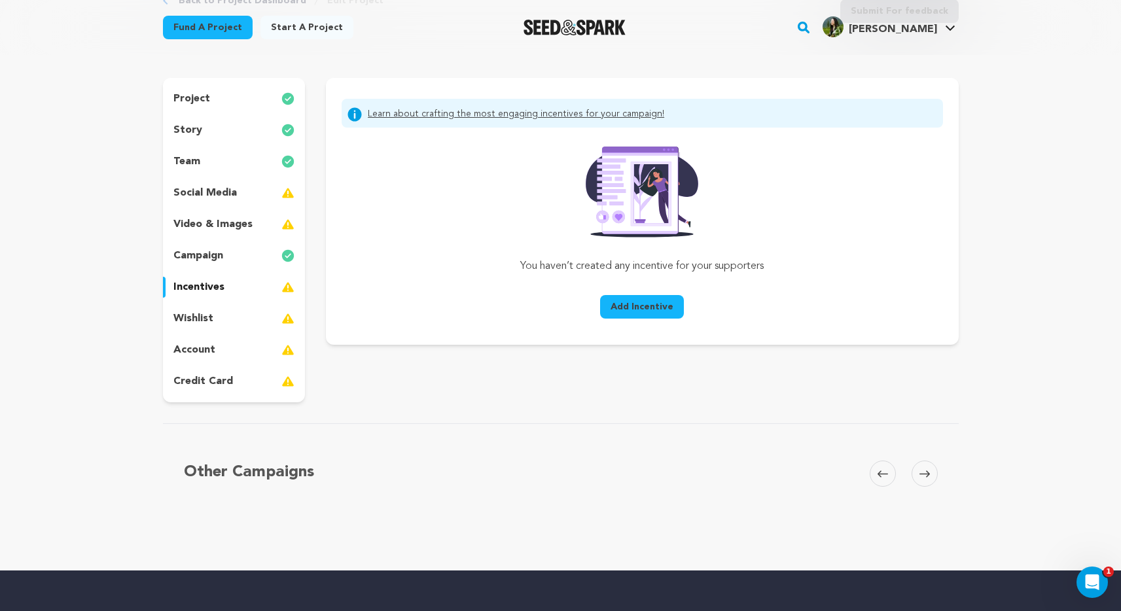
click at [200, 315] on p "wishlist" at bounding box center [193, 319] width 40 height 16
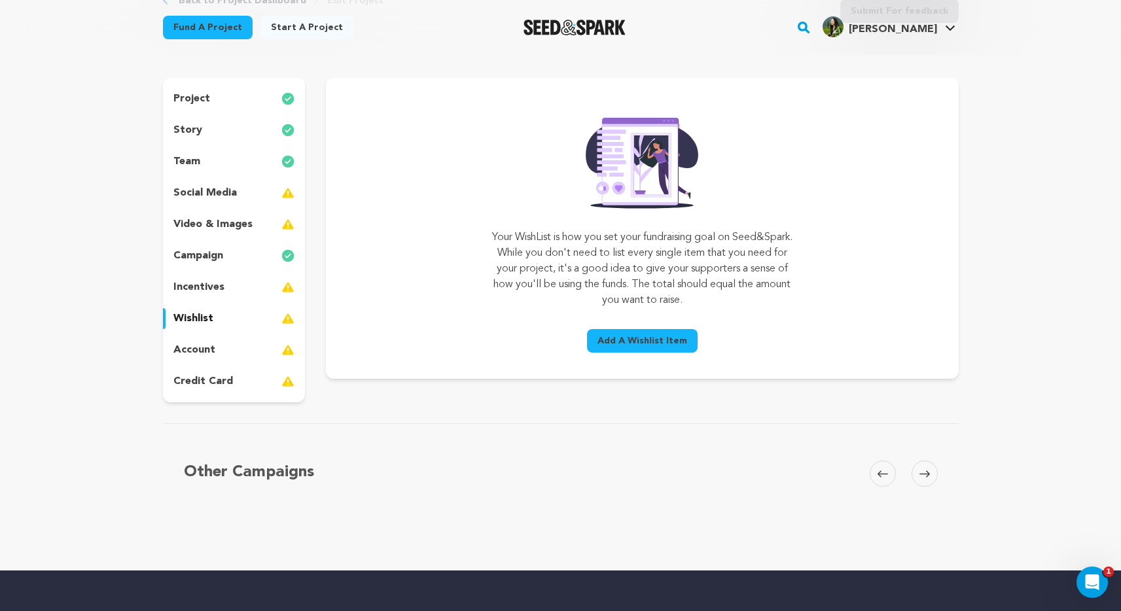
click at [616, 337] on span "Add A Wishlist Item" at bounding box center [642, 340] width 90 height 13
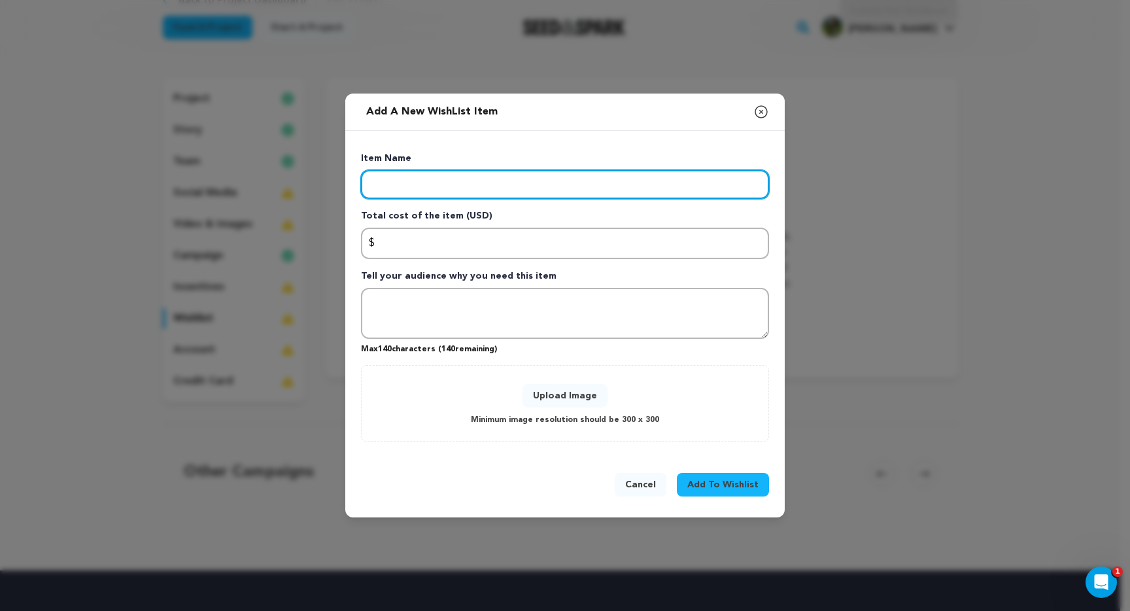
click at [519, 186] on input "Enter item name" at bounding box center [565, 184] width 408 height 29
type input "D"
paste input "Festival Submission Fees"
type input "Festival Submission Fees"
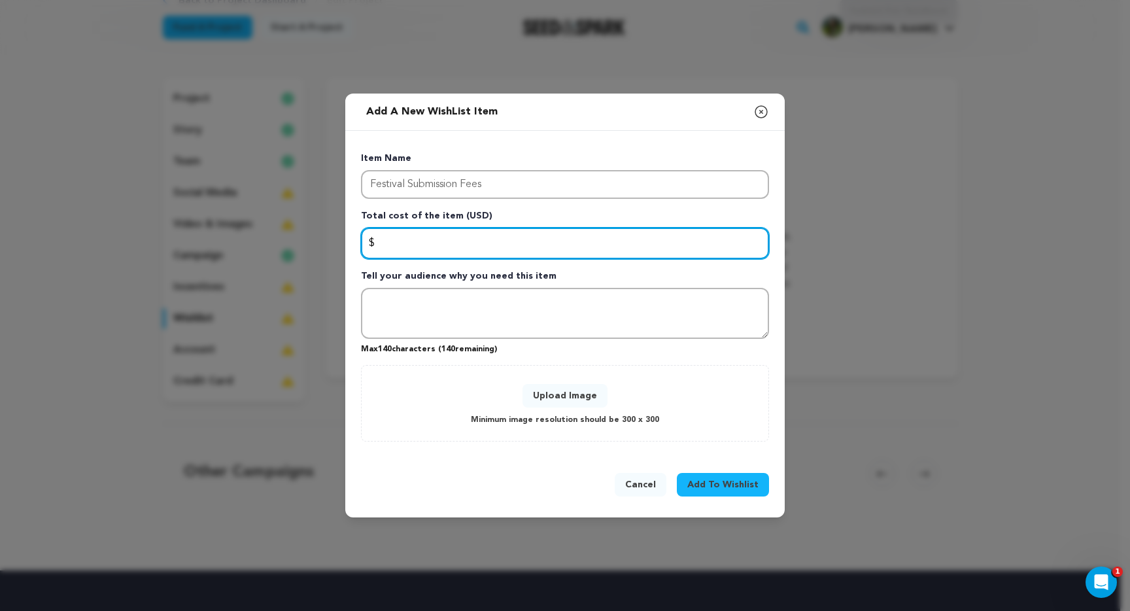
click at [435, 245] on input "Enter total cost of the item" at bounding box center [565, 243] width 408 height 31
click at [384, 243] on input "1200" at bounding box center [565, 243] width 408 height 31
type input "1000"
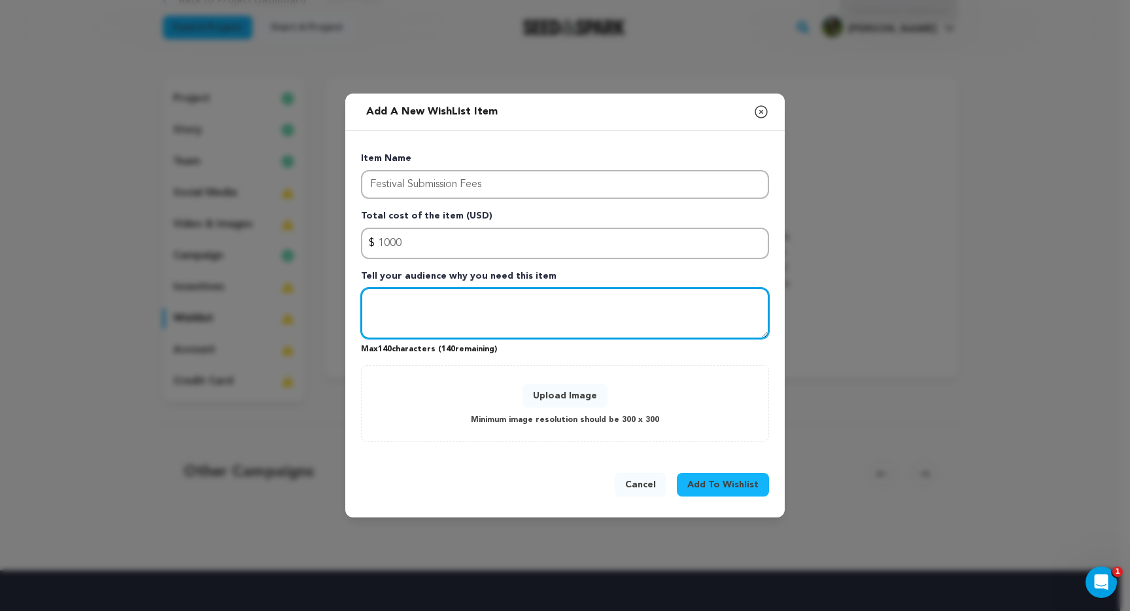
click at [525, 314] on textarea "Tell your audience why you need this item" at bounding box center [565, 313] width 408 height 51
paste textarea "Empower us to submit the film to premiere at prestigious festivals like SXSW, T…"
type textarea "Empower us to submit the film to premiere at prestigious festivals like SXSW, T…"
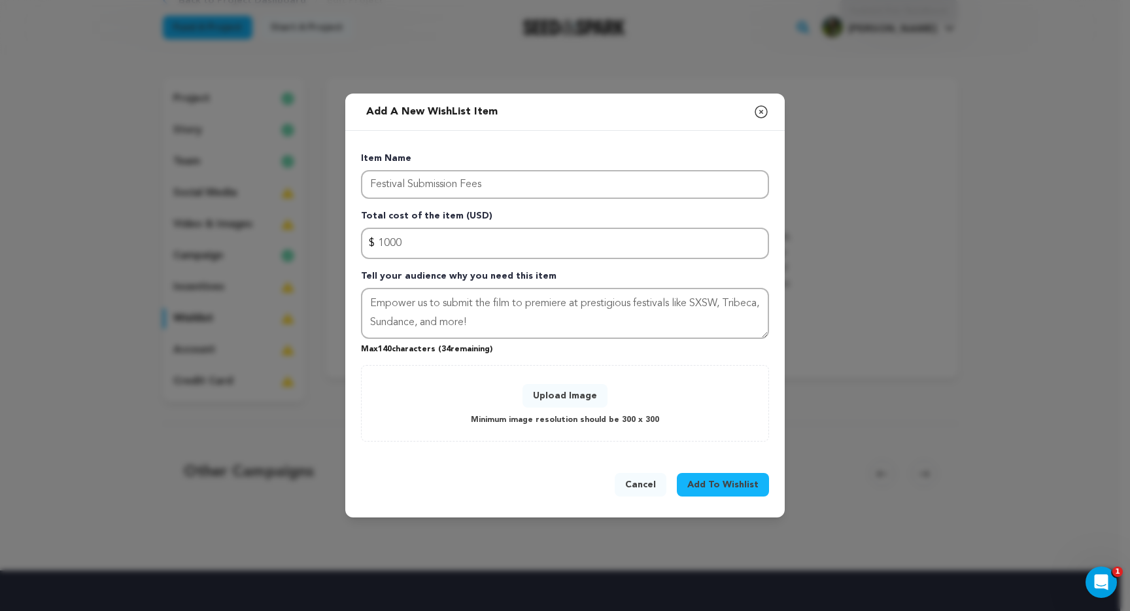
click at [720, 483] on span "Add To Wishlist" at bounding box center [723, 484] width 71 height 13
click at [587, 399] on button "Upload Image" at bounding box center [565, 396] width 85 height 24
click at [570, 395] on button "Upload Image" at bounding box center [565, 396] width 85 height 24
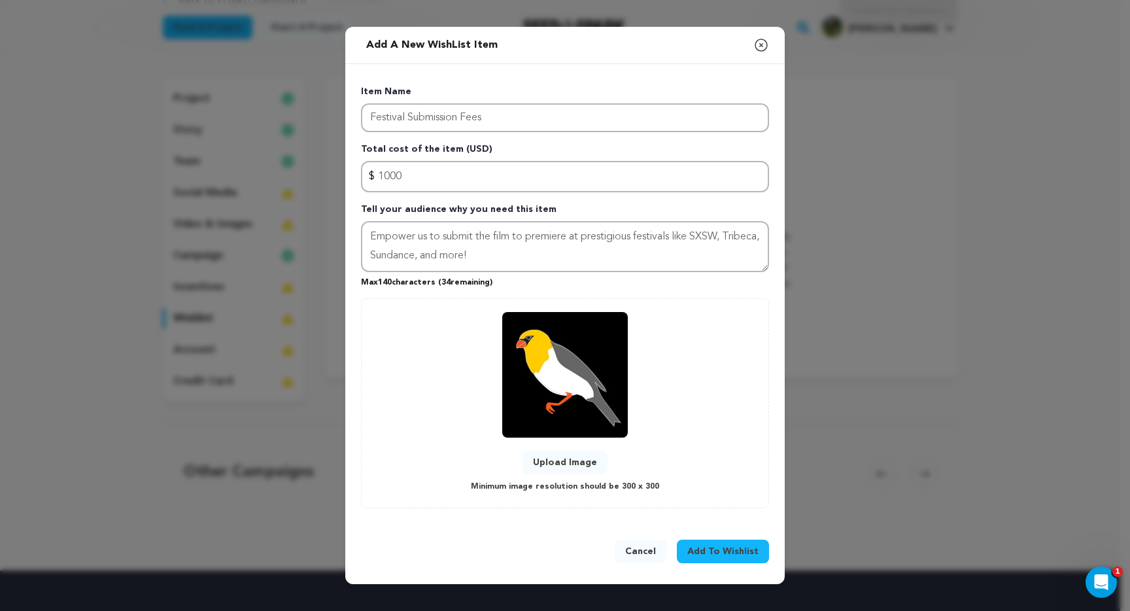
click at [746, 547] on span "Add To Wishlist" at bounding box center [723, 551] width 71 height 13
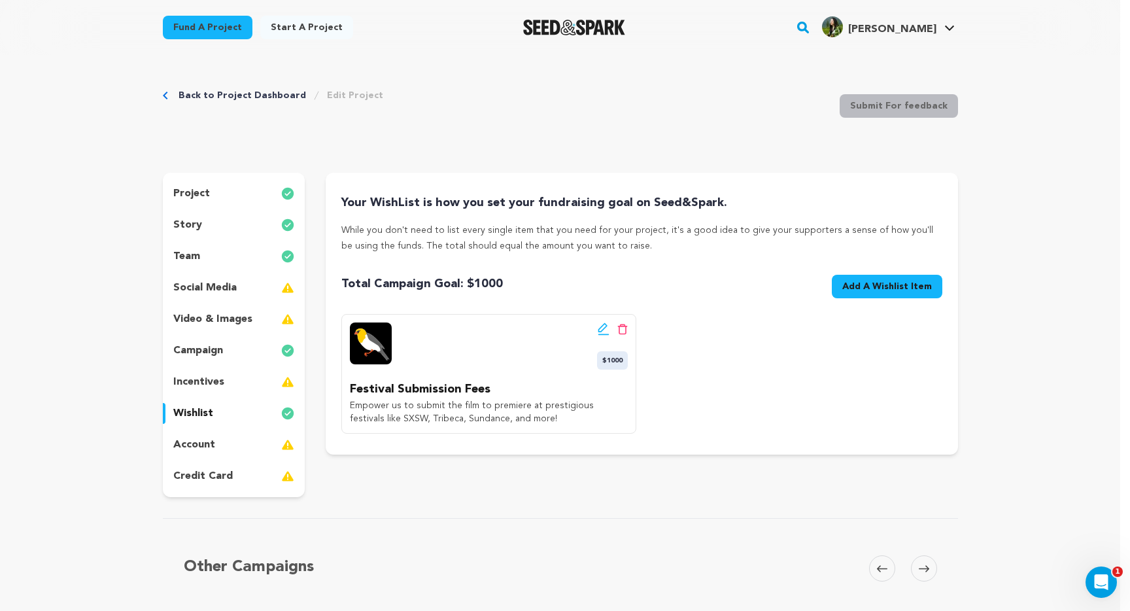
click at [899, 287] on span "Add A Wishlist Item" at bounding box center [888, 286] width 90 height 13
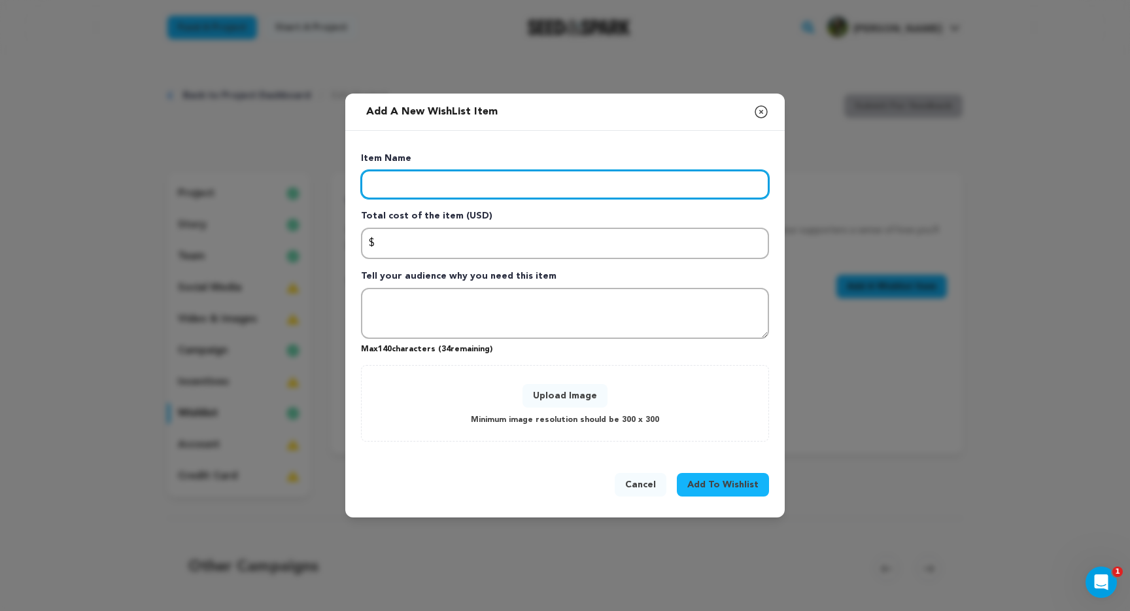
click at [528, 184] on input "Enter item name" at bounding box center [565, 184] width 408 height 29
type input "Cash Pledge"
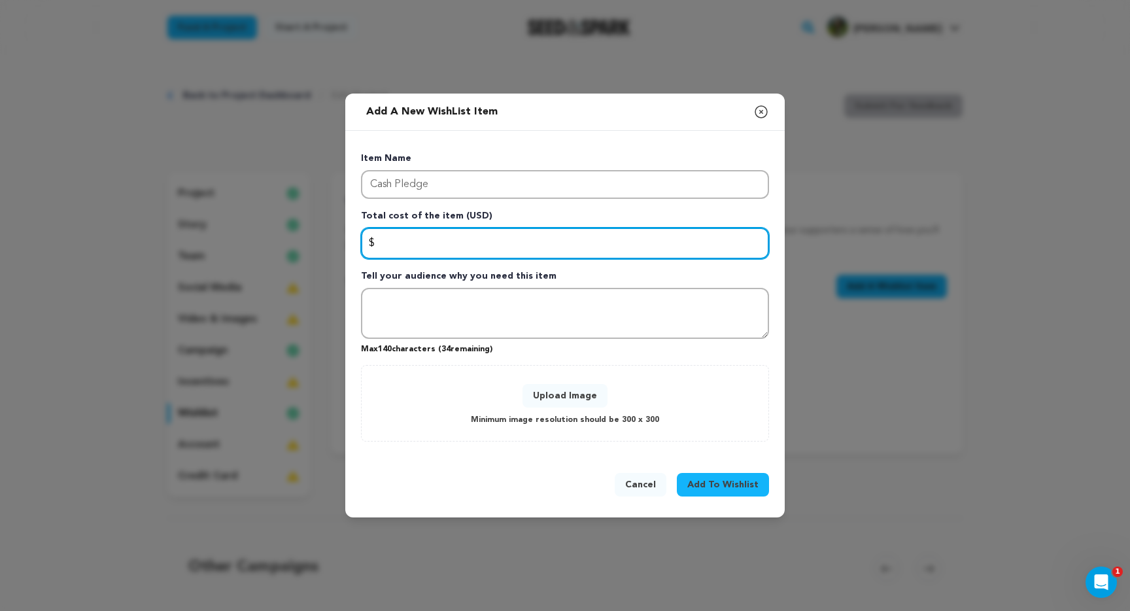
click at [538, 248] on input "Enter total cost of the item" at bounding box center [565, 243] width 408 height 31
type input "0"
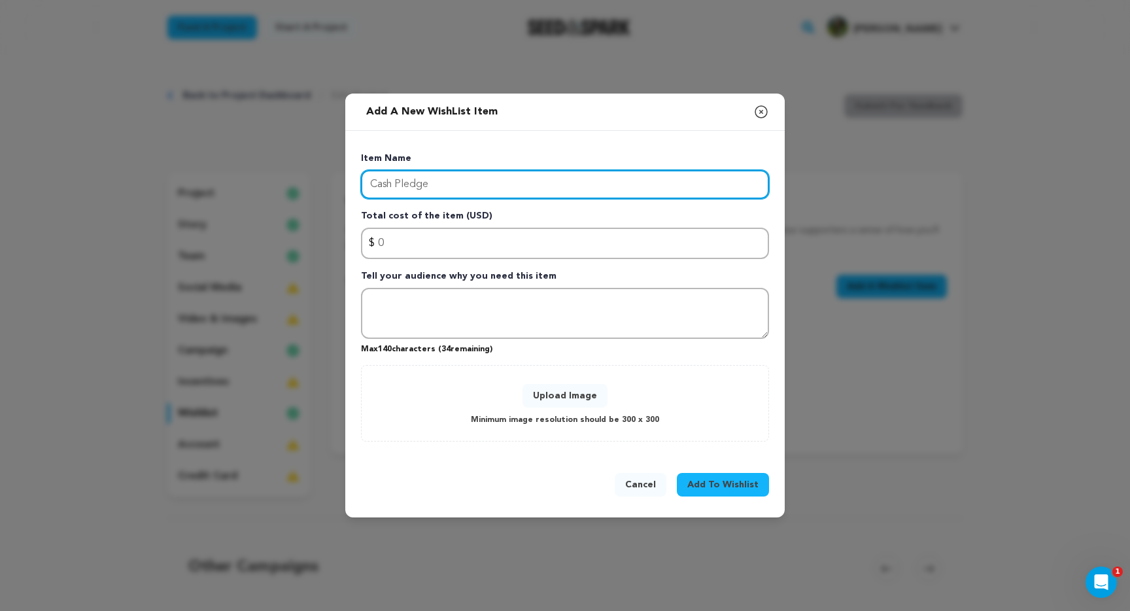
click at [509, 185] on input "Cash Pledge" at bounding box center [565, 184] width 408 height 29
click at [508, 185] on input "Cash Pledge" at bounding box center [565, 184] width 408 height 29
type input "t"
type input "Test 2"
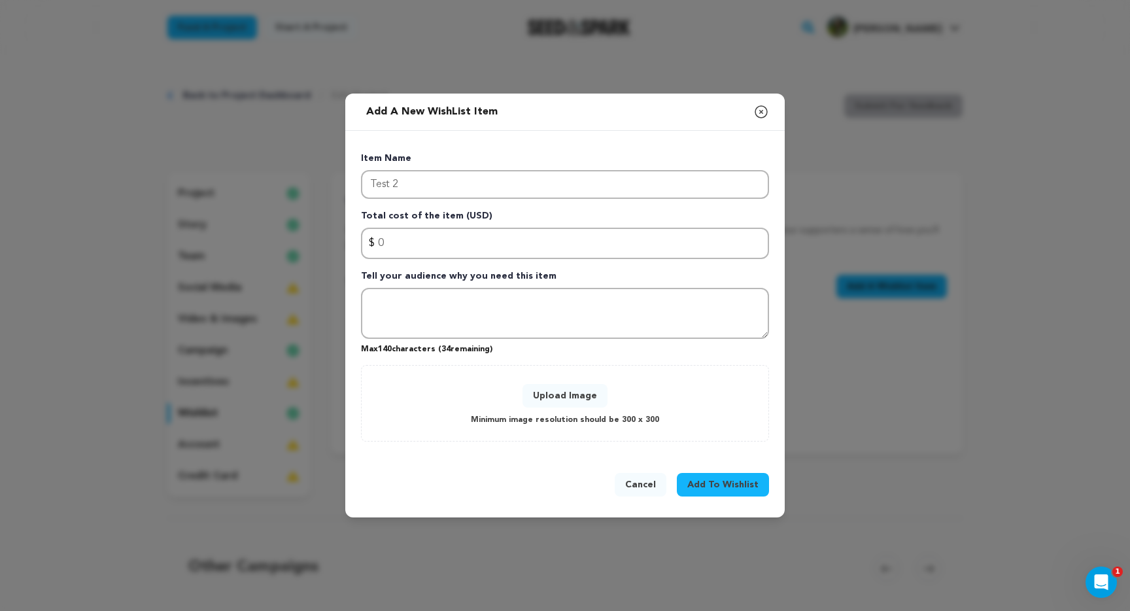
click at [706, 480] on span "Add To Wishlist" at bounding box center [723, 484] width 71 height 13
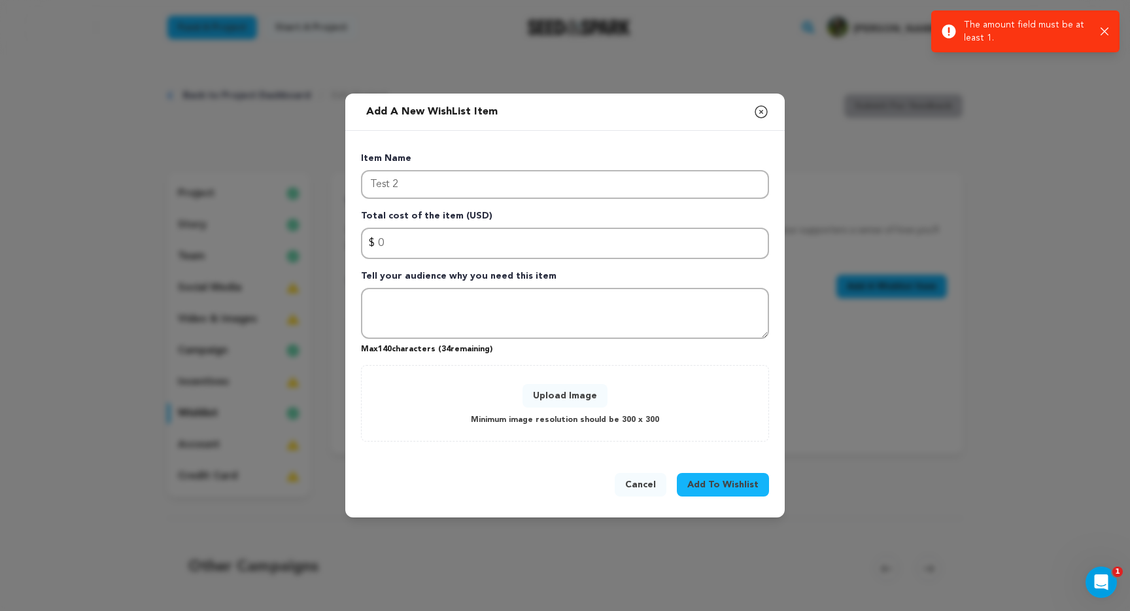
click at [592, 400] on button "Upload Image" at bounding box center [565, 396] width 85 height 24
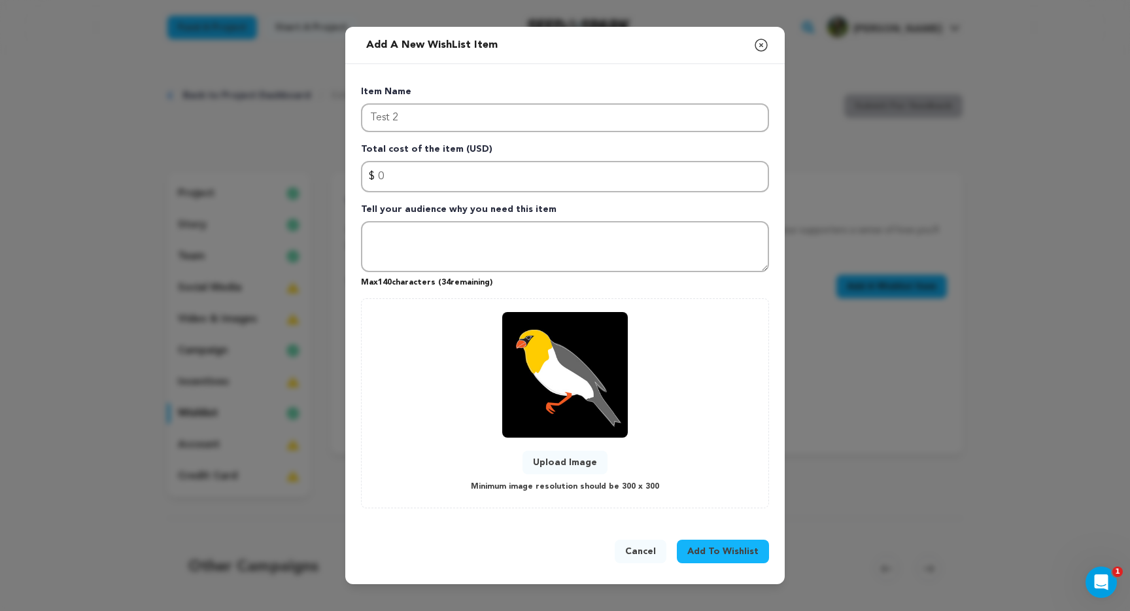
click at [749, 553] on span "Add To Wishlist" at bounding box center [723, 551] width 71 height 13
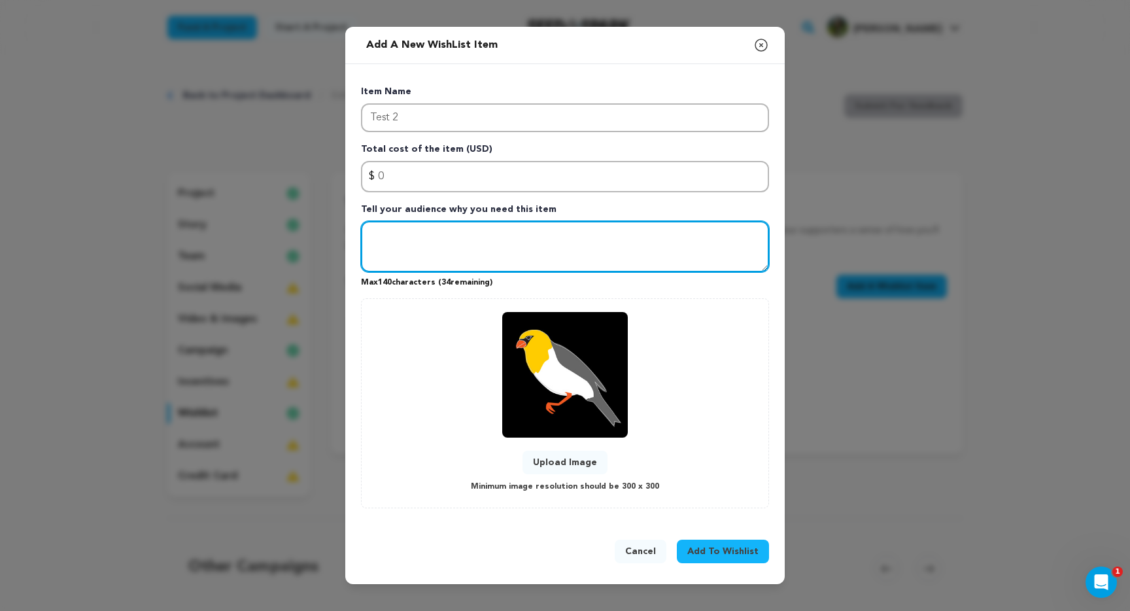
click at [601, 251] on textarea "Tell your audience why you need this item" at bounding box center [565, 246] width 408 height 51
type textarea "test test"
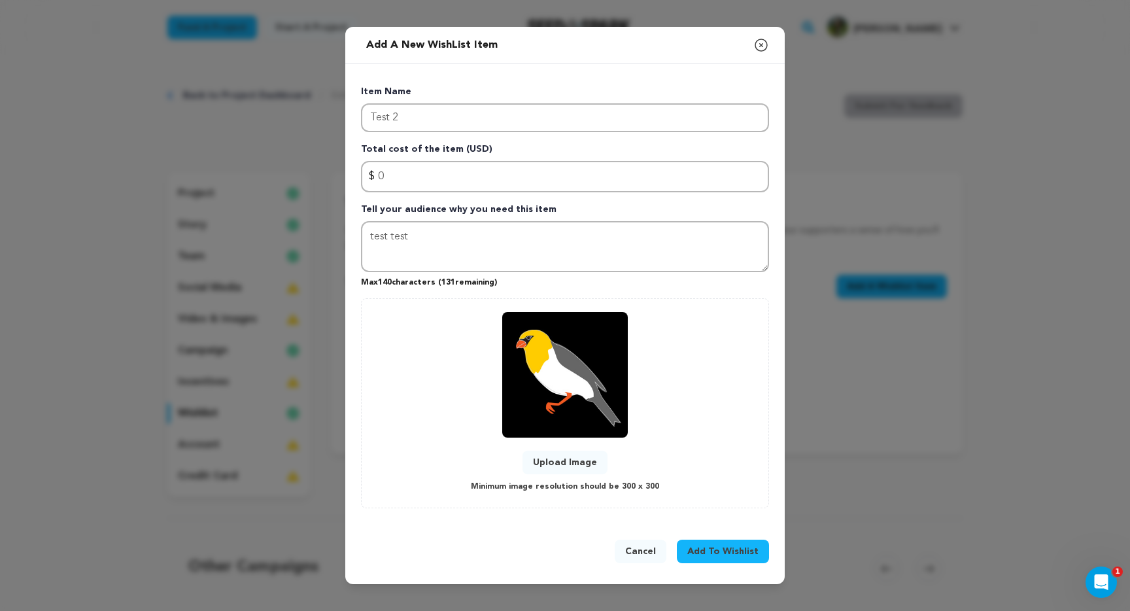
click at [722, 549] on span "Add To Wishlist" at bounding box center [723, 551] width 71 height 13
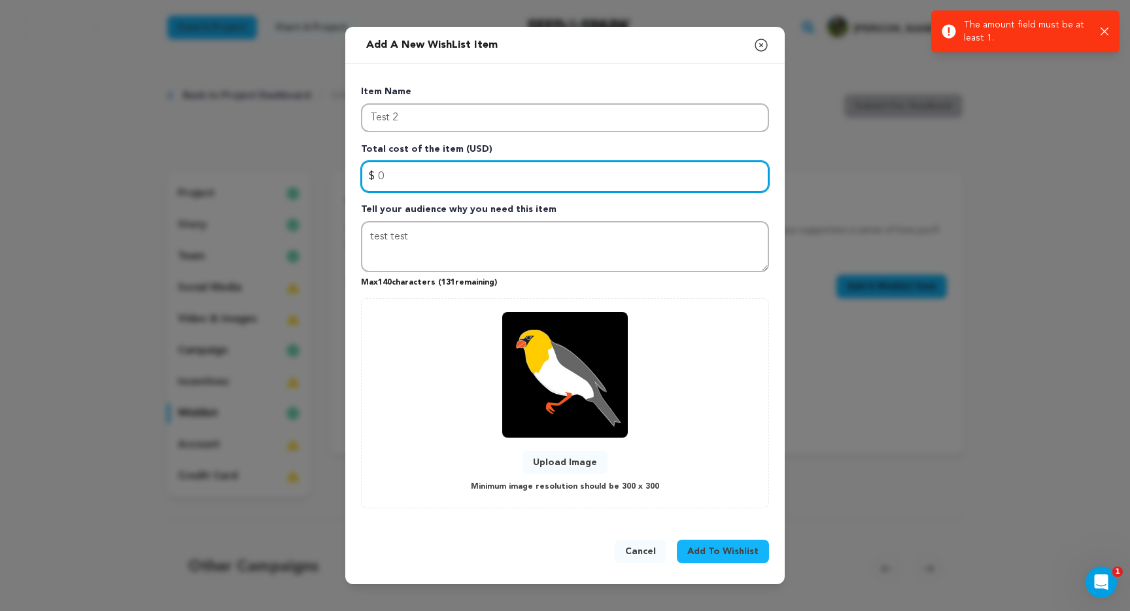
click at [509, 181] on input "0" at bounding box center [565, 176] width 408 height 31
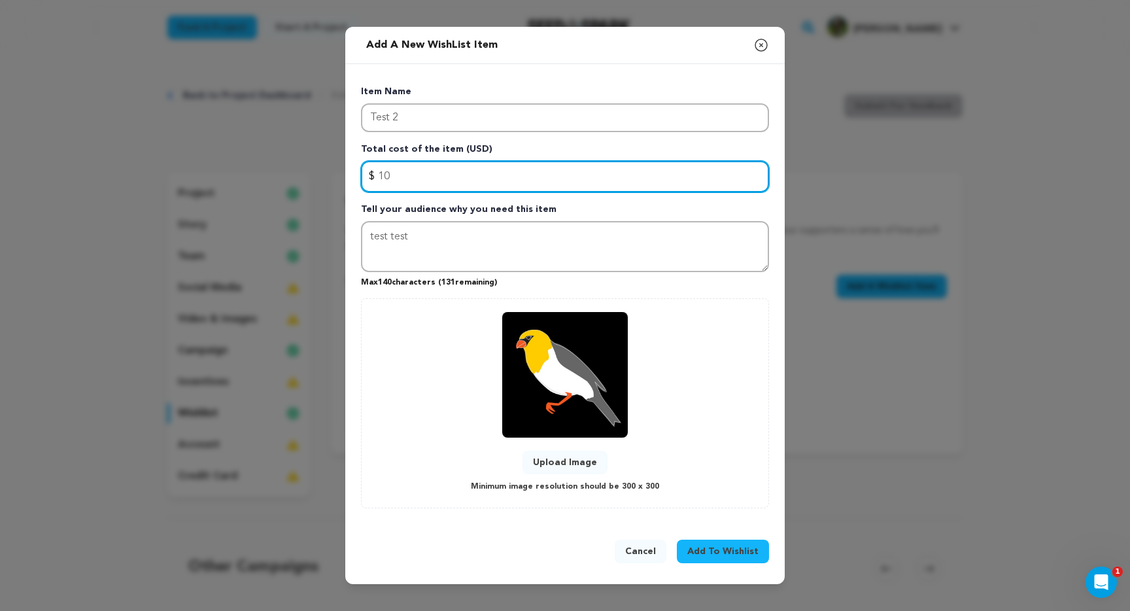
type input "1000"
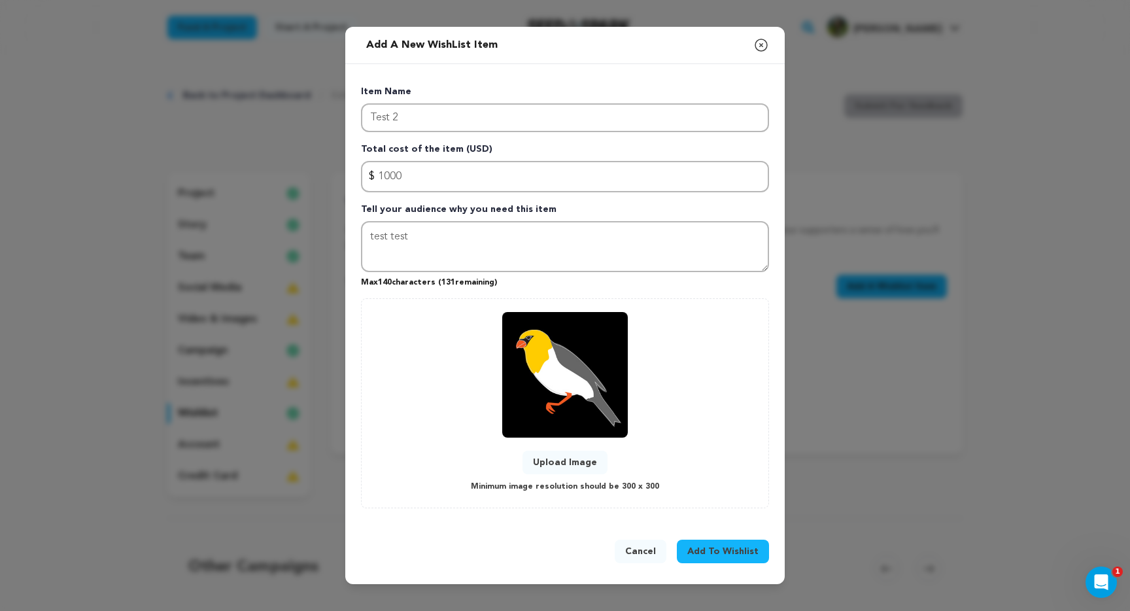
click at [715, 541] on button "Add To Wishlist" at bounding box center [723, 552] width 92 height 24
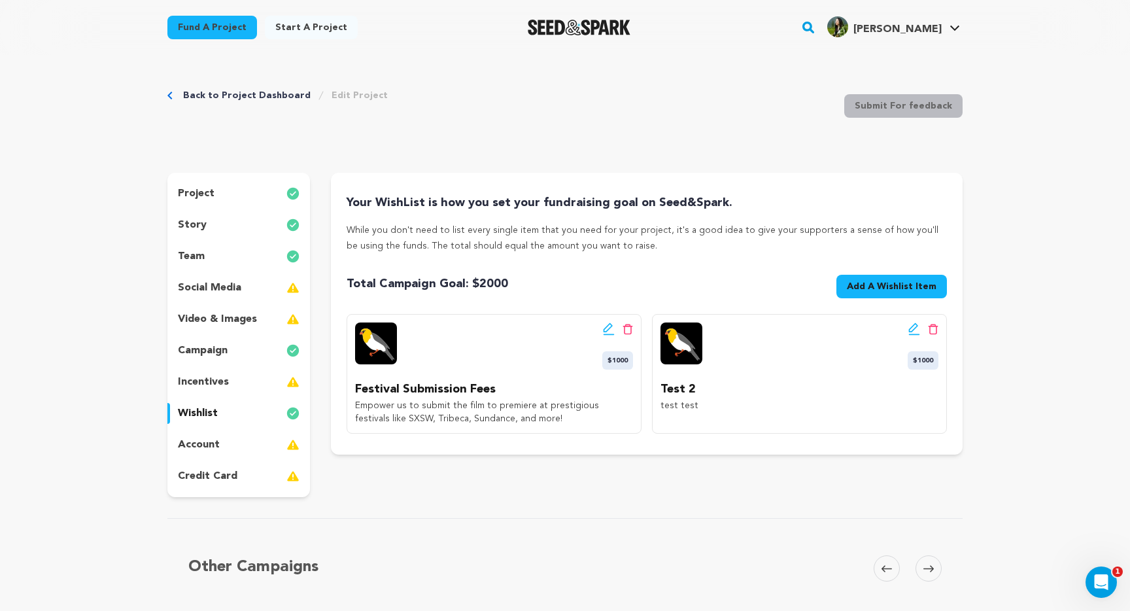
click at [199, 230] on p "story" at bounding box center [192, 225] width 29 height 16
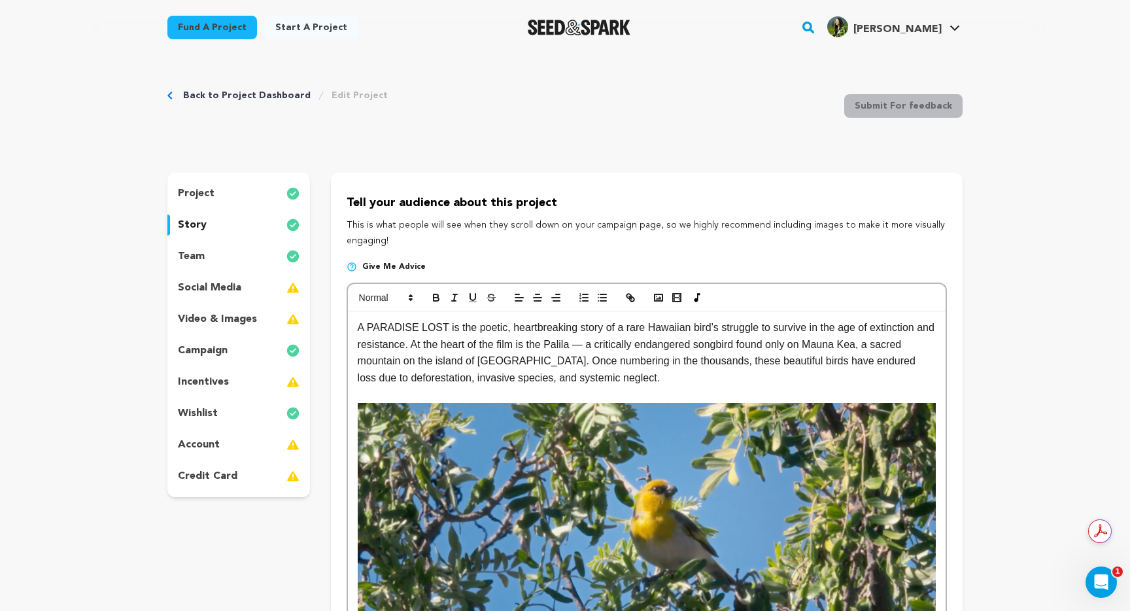
click at [684, 396] on p at bounding box center [647, 395] width 578 height 17
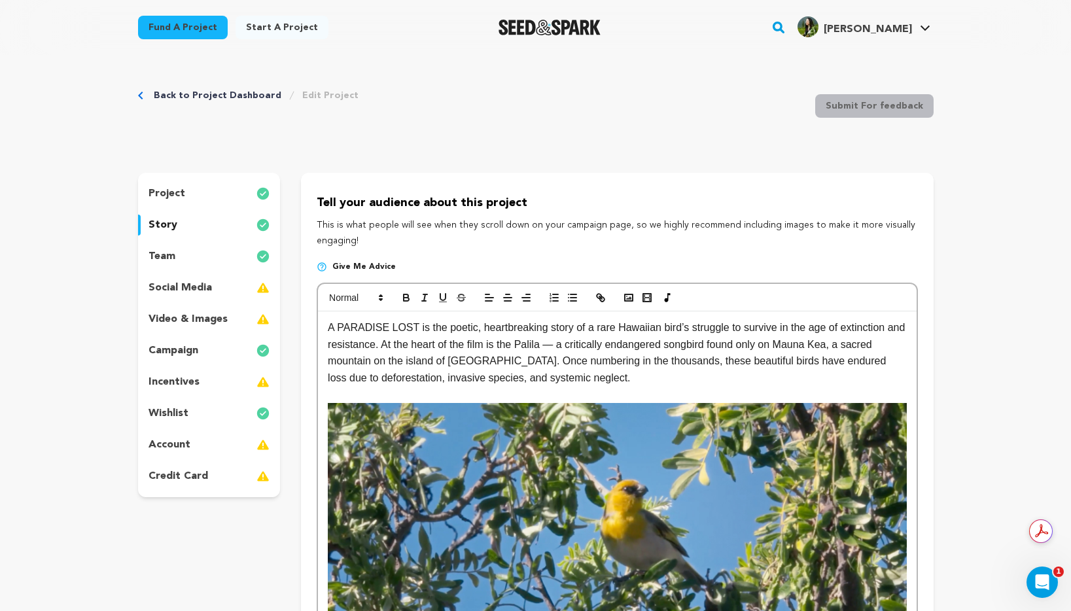
click at [188, 251] on div "team" at bounding box center [209, 256] width 143 height 21
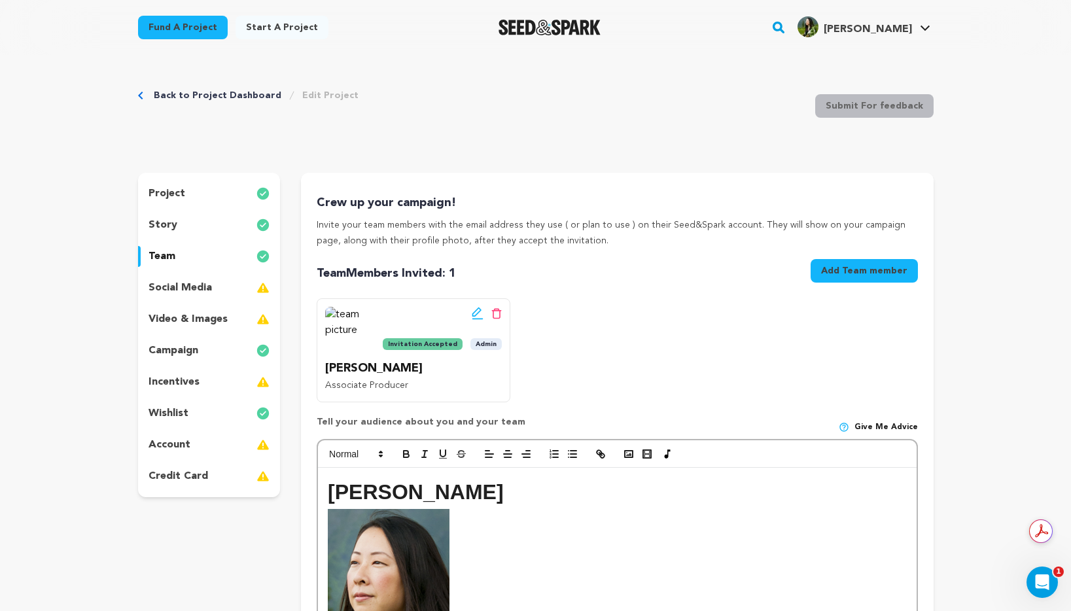
click at [184, 222] on div "story" at bounding box center [209, 225] width 143 height 21
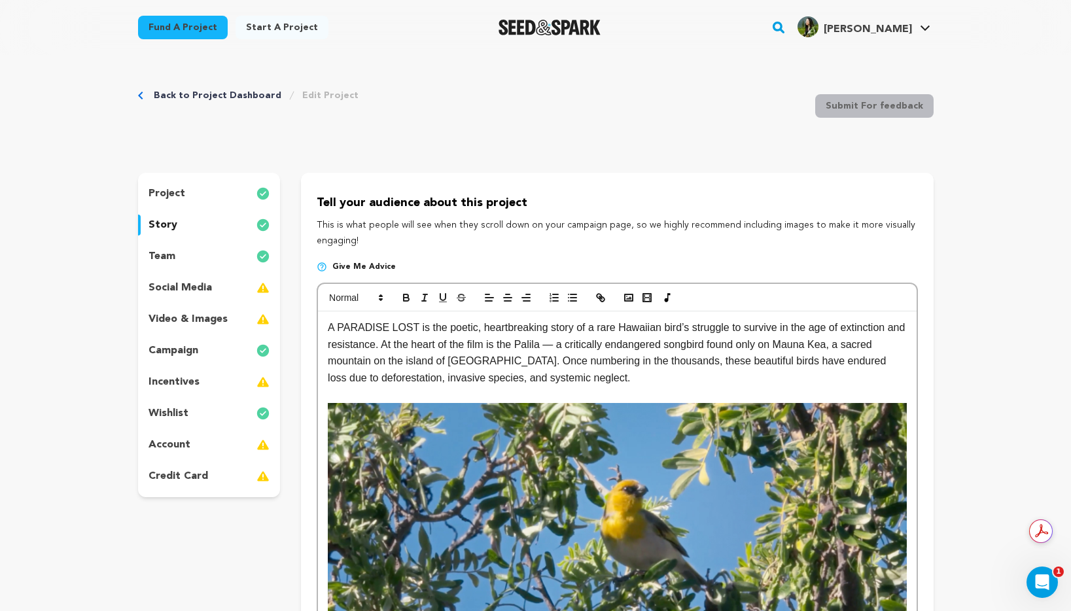
click at [628, 370] on p "A PARADISE LOST is the poetic, heartbreaking story of a rare Hawaiian bird’s st…" at bounding box center [617, 352] width 578 height 67
click at [629, 385] on p "A PARADISE LOST is the poetic, heartbreaking story of a rare Hawaiian bird’s st…" at bounding box center [617, 352] width 578 height 67
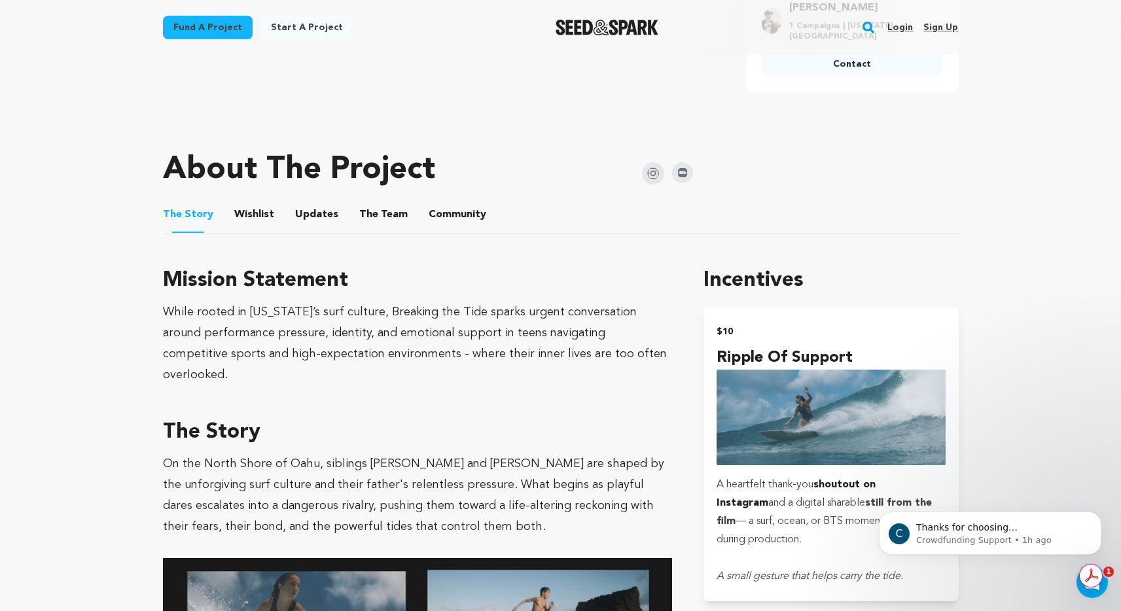
scroll to position [599, 0]
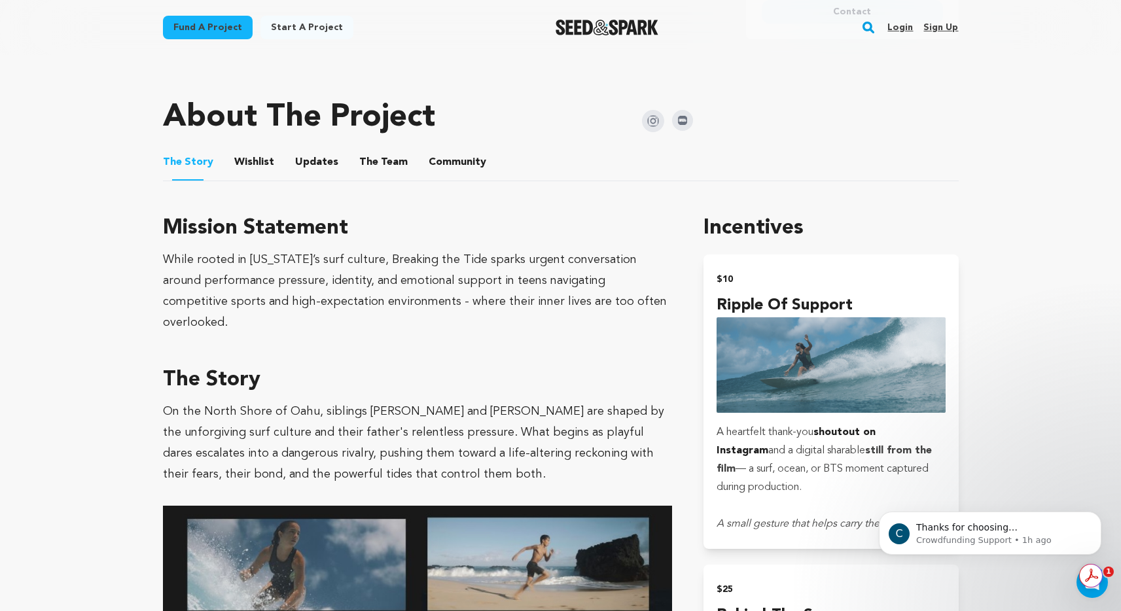
click at [259, 149] on button "Wishlist" at bounding box center [253, 164] width 31 height 31
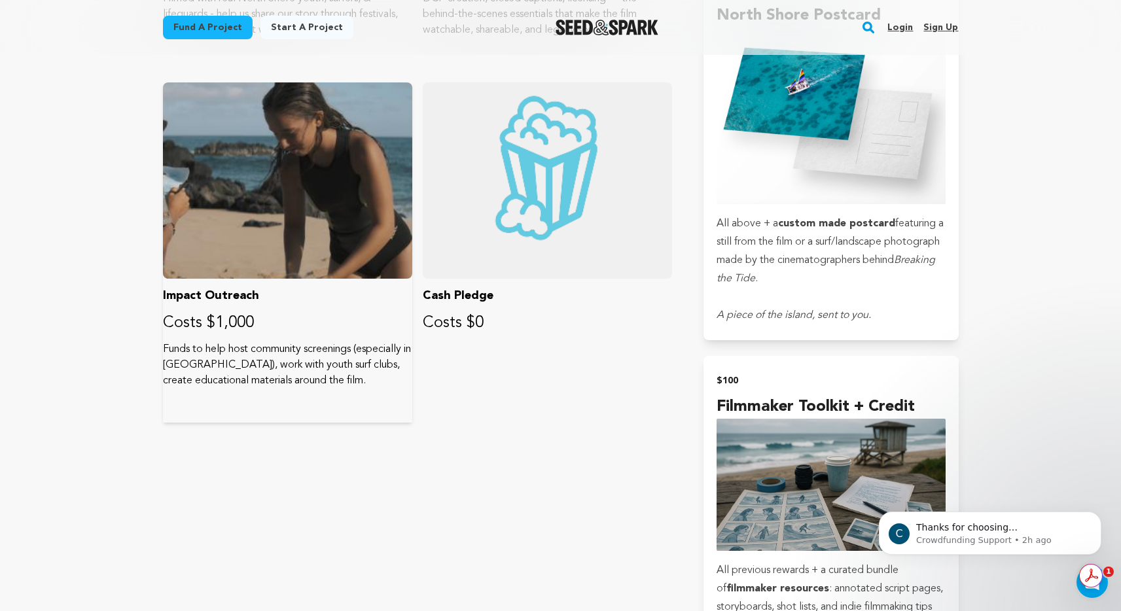
scroll to position [1869, 0]
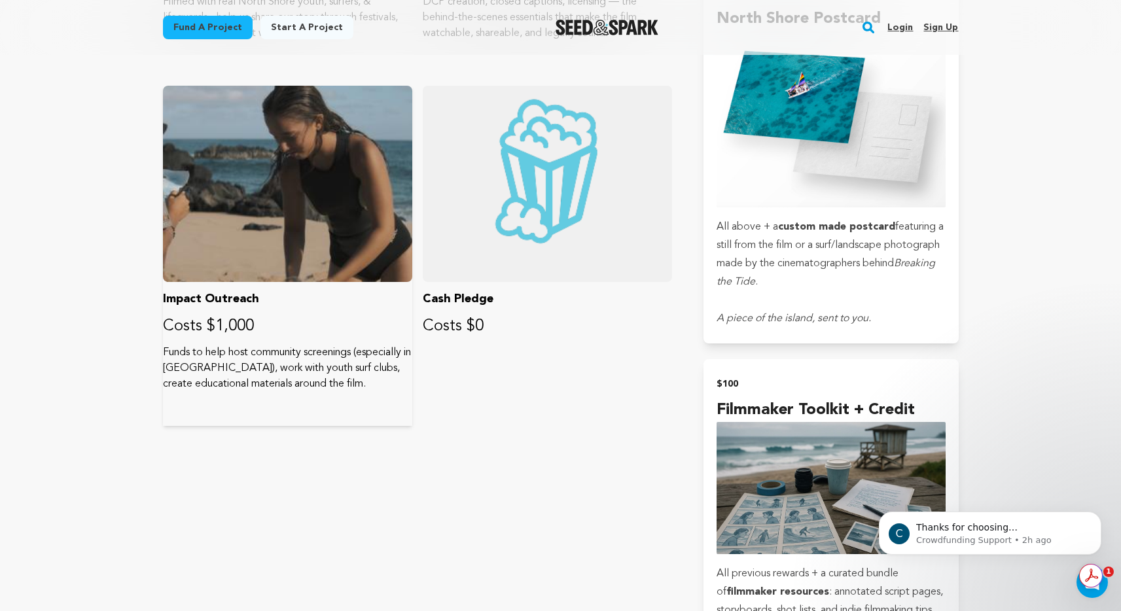
click at [284, 202] on div at bounding box center [287, 184] width 249 height 196
click at [193, 316] on p "Costs $1,000" at bounding box center [287, 326] width 249 height 21
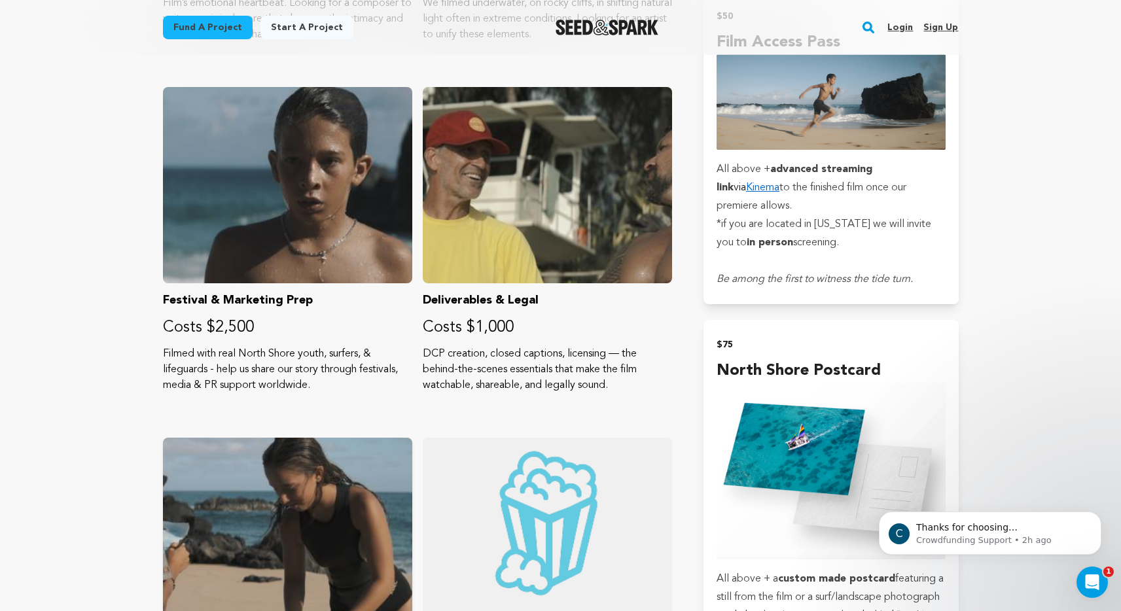
scroll to position [1369, 0]
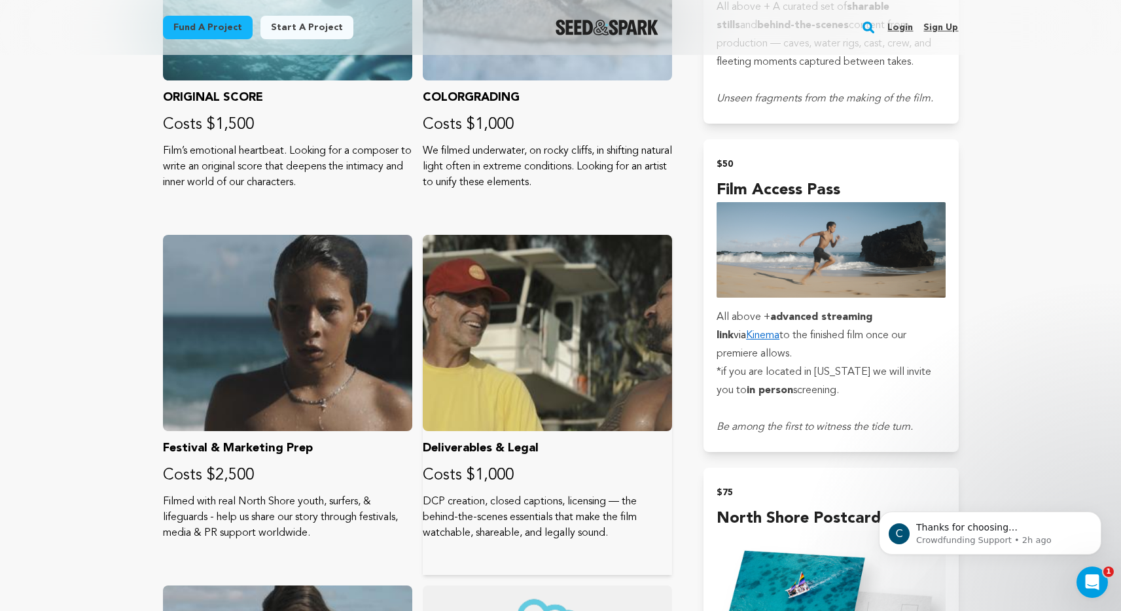
click at [570, 364] on div at bounding box center [547, 333] width 249 height 196
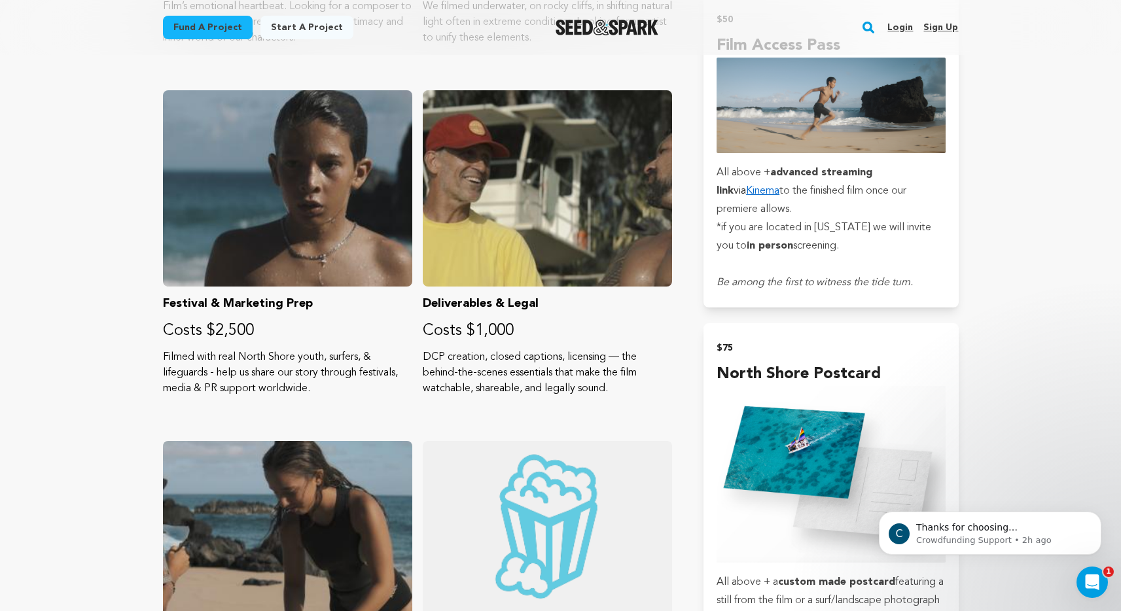
scroll to position [1484, 0]
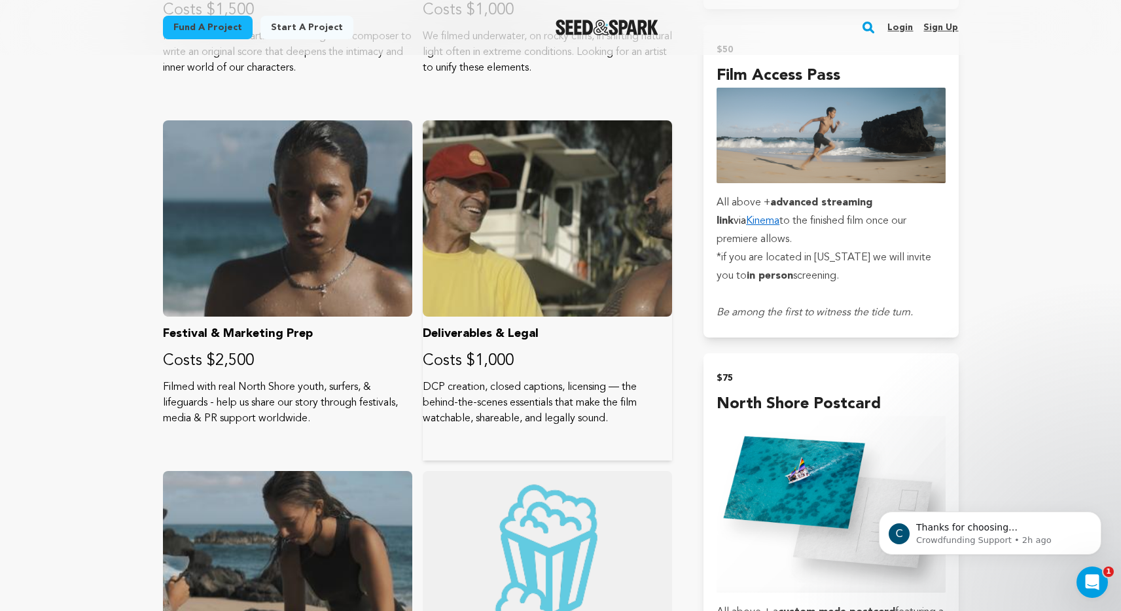
click at [500, 267] on div at bounding box center [547, 218] width 249 height 196
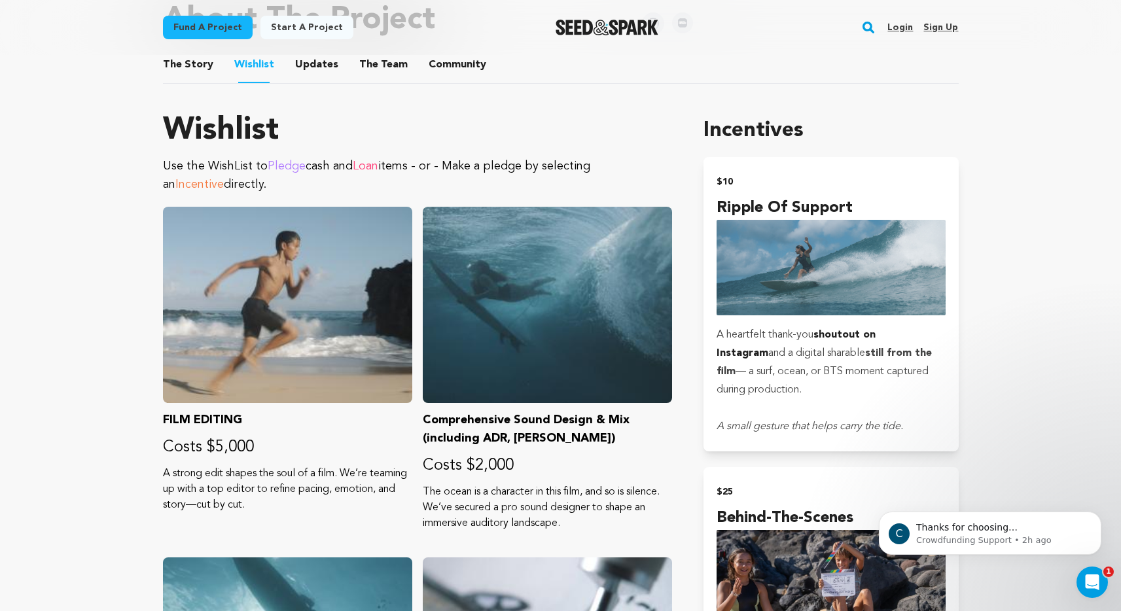
scroll to position [505, 0]
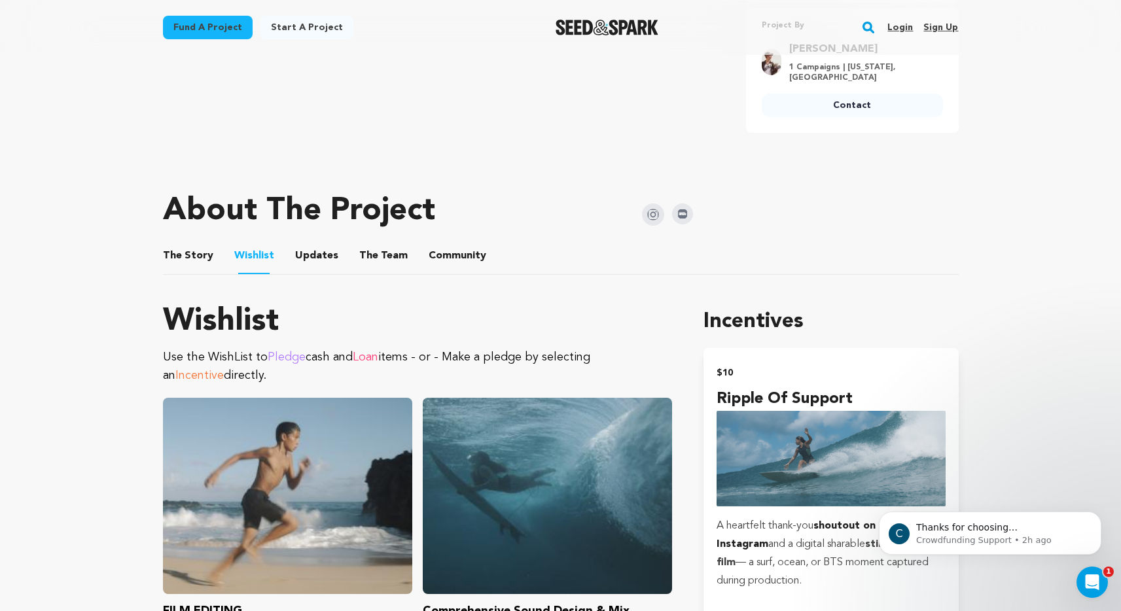
click at [224, 370] on span "Incentive" at bounding box center [199, 376] width 48 height 12
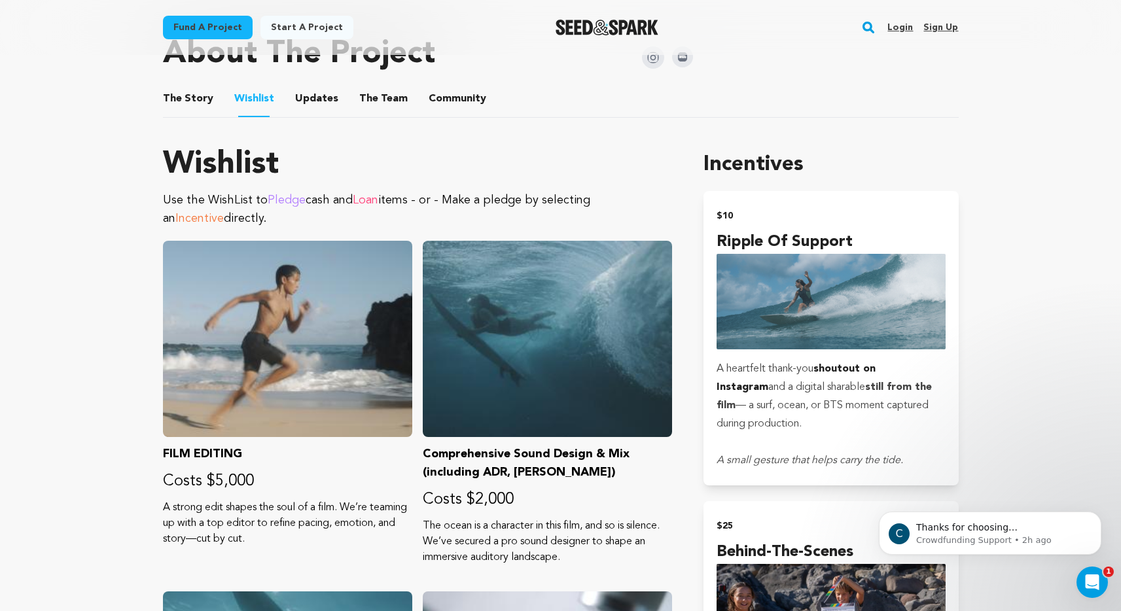
scroll to position [663, 0]
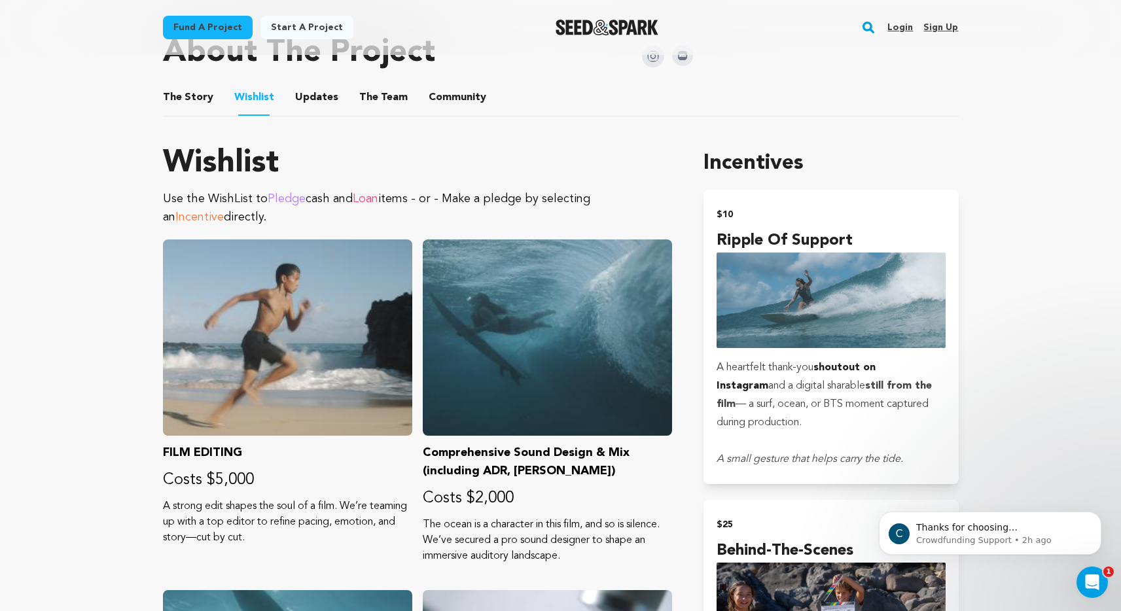
click at [317, 84] on button "Updates" at bounding box center [316, 99] width 31 height 31
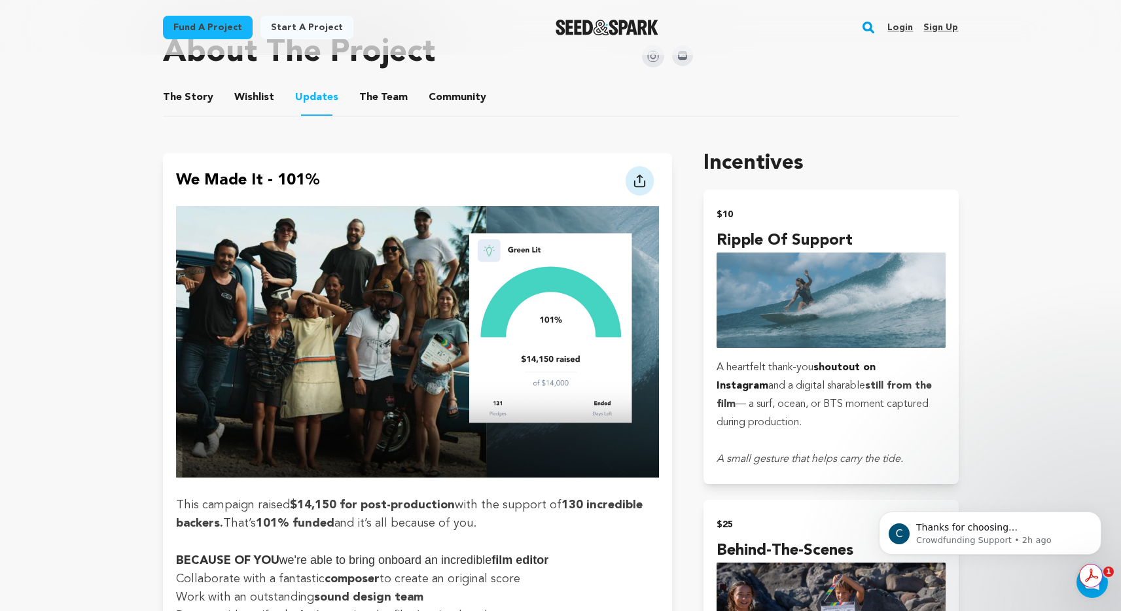
click at [368, 84] on button "The Team" at bounding box center [383, 99] width 31 height 31
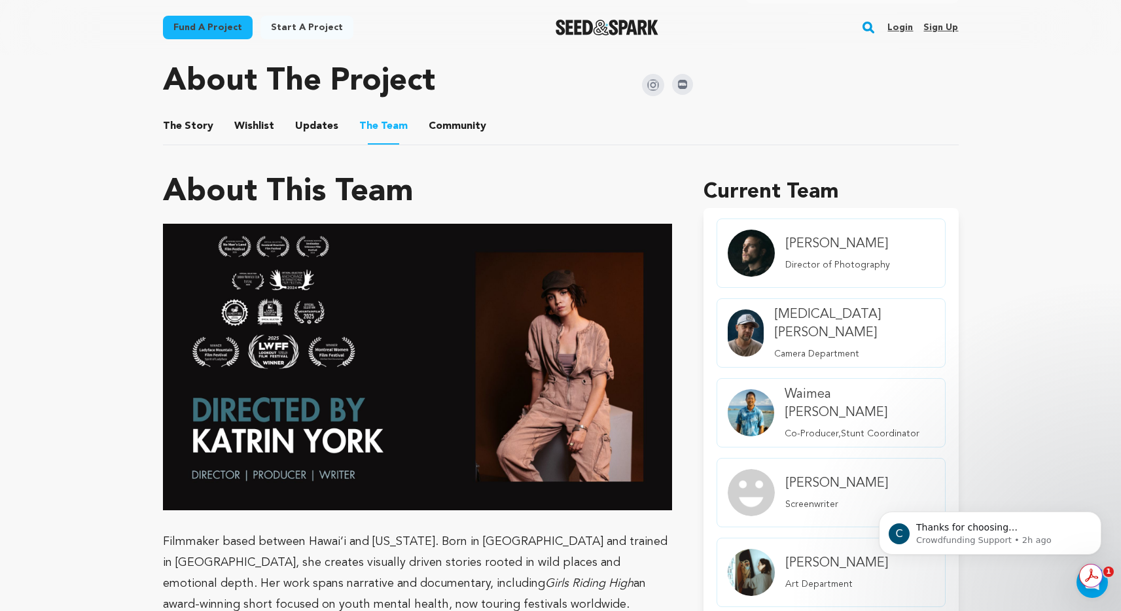
scroll to position [634, 0]
click at [444, 114] on button "Community" at bounding box center [457, 129] width 31 height 31
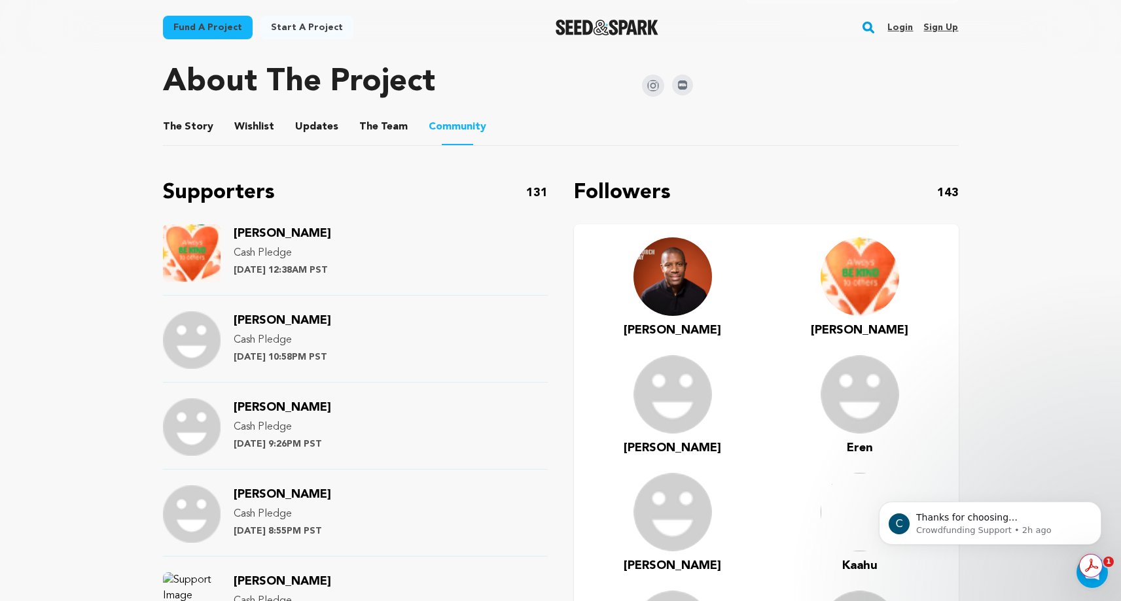
click at [401, 109] on ul "The Story The Story Wishlist Wishlist Updates Updates The Team The Team Communi…" at bounding box center [560, 127] width 795 height 37
click at [392, 119] on span "The Team" at bounding box center [383, 127] width 48 height 16
click at [374, 114] on button "The Team" at bounding box center [383, 129] width 31 height 31
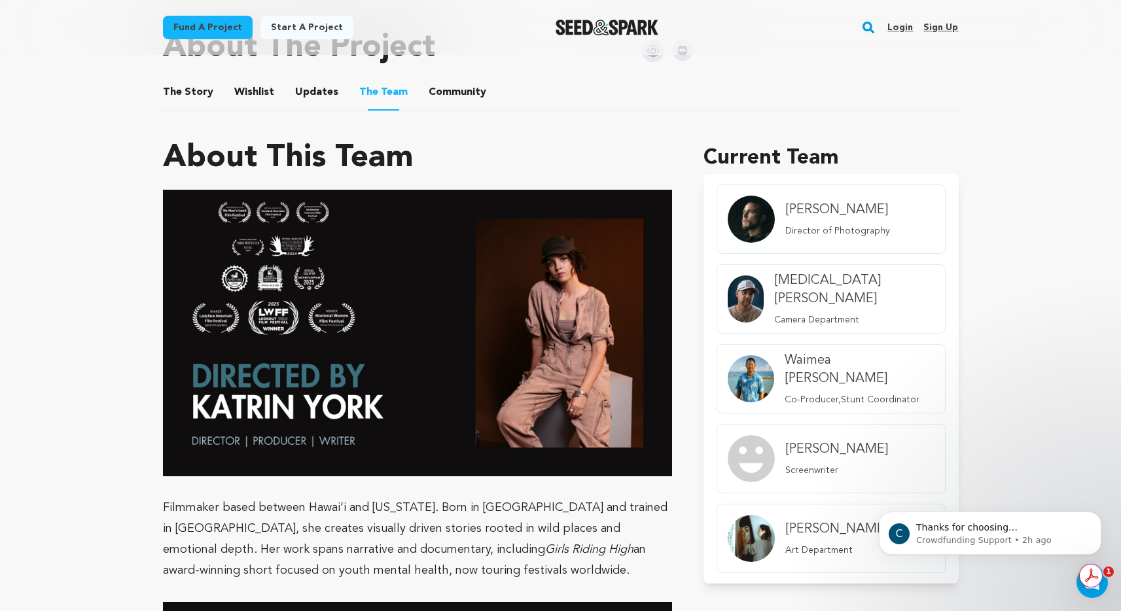
click at [181, 79] on button "The Story" at bounding box center [187, 94] width 31 height 31
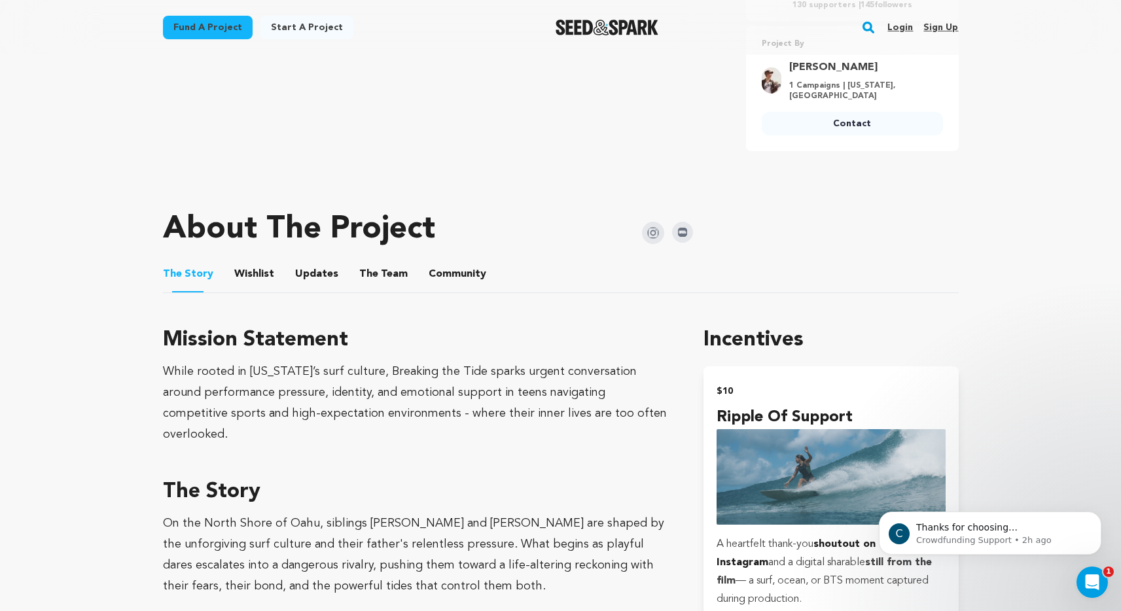
scroll to position [483, 0]
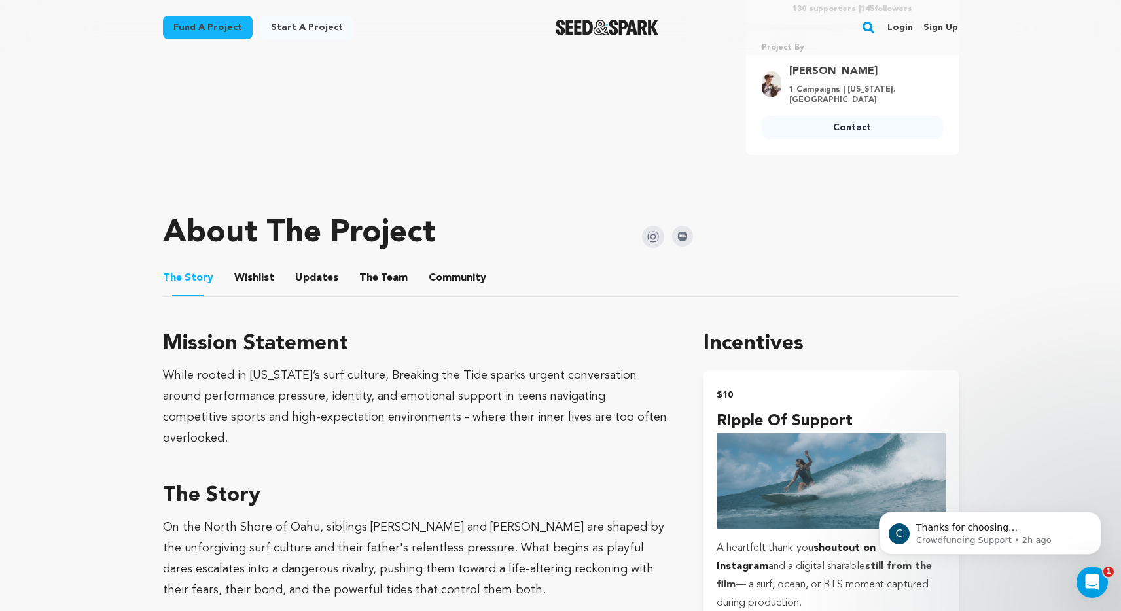
drag, startPoint x: 343, startPoint y: 318, endPoint x: 171, endPoint y: 315, distance: 172.1
click at [171, 328] on h3 "Mission Statement" at bounding box center [418, 343] width 510 height 31
copy h3 "Mission Statement"
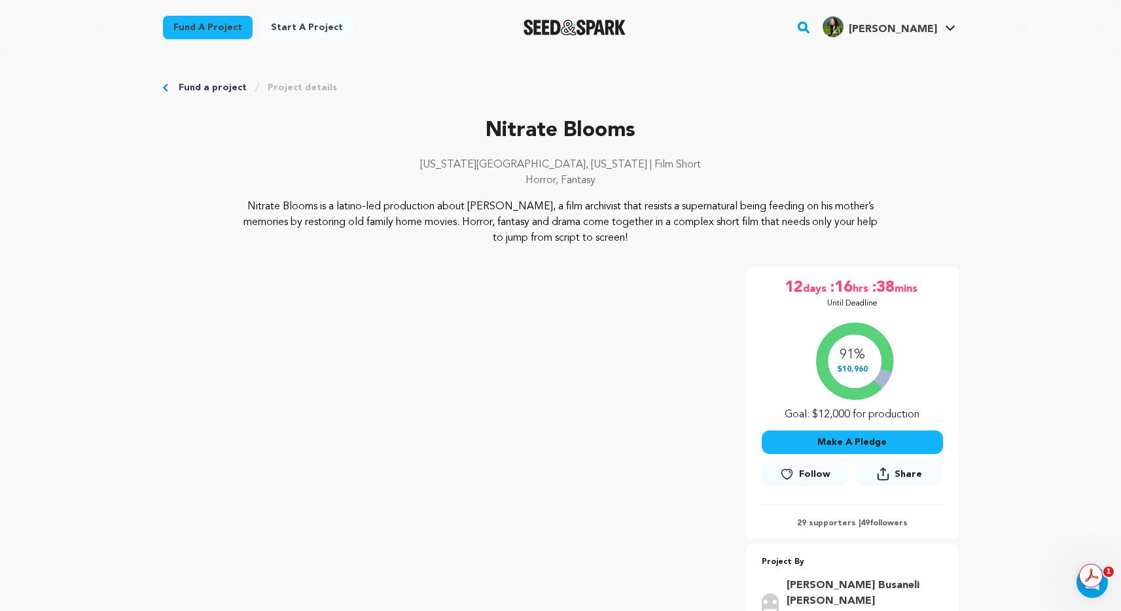
scroll to position [591, 0]
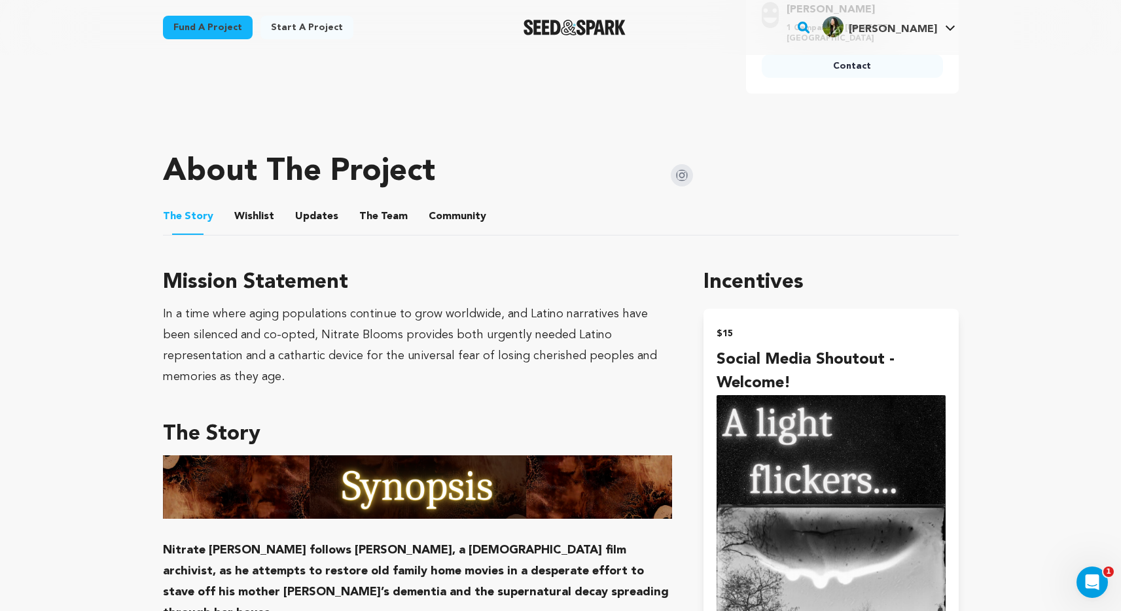
click at [265, 203] on button "Wishlist" at bounding box center [253, 218] width 31 height 31
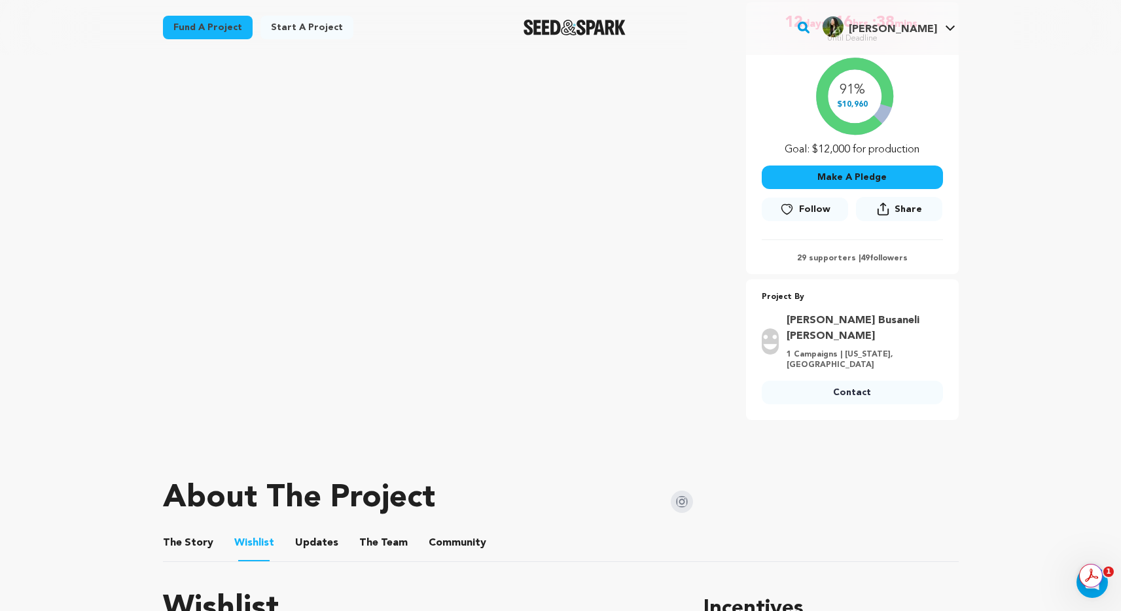
scroll to position [264, 0]
click at [177, 531] on button "The Story" at bounding box center [187, 546] width 31 height 31
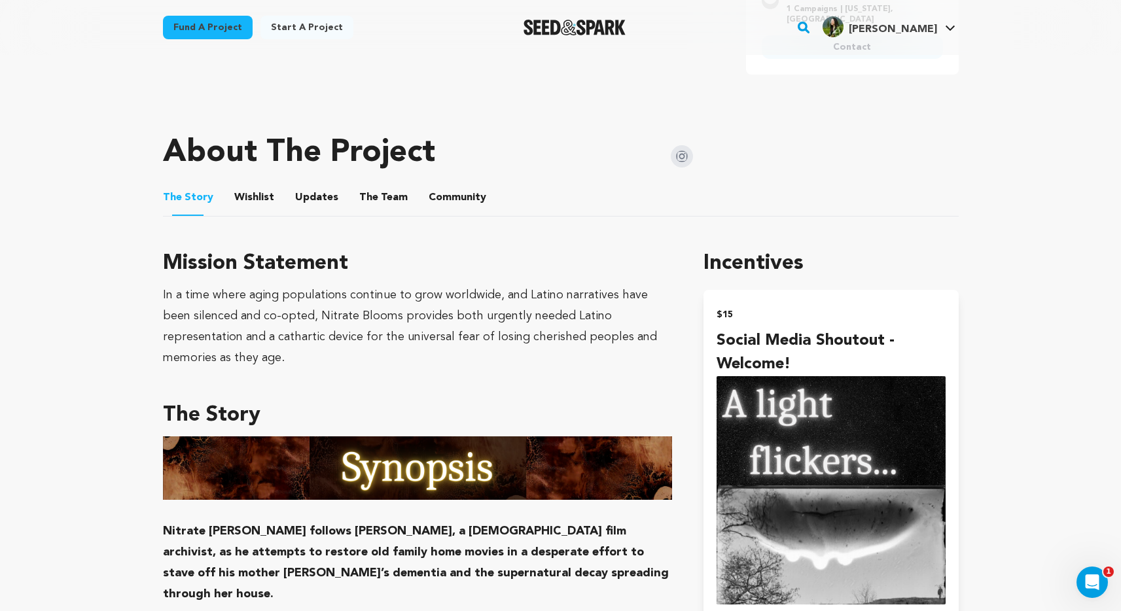
scroll to position [574, 0]
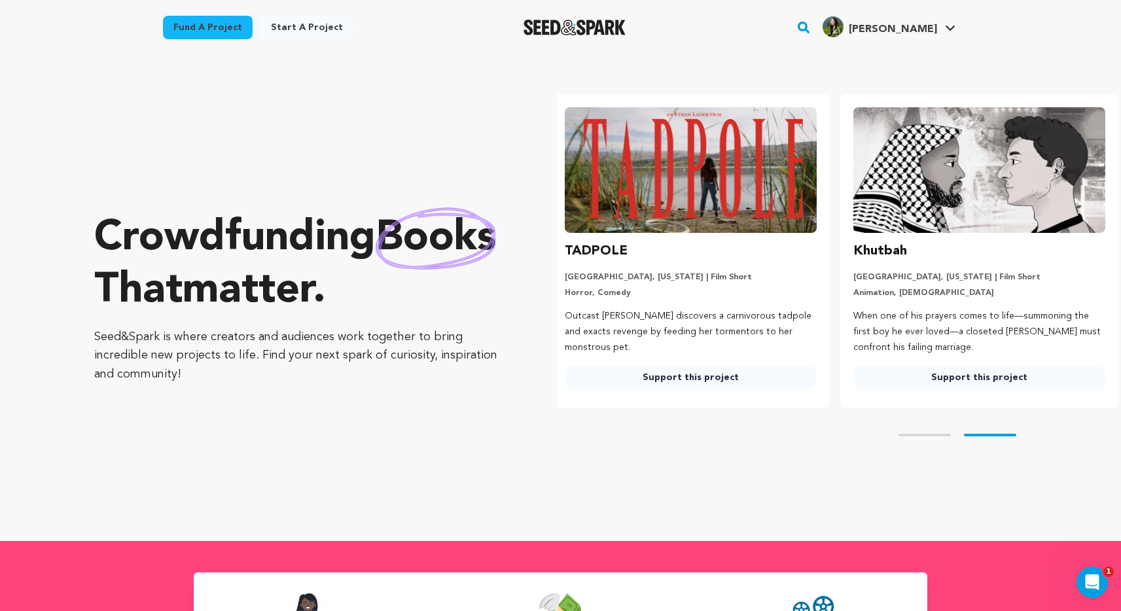
scroll to position [0, 299]
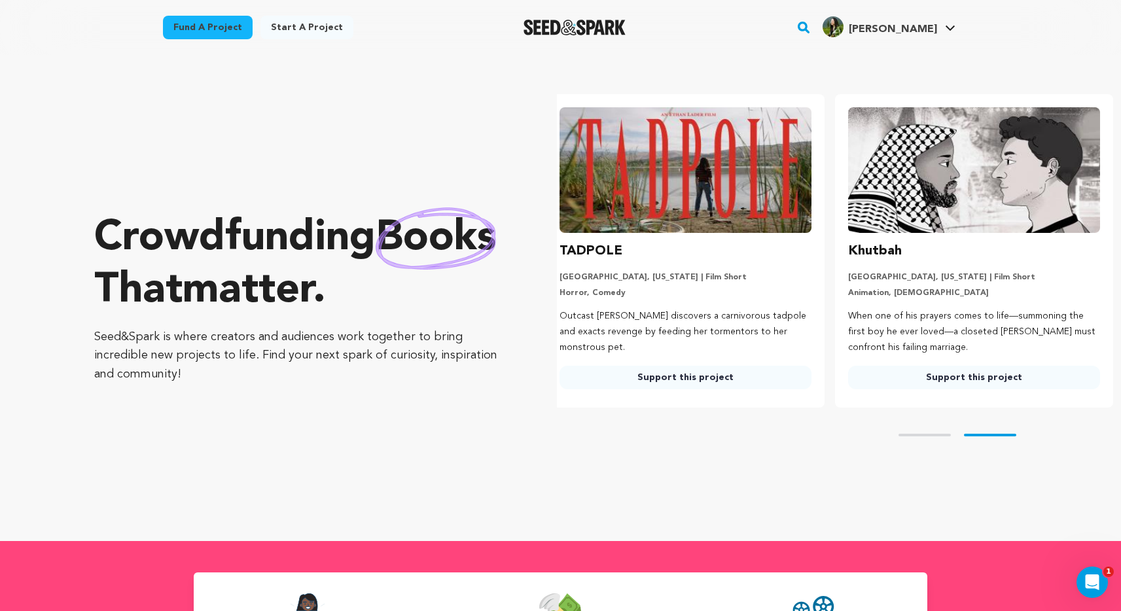
click at [223, 24] on link "Fund a project" at bounding box center [208, 28] width 90 height 24
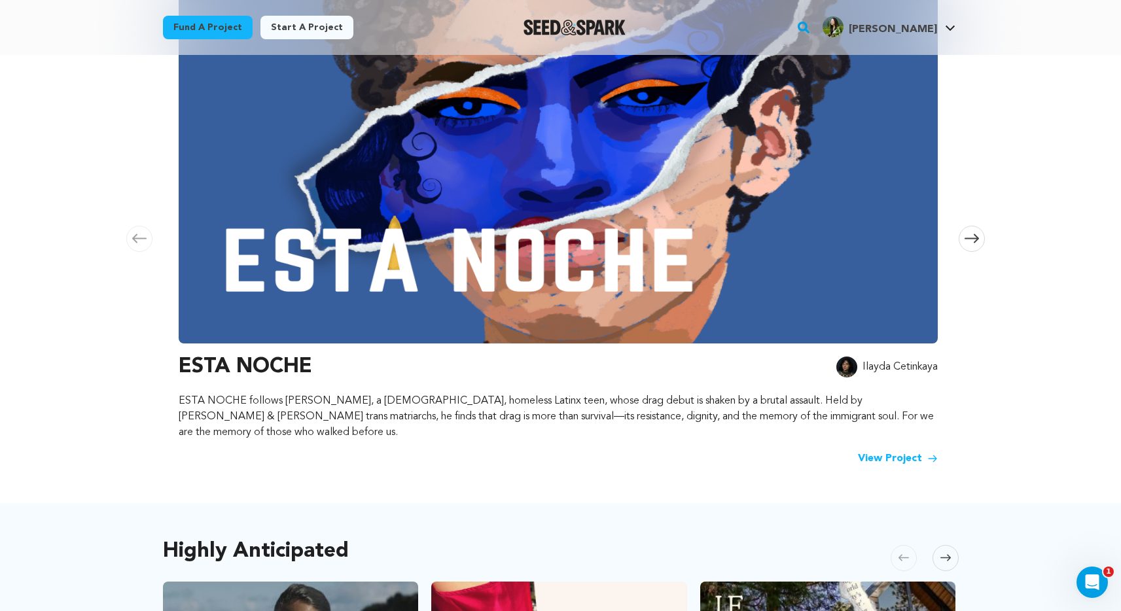
scroll to position [230, 0]
click at [979, 232] on span at bounding box center [971, 238] width 26 height 26
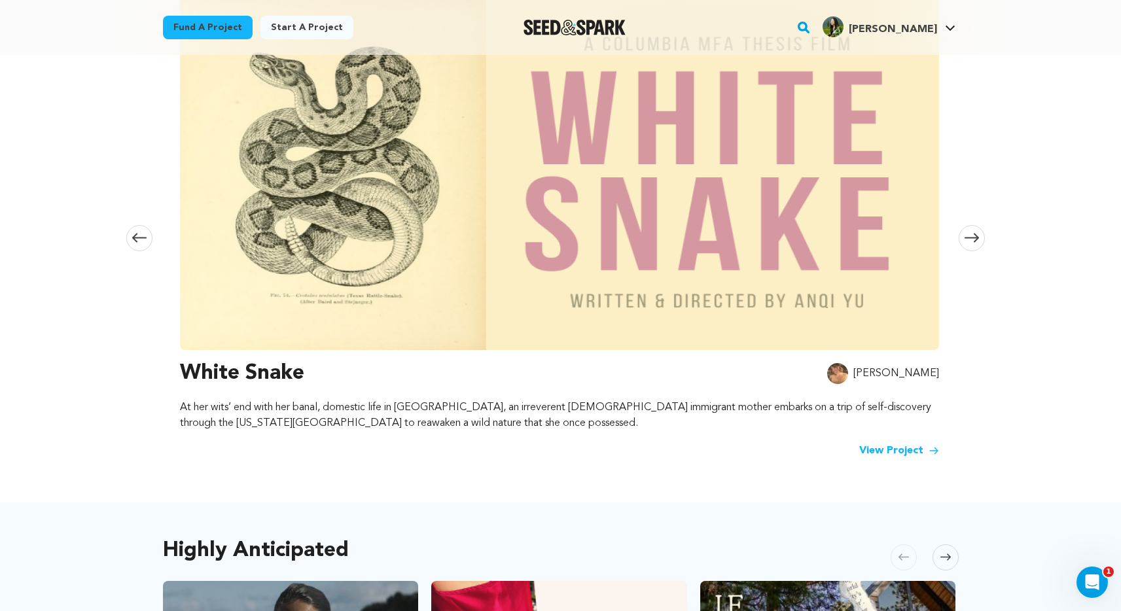
scroll to position [0, 772]
click at [802, 208] on img at bounding box center [558, 173] width 759 height 353
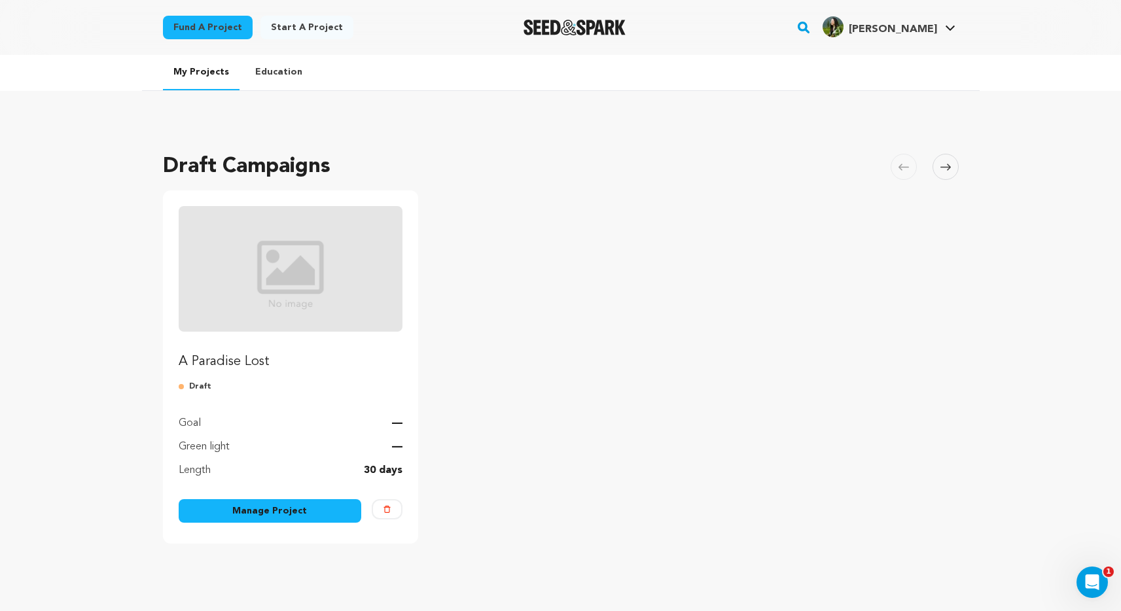
click at [316, 288] on img "Fund A Paradise Lost" at bounding box center [291, 269] width 224 height 126
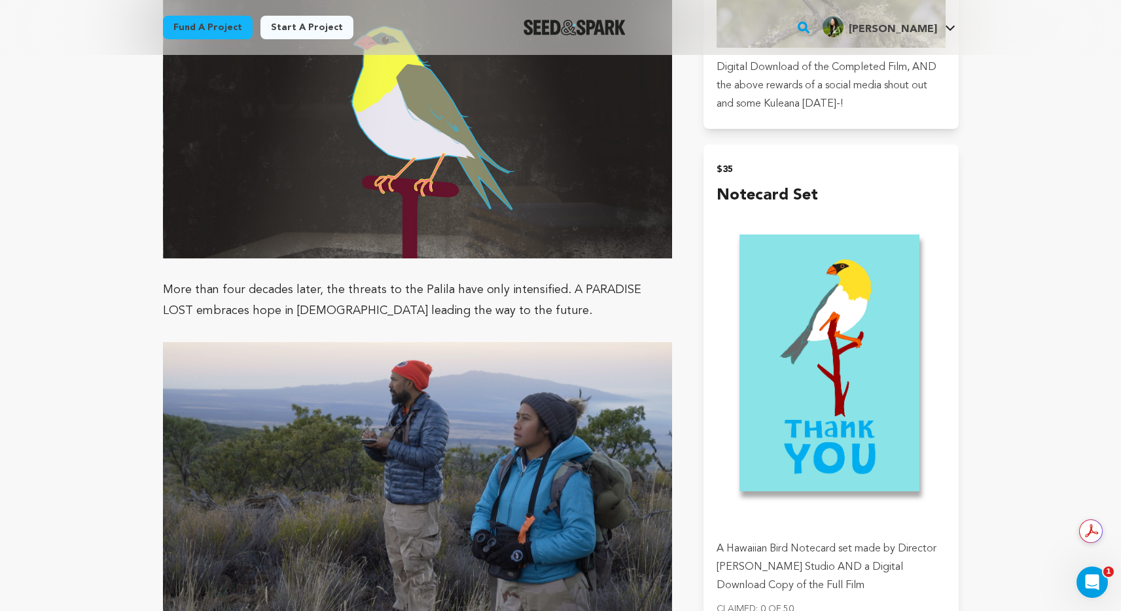
scroll to position [1697, 0]
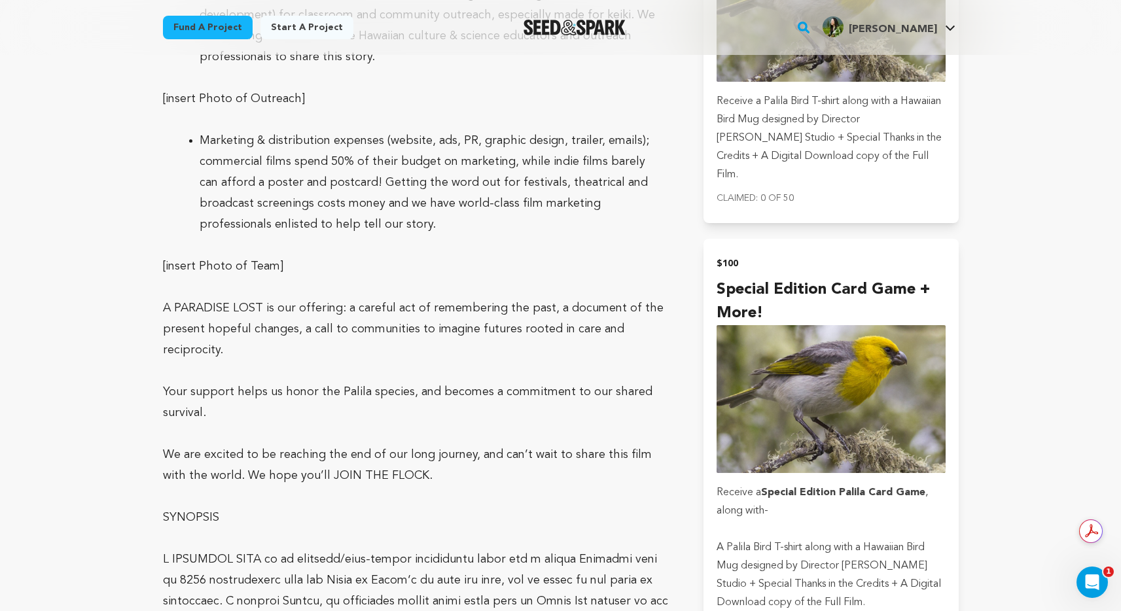
scroll to position [3010, 0]
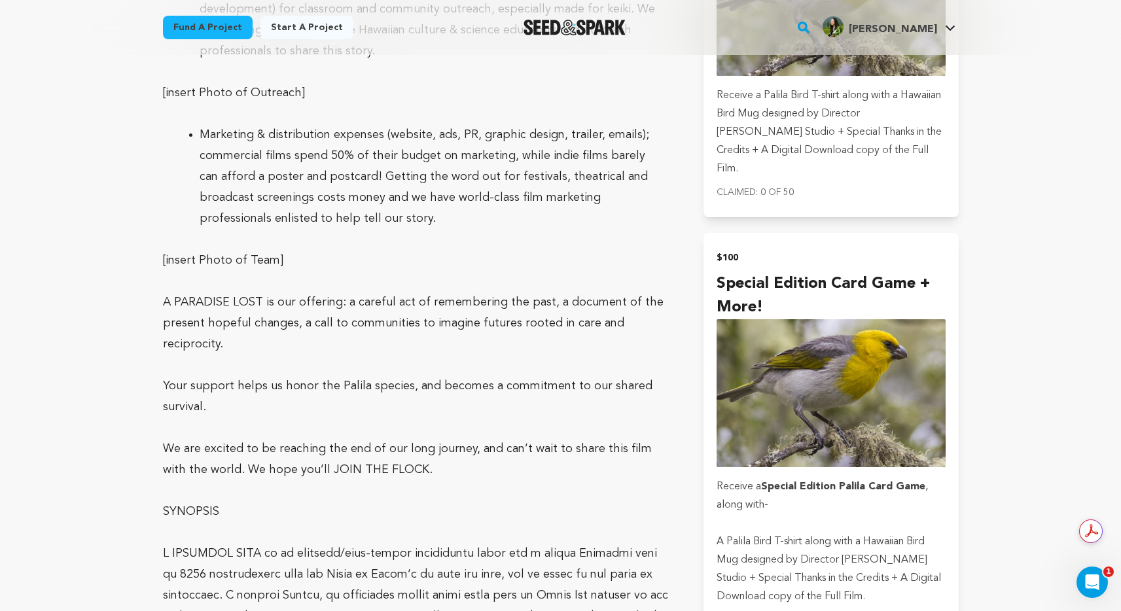
click at [318, 250] on p "[insert Photo of Team]" at bounding box center [418, 260] width 510 height 21
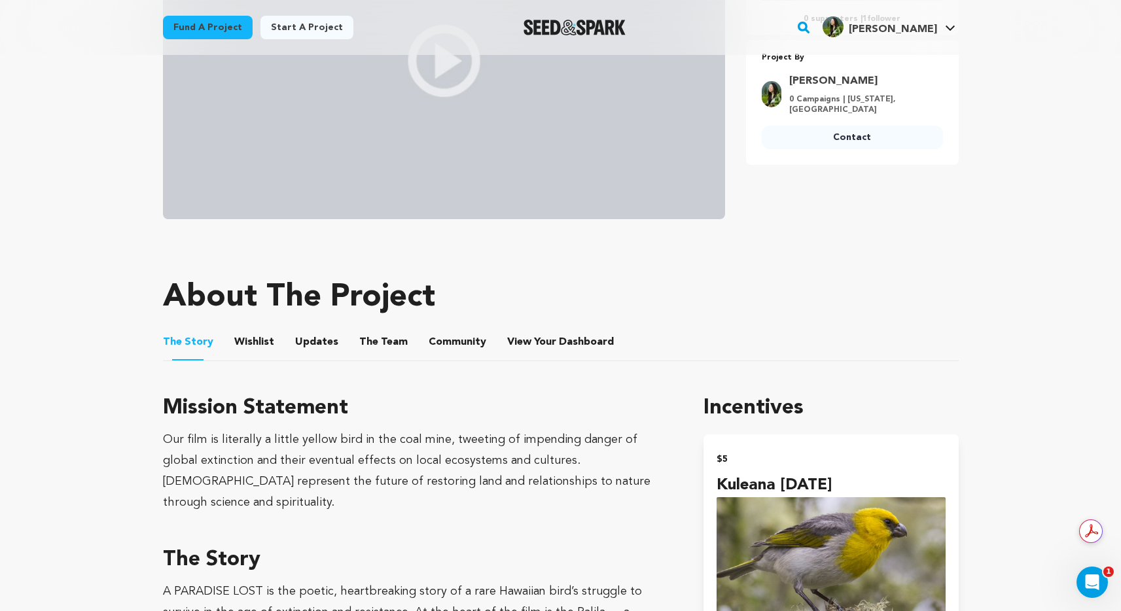
scroll to position [366, 0]
click at [260, 341] on button "Wishlist" at bounding box center [253, 343] width 31 height 31
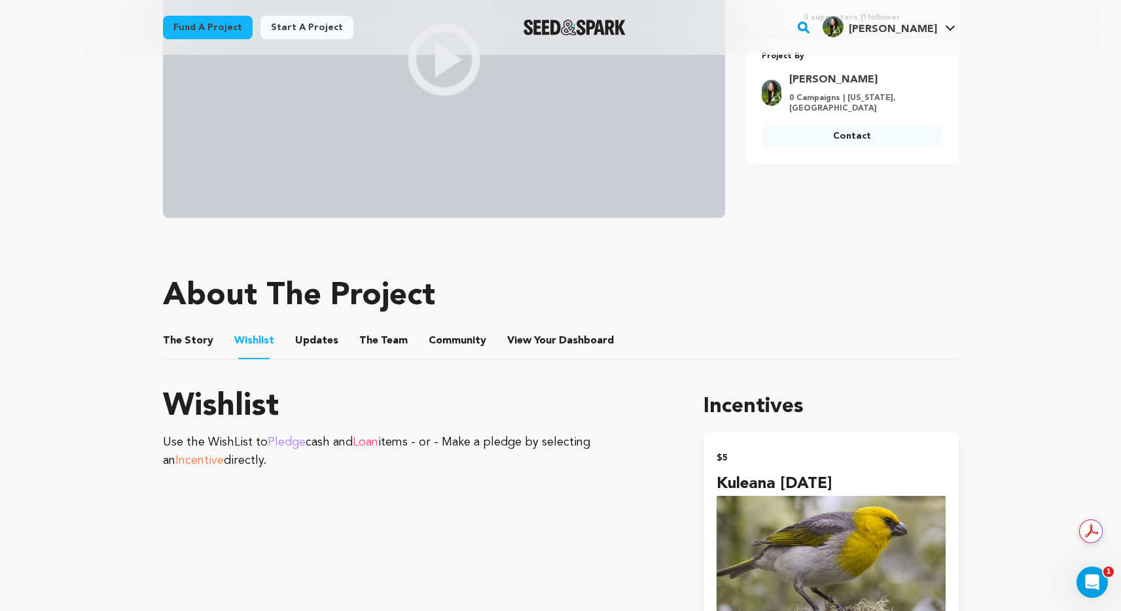
click at [301, 341] on button "Updates" at bounding box center [316, 343] width 31 height 31
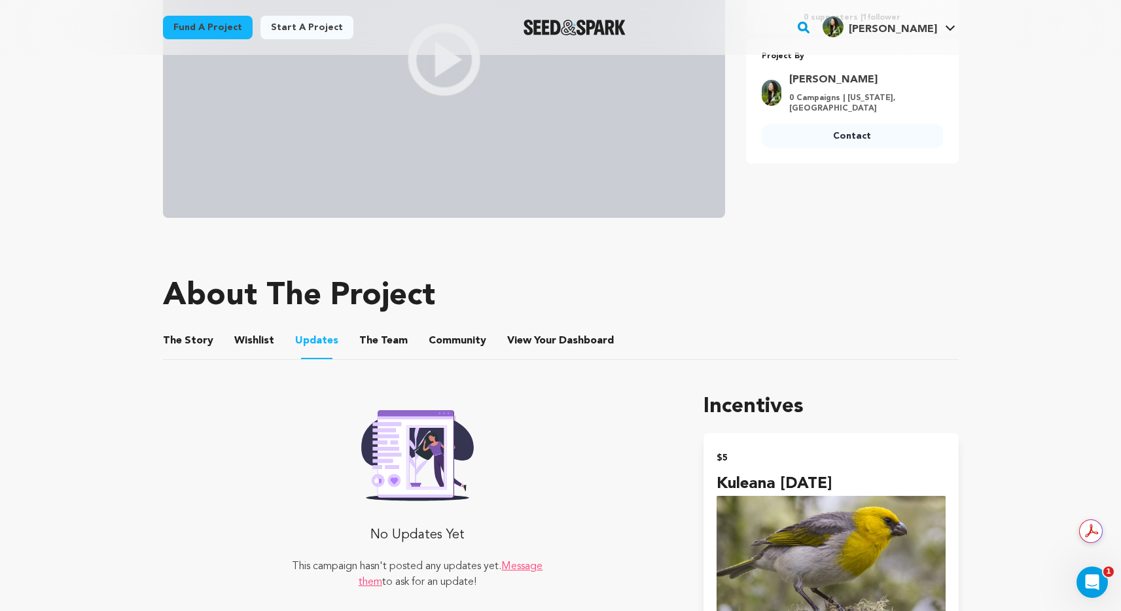
click at [375, 349] on button "The Team" at bounding box center [383, 343] width 31 height 31
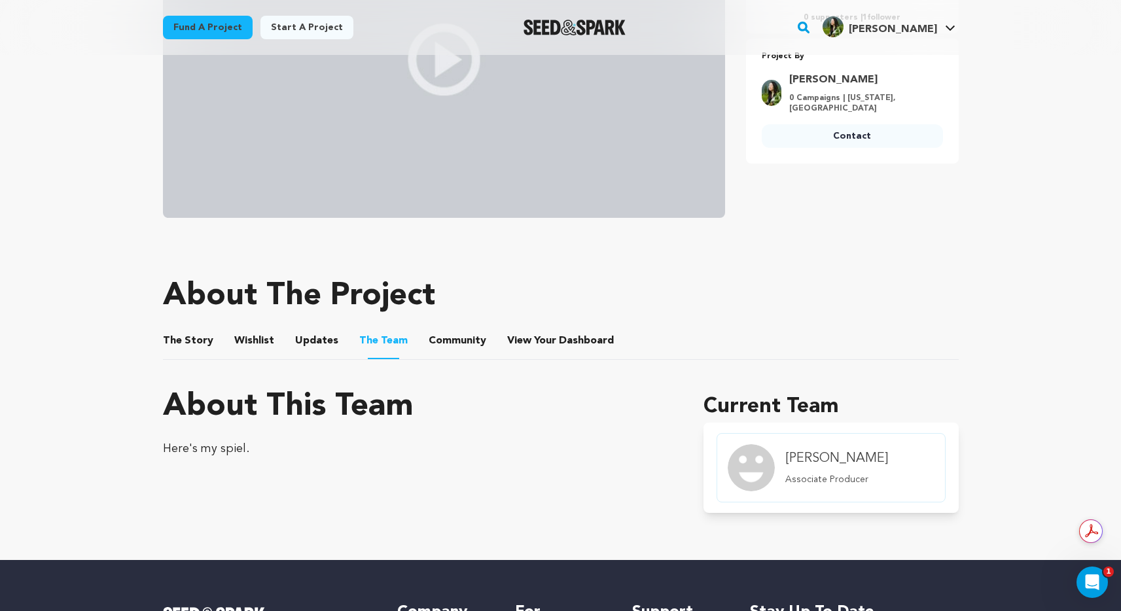
click at [318, 345] on button "Updates" at bounding box center [316, 343] width 31 height 31
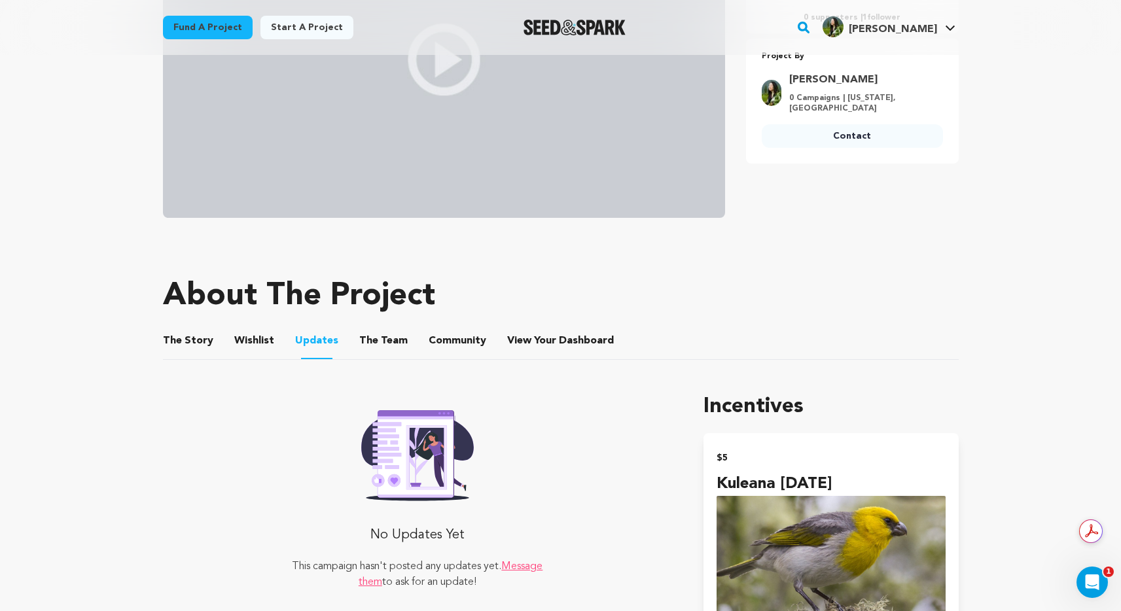
click at [377, 342] on button "The Team" at bounding box center [383, 343] width 31 height 31
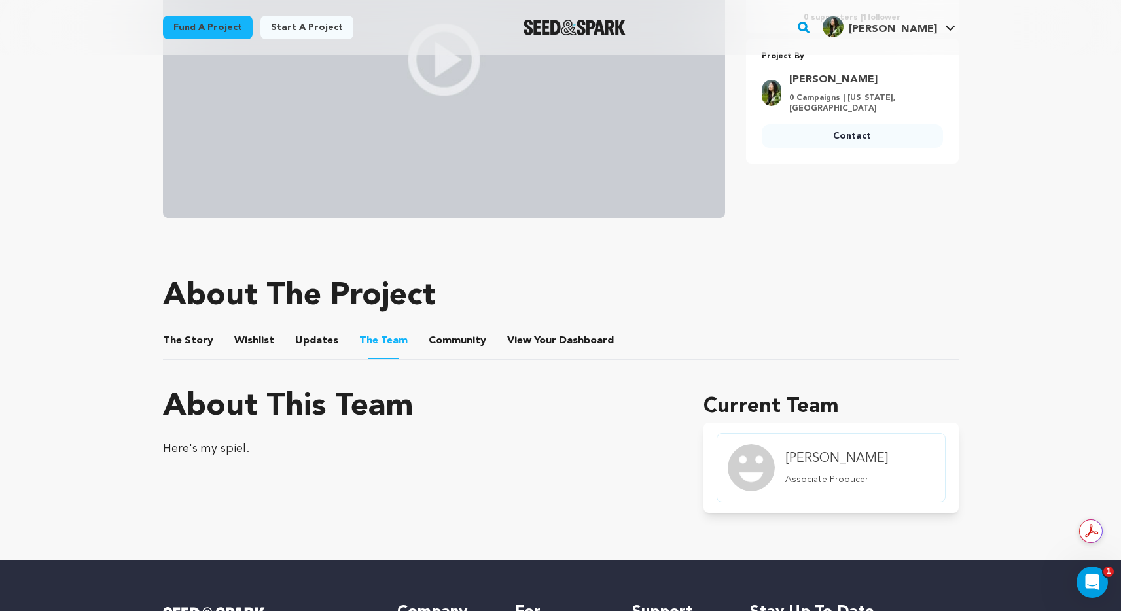
click at [451, 346] on button "Community" at bounding box center [457, 343] width 31 height 31
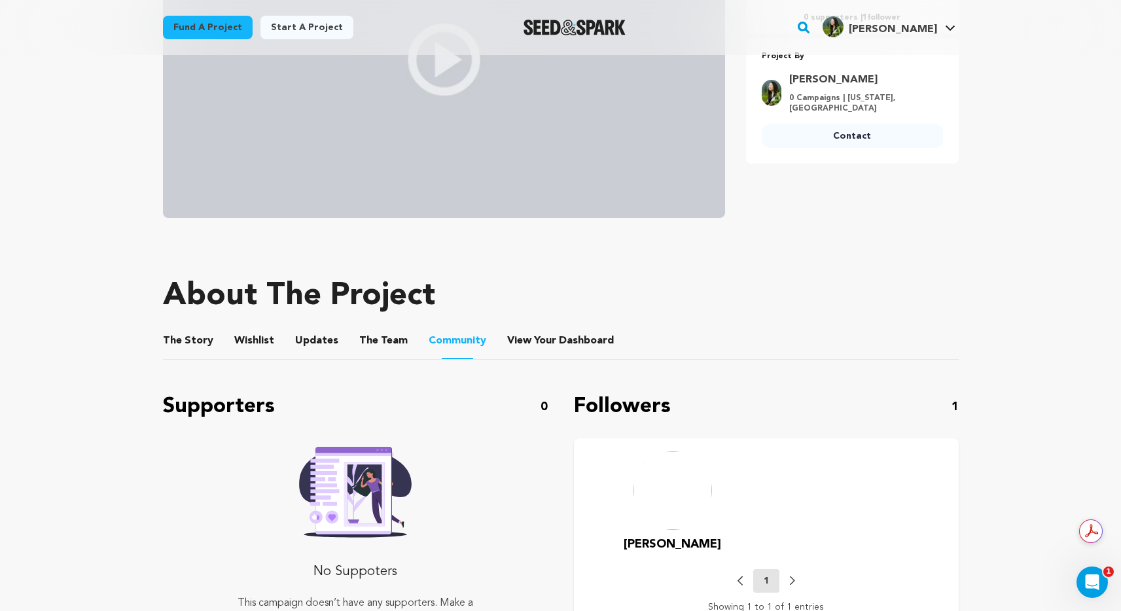
click at [255, 343] on button "Wishlist" at bounding box center [253, 343] width 31 height 31
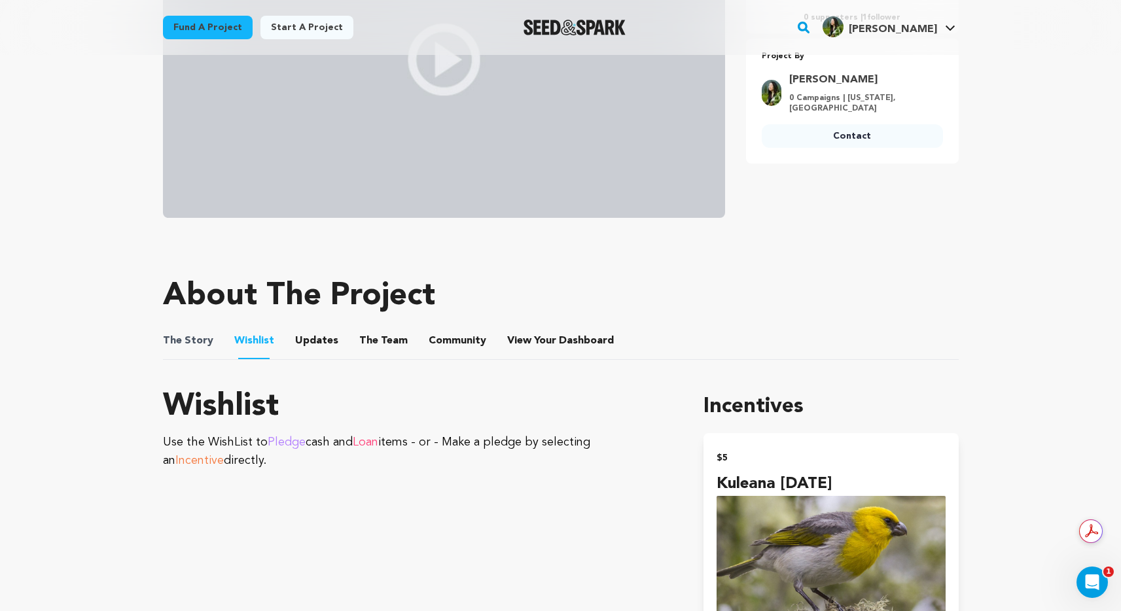
click at [203, 341] on span "The Story" at bounding box center [188, 341] width 50 height 16
click at [181, 345] on button "The Story" at bounding box center [187, 343] width 31 height 31
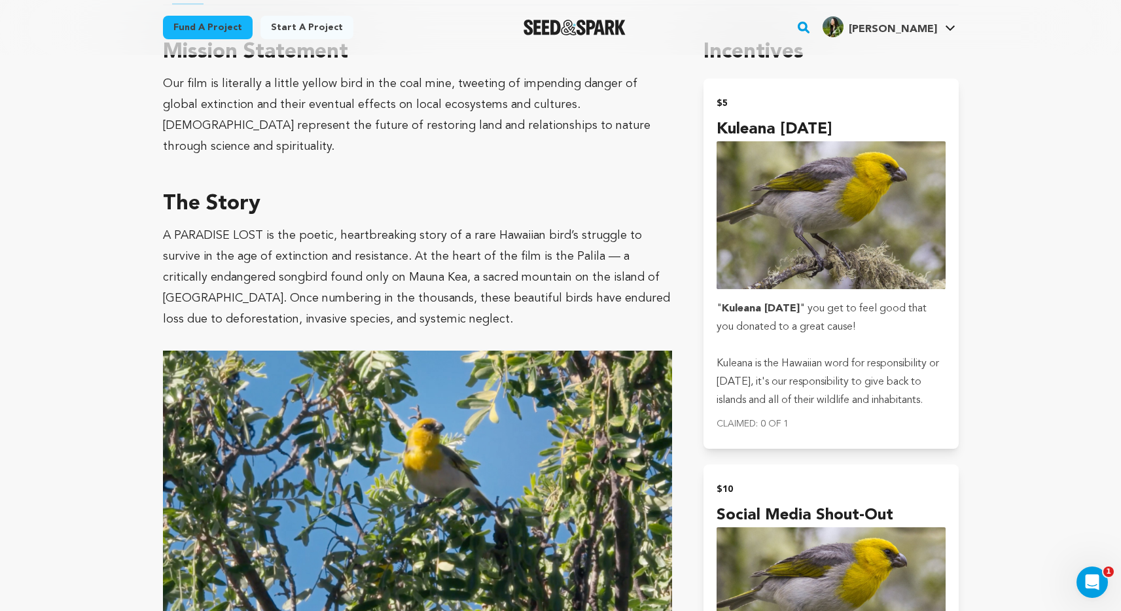
scroll to position [454, 0]
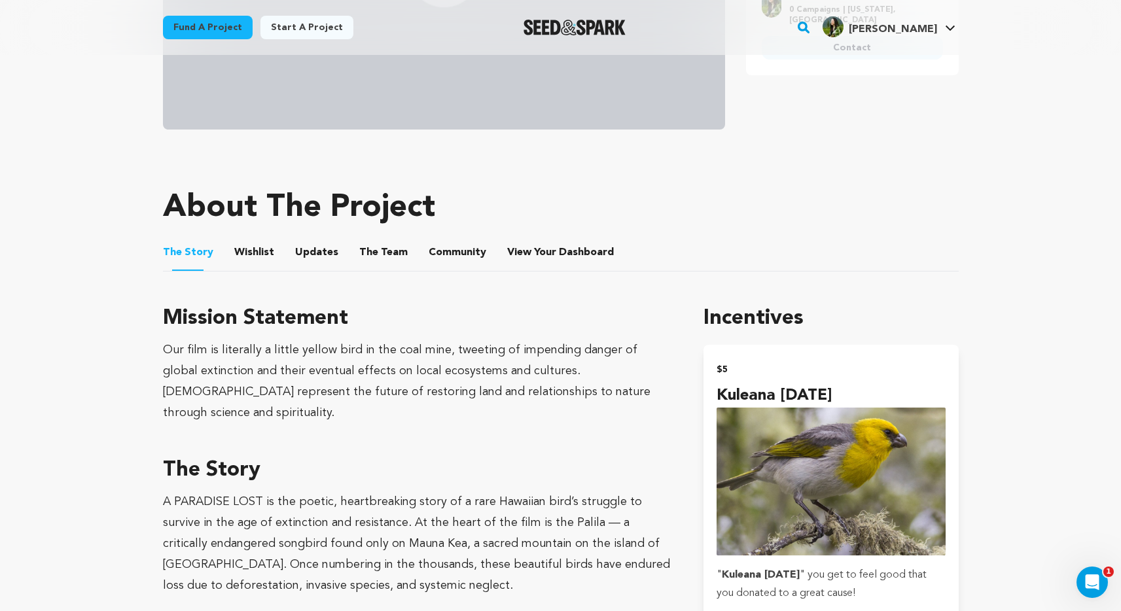
click at [387, 249] on button "The Team" at bounding box center [383, 254] width 31 height 31
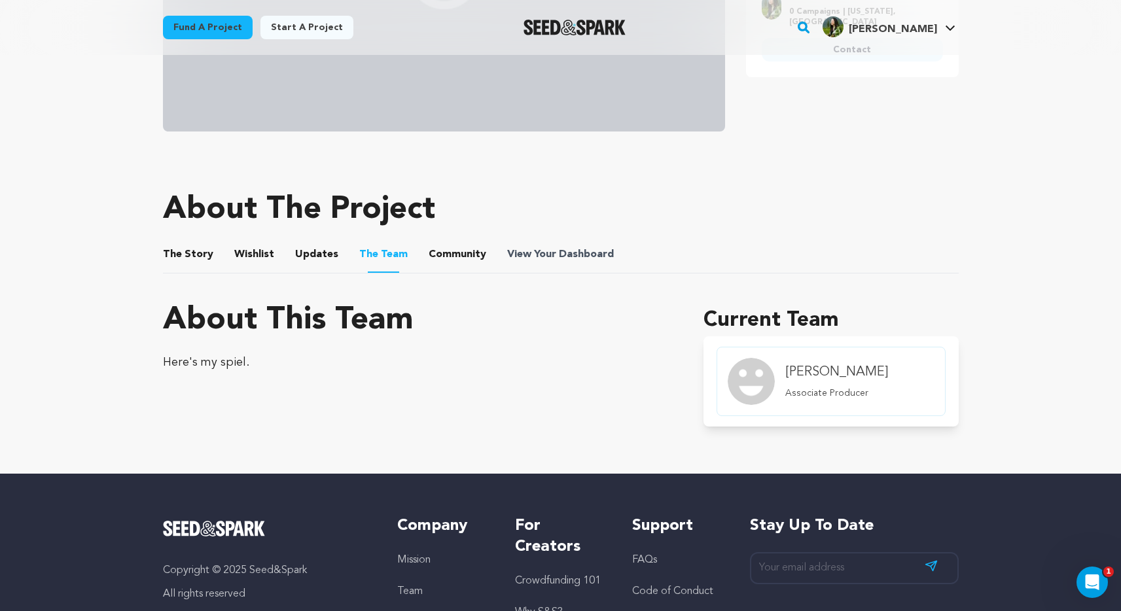
scroll to position [451, 0]
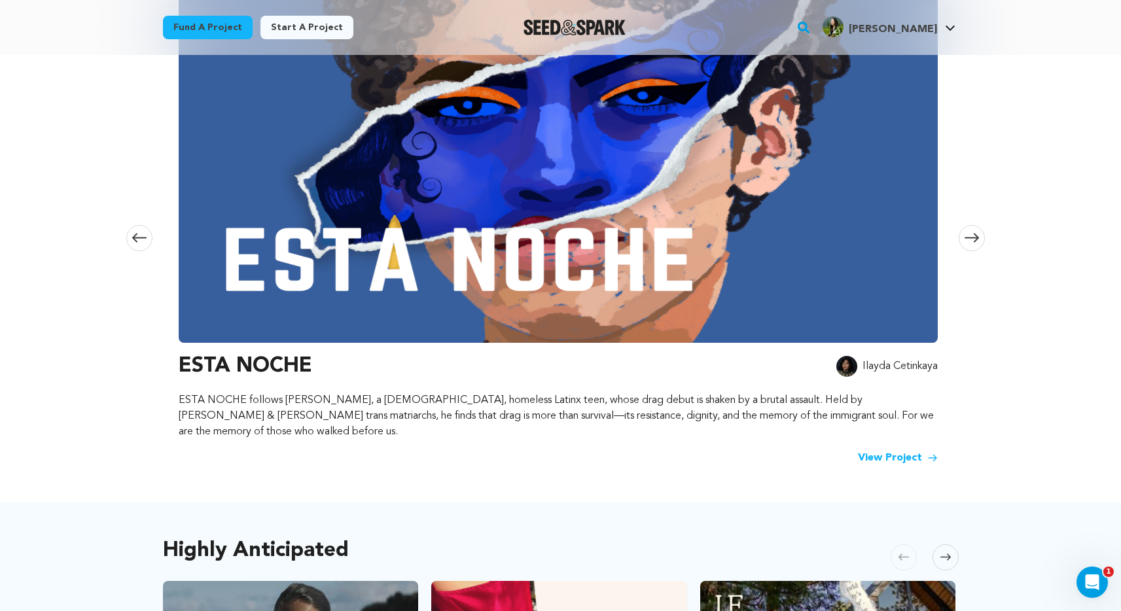
scroll to position [0, 772]
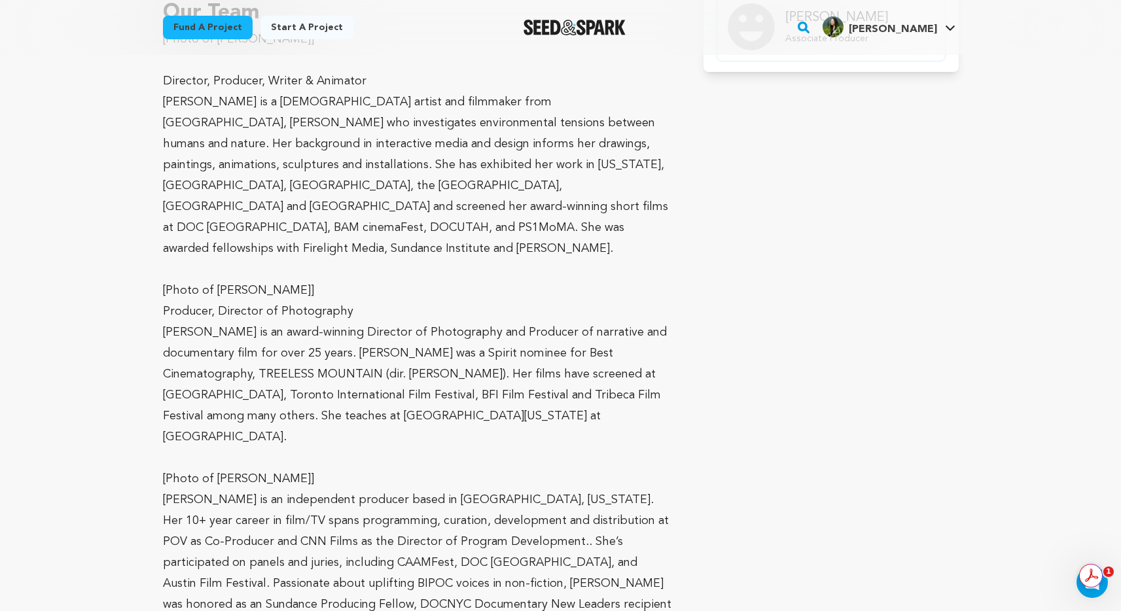
scroll to position [523, 0]
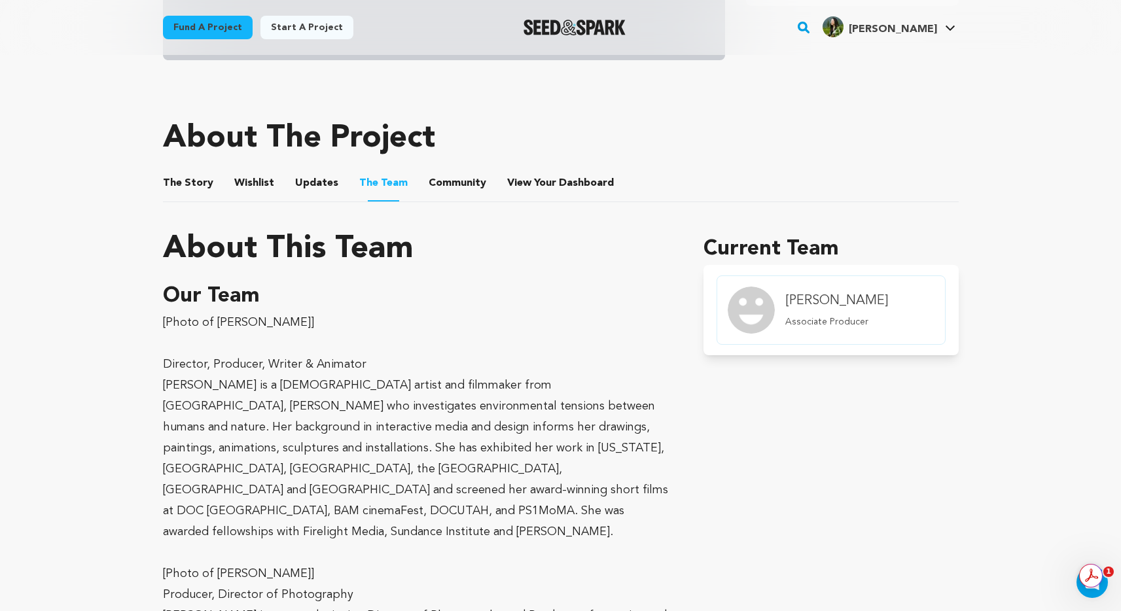
click at [464, 184] on button "Community" at bounding box center [457, 185] width 31 height 31
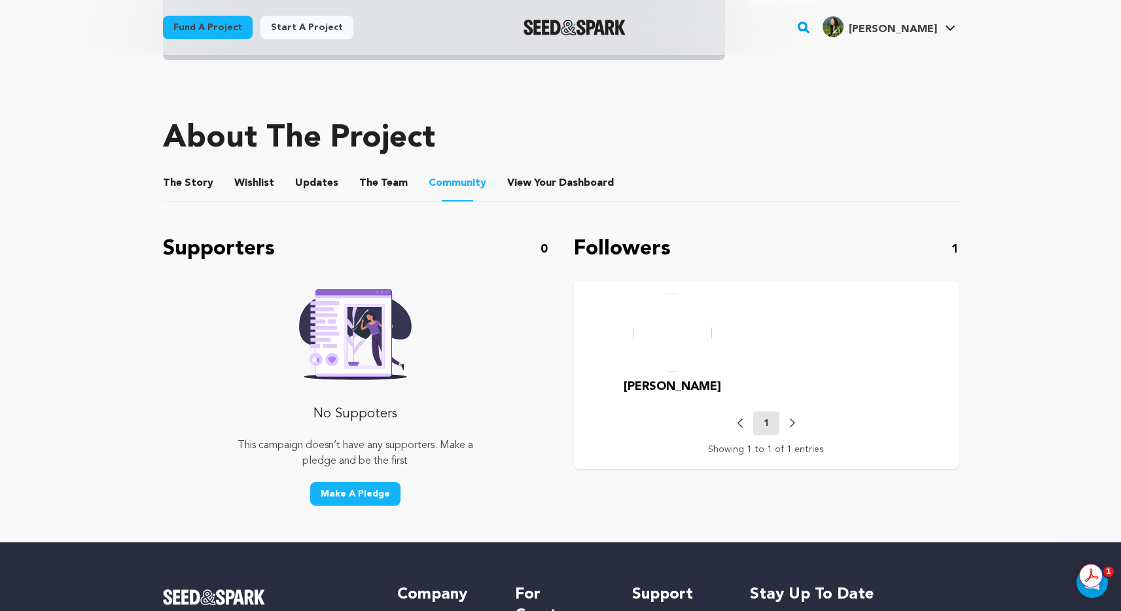
click at [512, 181] on button "View Your Dashboard" at bounding box center [522, 185] width 31 height 31
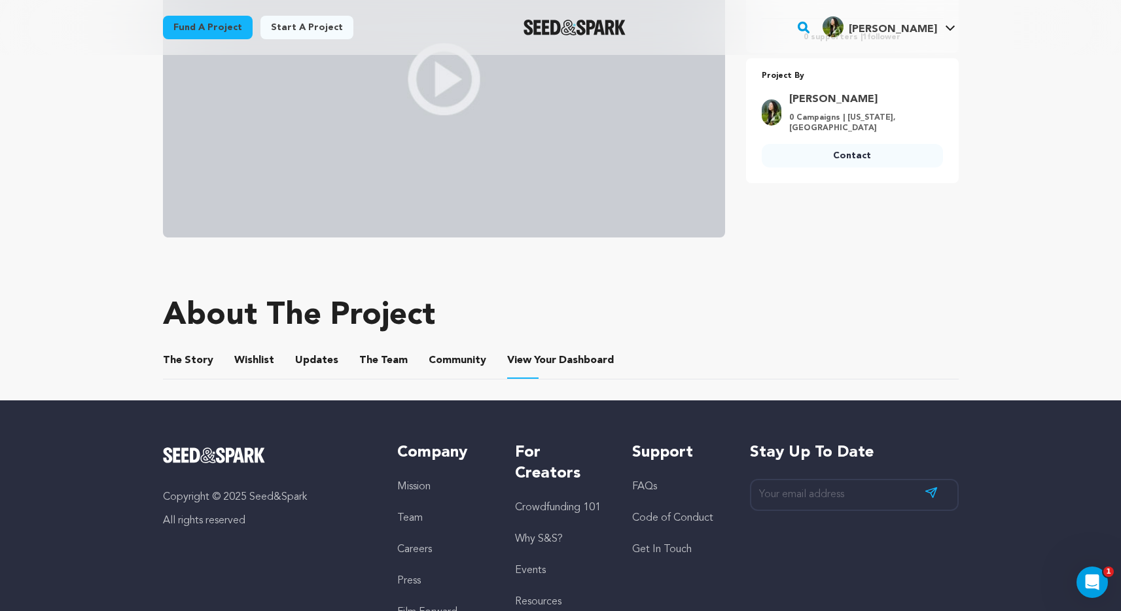
scroll to position [18, 0]
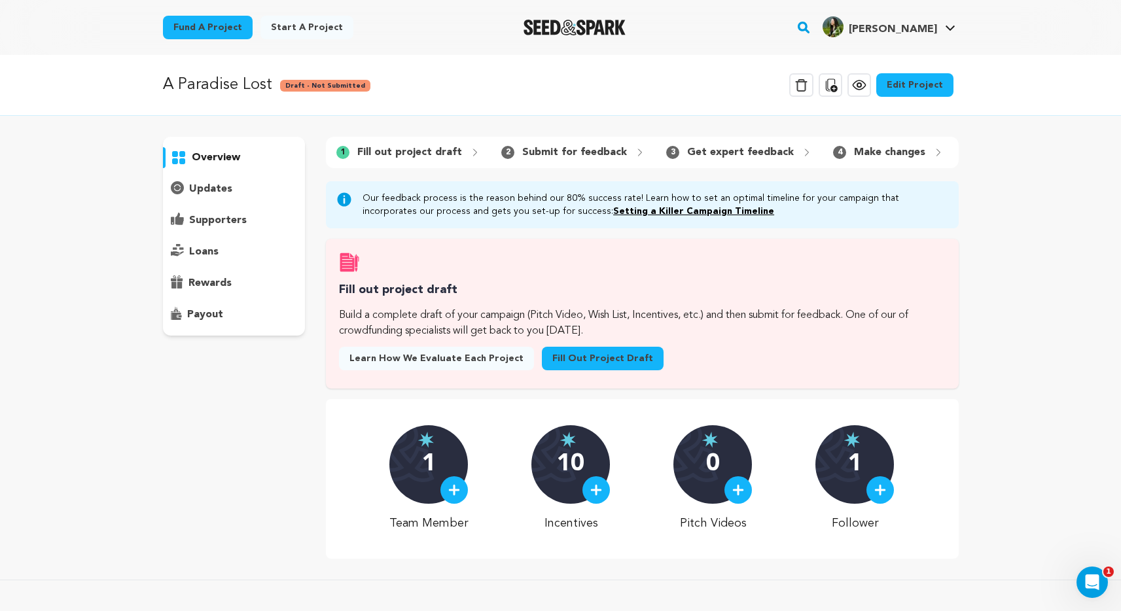
click at [873, 496] on div at bounding box center [879, 489] width 27 height 27
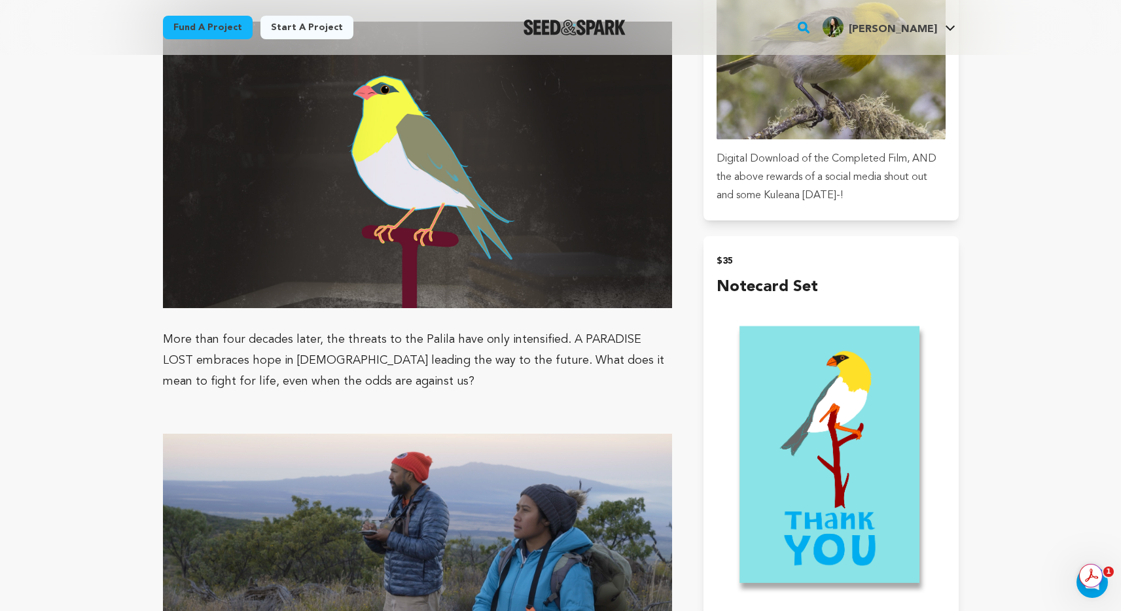
scroll to position [1594, 0]
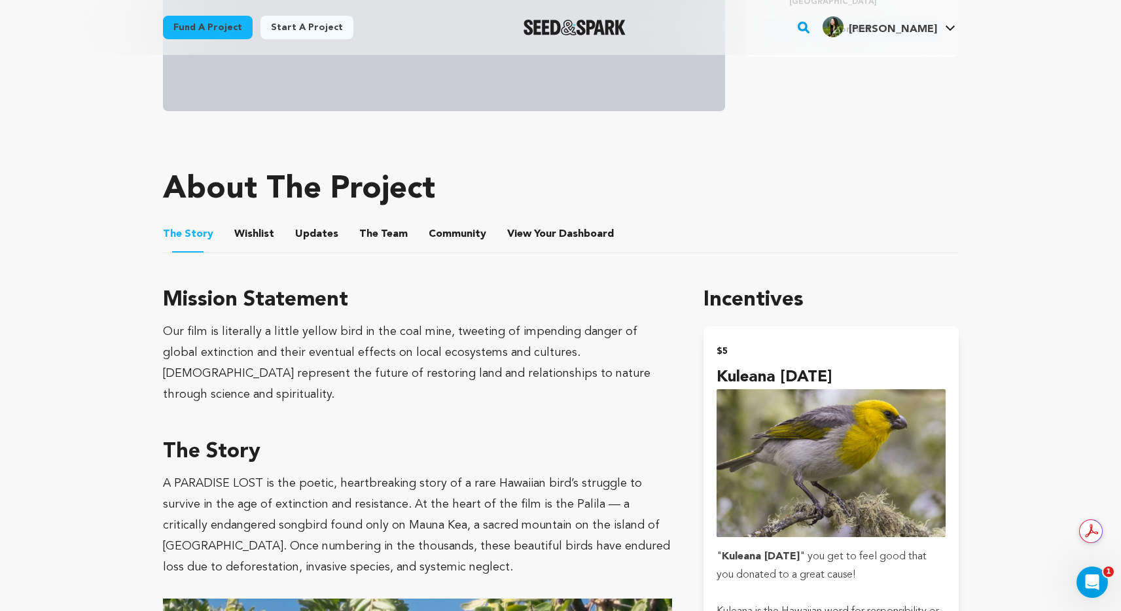
scroll to position [472, 0]
click at [386, 232] on button "The Team" at bounding box center [383, 237] width 31 height 31
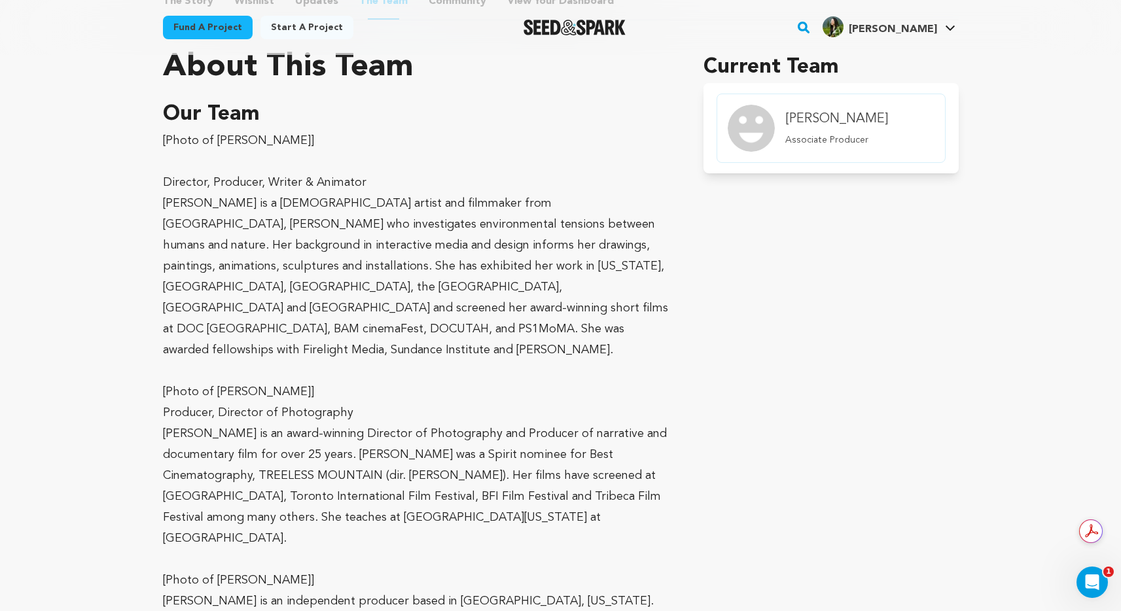
scroll to position [706, 0]
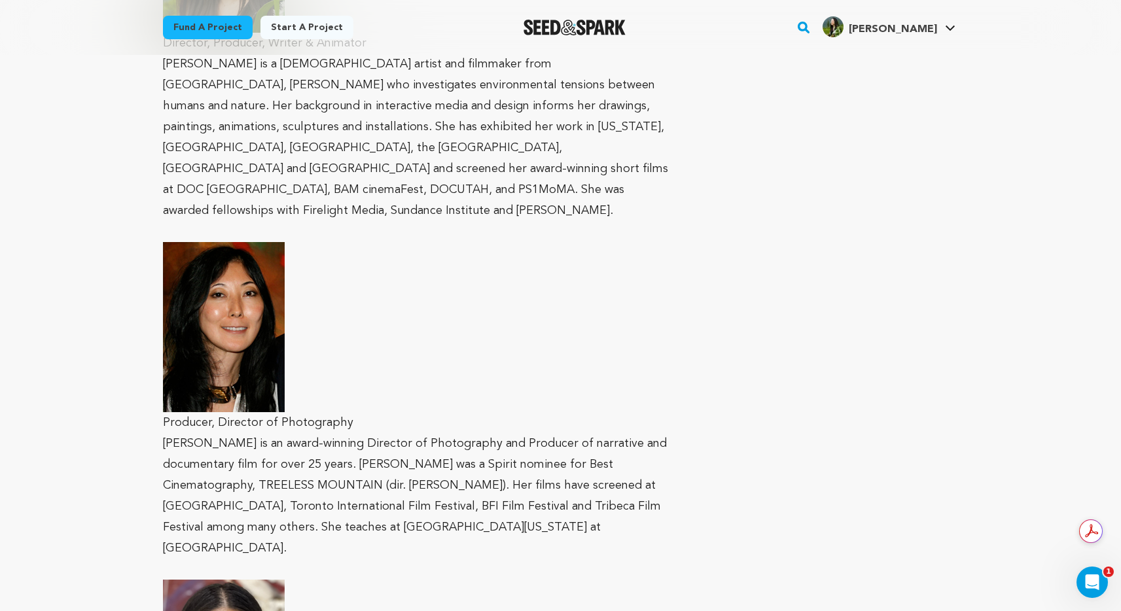
scroll to position [588, 0]
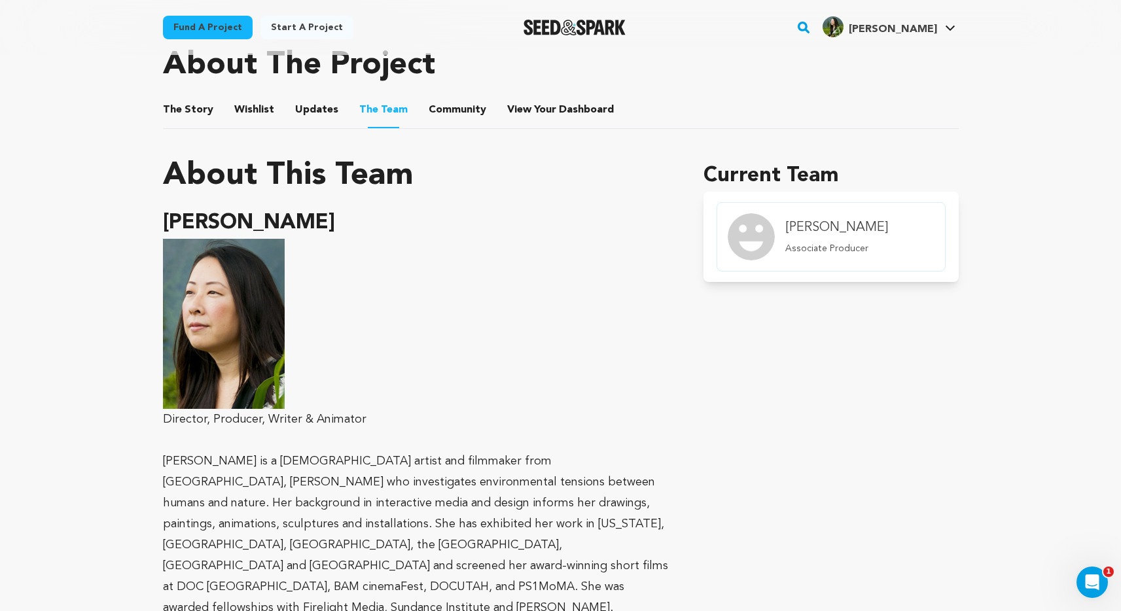
scroll to position [596, 0]
click at [456, 105] on button "Community" at bounding box center [457, 112] width 31 height 31
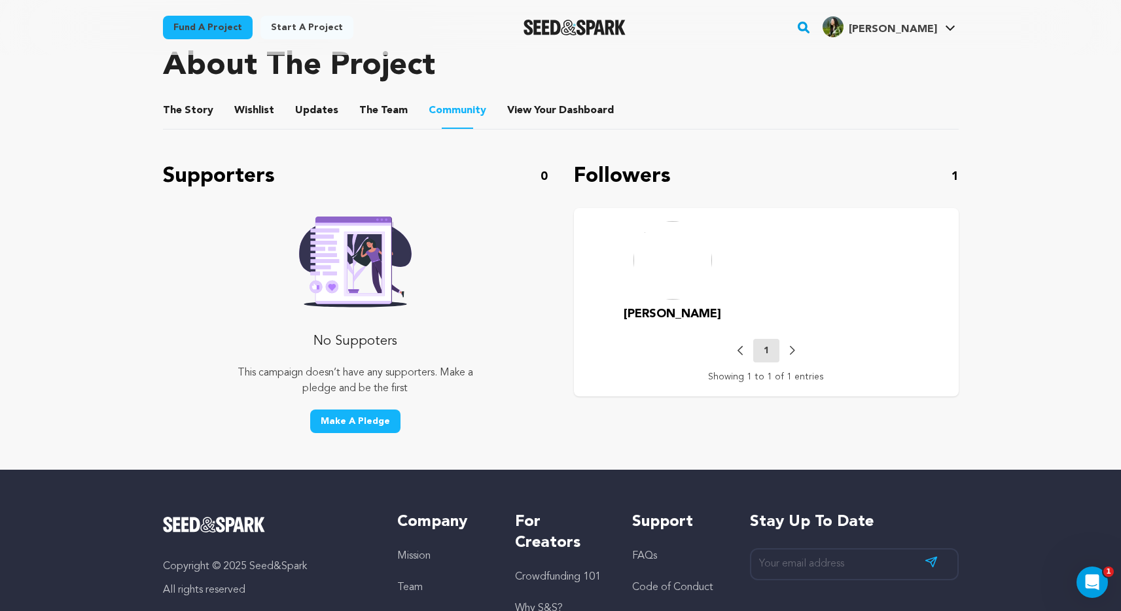
click at [375, 114] on button "The Team" at bounding box center [383, 112] width 31 height 31
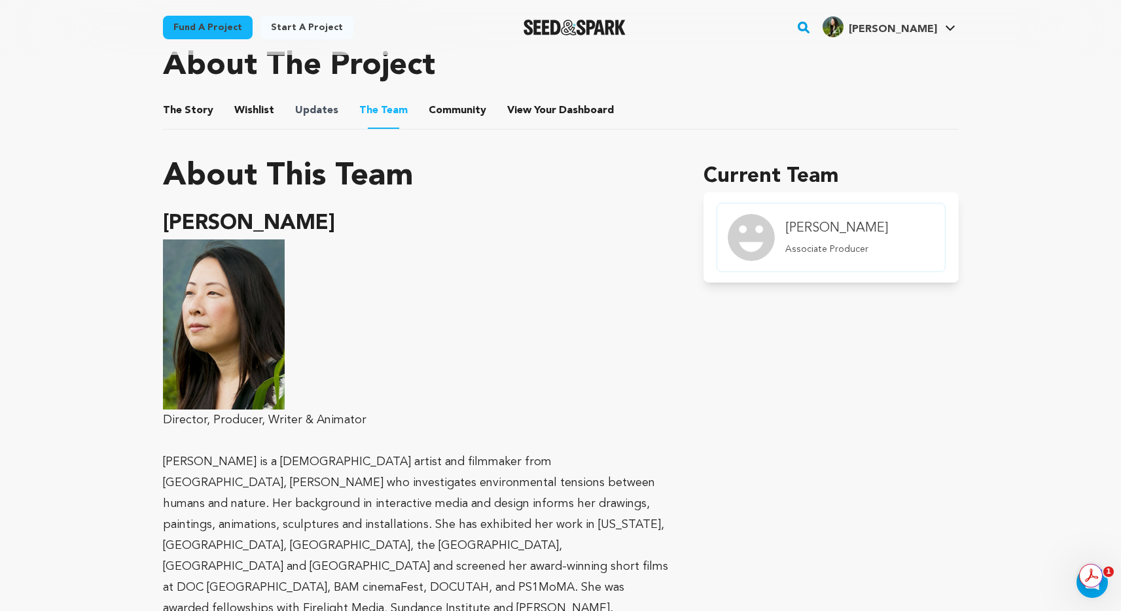
click at [329, 109] on span "Updates" at bounding box center [316, 111] width 43 height 16
click at [317, 107] on button "Updates" at bounding box center [316, 112] width 31 height 31
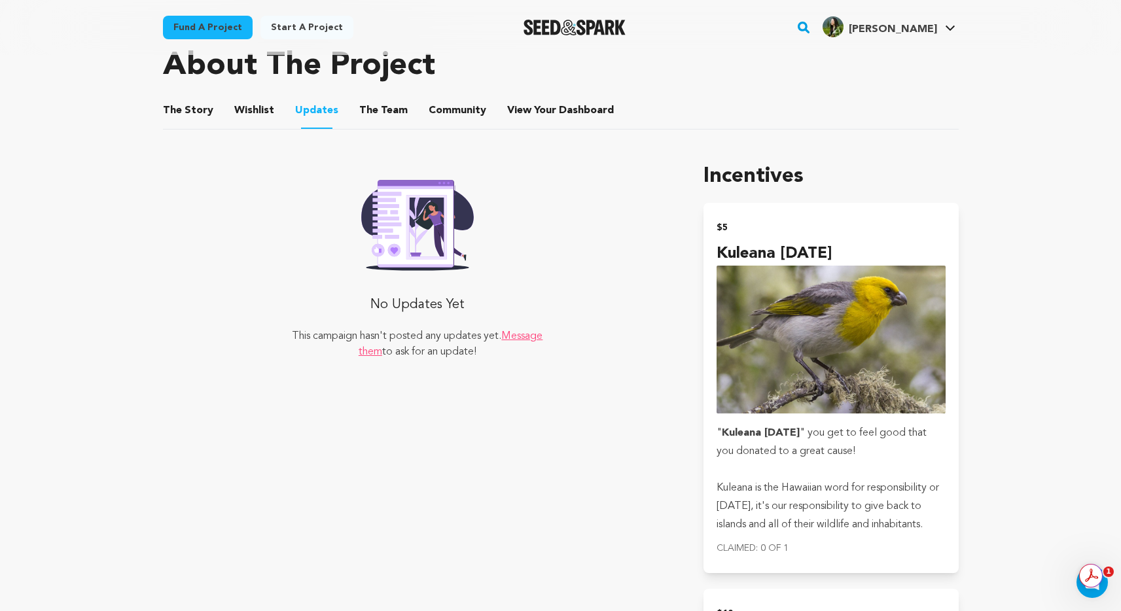
click at [264, 109] on button "Wishlist" at bounding box center [253, 112] width 31 height 31
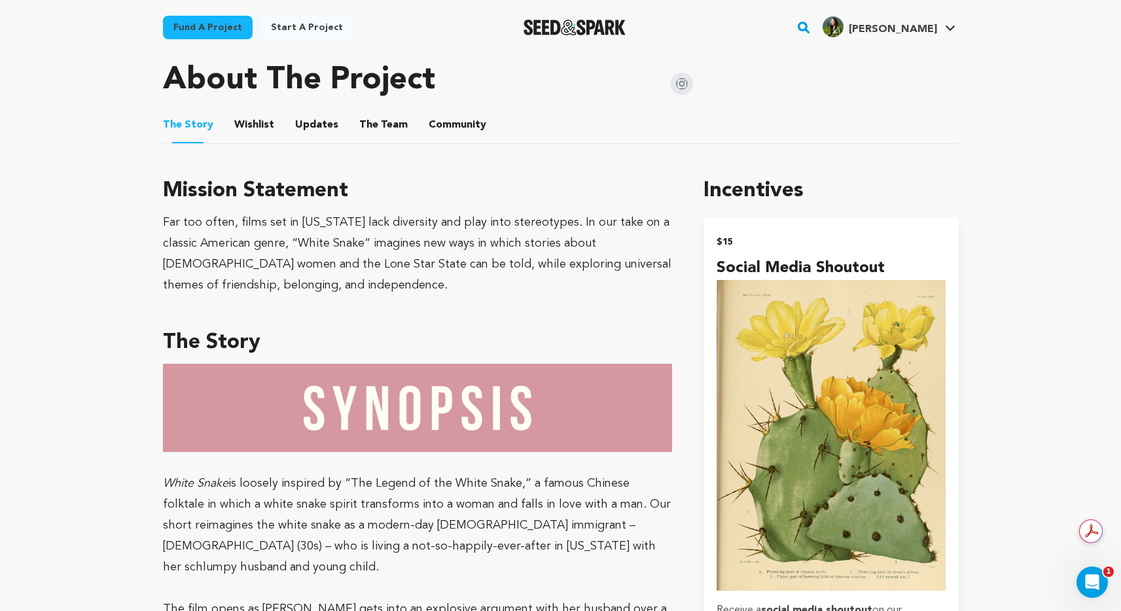
click at [257, 120] on button "Wishlist" at bounding box center [253, 127] width 31 height 31
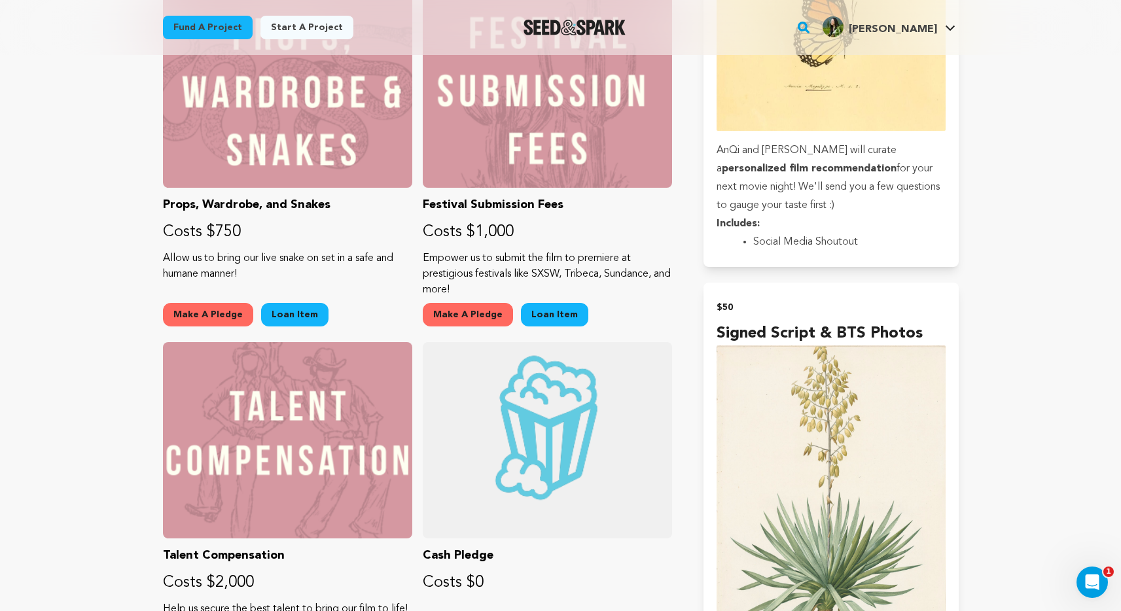
scroll to position [1630, 0]
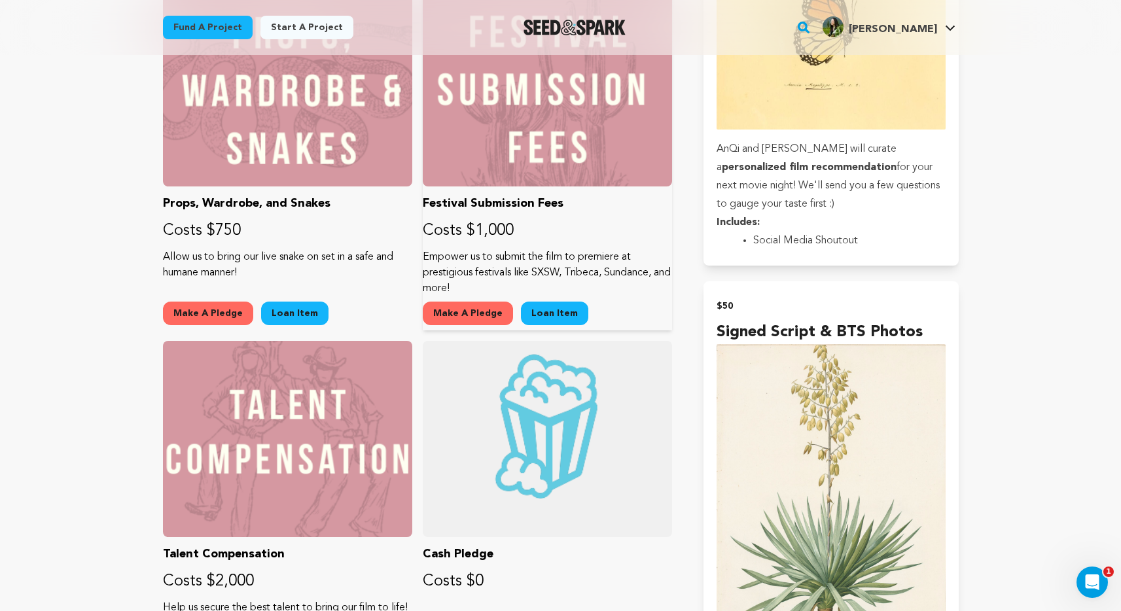
click at [495, 205] on p "Festival Submission Fees" at bounding box center [547, 203] width 249 height 18
copy div "Festival Submission Fees"
drag, startPoint x: 476, startPoint y: 285, endPoint x: 424, endPoint y: 256, distance: 59.4
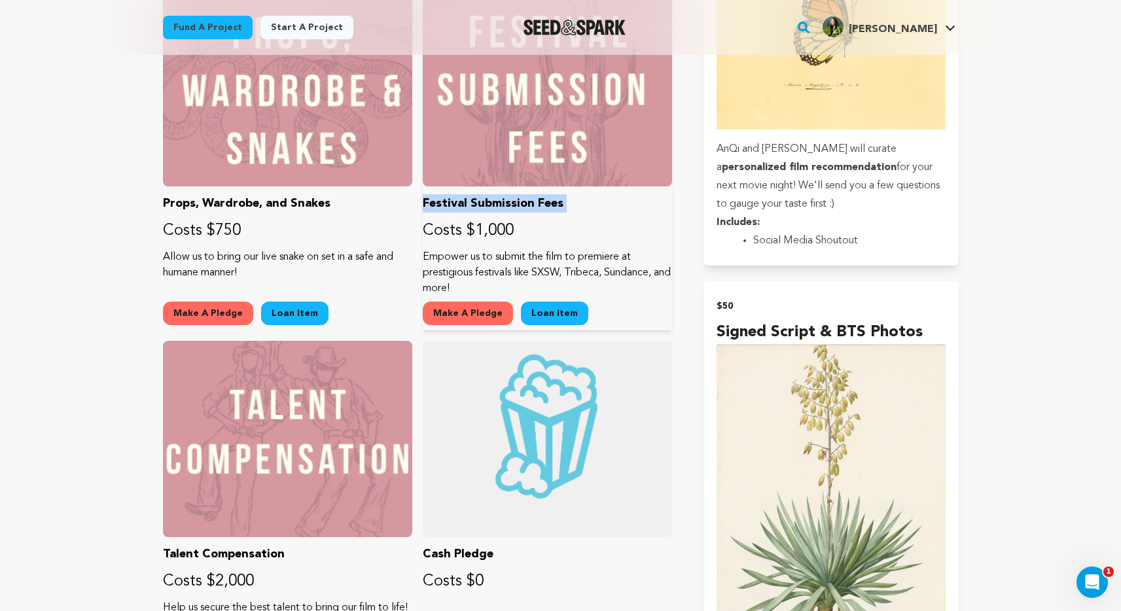
click at [424, 256] on p "Empower us to submit the film to premiere at prestigious festivals like SXSW, T…" at bounding box center [547, 272] width 249 height 47
copy p "Empower us to submit the film to premiere at prestigious festivals like SXSW, T…"
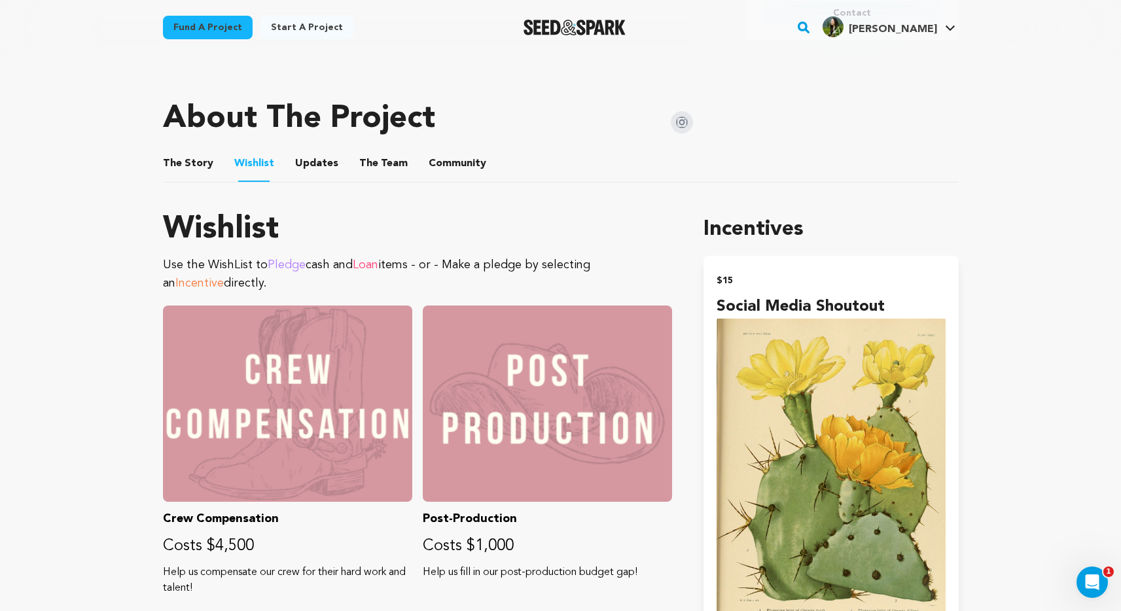
scroll to position [612, 0]
click at [196, 161] on button "The Story" at bounding box center [187, 166] width 31 height 31
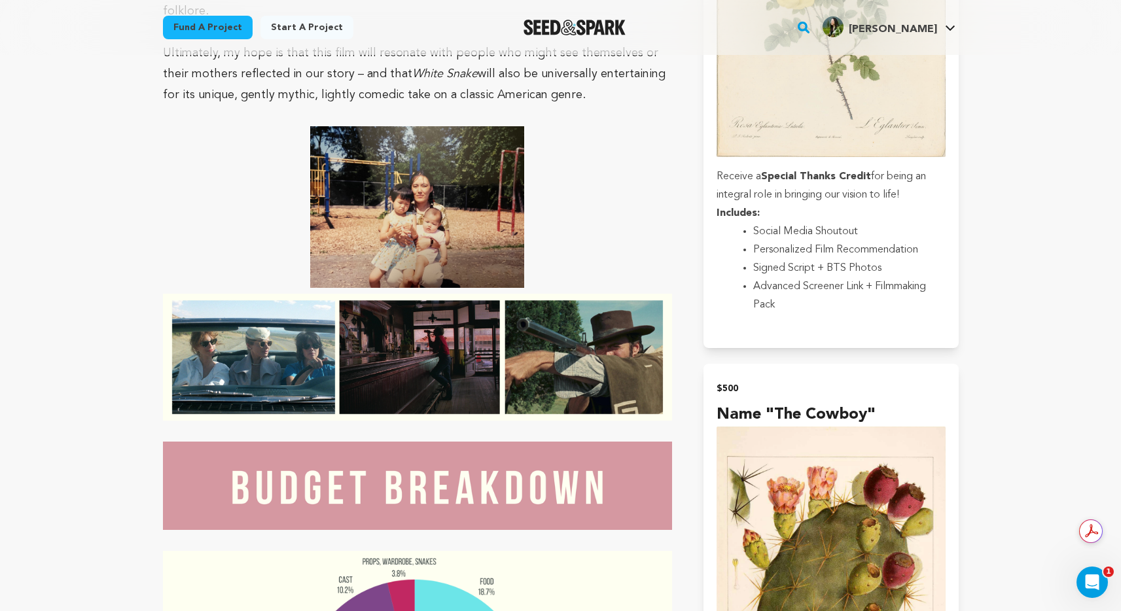
scroll to position [3145, 0]
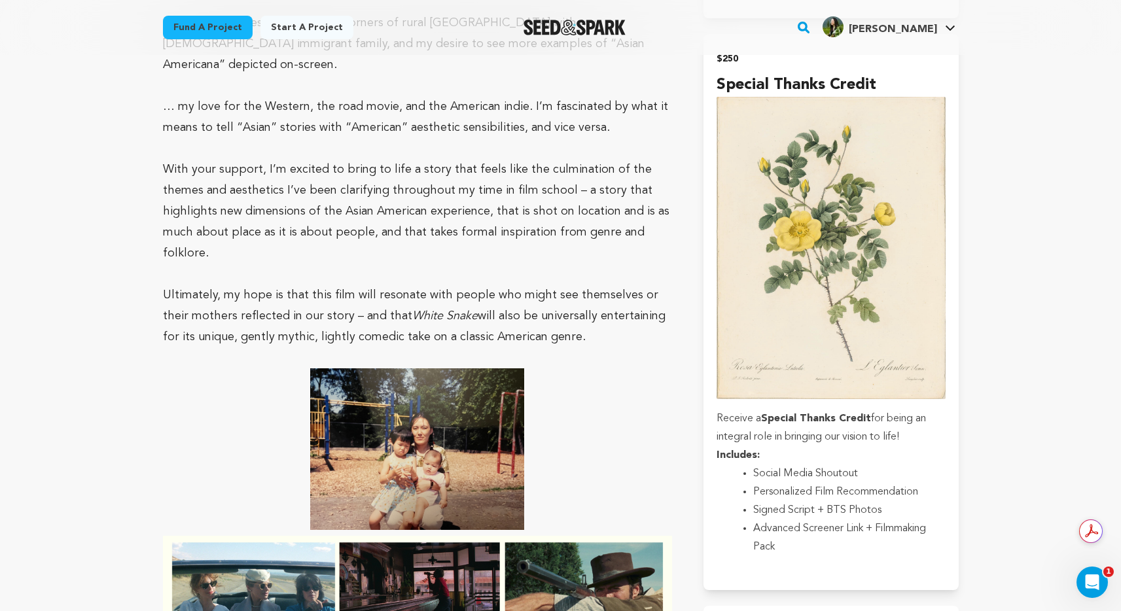
click at [370, 368] on img at bounding box center [417, 448] width 214 height 161
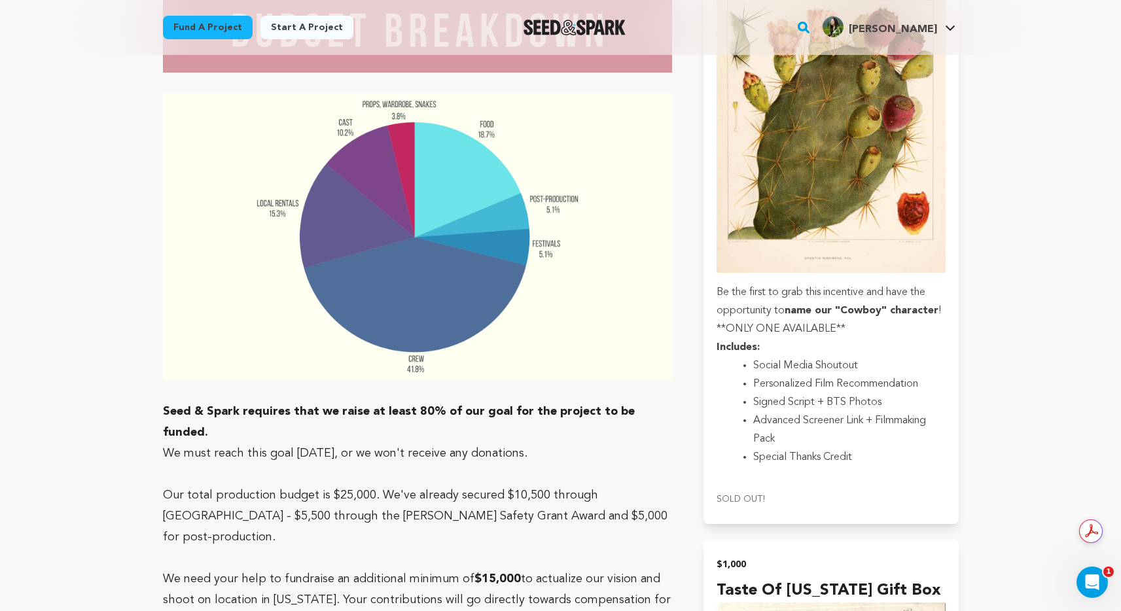
scroll to position [3868, 0]
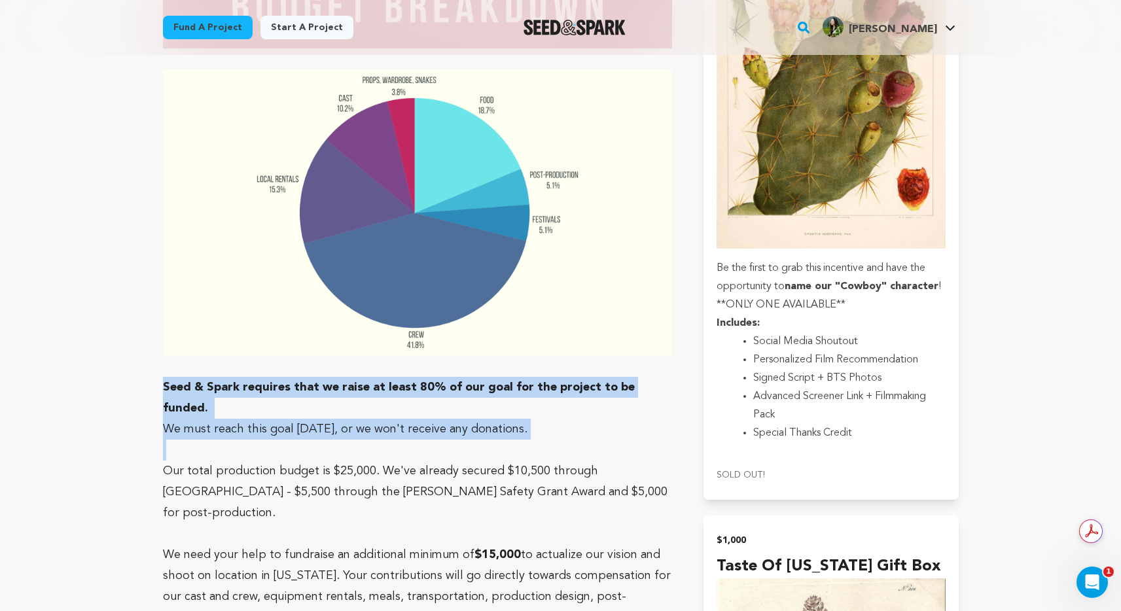
drag, startPoint x: 165, startPoint y: 200, endPoint x: 574, endPoint y: 237, distance: 411.1
copy div "Seed & Spark requires that we raise at least 80% of our goal for the project to…"
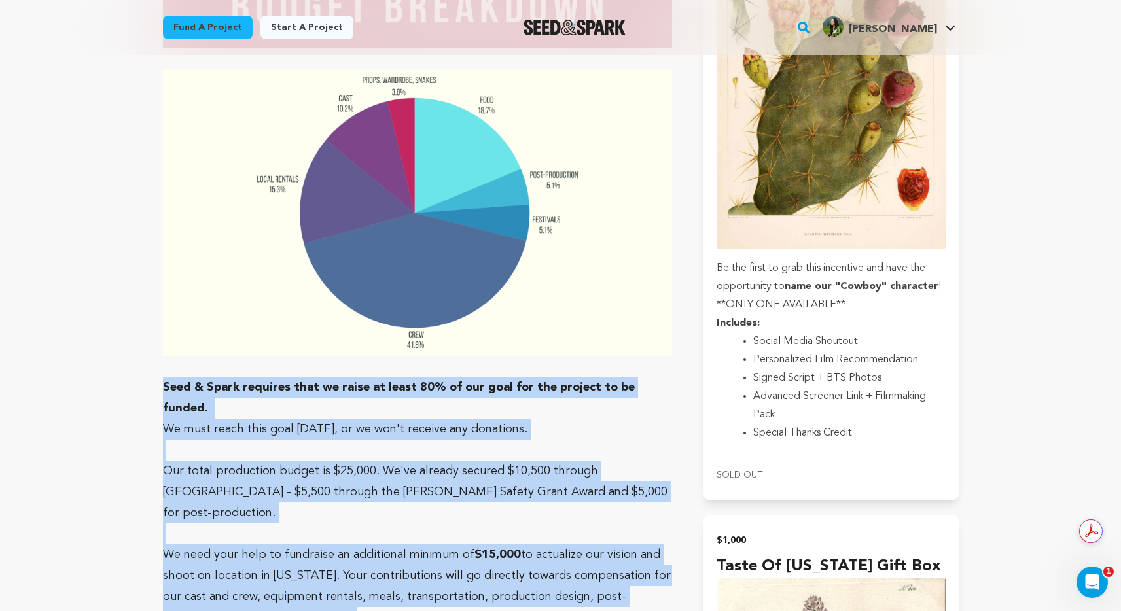
click at [305, 544] on p "We need your help to fundraise an additional minimum of $15,000 to actualize ou…" at bounding box center [418, 586] width 510 height 84
copy div "Seed & Spark requires that we raise at least 80% of our goal for the project to…"
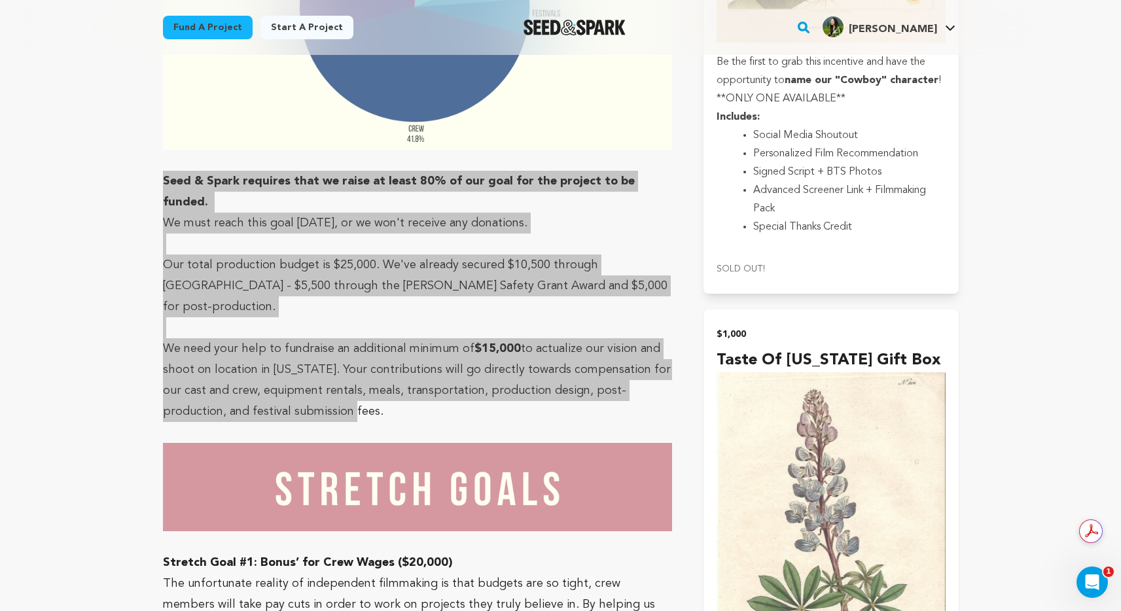
scroll to position [4101, 0]
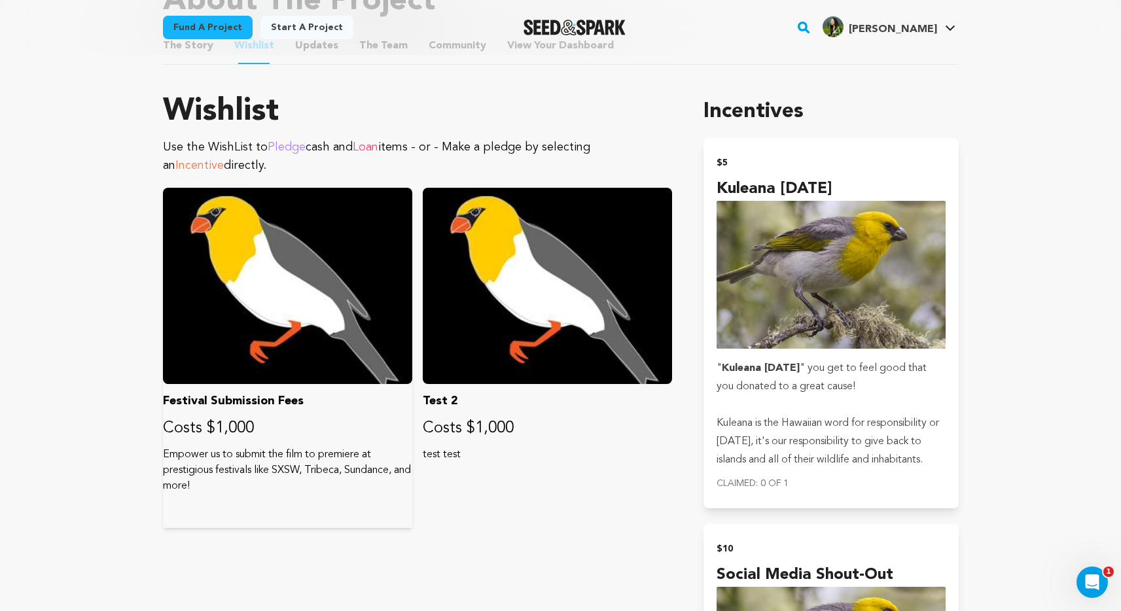
scroll to position [659, 0]
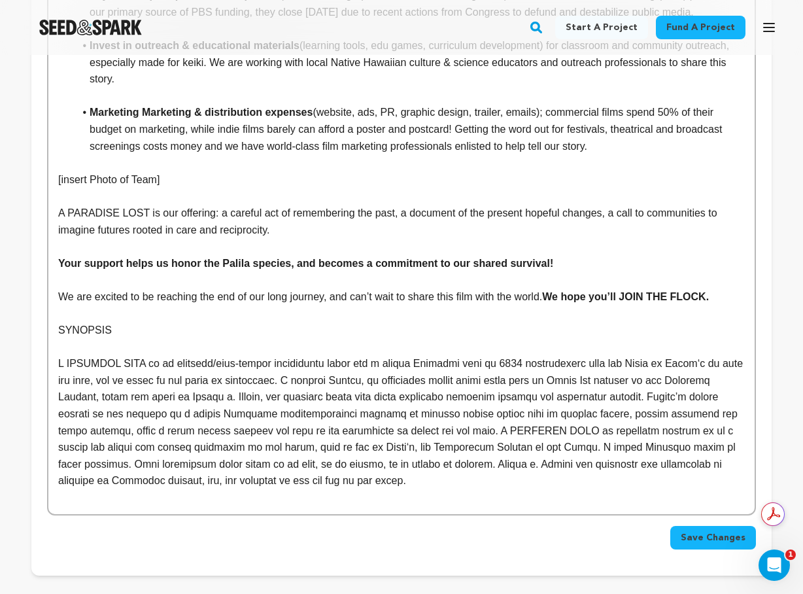
scroll to position [2532, 0]
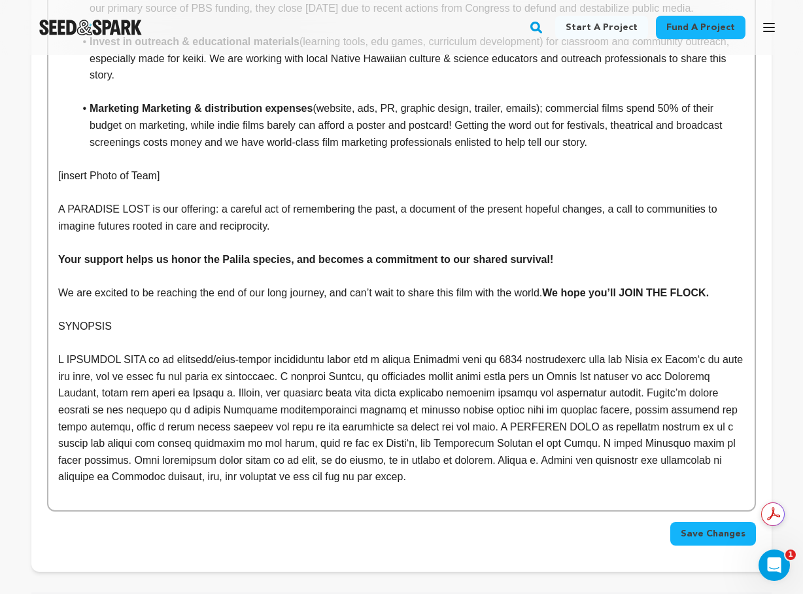
click at [176, 319] on p at bounding box center [401, 310] width 687 height 17
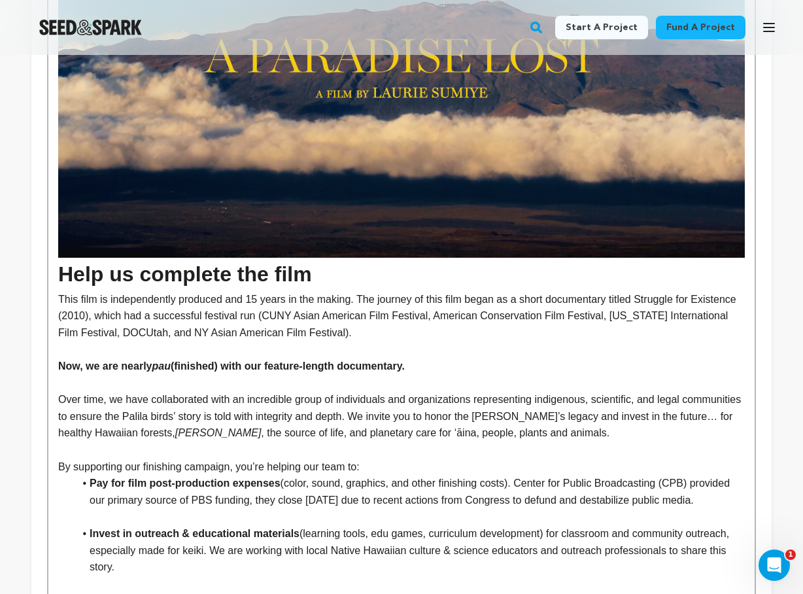
scroll to position [2708, 0]
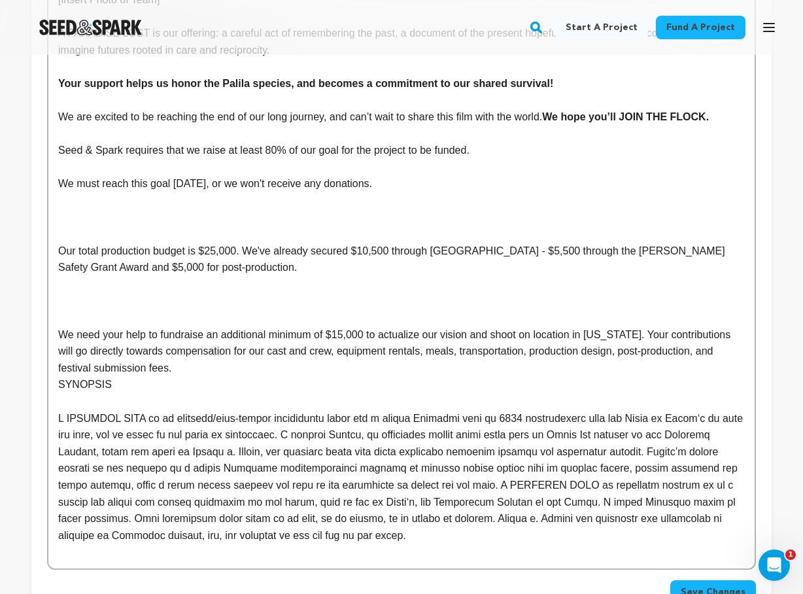
click at [224, 323] on p at bounding box center [401, 317] width 687 height 17
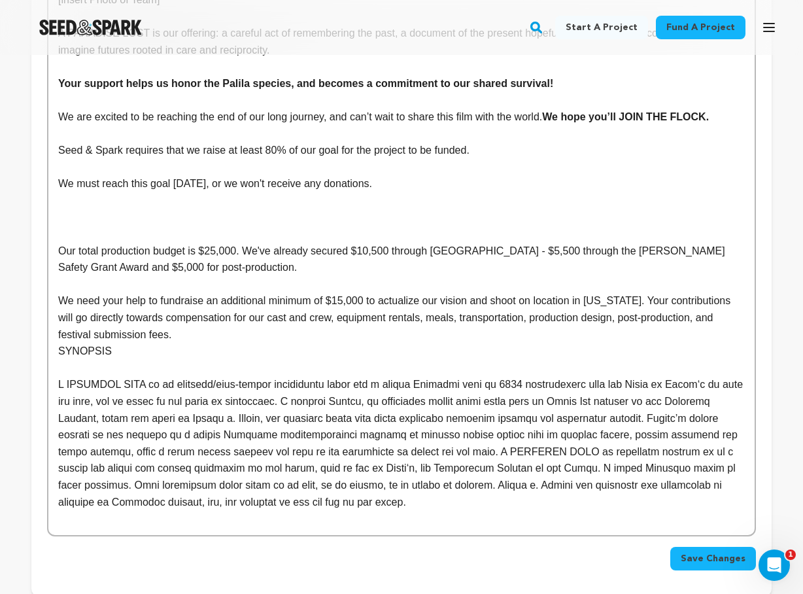
click at [213, 237] on p at bounding box center [401, 234] width 687 height 17
click at [174, 159] on p "Seed & Spark requires that we raise at least 80% of our goal for the project to…" at bounding box center [401, 150] width 687 height 17
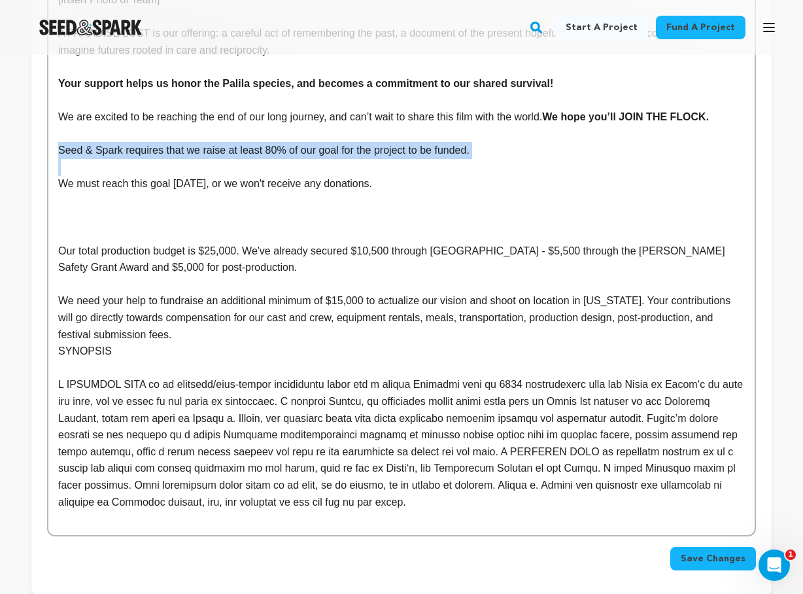
click at [174, 159] on p "Seed & Spark requires that we raise at least 80% of our goal for the project to…" at bounding box center [401, 150] width 687 height 17
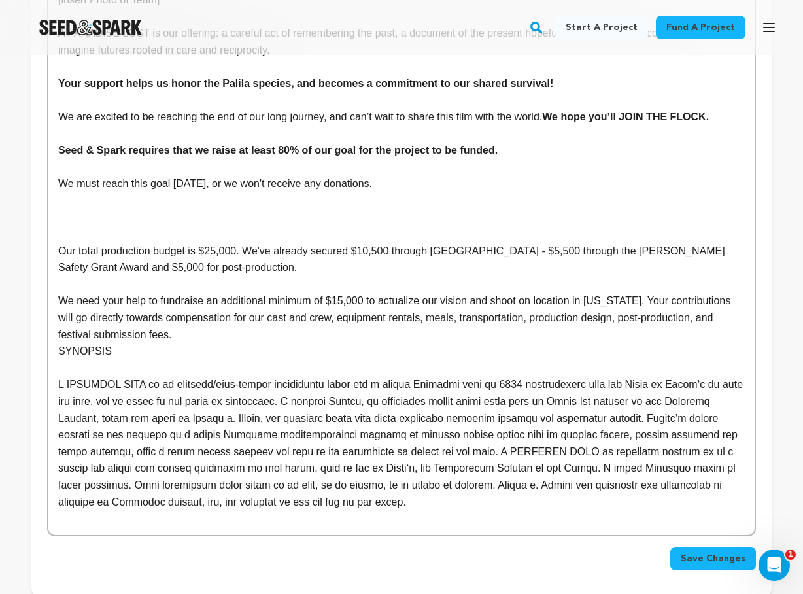
click at [173, 209] on p at bounding box center [401, 200] width 687 height 17
click at [162, 226] on p at bounding box center [401, 217] width 687 height 17
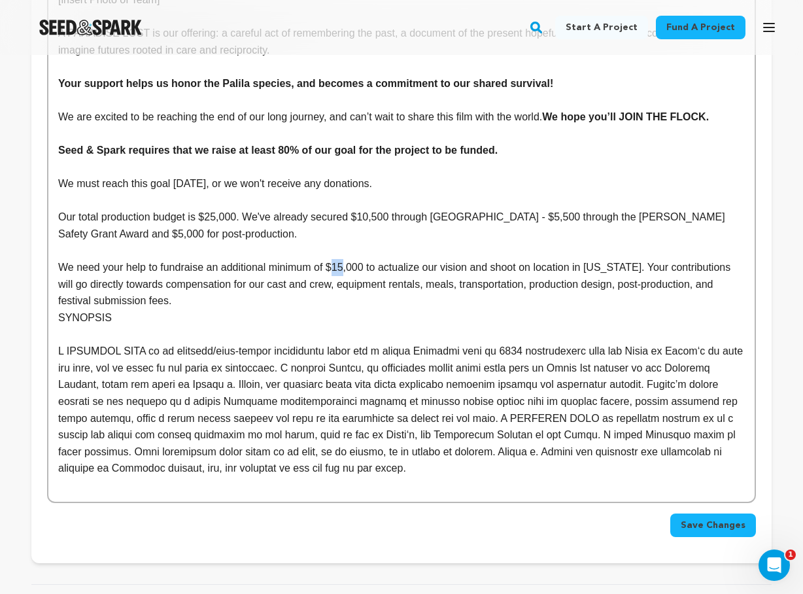
drag, startPoint x: 337, startPoint y: 277, endPoint x: 345, endPoint y: 277, distance: 8.5
click at [345, 277] on p "We need your help to fundraise an additional minimum of $15,000 to actualize ou…" at bounding box center [401, 284] width 687 height 50
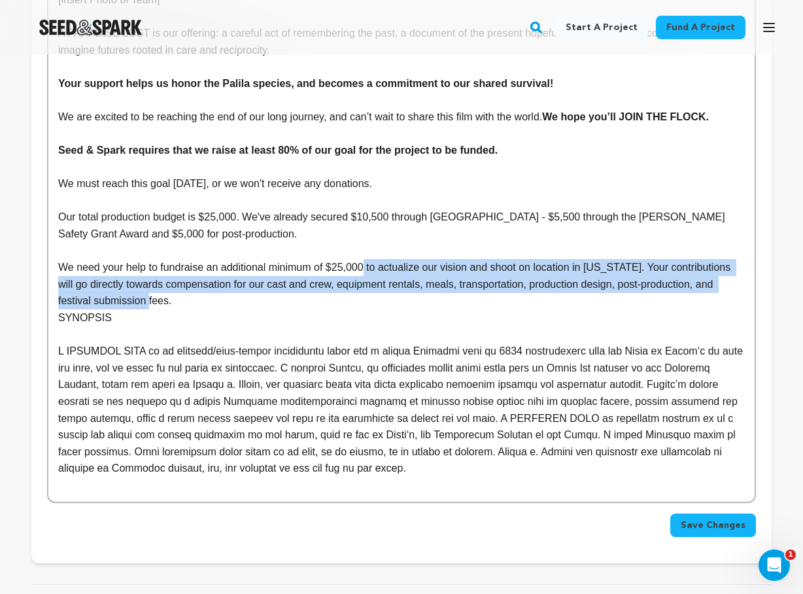
drag, startPoint x: 372, startPoint y: 279, endPoint x: 364, endPoint y: 310, distance: 31.6
click at [364, 309] on p "We need your help to fundraise an additional minimum of $25,000 to actualize ou…" at bounding box center [401, 284] width 687 height 50
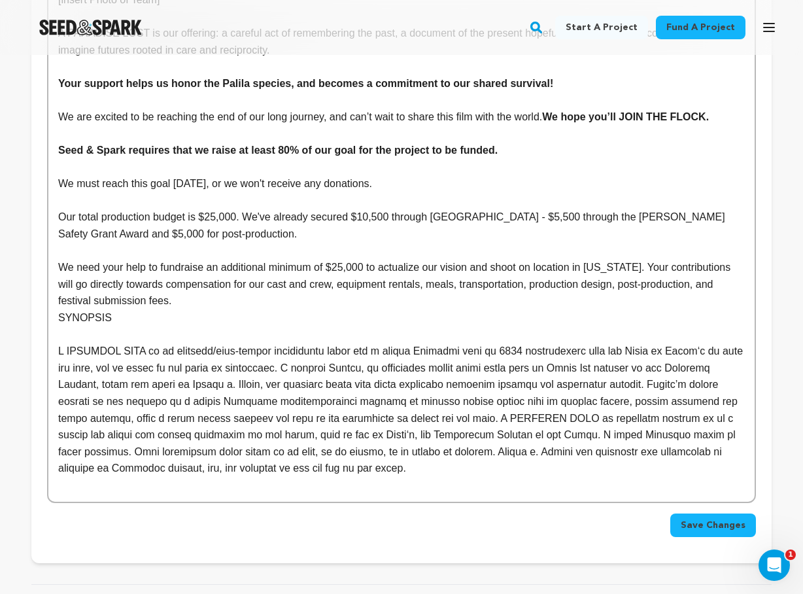
click at [377, 309] on p "We need your help to fundraise an additional minimum of $25,000 to actualize ou…" at bounding box center [401, 284] width 687 height 50
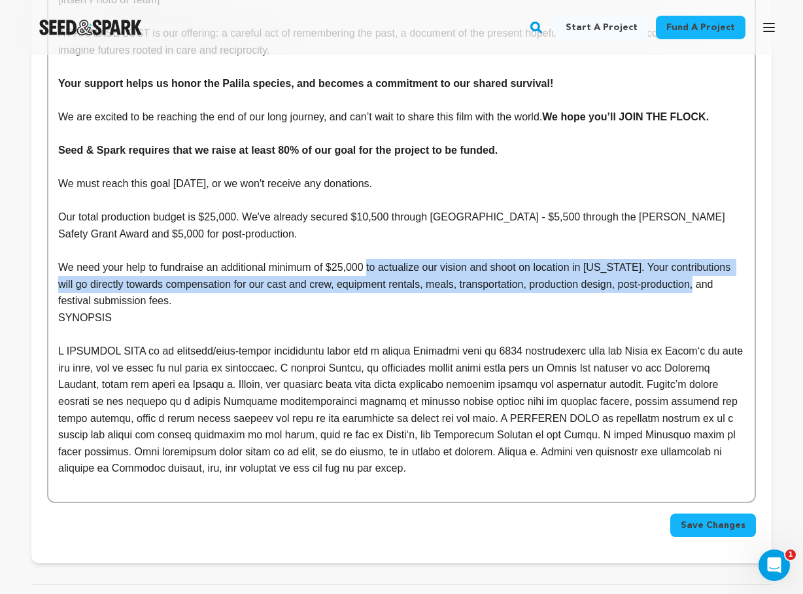
drag, startPoint x: 726, startPoint y: 298, endPoint x: 374, endPoint y: 278, distance: 352.5
click at [374, 278] on p "We need your help to fundraise an additional minimum of $25,000 to actualize ou…" at bounding box center [401, 284] width 687 height 50
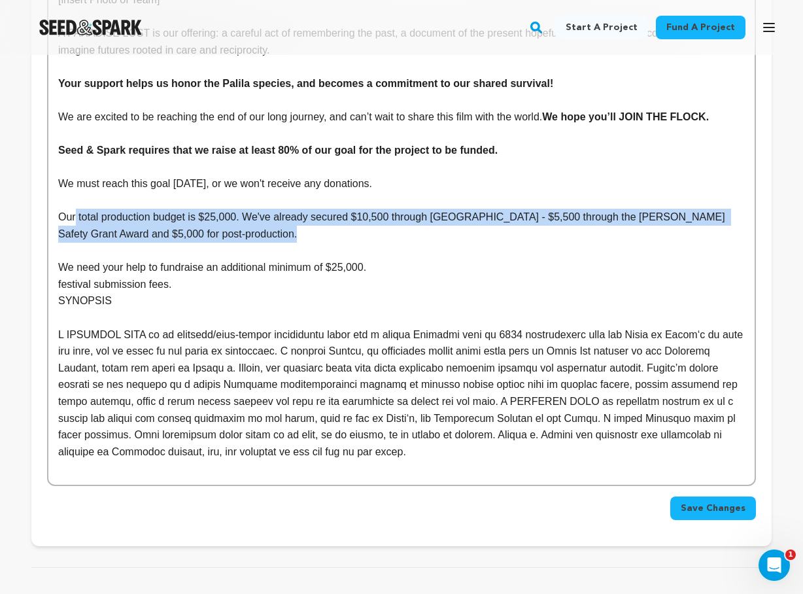
drag, startPoint x: 275, startPoint y: 245, endPoint x: 75, endPoint y: 229, distance: 200.8
click at [75, 229] on p "Our total production budget is $25,000. We've already secured $10,500 through […" at bounding box center [401, 225] width 687 height 33
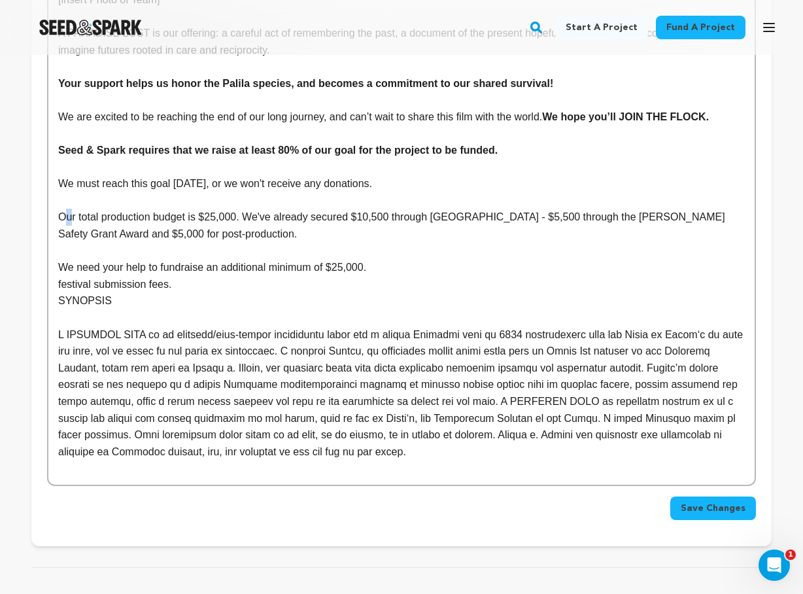
click at [66, 230] on p "Our total production budget is $25,000. We've already secured $10,500 through […" at bounding box center [401, 225] width 687 height 33
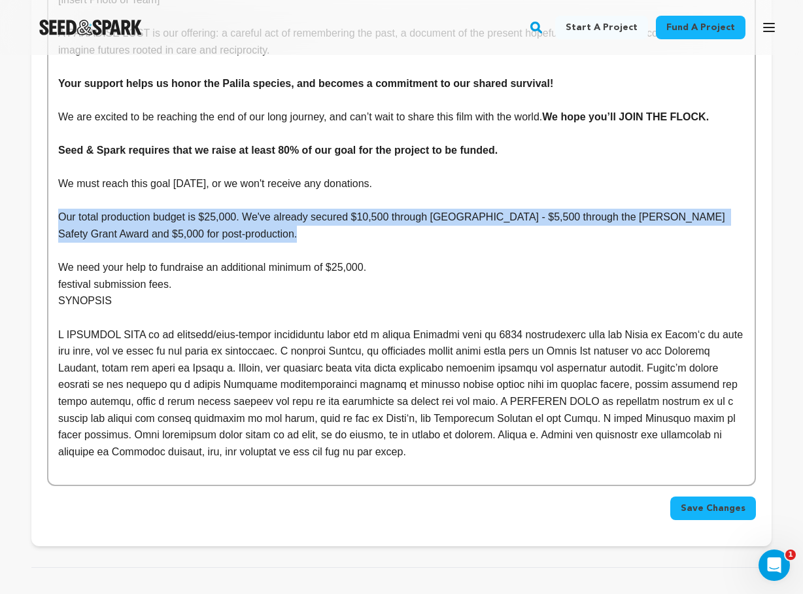
click at [283, 242] on p "Our total production budget is $25,000. We've already secured $10,500 through […" at bounding box center [401, 225] width 687 height 33
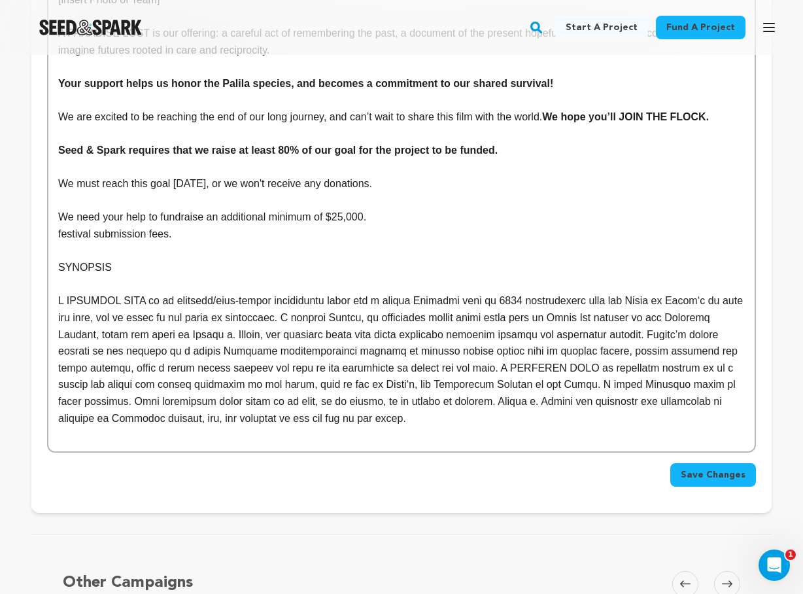
click at [385, 226] on p "We need your help to fundraise an additional minimum of $25,000." at bounding box center [401, 217] width 687 height 17
click at [402, 224] on p "We need your help to fundraise an additional minimum of $25,000 of our 47,000 t…" at bounding box center [401, 217] width 687 height 17
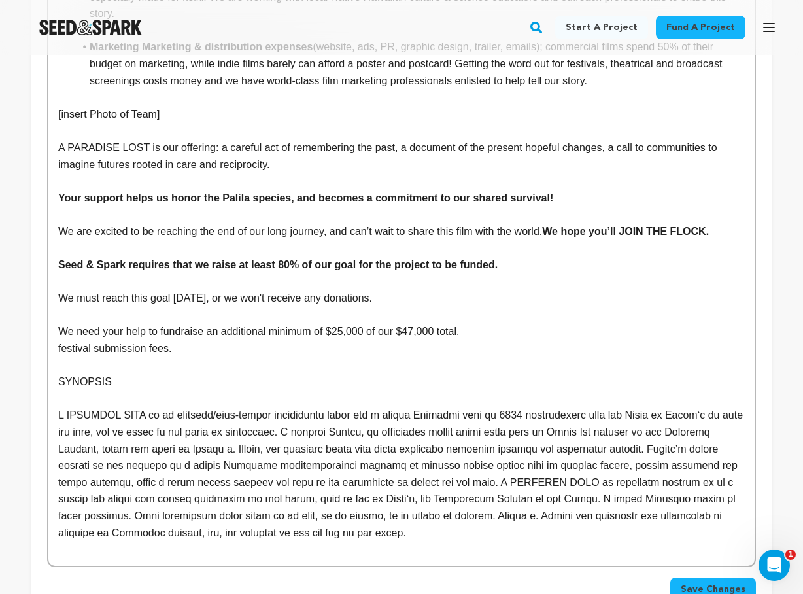
scroll to position [2598, 0]
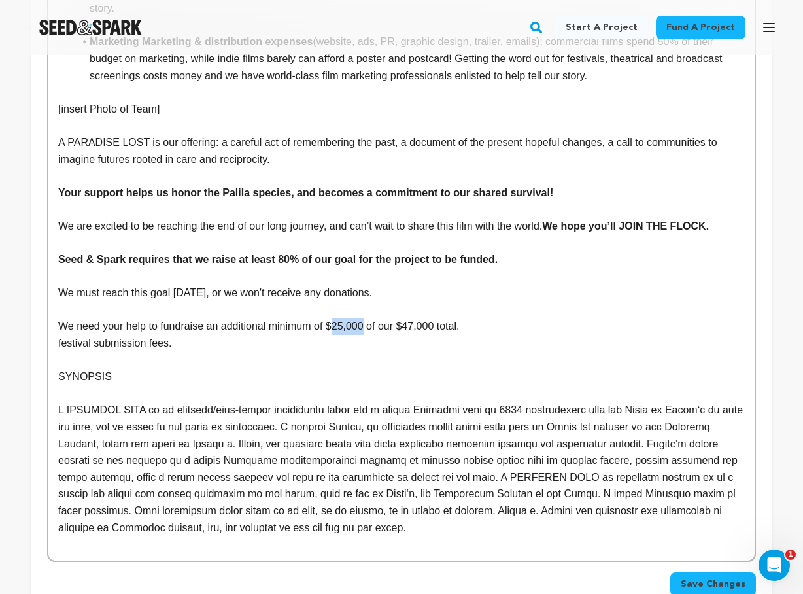
drag, startPoint x: 369, startPoint y: 336, endPoint x: 339, endPoint y: 340, distance: 30.3
click at [339, 335] on p "We need your help to fundraise an additional minimum of $25,000 of our $47,000 …" at bounding box center [401, 326] width 687 height 17
click at [381, 335] on p "We need your help to fundraise an additional minimum of $37,600 of our $47,000 …" at bounding box center [401, 326] width 687 height 17
drag, startPoint x: 56, startPoint y: 353, endPoint x: 169, endPoint y: 356, distance: 113.2
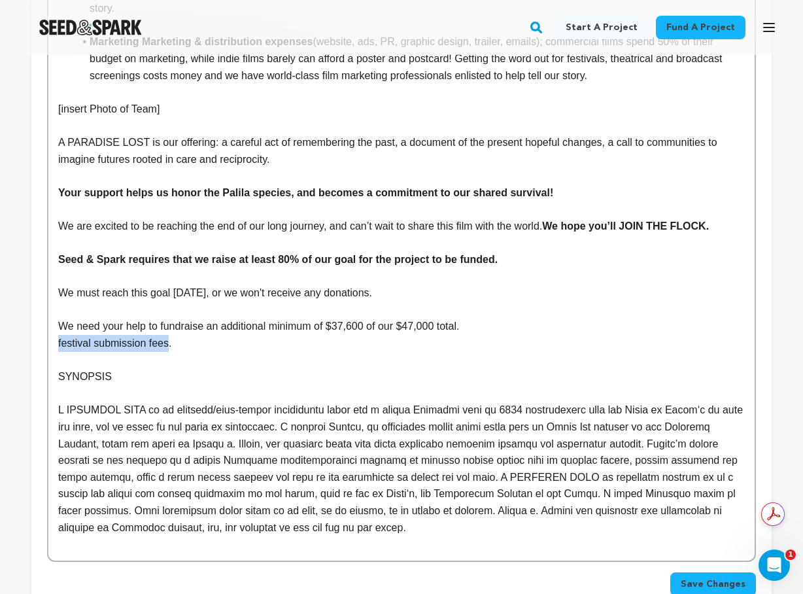
click at [94, 352] on p "festival submission fees." at bounding box center [401, 343] width 687 height 17
drag, startPoint x: 59, startPoint y: 355, endPoint x: 161, endPoint y: 362, distance: 102.3
drag, startPoint x: 164, startPoint y: 362, endPoint x: 175, endPoint y: 358, distance: 12.2
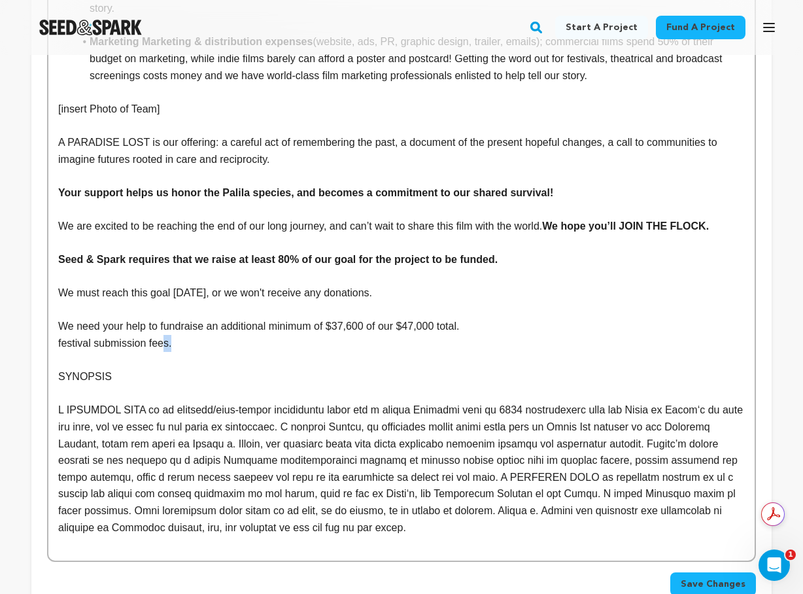
click at [175, 352] on p "festival submission fees." at bounding box center [401, 343] width 687 height 17
click at [174, 369] on p at bounding box center [401, 360] width 687 height 17
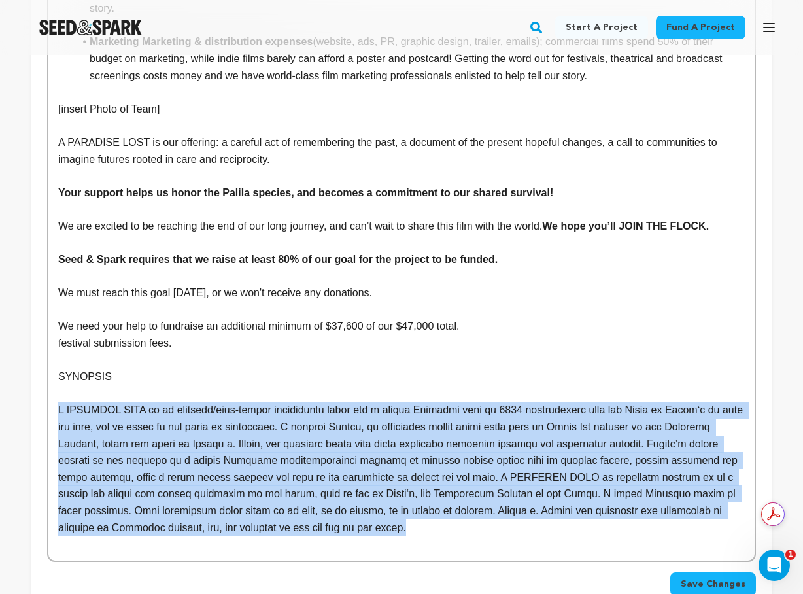
drag, startPoint x: 330, startPoint y: 542, endPoint x: 57, endPoint y: 427, distance: 296.1
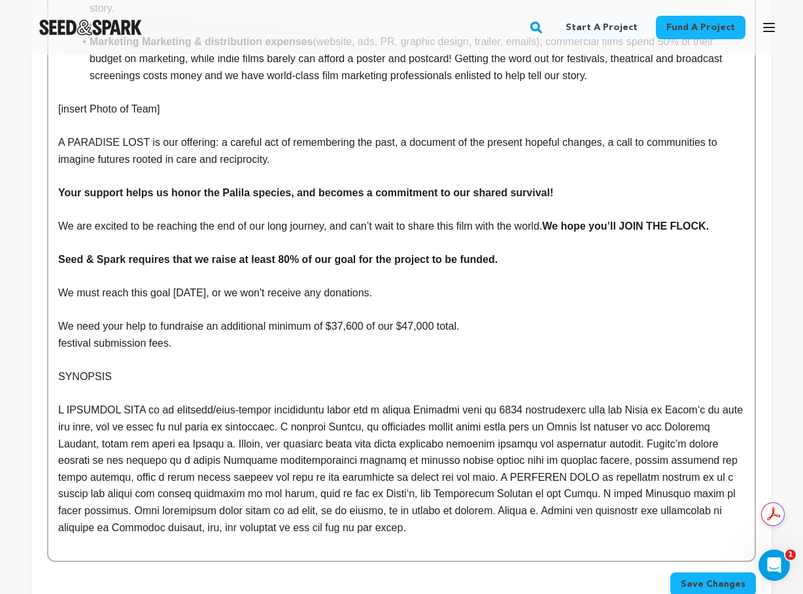
click at [106, 352] on p "festival submission fees." at bounding box center [401, 343] width 687 height 17
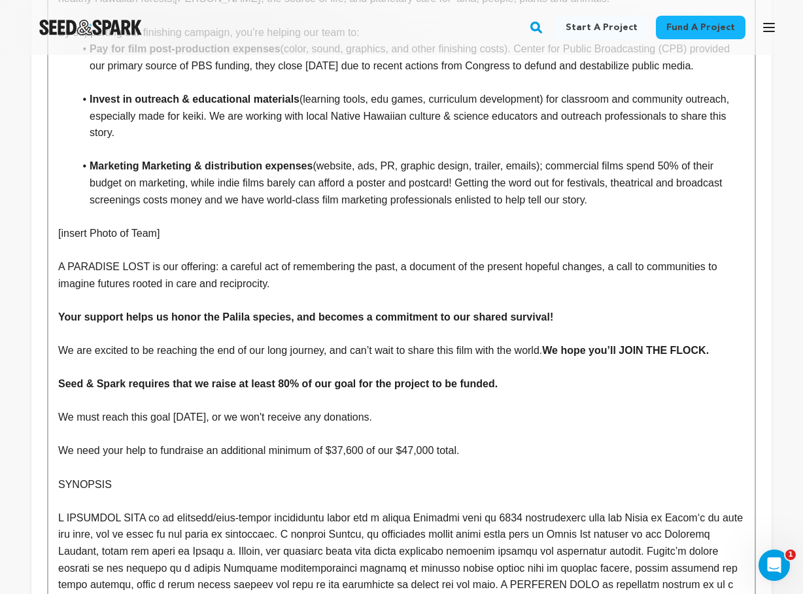
scroll to position [2405, 0]
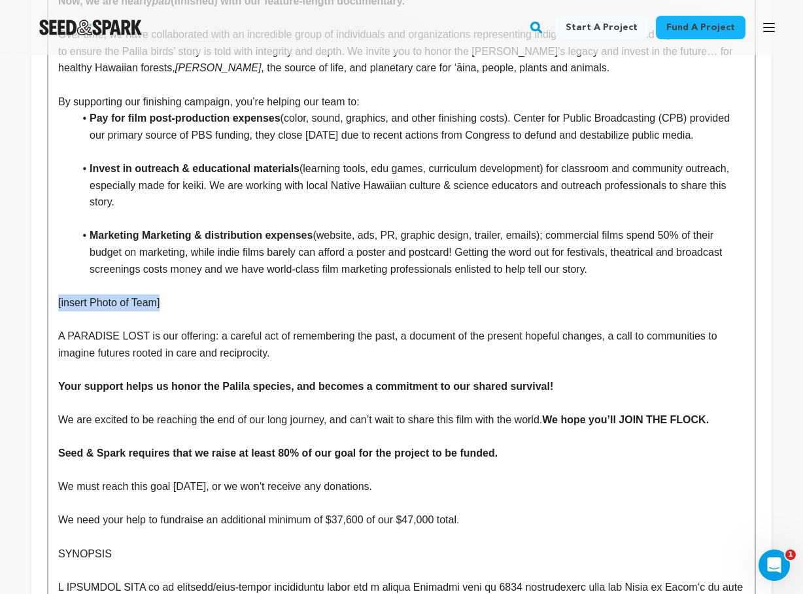
drag, startPoint x: 171, startPoint y: 311, endPoint x: 57, endPoint y: 314, distance: 114.5
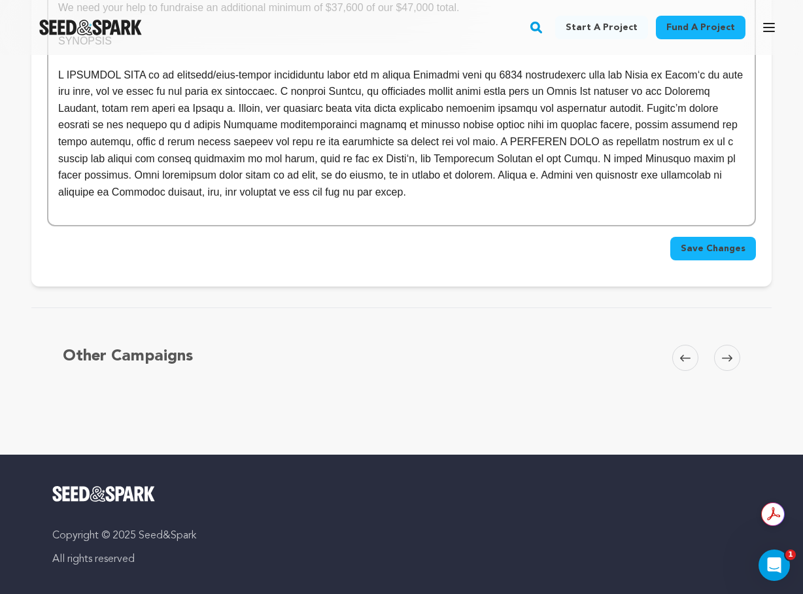
scroll to position [2910, 0]
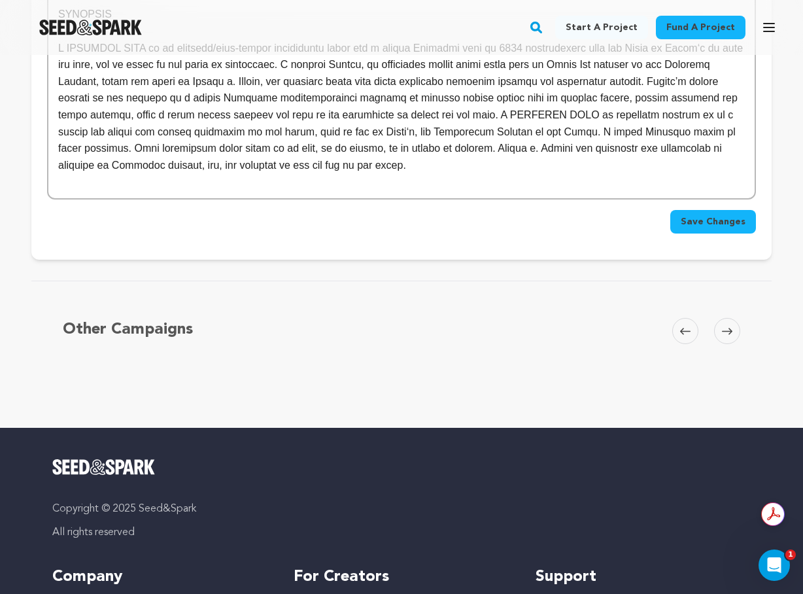
click at [718, 228] on span "Save Changes" at bounding box center [713, 221] width 65 height 13
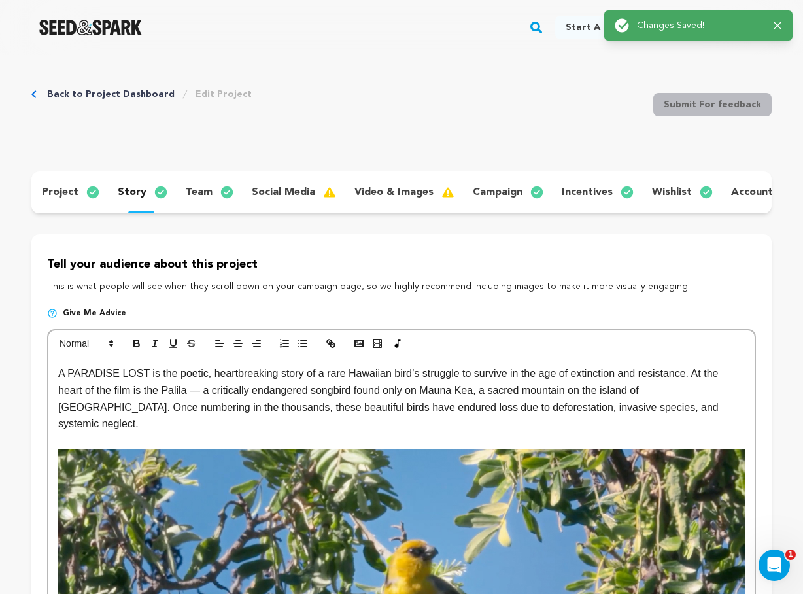
scroll to position [0, 0]
